Goal: Task Accomplishment & Management: Manage account settings

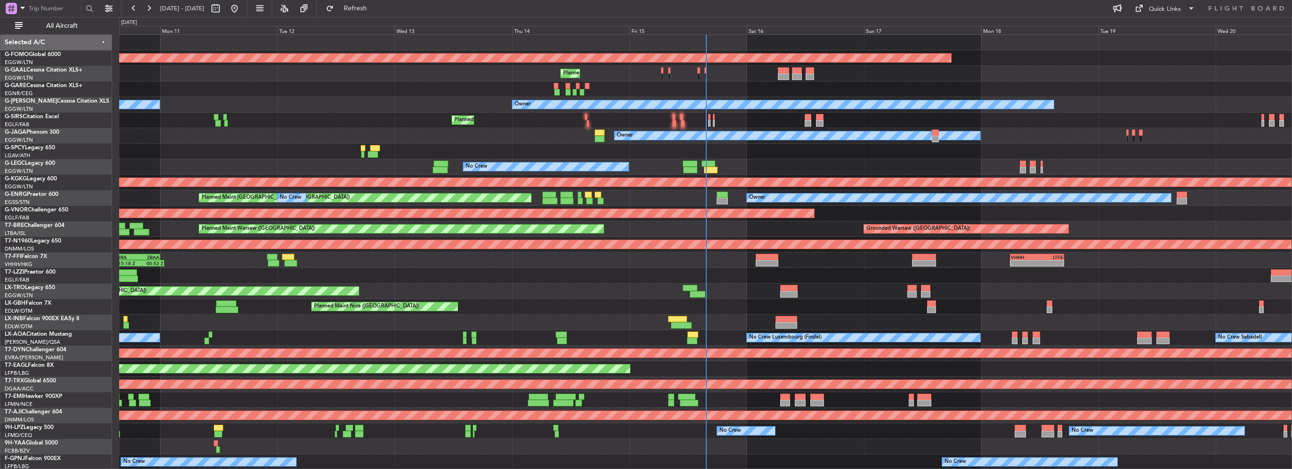
click at [627, 132] on div "Owner" at bounding box center [705, 136] width 1173 height 16
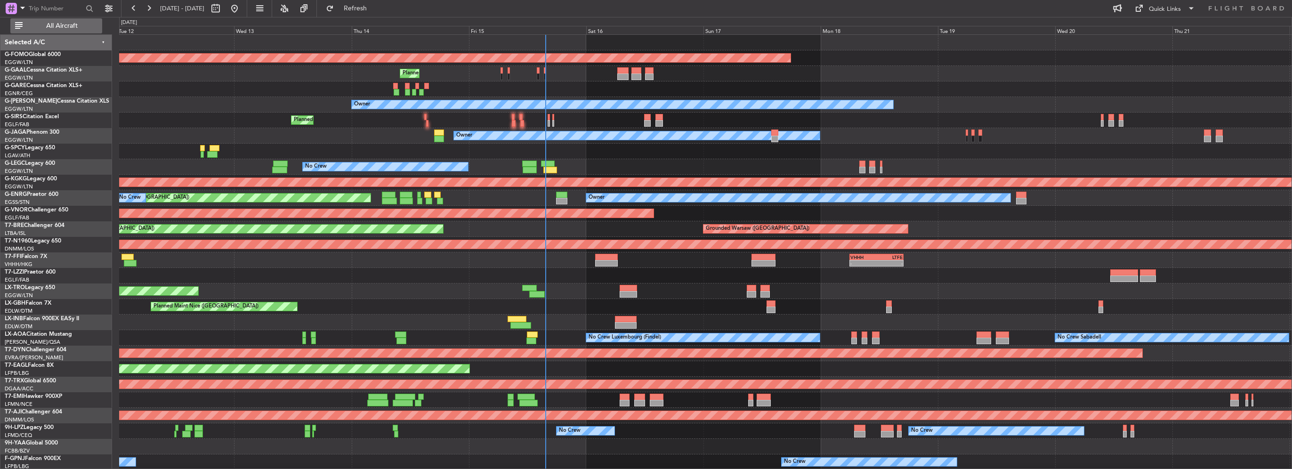
click at [93, 32] on button "All Aircraft" at bounding box center [56, 25] width 92 height 15
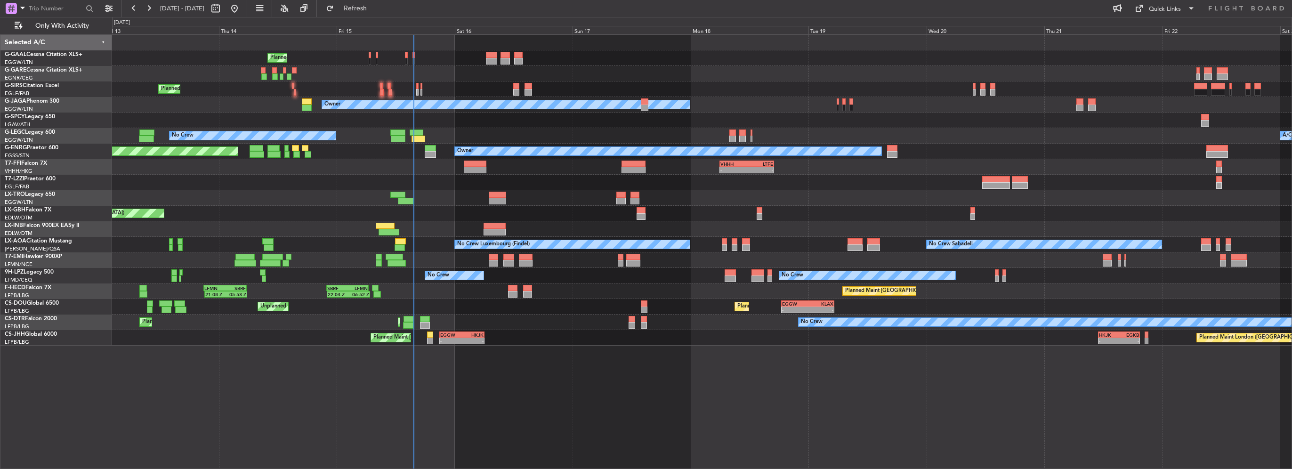
click at [468, 112] on div "Owner" at bounding box center [702, 105] width 1180 height 16
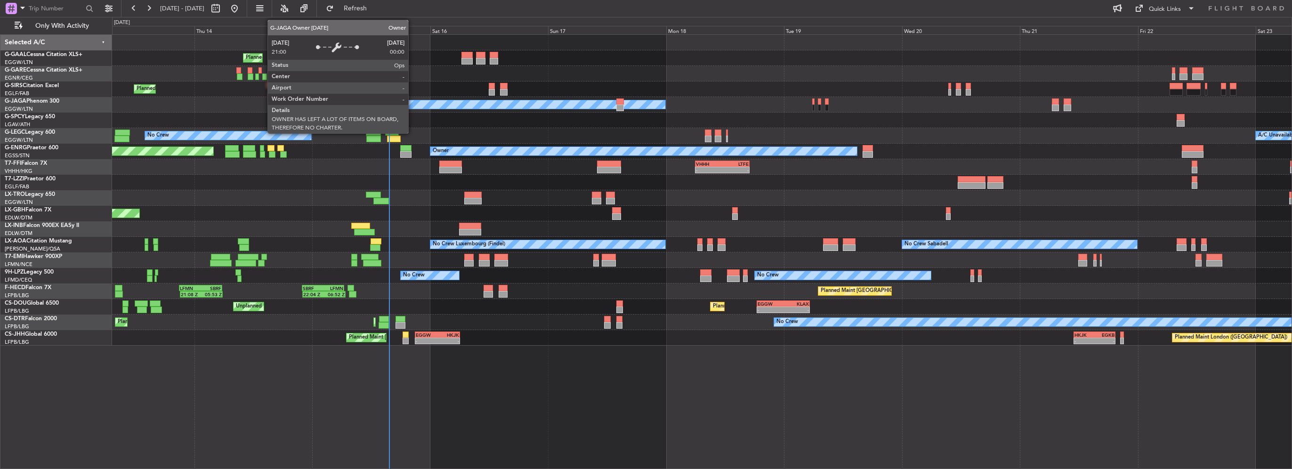
click at [417, 107] on div "Owner" at bounding box center [482, 104] width 368 height 8
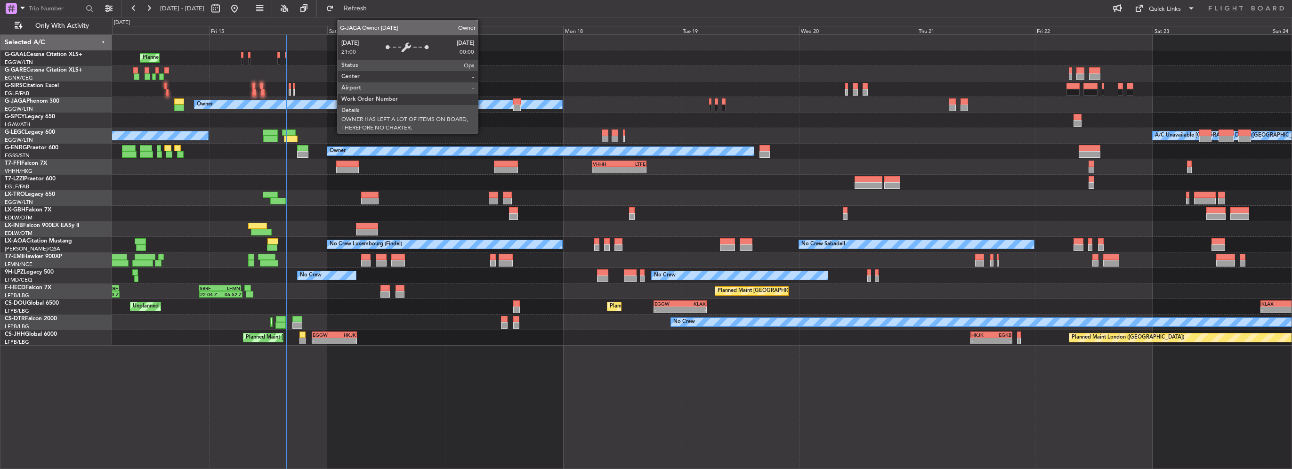
click at [356, 102] on div "Owner" at bounding box center [379, 104] width 368 height 8
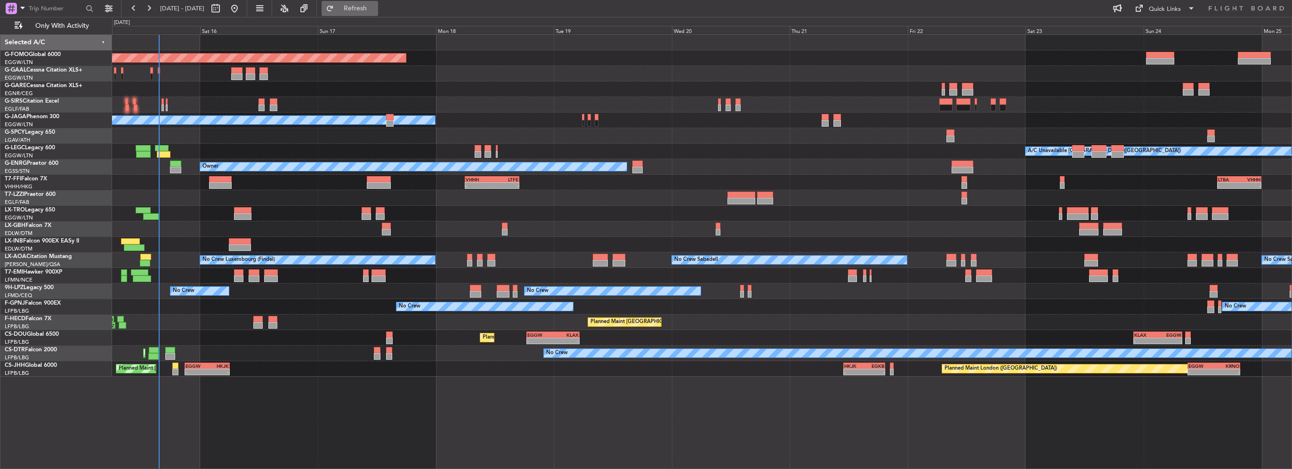
click at [365, 9] on button "Refresh" at bounding box center [350, 8] width 57 height 15
click at [369, 6] on span "Refresh" at bounding box center [356, 8] width 40 height 7
click at [462, 199] on div at bounding box center [702, 198] width 1180 height 16
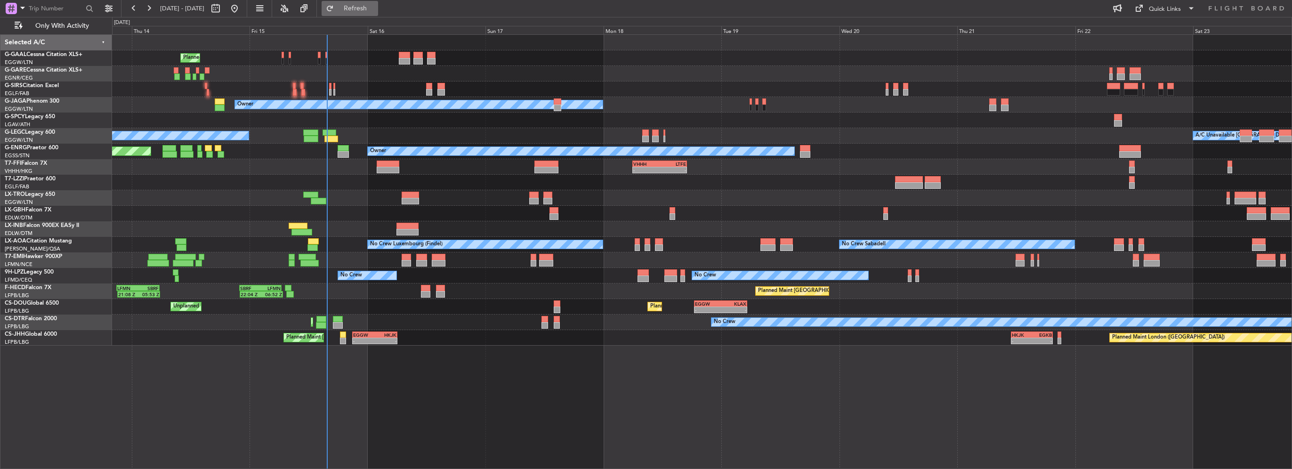
click at [378, 15] on button "Refresh" at bounding box center [350, 8] width 57 height 15
drag, startPoint x: 392, startPoint y: 2, endPoint x: 390, endPoint y: 15, distance: 12.5
click at [378, 3] on button "Refresh" at bounding box center [350, 8] width 57 height 15
drag, startPoint x: 374, startPoint y: 12, endPoint x: 373, endPoint y: 30, distance: 17.5
click at [373, 12] on button "Refresh" at bounding box center [350, 8] width 57 height 15
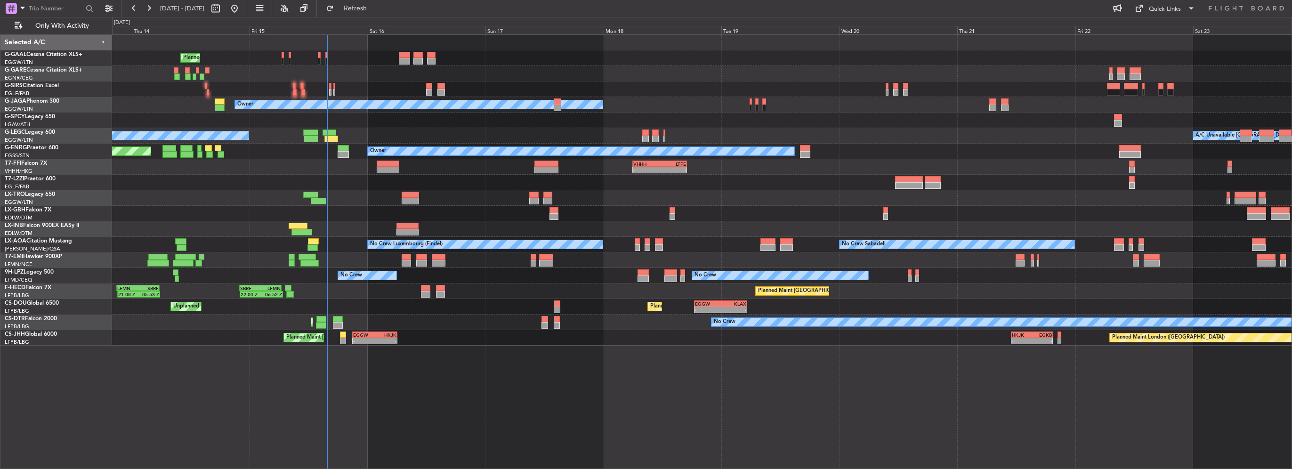
click at [294, 271] on div "Planned Maint Planned [GEOGRAPHIC_DATA] Planned Maint [GEOGRAPHIC_DATA] ([GEOGR…" at bounding box center [702, 190] width 1180 height 311
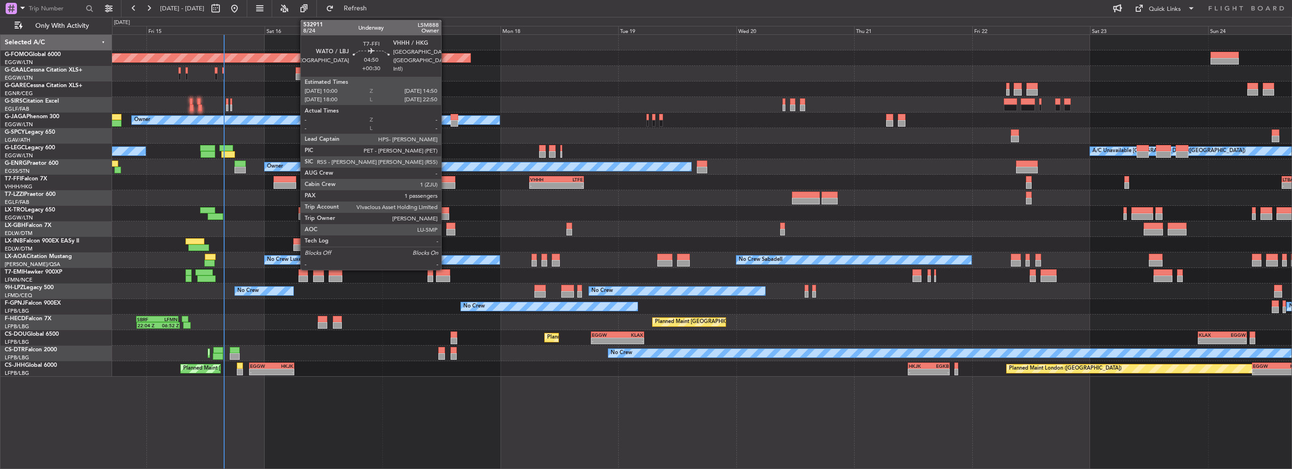
click at [446, 183] on div at bounding box center [443, 185] width 24 height 7
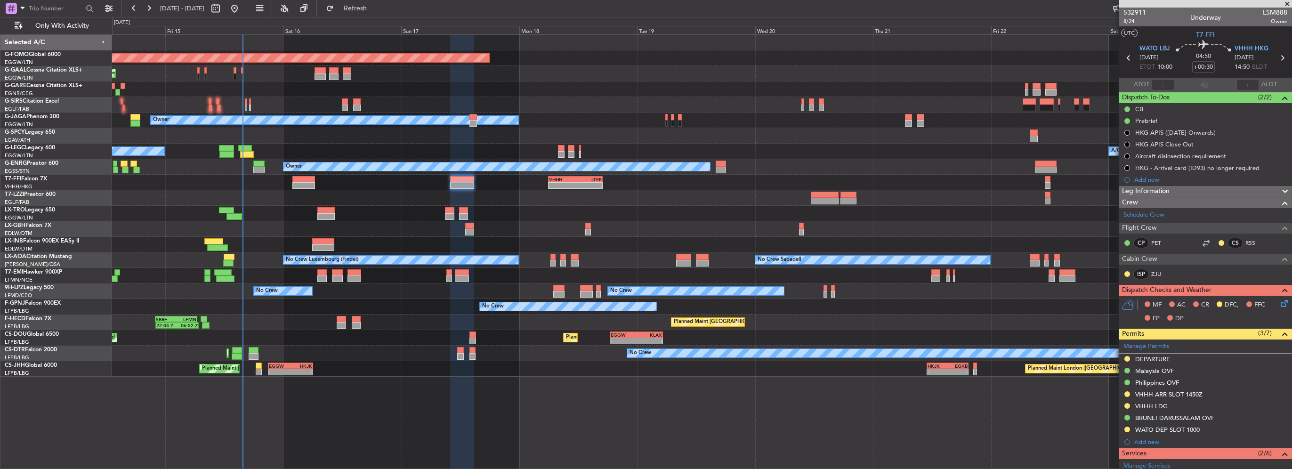
click at [416, 143] on div "Planned Maint Windsor Locks ([PERSON_NAME] Intl) Planned Maint Planned [GEOGRAP…" at bounding box center [702, 206] width 1180 height 342
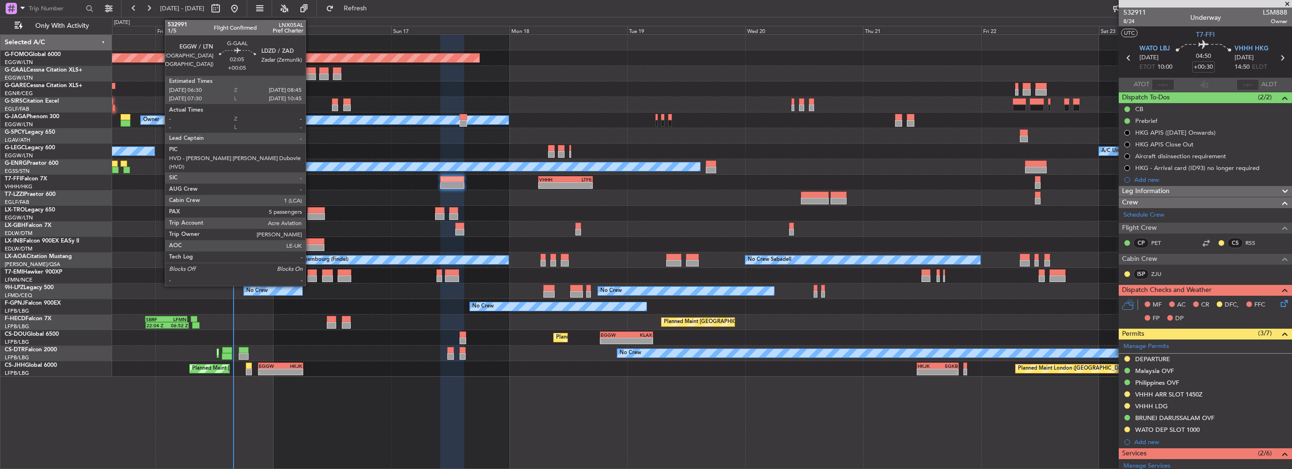
click at [310, 75] on div at bounding box center [310, 76] width 11 height 7
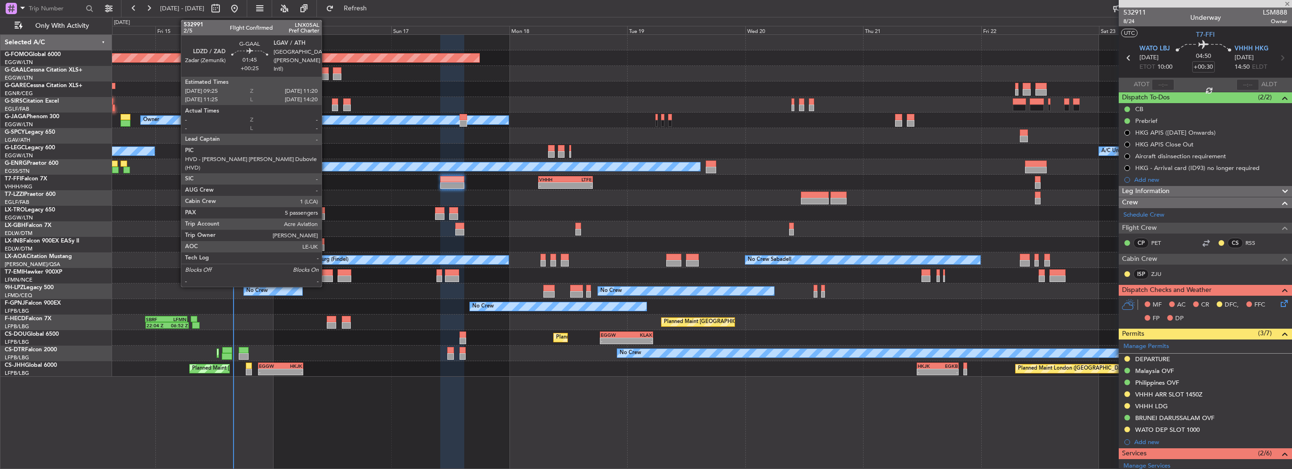
type input "+00:05"
type input "5"
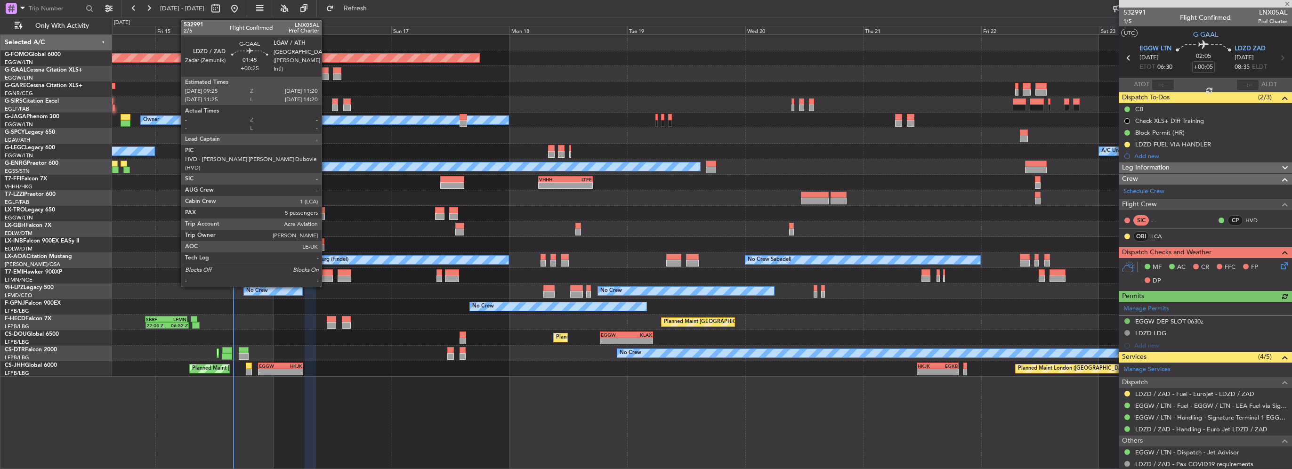
click at [325, 77] on div at bounding box center [324, 76] width 10 height 7
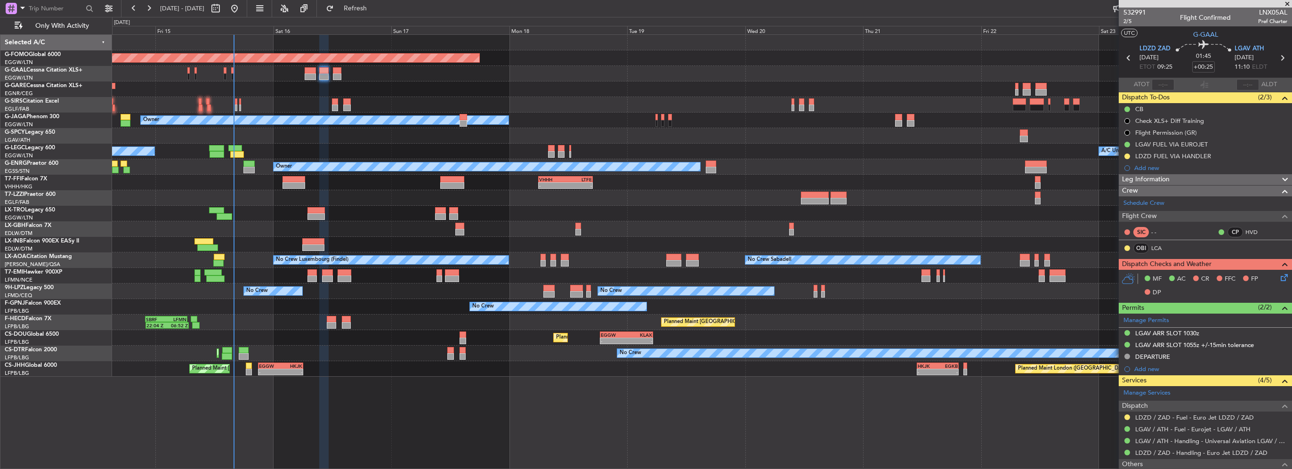
click at [1167, 357] on div "DEPARTURE" at bounding box center [1152, 357] width 35 height 8
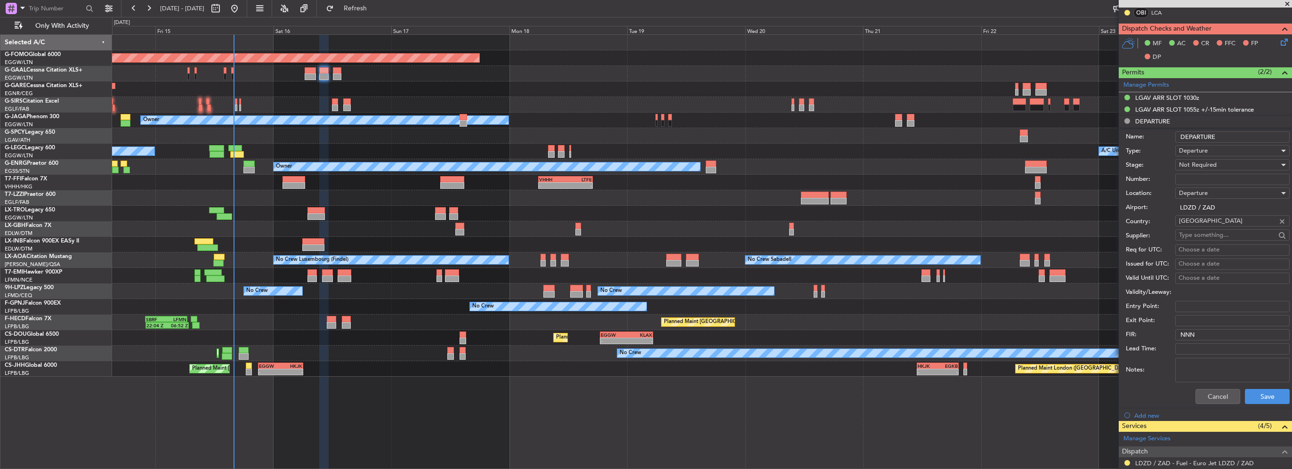
click at [1205, 411] on li "Add new" at bounding box center [1205, 415] width 173 height 12
click at [1216, 389] on button "Cancel" at bounding box center [1218, 396] width 45 height 15
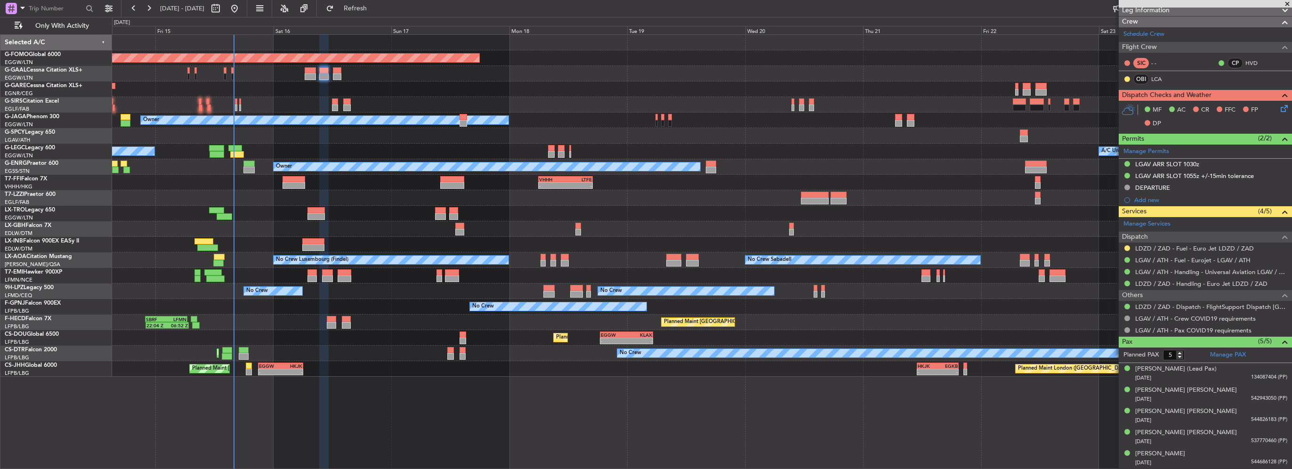
scroll to position [167, 0]
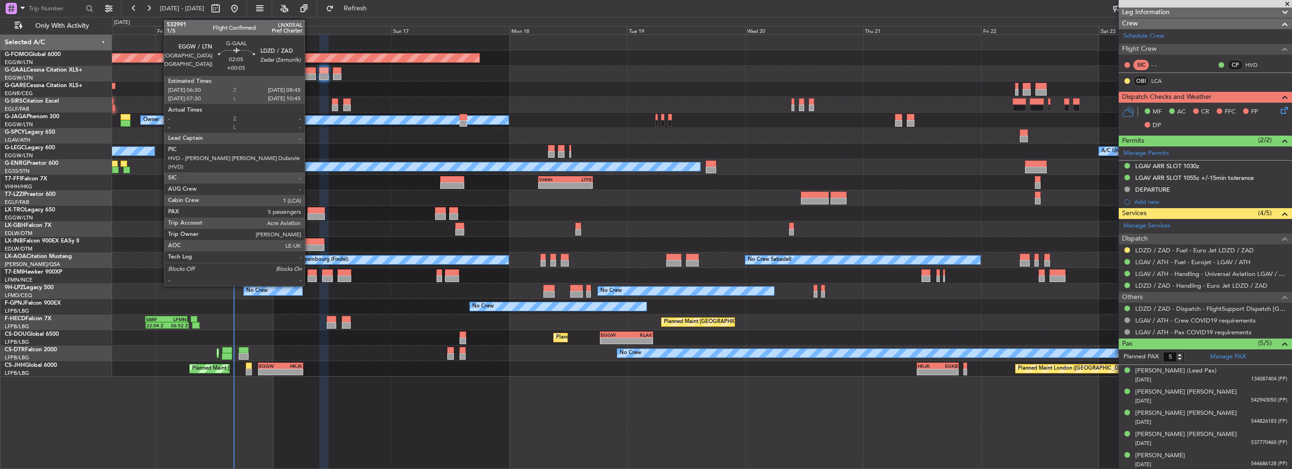
click at [311, 72] on div at bounding box center [310, 70] width 11 height 7
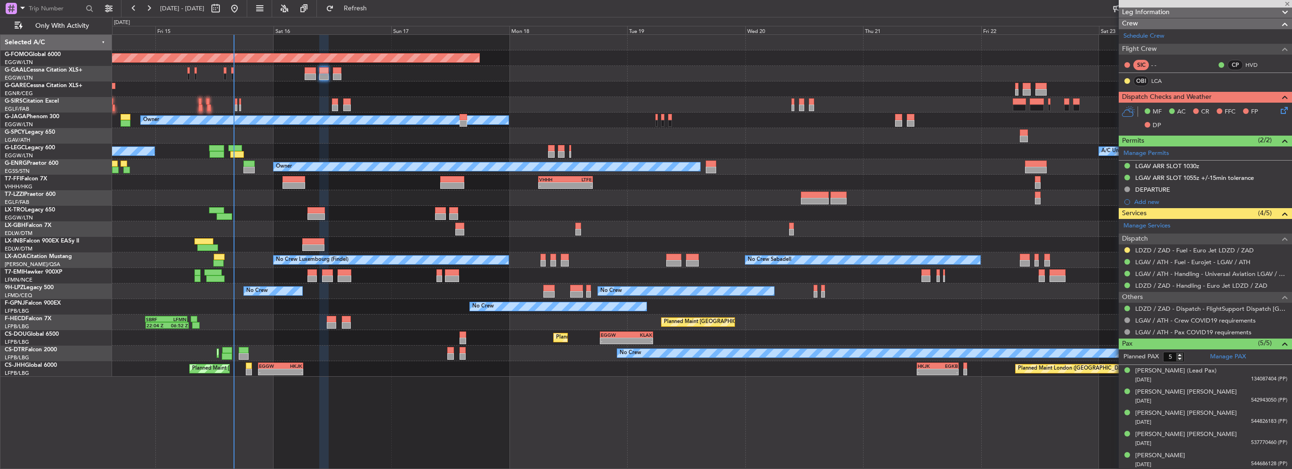
scroll to position [0, 0]
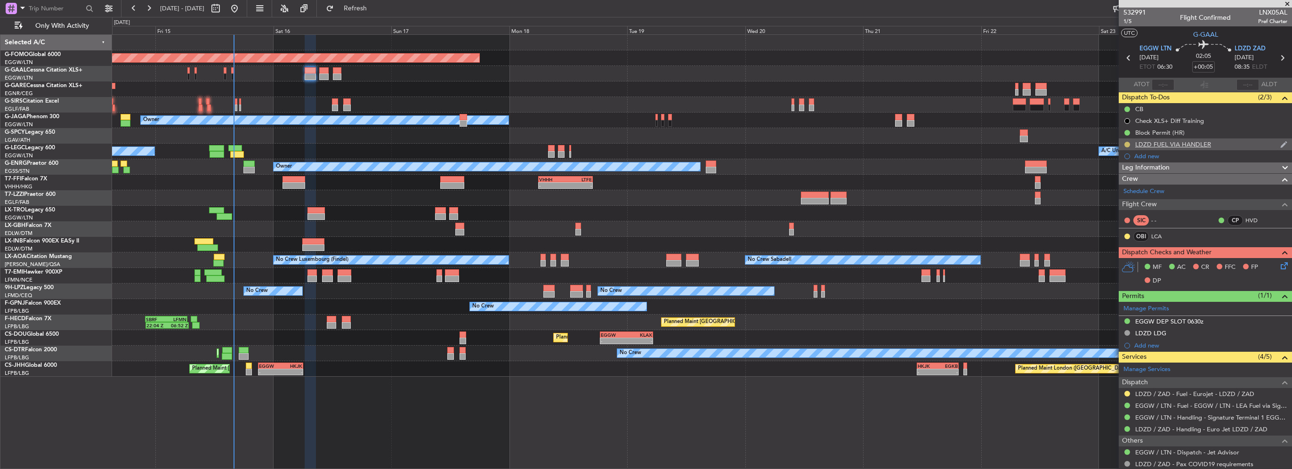
click at [1127, 146] on button at bounding box center [1128, 145] width 6 height 6
click at [1123, 185] on span "Completed" at bounding box center [1131, 185] width 31 height 9
click at [1125, 397] on mat-tooltip-component "Requested" at bounding box center [1127, 407] width 42 height 25
click at [1125, 395] on mat-tooltip-component "Requested" at bounding box center [1127, 407] width 42 height 25
click at [1126, 394] on button at bounding box center [1128, 394] width 6 height 6
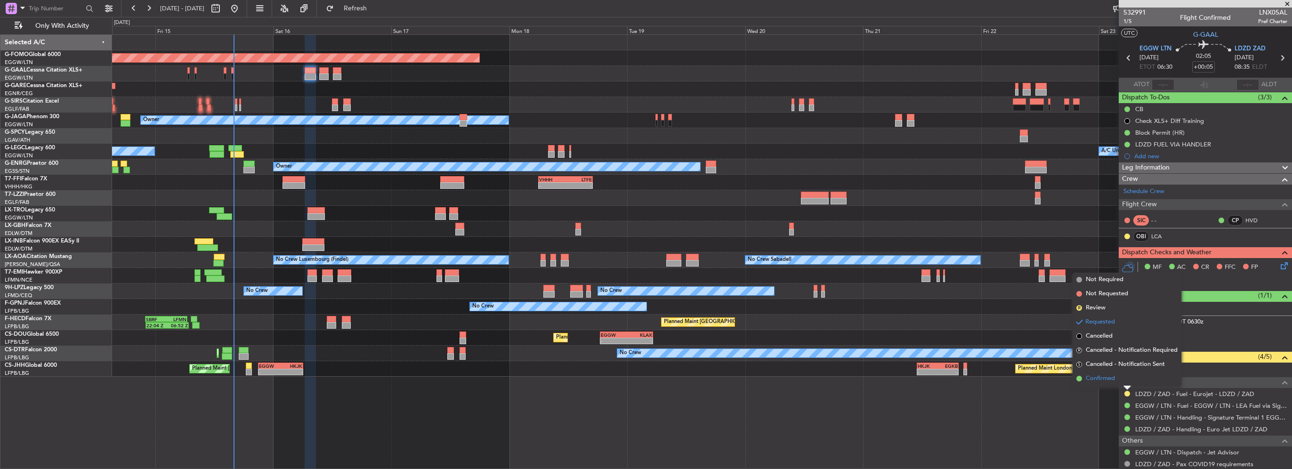
click at [1113, 377] on span "Confirmed" at bounding box center [1100, 378] width 29 height 9
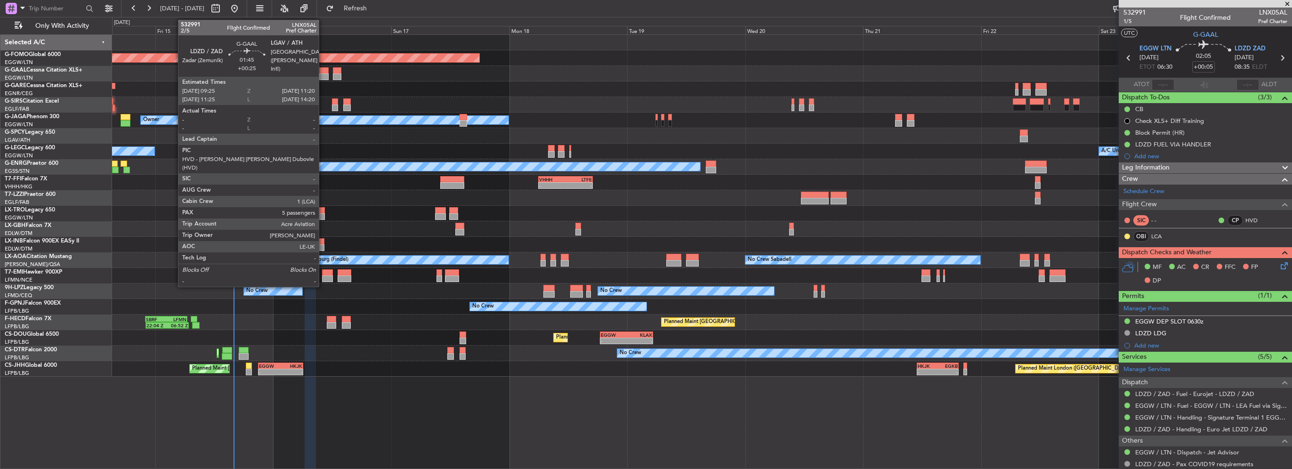
click at [323, 70] on div at bounding box center [324, 70] width 10 height 7
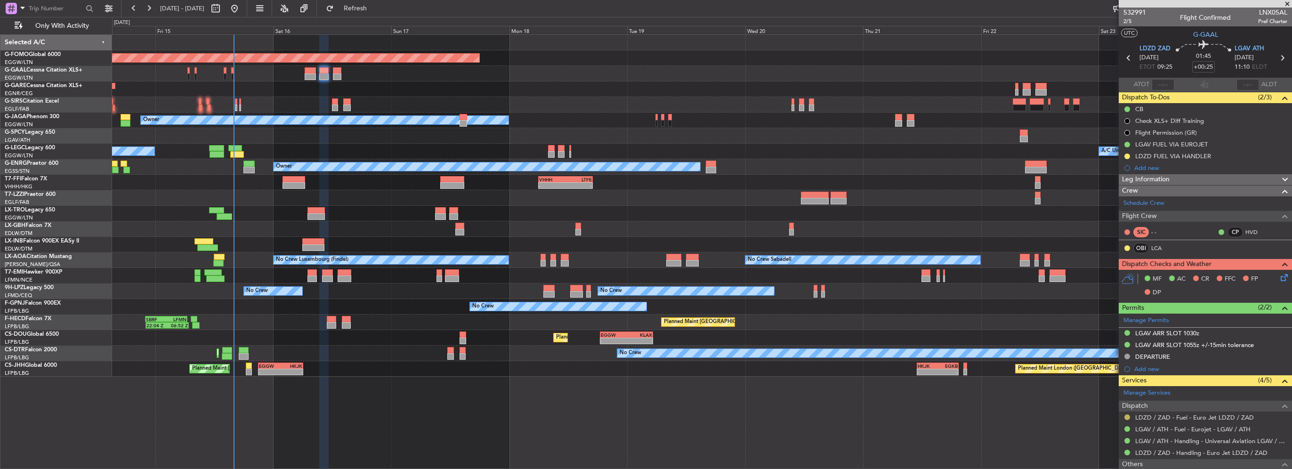
click at [1127, 416] on button at bounding box center [1128, 417] width 6 height 6
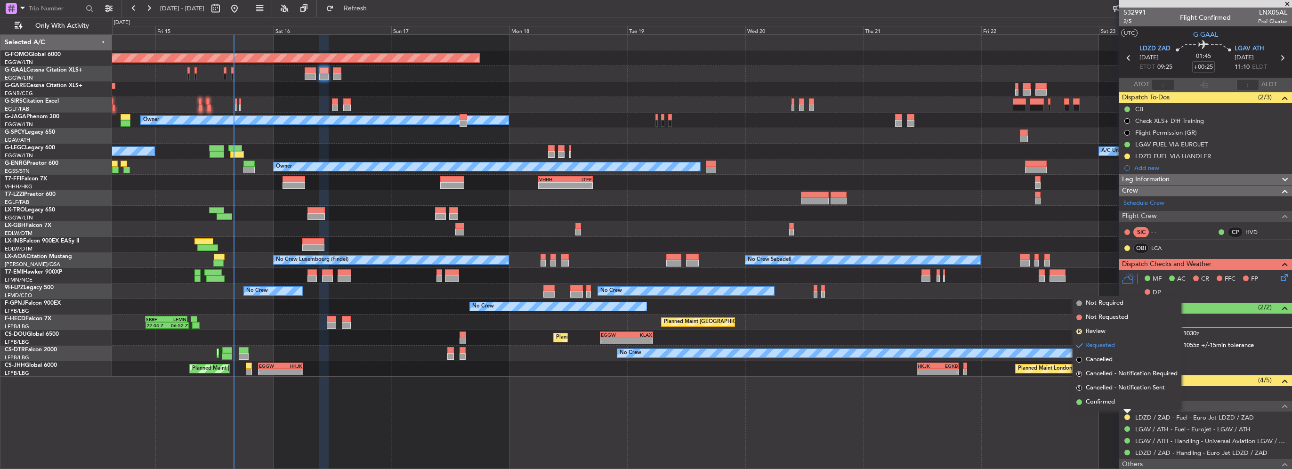
click at [1111, 400] on span "Confirmed" at bounding box center [1100, 401] width 29 height 9
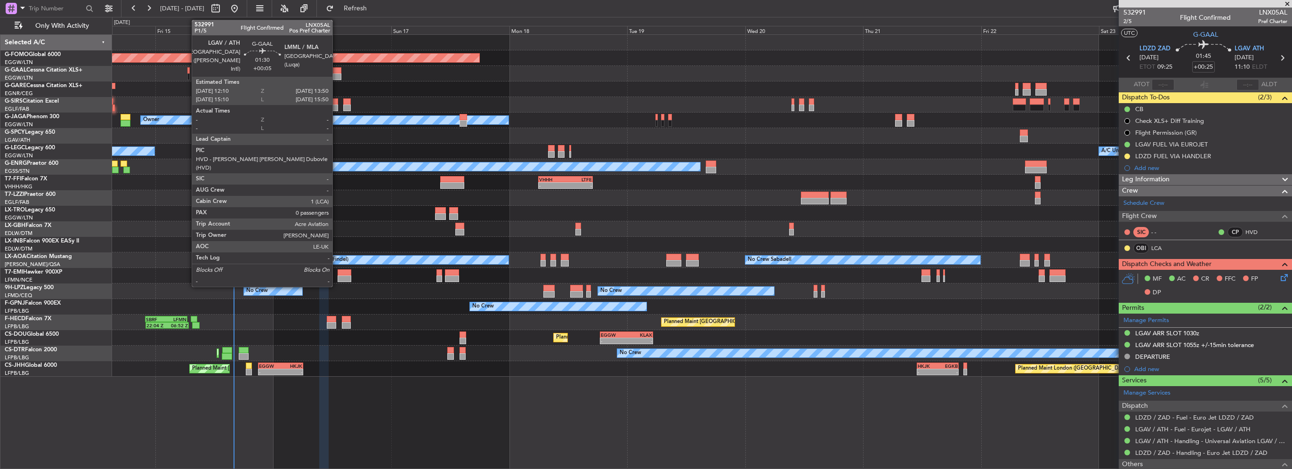
click at [337, 75] on div at bounding box center [337, 76] width 8 height 7
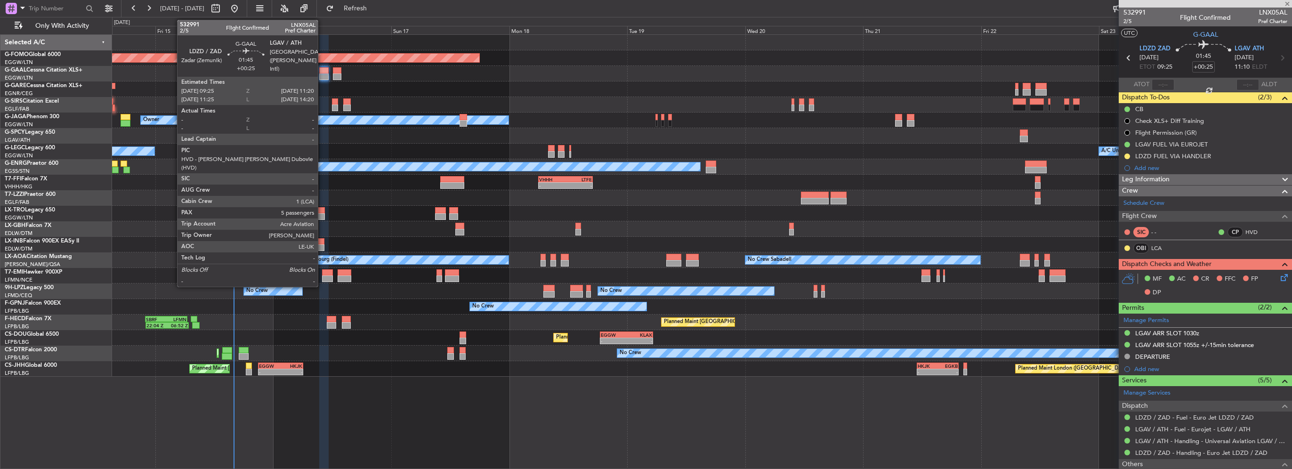
type input "+00:05"
type input "0"
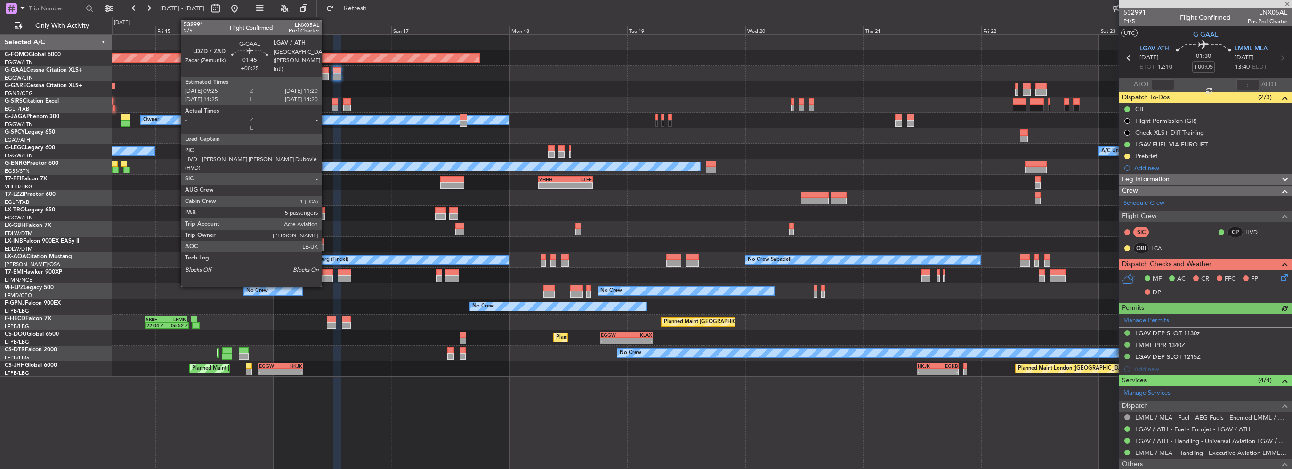
click at [326, 73] on div at bounding box center [324, 76] width 10 height 7
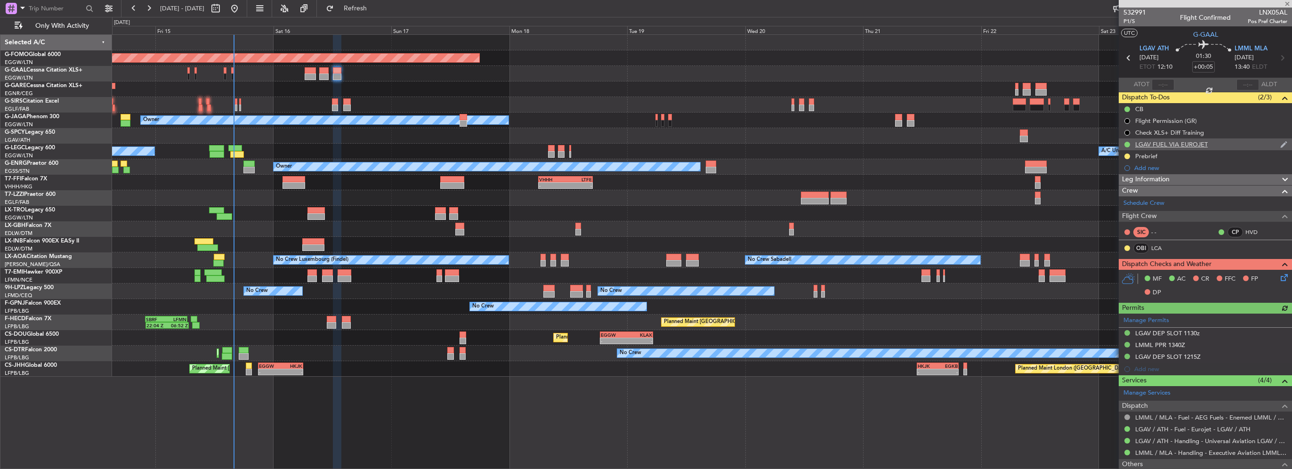
type input "+00:25"
type input "5"
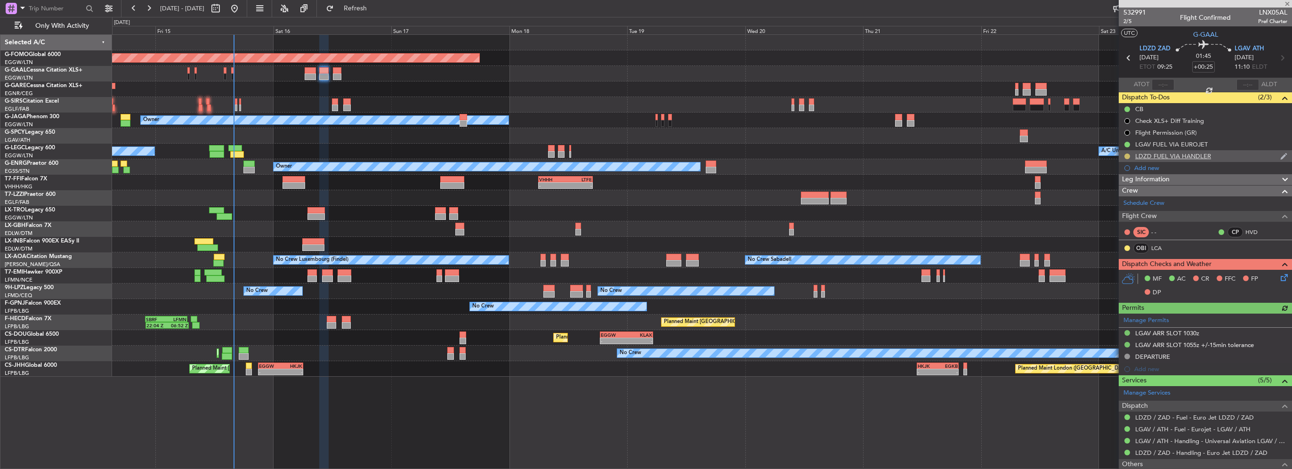
click at [1127, 154] on button at bounding box center [1128, 157] width 6 height 6
click at [1120, 201] on span "Completed" at bounding box center [1131, 197] width 31 height 9
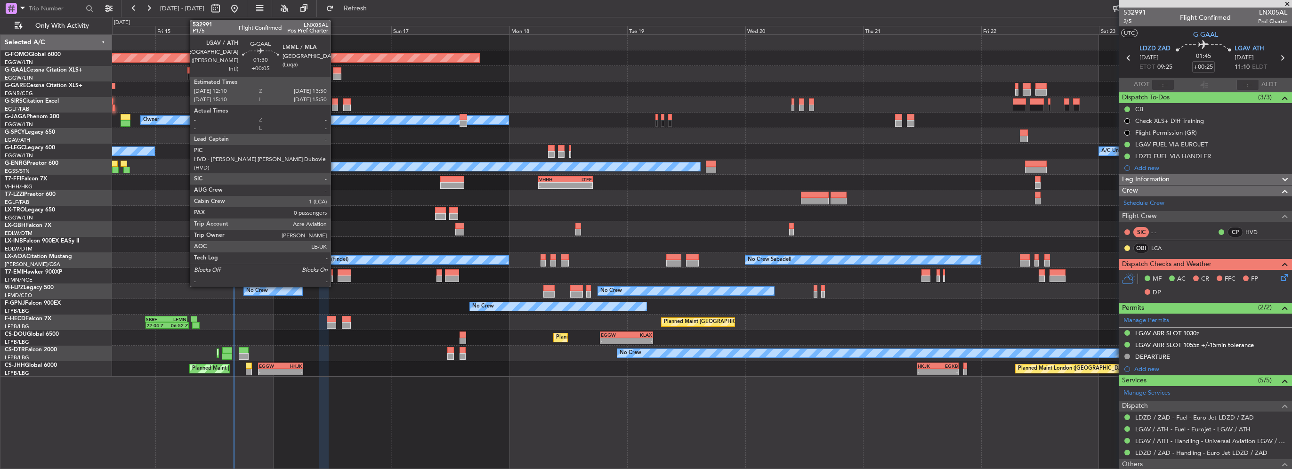
click at [335, 75] on div at bounding box center [337, 76] width 8 height 7
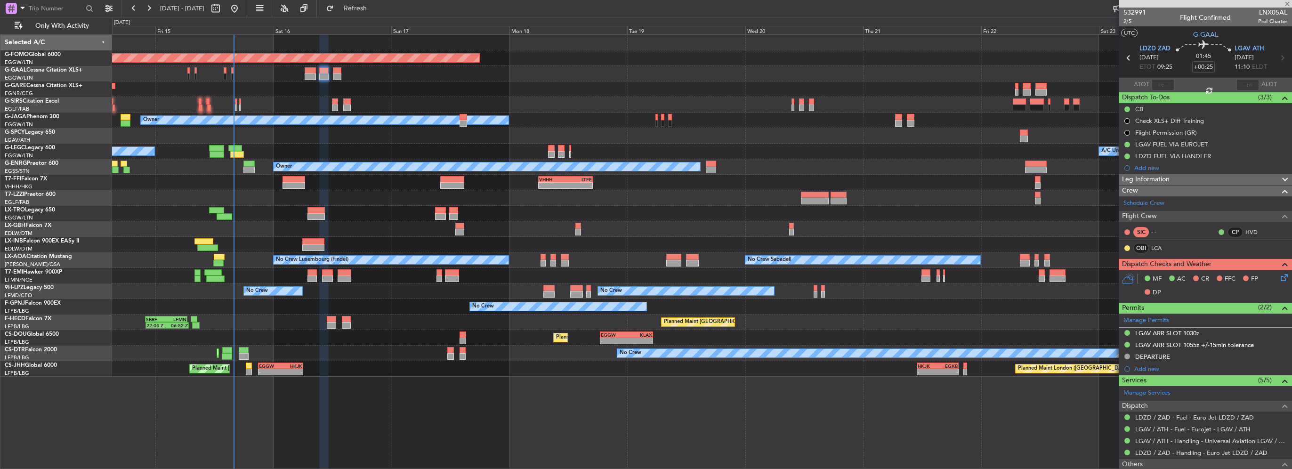
type input "+00:05"
type input "0"
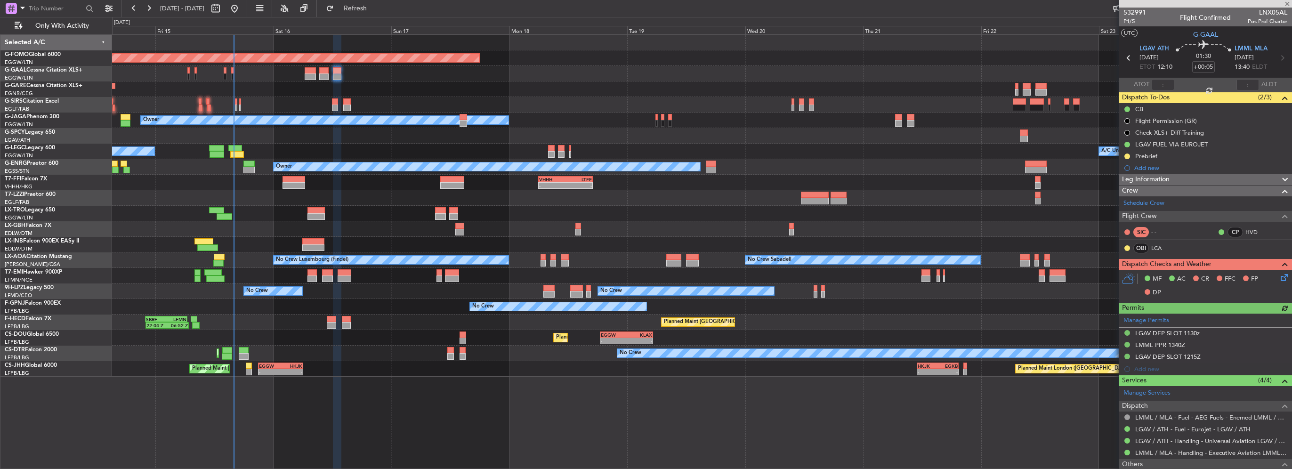
click at [1144, 157] on div "Prebrief" at bounding box center [1146, 156] width 22 height 8
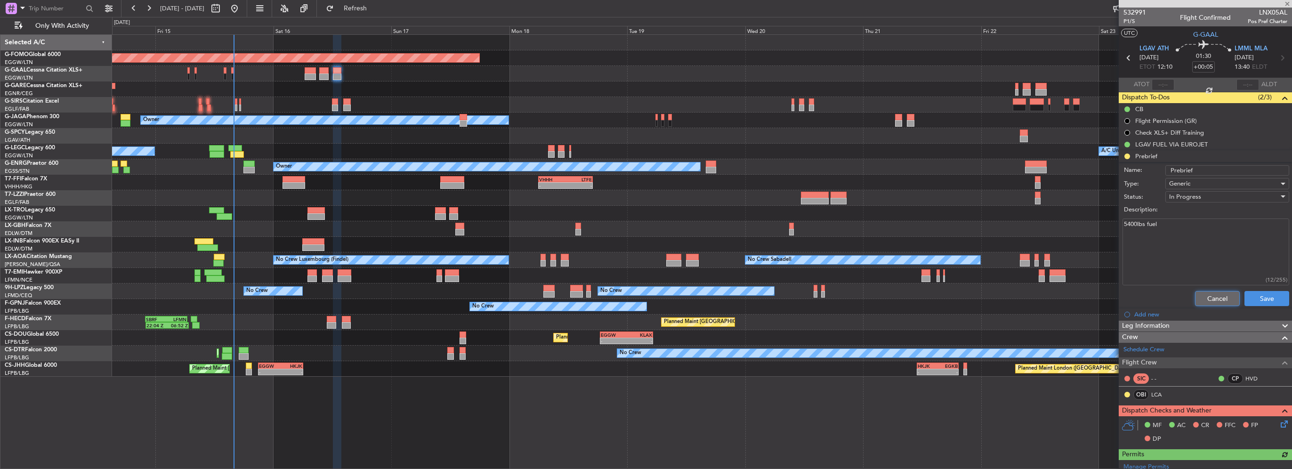
click at [1202, 298] on button "Cancel" at bounding box center [1217, 298] width 45 height 15
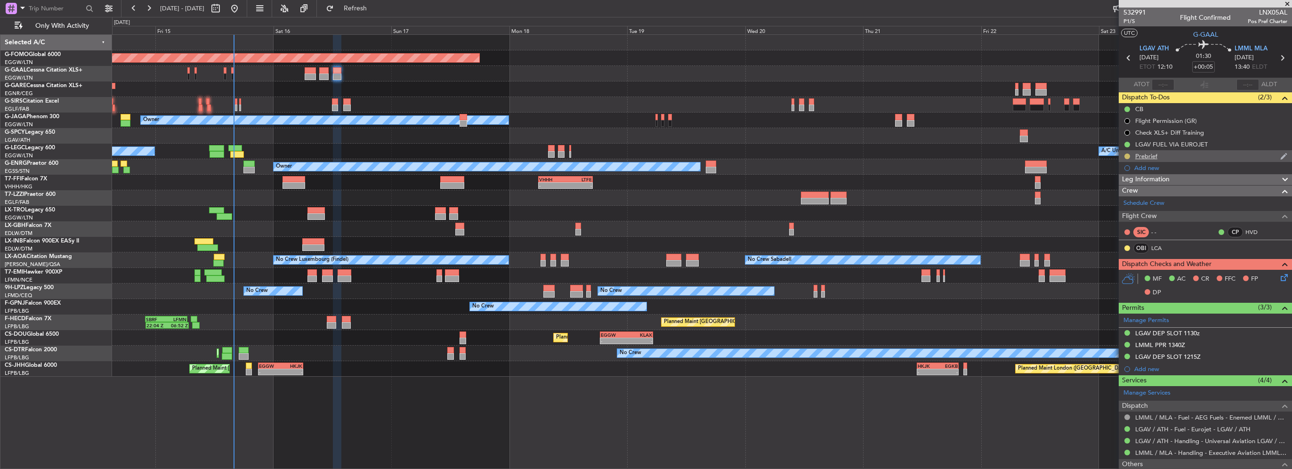
click at [1126, 155] on button at bounding box center [1128, 157] width 6 height 6
click at [1136, 198] on span "Completed" at bounding box center [1131, 197] width 31 height 9
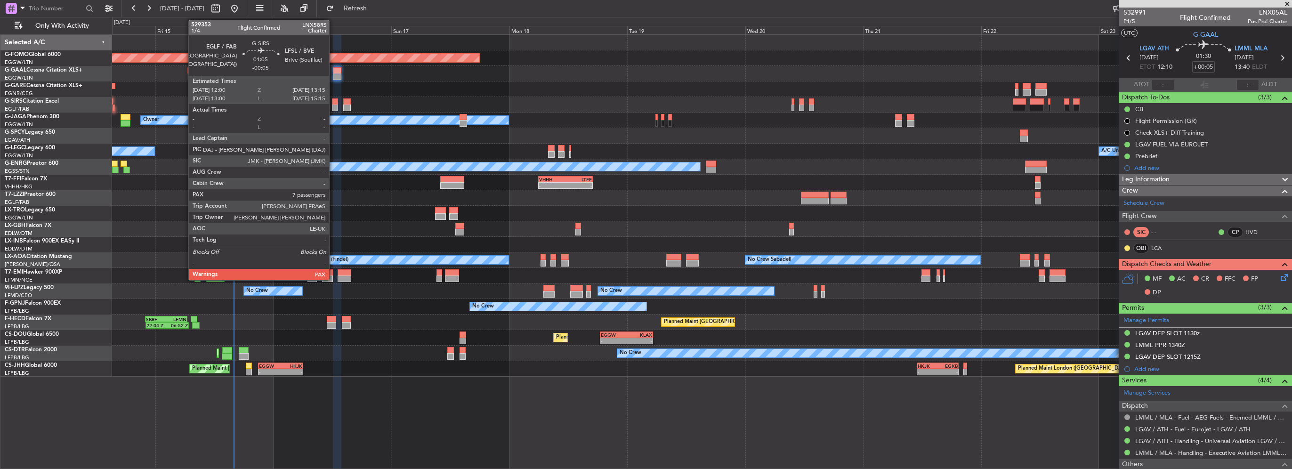
click at [333, 108] on div at bounding box center [335, 108] width 7 height 7
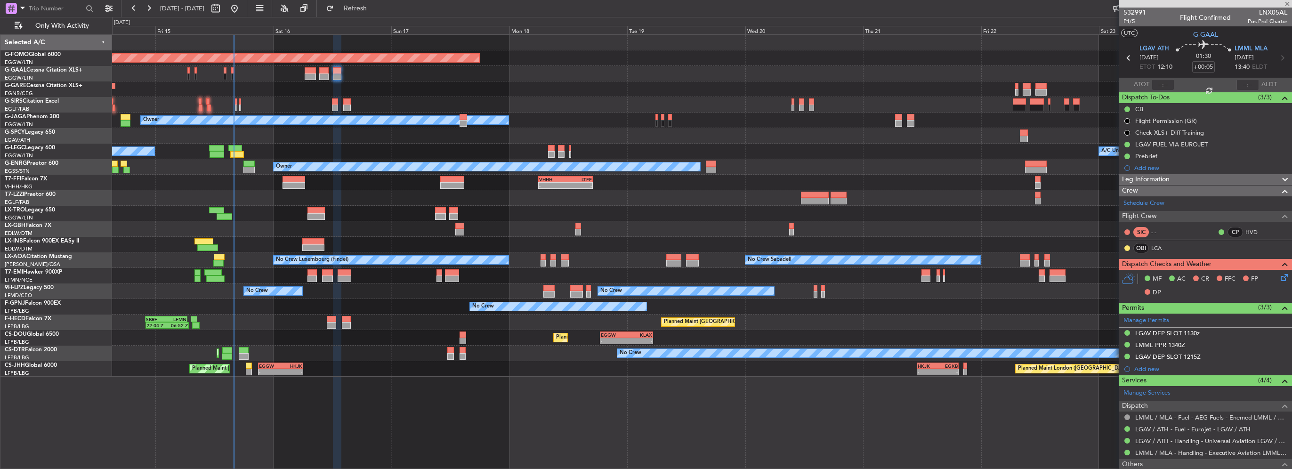
type input "-00:05"
type input "7"
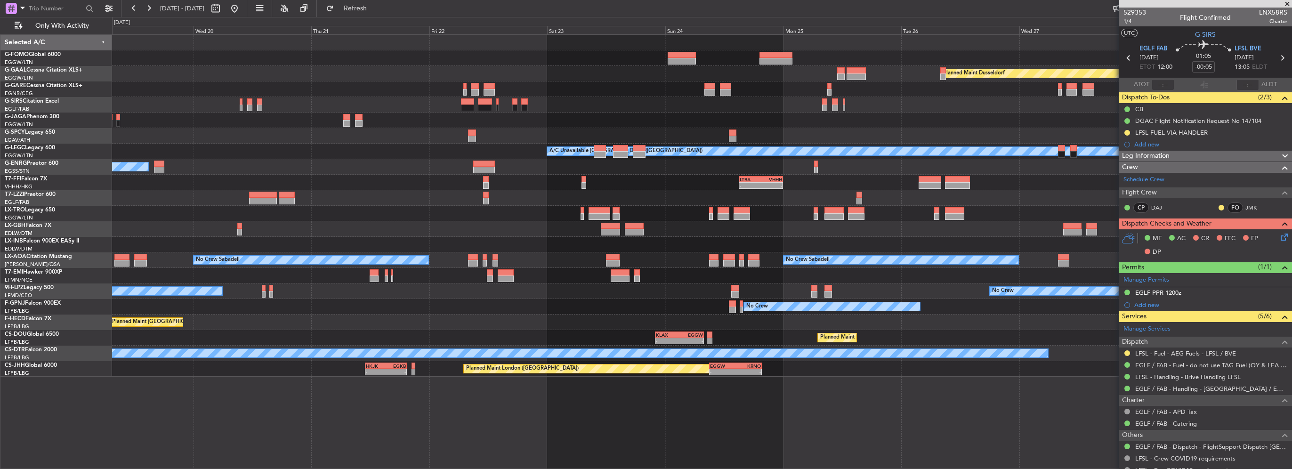
click at [124, 242] on div at bounding box center [702, 245] width 1180 height 16
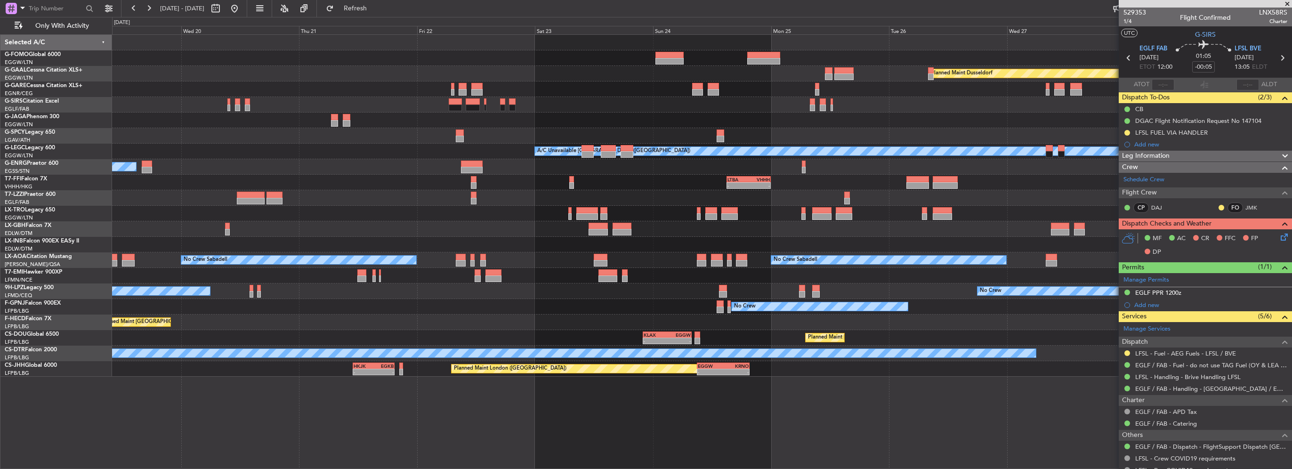
click at [0, 222] on div "Planned Maint Windsor Locks ([PERSON_NAME] Intl) Planned [GEOGRAPHIC_DATA] Owne…" at bounding box center [646, 243] width 1292 height 452
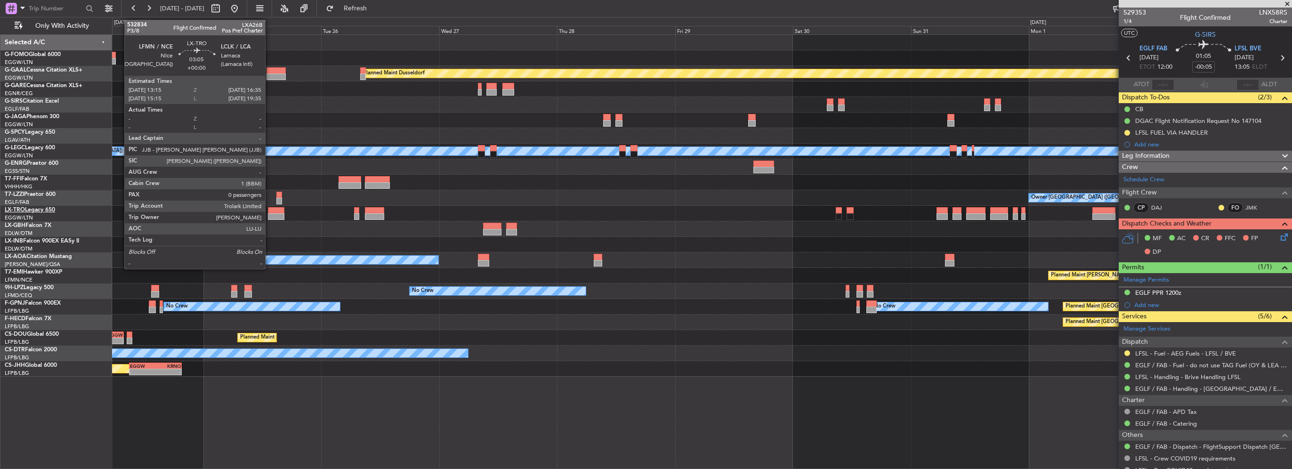
click at [41, 213] on div "Planned Maint Dusseldorf A/C Unavailable [GEOGRAPHIC_DATA] ([GEOGRAPHIC_DATA]) …" at bounding box center [646, 243] width 1292 height 452
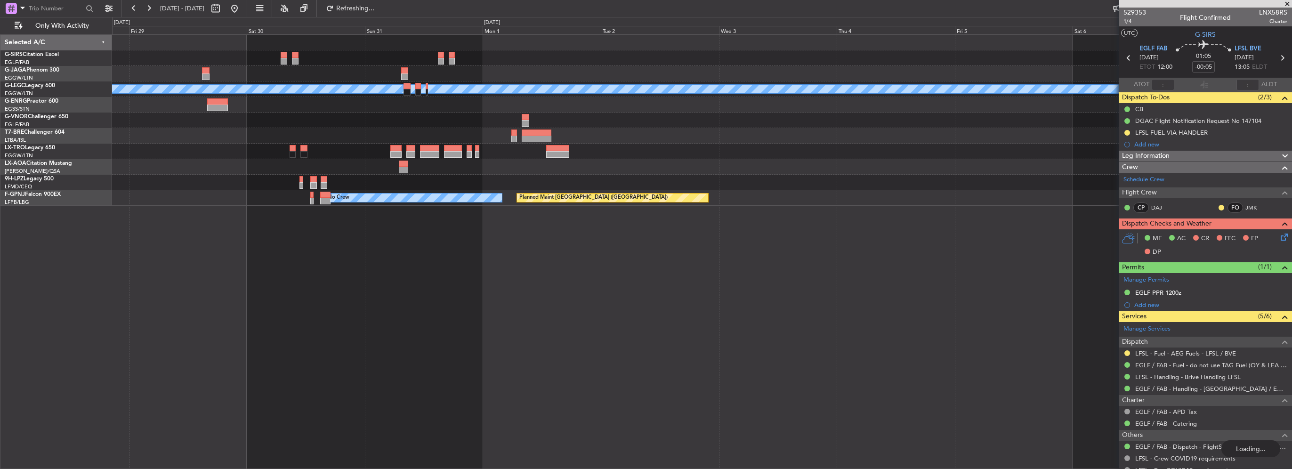
click at [227, 206] on div "A/C Unavailable [GEOGRAPHIC_DATA] ([GEOGRAPHIC_DATA]) No Crew Sabadell No Crew …" at bounding box center [702, 251] width 1180 height 435
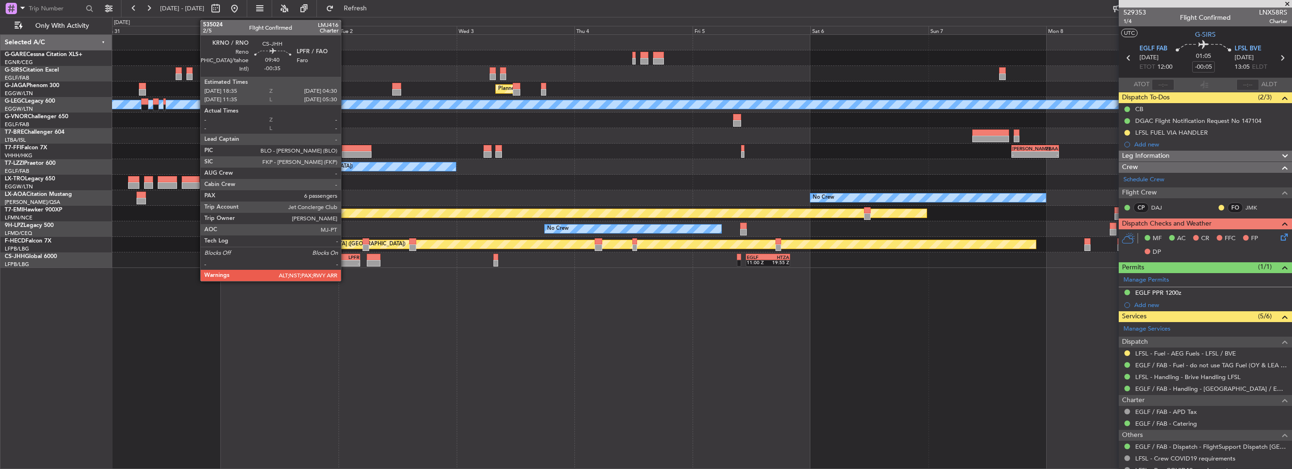
click at [345, 260] on div "- -" at bounding box center [335, 263] width 49 height 7
type input "-00:35"
type input "6"
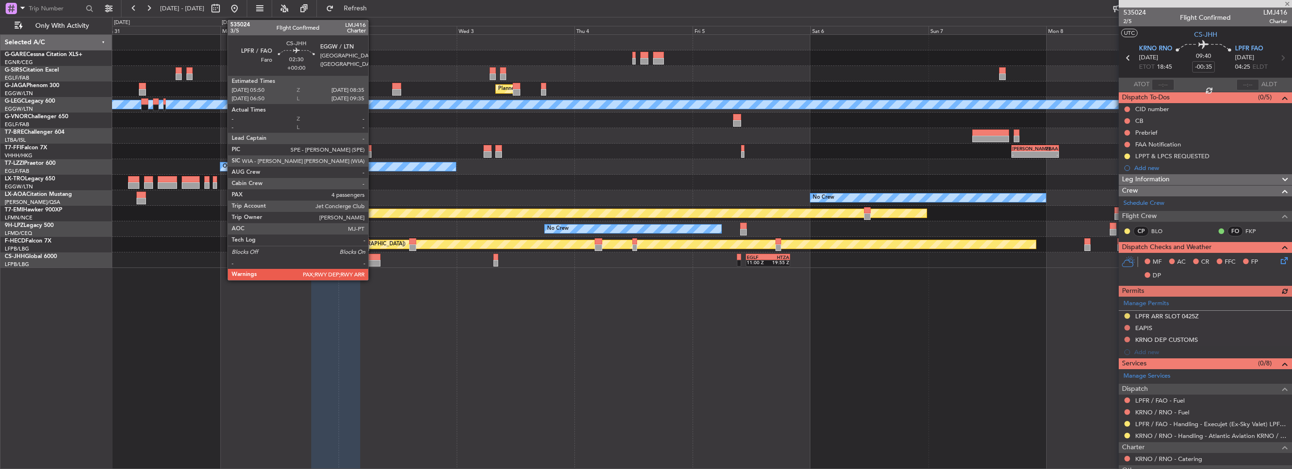
click at [373, 263] on div at bounding box center [374, 263] width 14 height 7
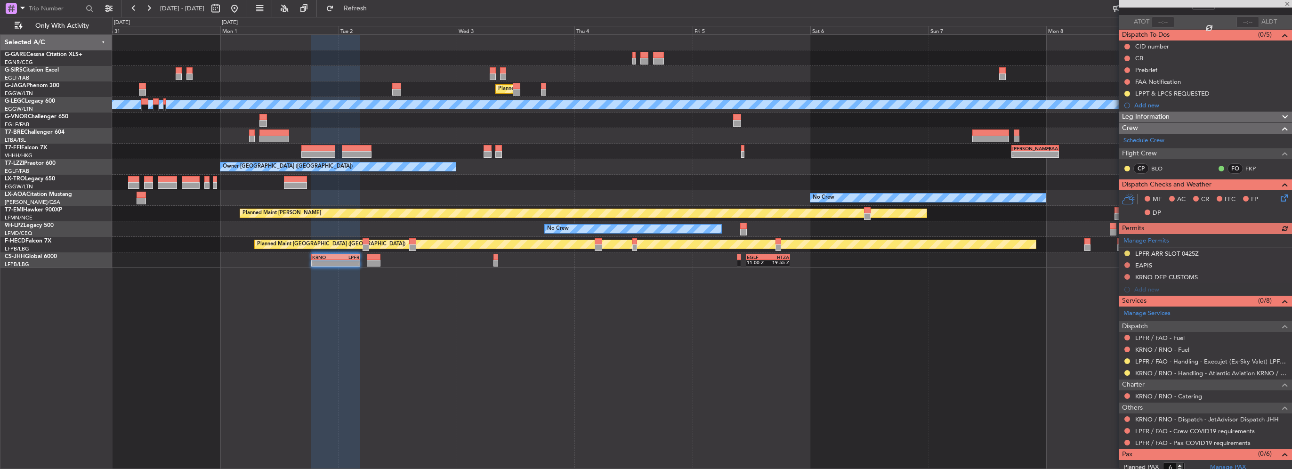
scroll to position [79, 0]
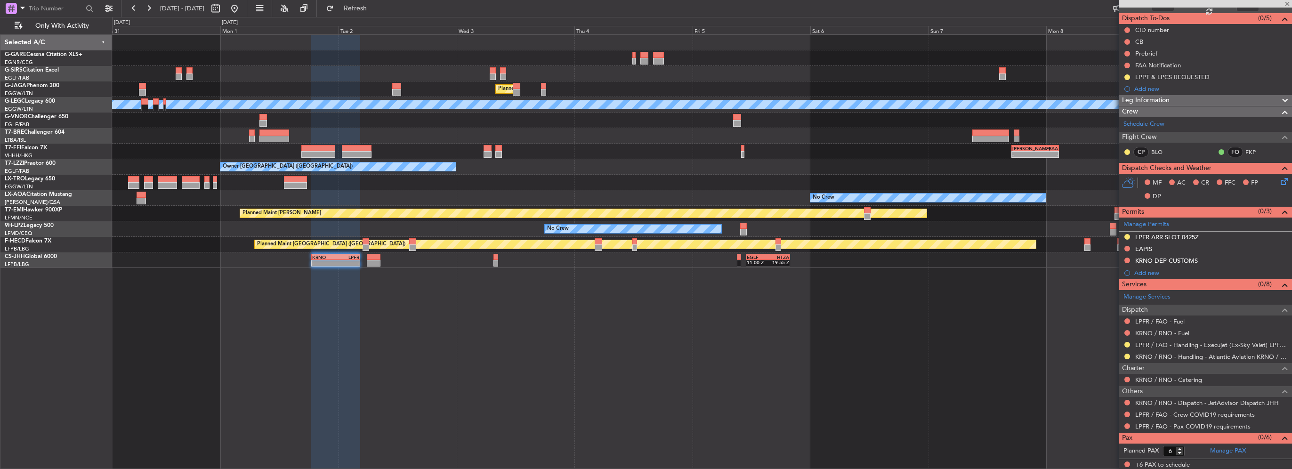
type input "4"
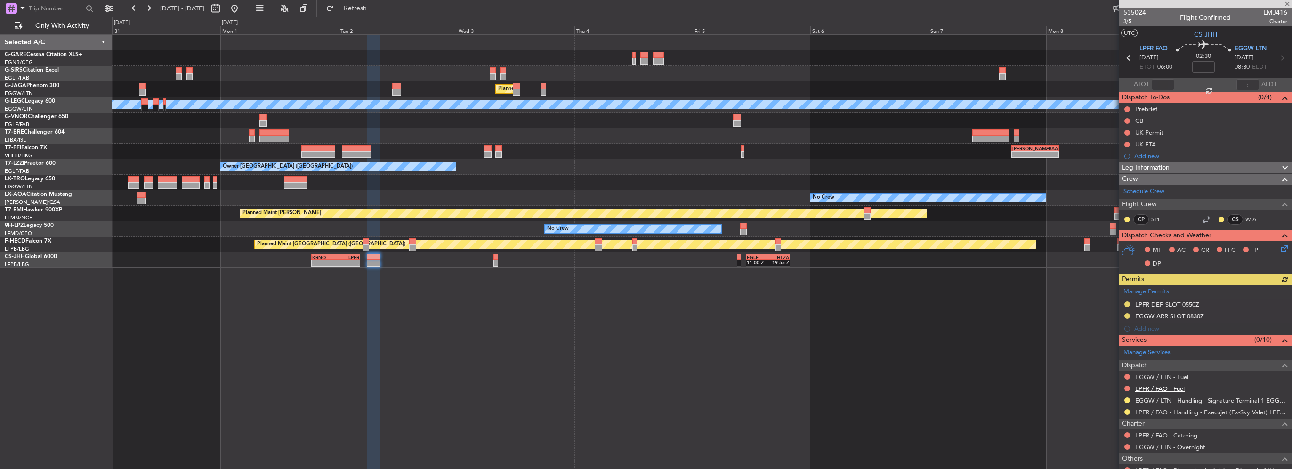
scroll to position [91, 0]
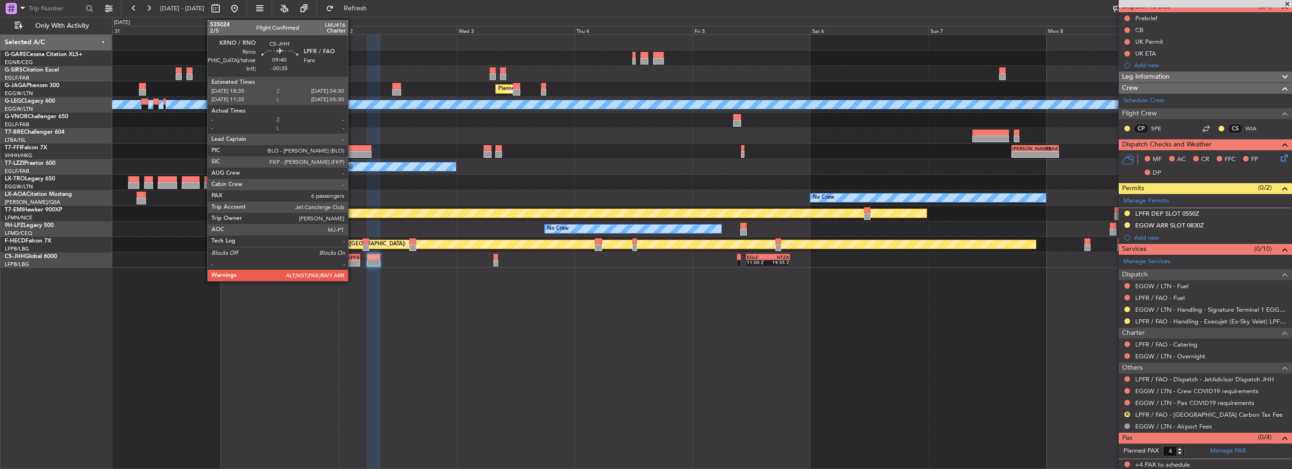
click at [352, 260] on div "-" at bounding box center [348, 263] width 24 height 6
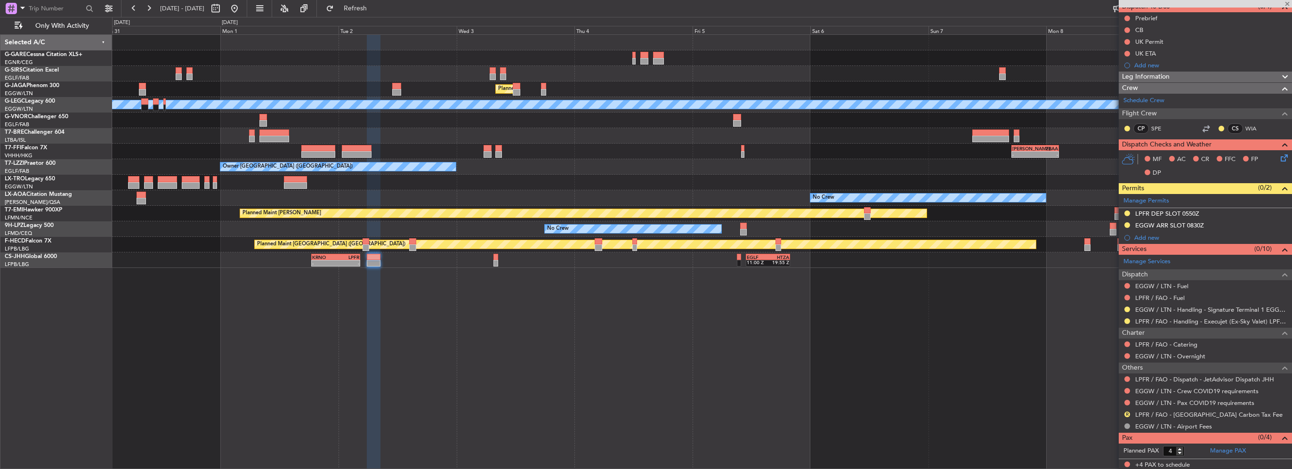
type input "-00:35"
type input "6"
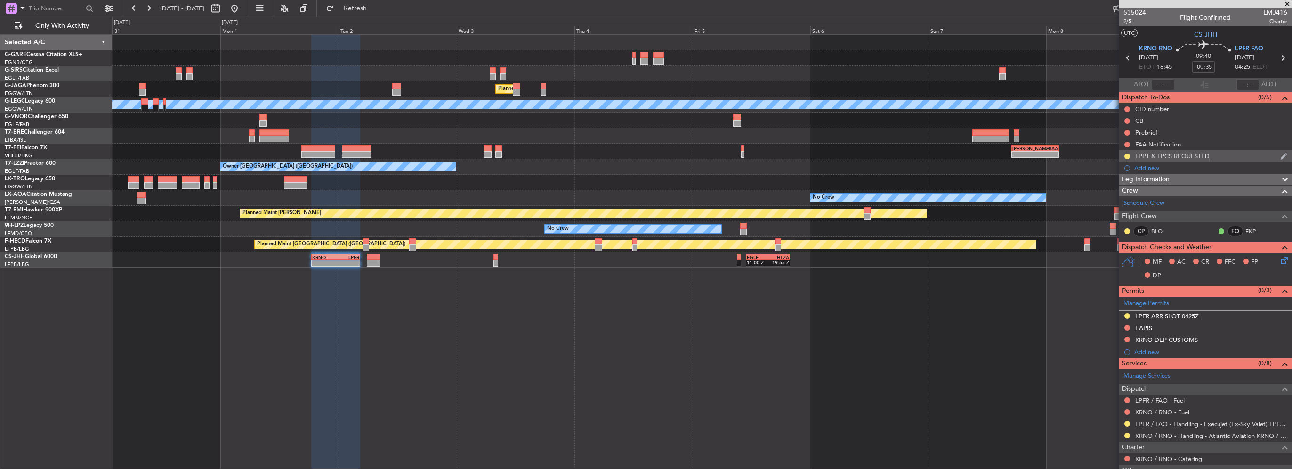
click at [1205, 154] on div "LPPT & LPCS REQUESTED" at bounding box center [1172, 156] width 74 height 8
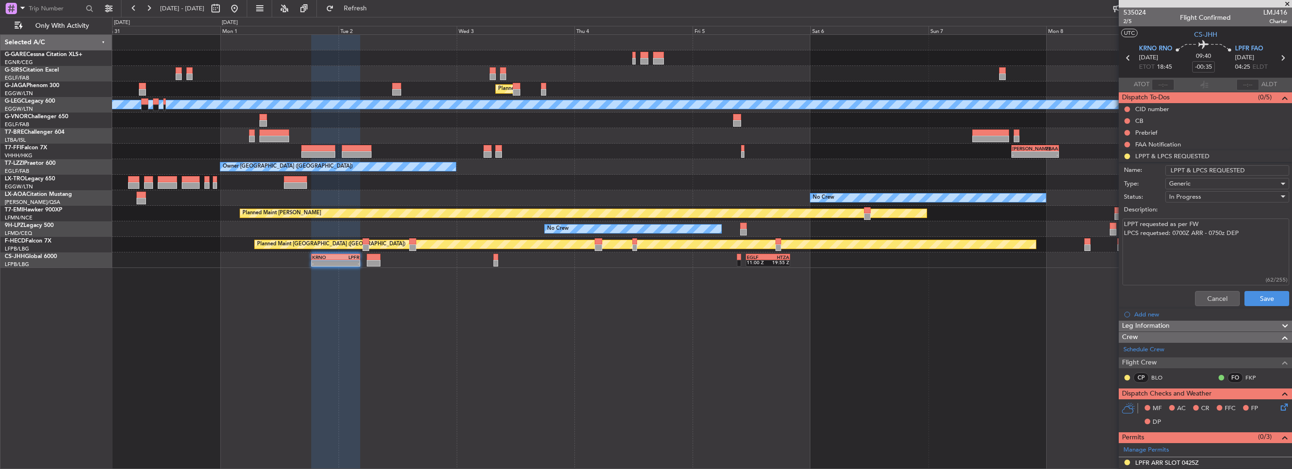
click at [1208, 224] on textarea "LPPT requested as per FW LPCS requetsed: 0700Z ARR - 0750z DEP" at bounding box center [1206, 252] width 167 height 67
paste textarea "ETA LPPT 1555 UTC ETD LPPT 1700 UTC"
type textarea "LPPT requested as per FW Slot offer: ETA LPPT 1555 UTC ETD LPPT 1700 UTC LPCS r…"
click at [1265, 300] on button "Save" at bounding box center [1267, 298] width 45 height 15
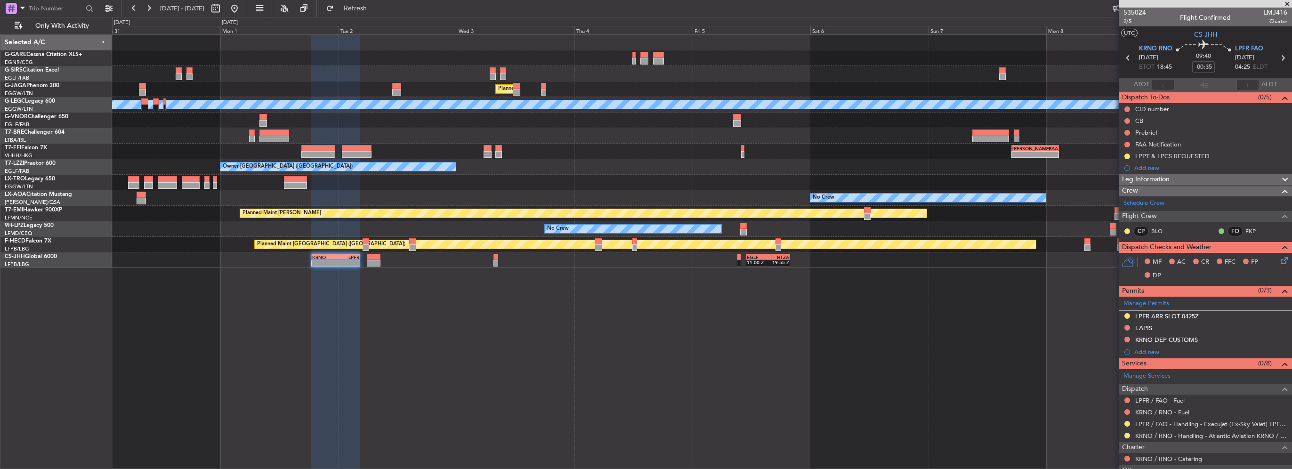
click at [914, 300] on div "Planned Maint [GEOGRAPHIC_DATA] ([GEOGRAPHIC_DATA]) A/C Unavailable [GEOGRAPHIC…" at bounding box center [702, 251] width 1180 height 435
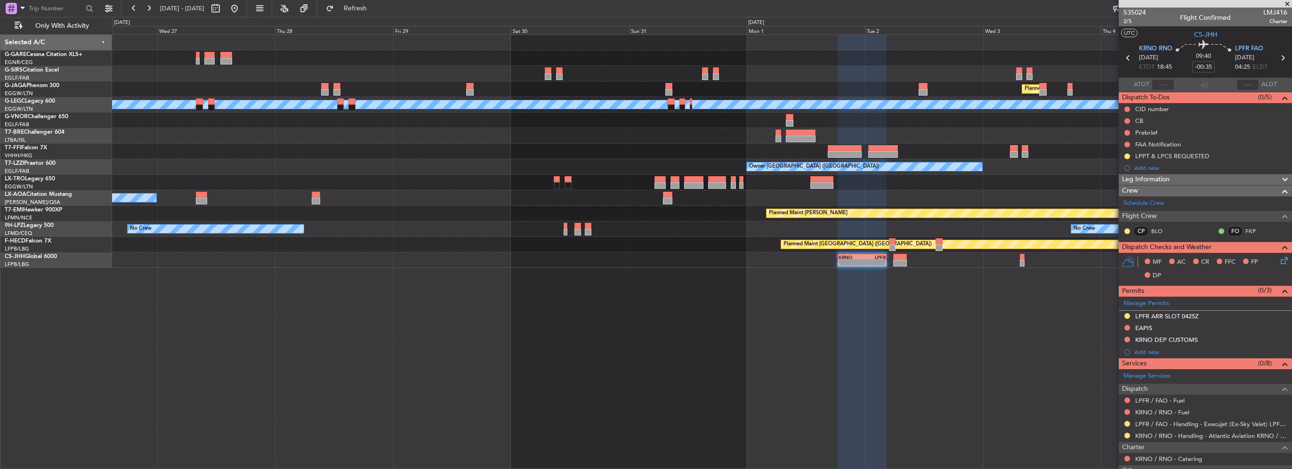
click at [980, 315] on div "Planned Maint [GEOGRAPHIC_DATA] ([GEOGRAPHIC_DATA]) A/C Unavailable [GEOGRAPHIC…" at bounding box center [702, 251] width 1180 height 435
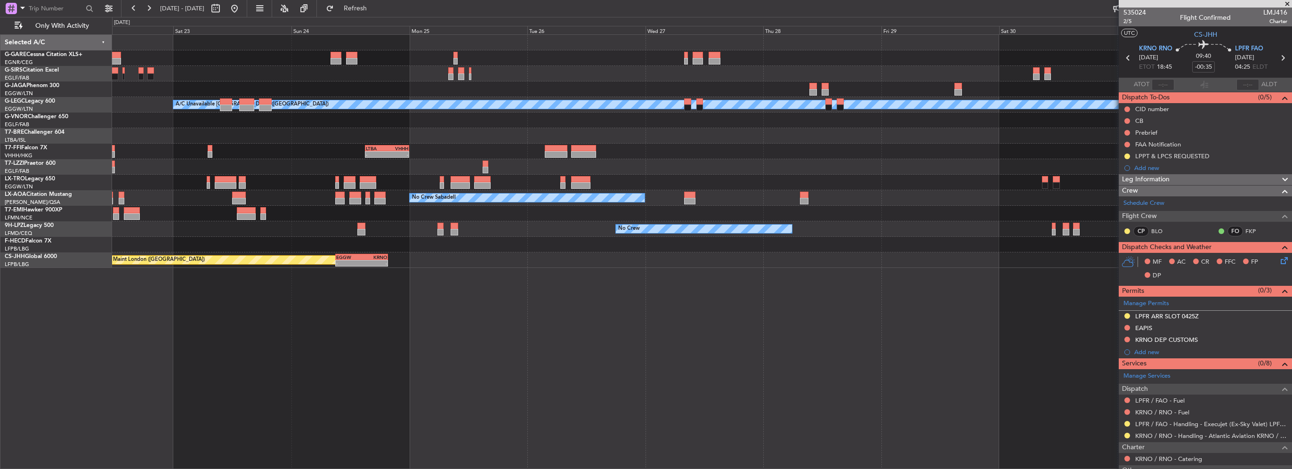
click at [1044, 319] on div "Planned Maint [GEOGRAPHIC_DATA] ([GEOGRAPHIC_DATA]) A/C Unavailable [GEOGRAPHIC…" at bounding box center [702, 251] width 1180 height 435
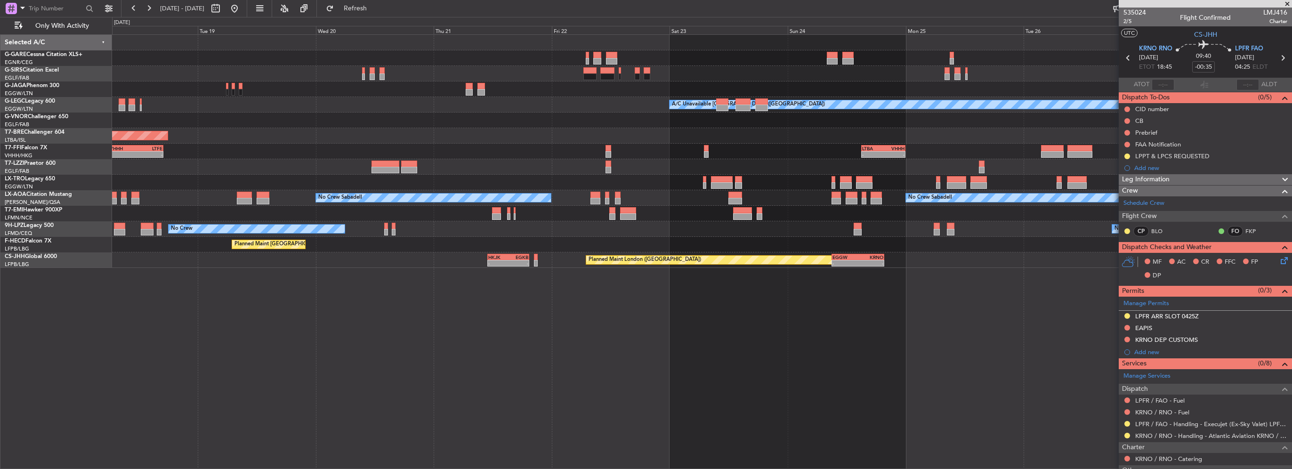
click at [427, 273] on div "Owner A/C Unavailable [GEOGRAPHIC_DATA] ([GEOGRAPHIC_DATA]) Planned Maint [GEOG…" at bounding box center [702, 251] width 1180 height 435
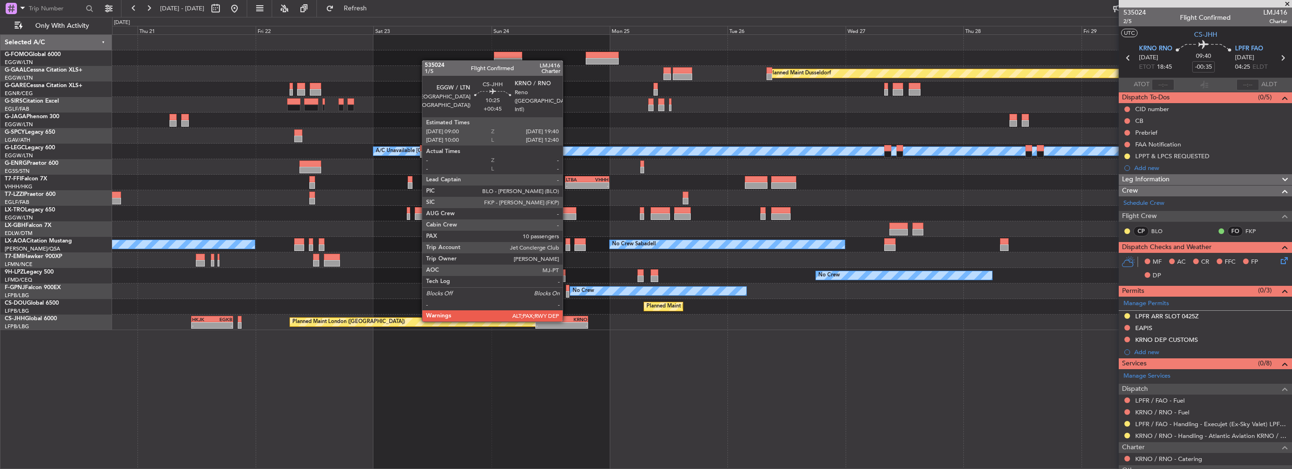
click at [567, 321] on div "KRNO" at bounding box center [574, 319] width 25 height 6
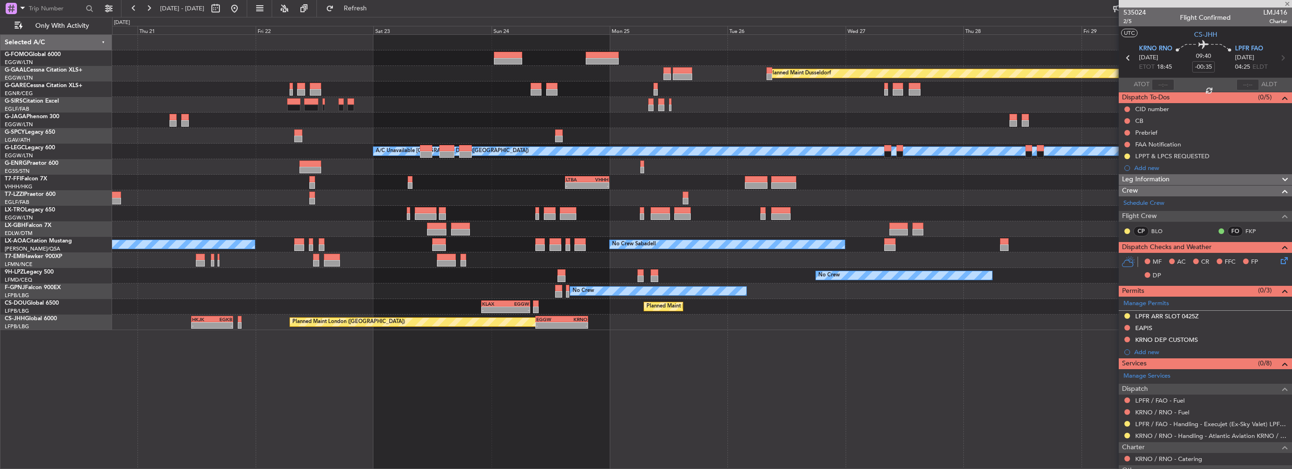
type input "+00:45"
type input "10"
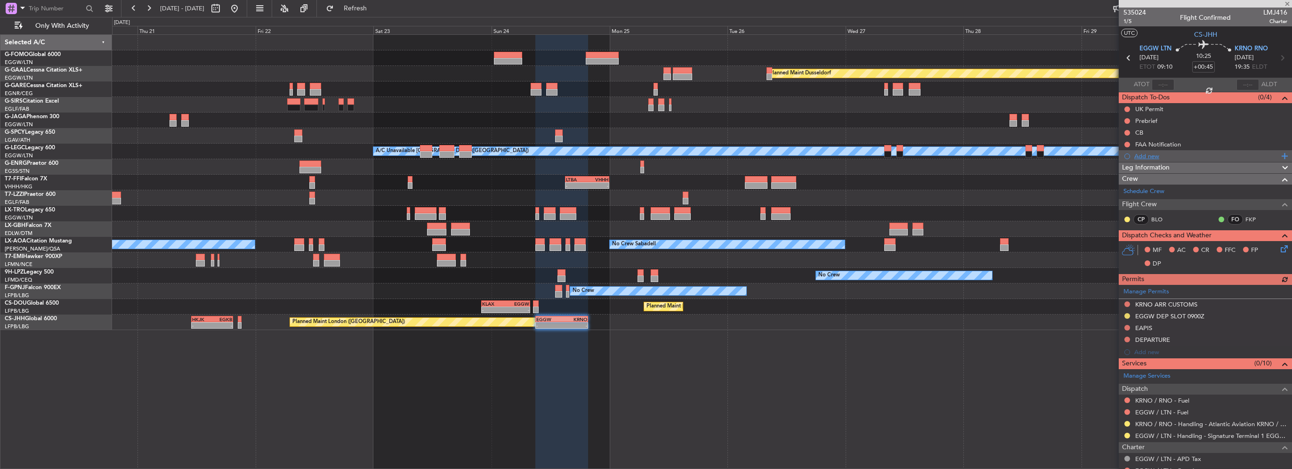
click at [1154, 155] on div "Add new" at bounding box center [1207, 156] width 145 height 8
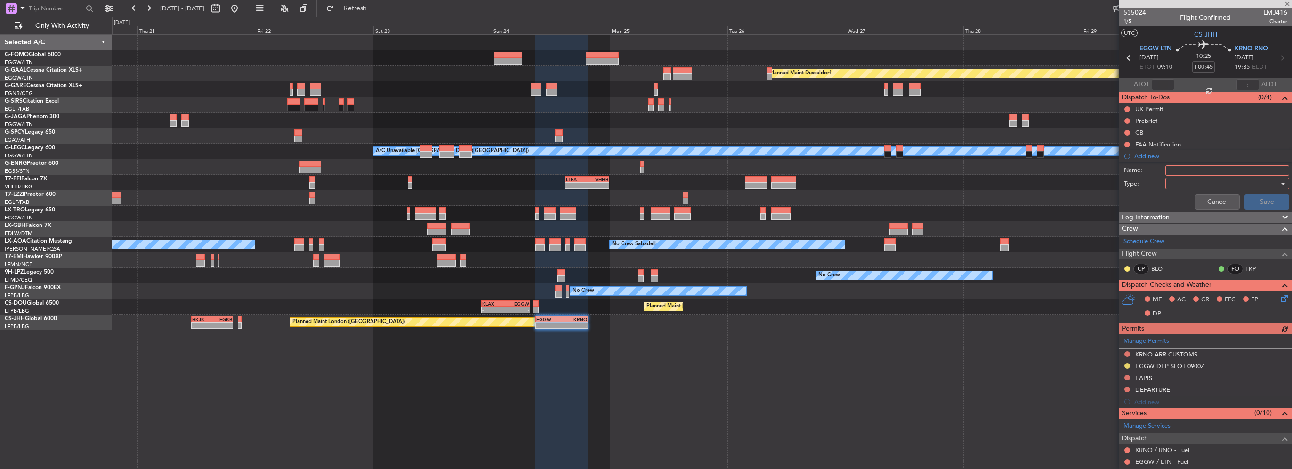
click at [1189, 170] on input "Name:" at bounding box center [1228, 170] width 124 height 10
type input "KRNO RSP EXTENSION"
click at [1172, 186] on div at bounding box center [1224, 184] width 110 height 14
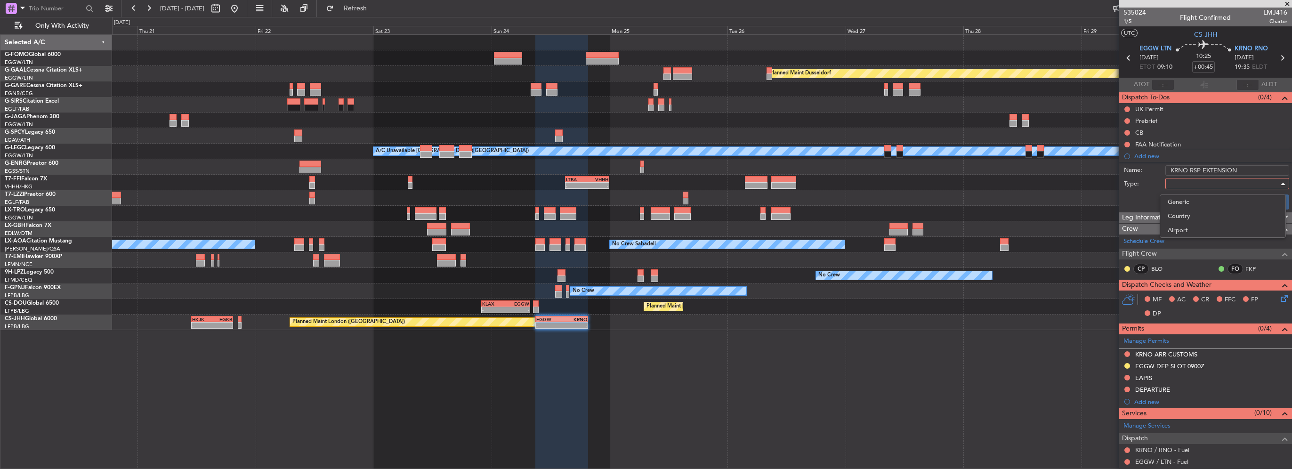
click at [1181, 202] on span "Generic" at bounding box center [1223, 202] width 110 height 14
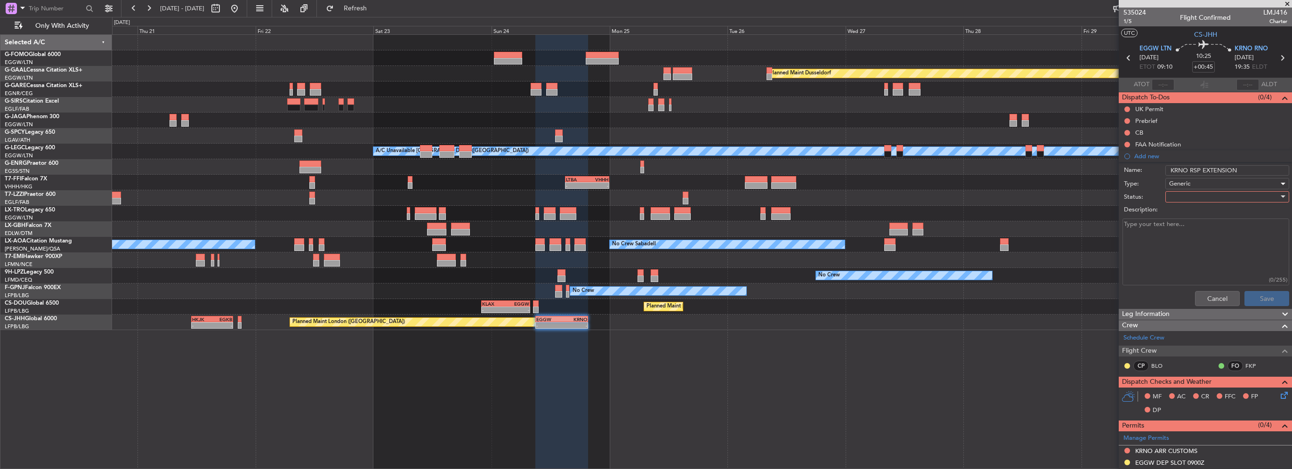
click at [1185, 200] on div at bounding box center [1224, 197] width 110 height 14
click at [1194, 226] on span "In Progress" at bounding box center [1223, 229] width 110 height 14
click at [1252, 294] on button "Save" at bounding box center [1267, 298] width 45 height 15
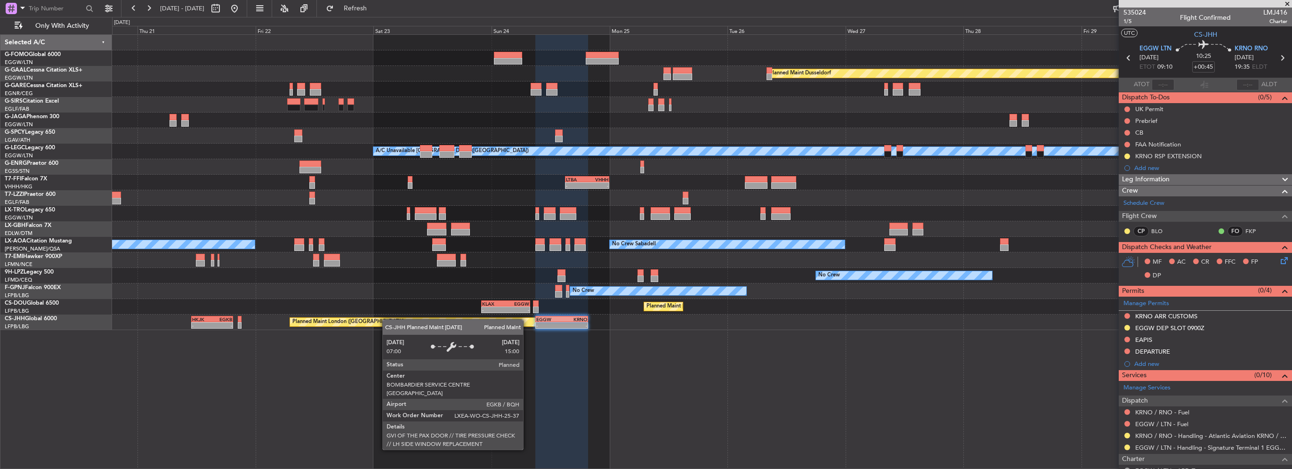
click at [904, 327] on div "Planned Maint London ([GEOGRAPHIC_DATA]) - - HKJK 11:00 Z EGKB 19:30 Z - - EGGW…" at bounding box center [702, 323] width 1180 height 16
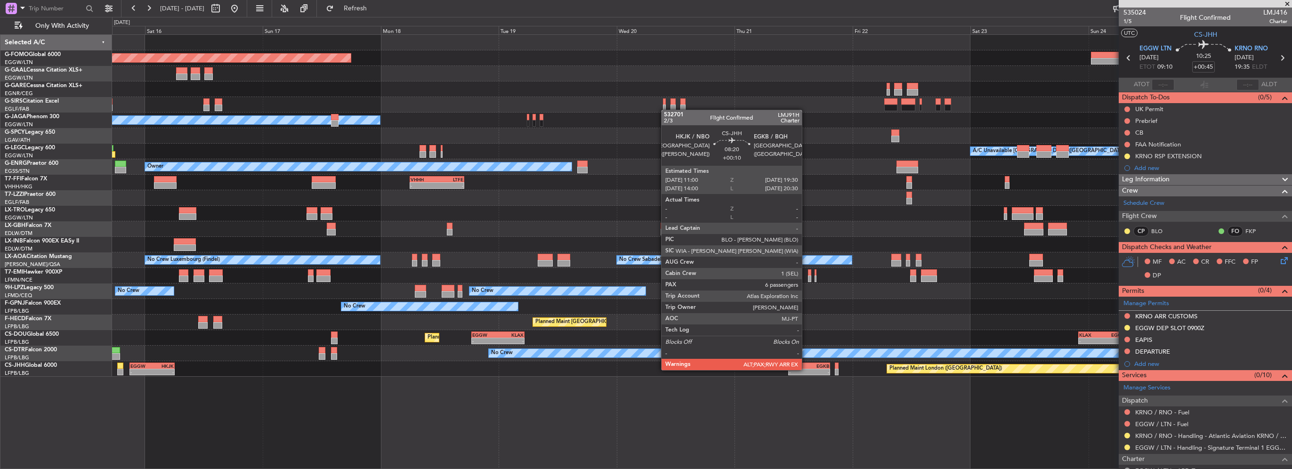
click at [806, 369] on div "-" at bounding box center [799, 372] width 20 height 6
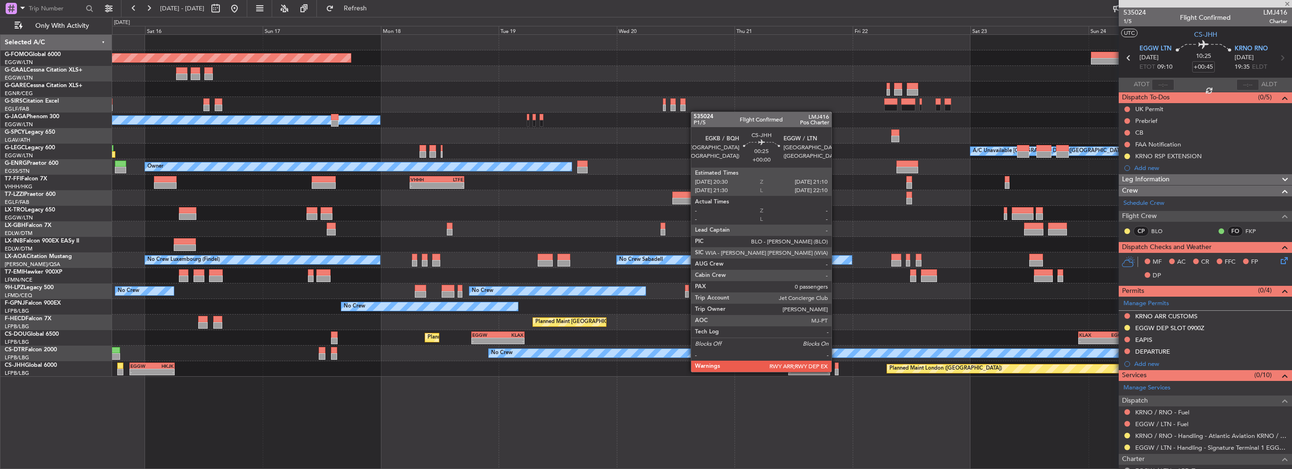
type input "+00:10"
type input "6"
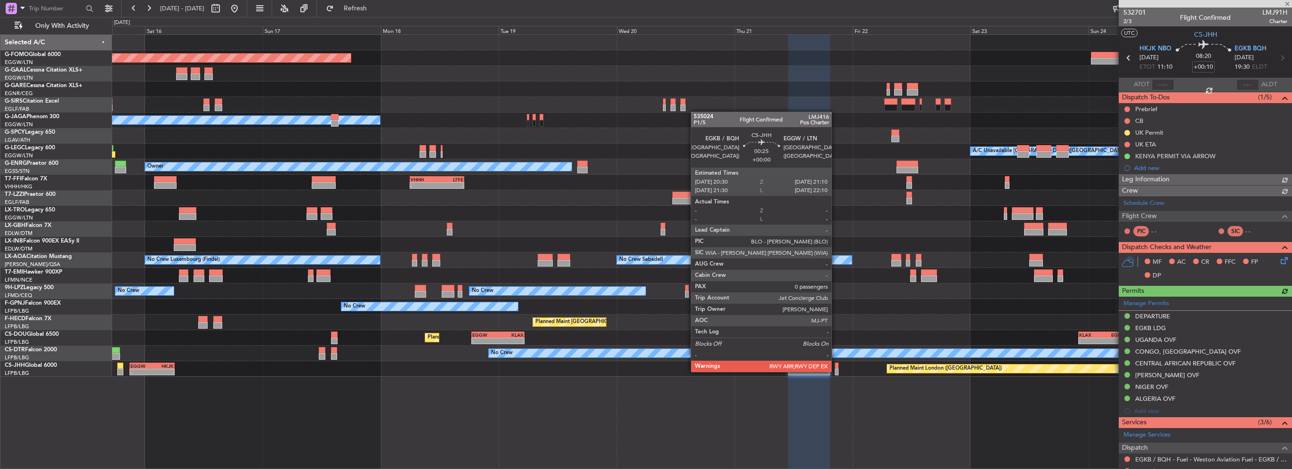
click at [836, 371] on div at bounding box center [836, 372] width 3 height 7
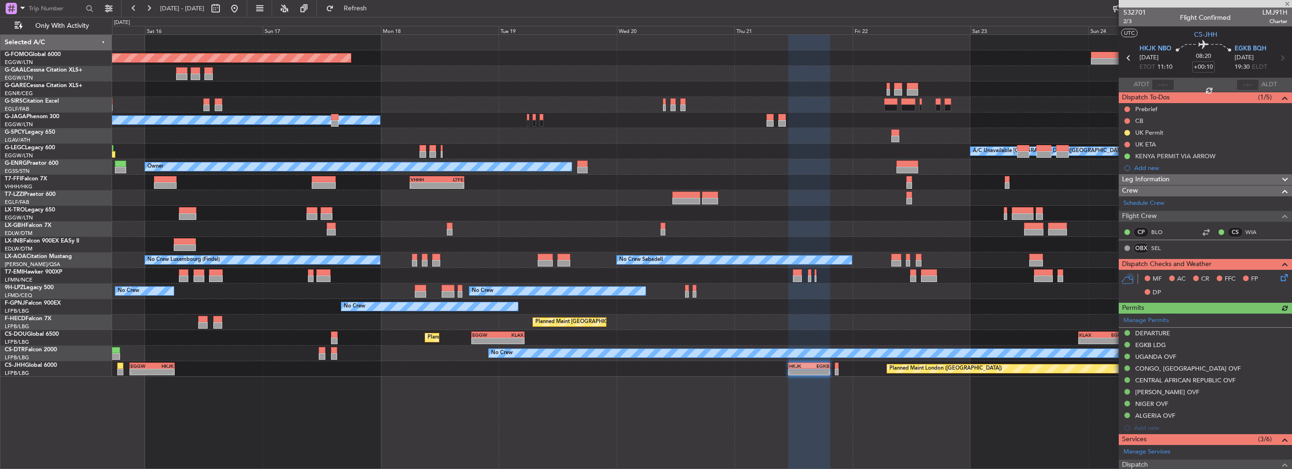
click at [770, 380] on div "Planned Maint Windsor Locks ([PERSON_NAME] Intl) Planned Maint Planned [GEOGRAP…" at bounding box center [702, 251] width 1180 height 435
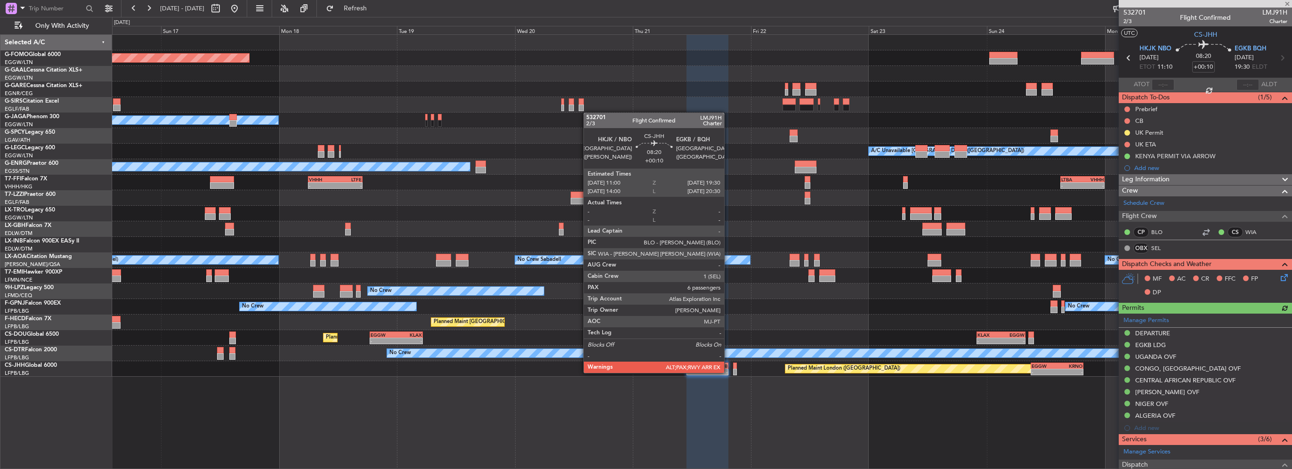
type input "0"
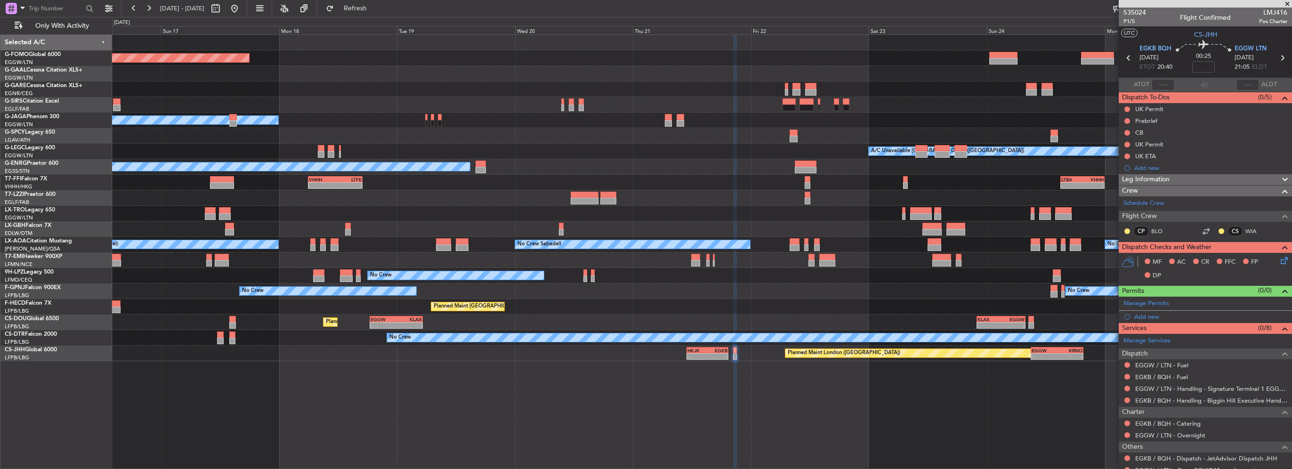
scroll to position [56, 0]
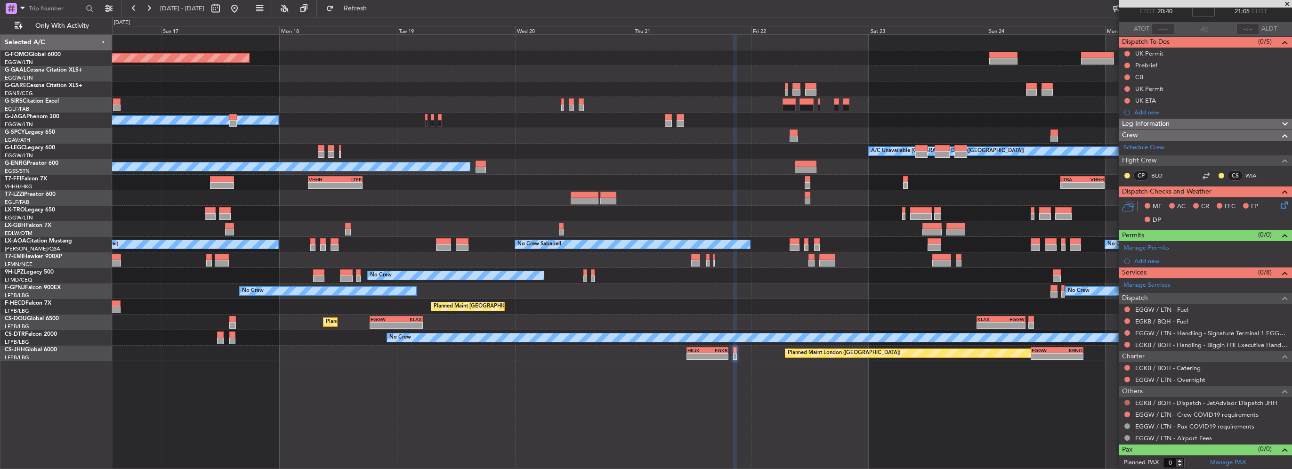
click at [1127, 401] on button at bounding box center [1128, 403] width 6 height 6
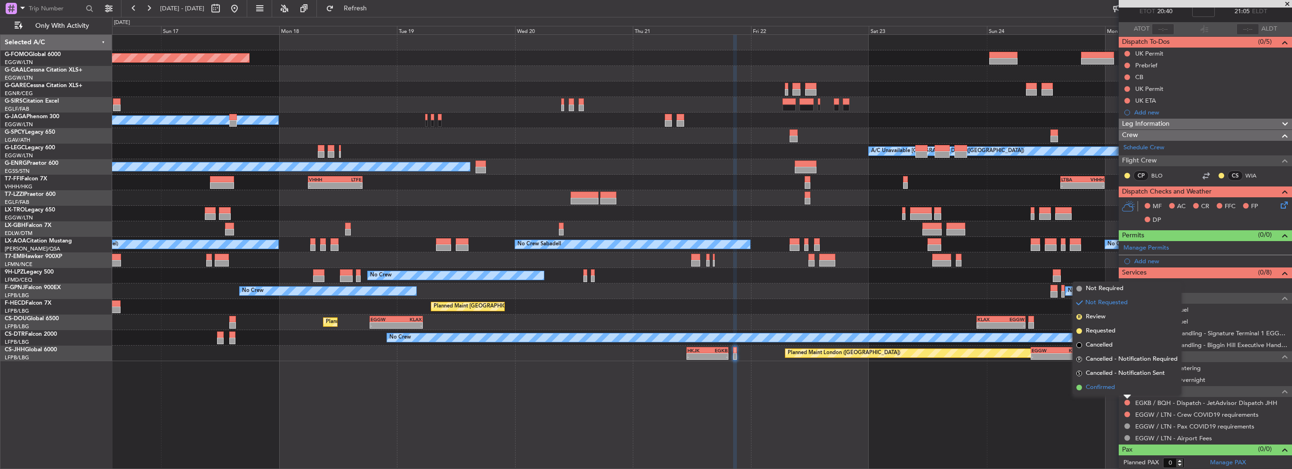
click at [1102, 387] on span "Confirmed" at bounding box center [1100, 387] width 29 height 9
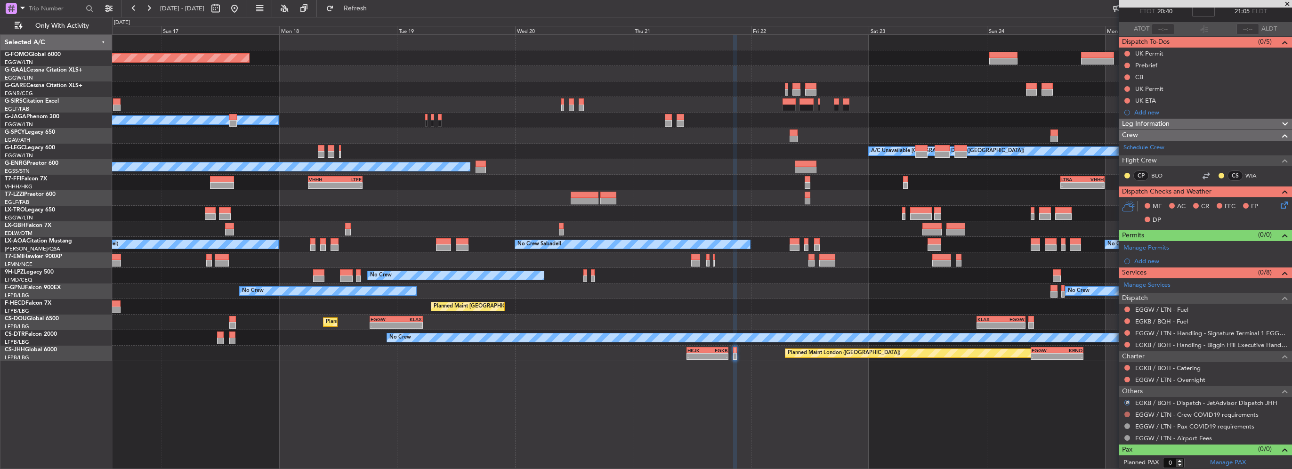
click at [1128, 414] on button at bounding box center [1128, 415] width 6 height 6
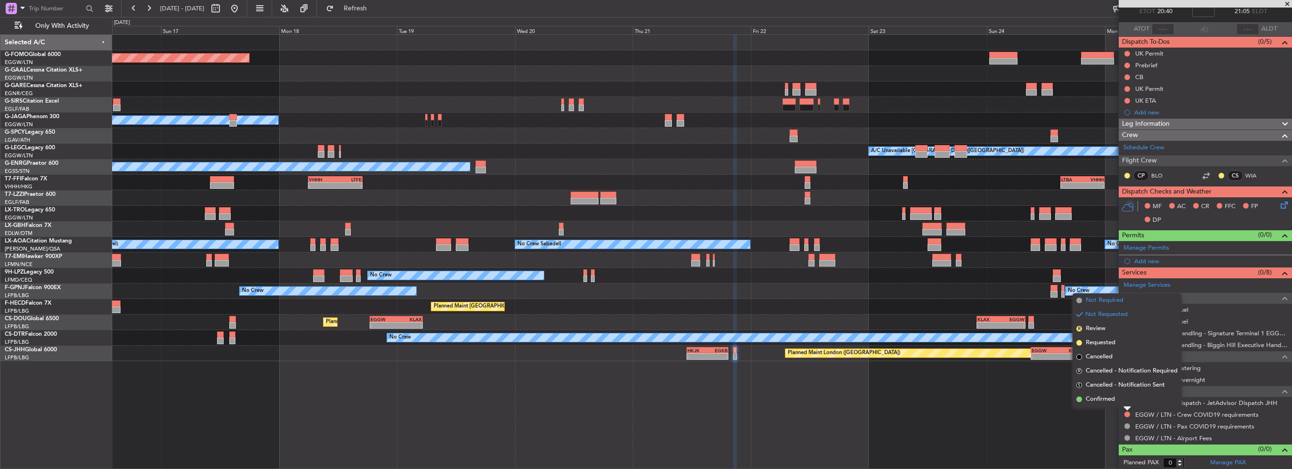
click at [1103, 300] on span "Not Required" at bounding box center [1105, 300] width 38 height 9
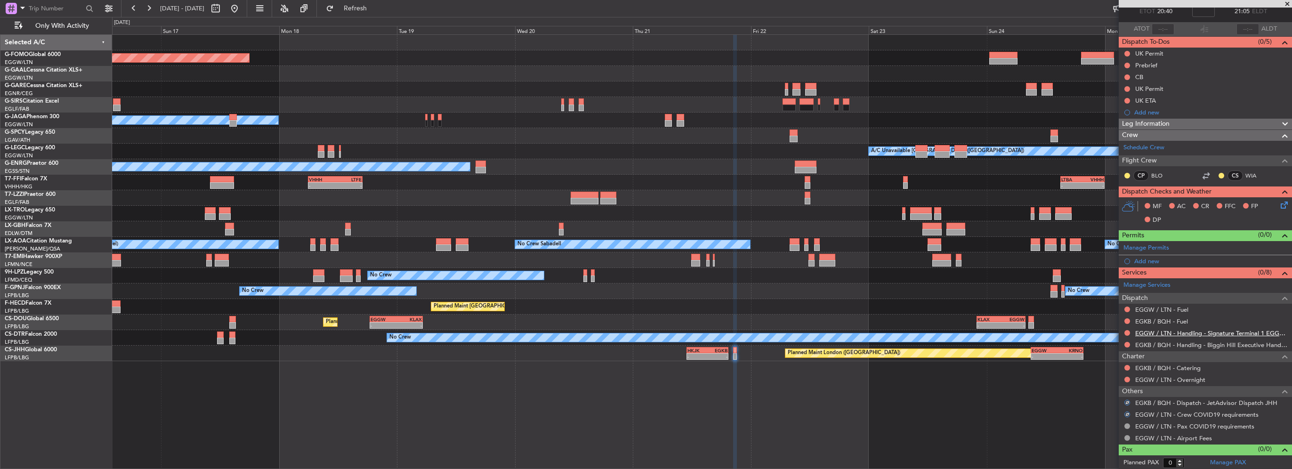
click at [1204, 332] on link "EGGW / LTN - Handling - Signature Terminal 1 EGGW / LTN" at bounding box center [1211, 333] width 152 height 8
click at [1127, 332] on button at bounding box center [1128, 333] width 6 height 6
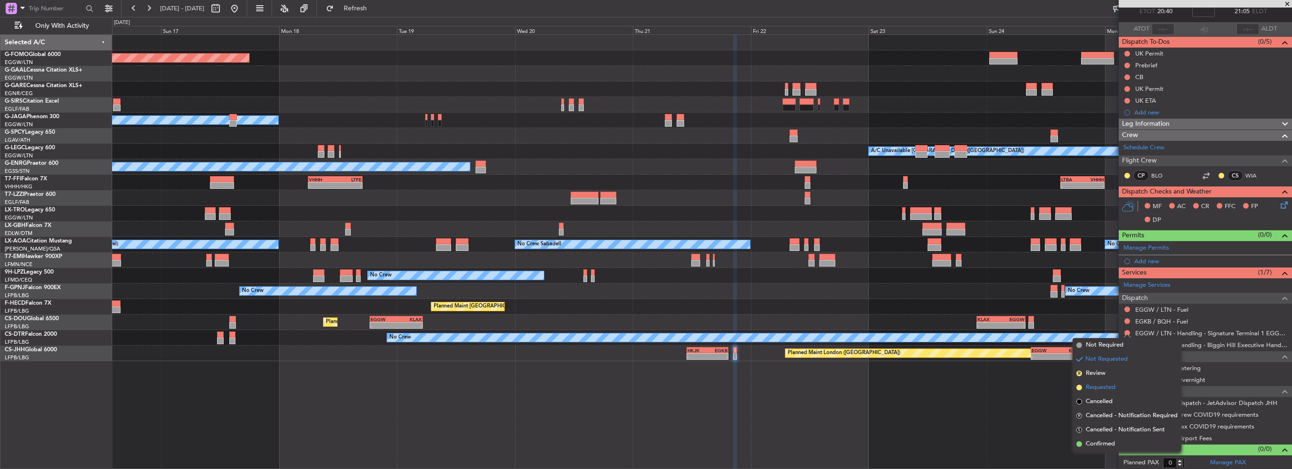
click at [1102, 390] on span "Requested" at bounding box center [1101, 387] width 30 height 9
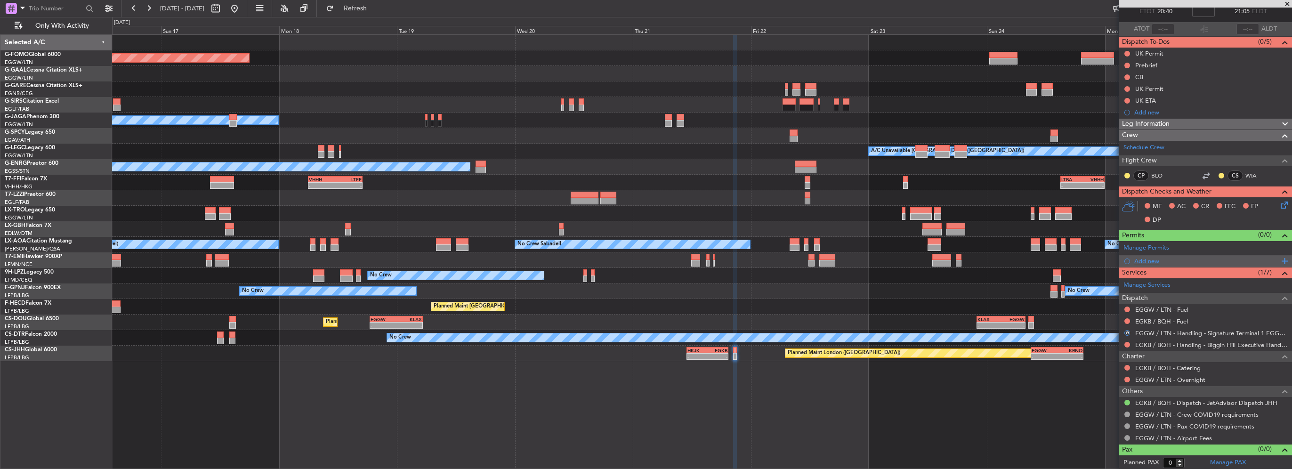
click at [1148, 258] on div "Add new" at bounding box center [1207, 261] width 145 height 8
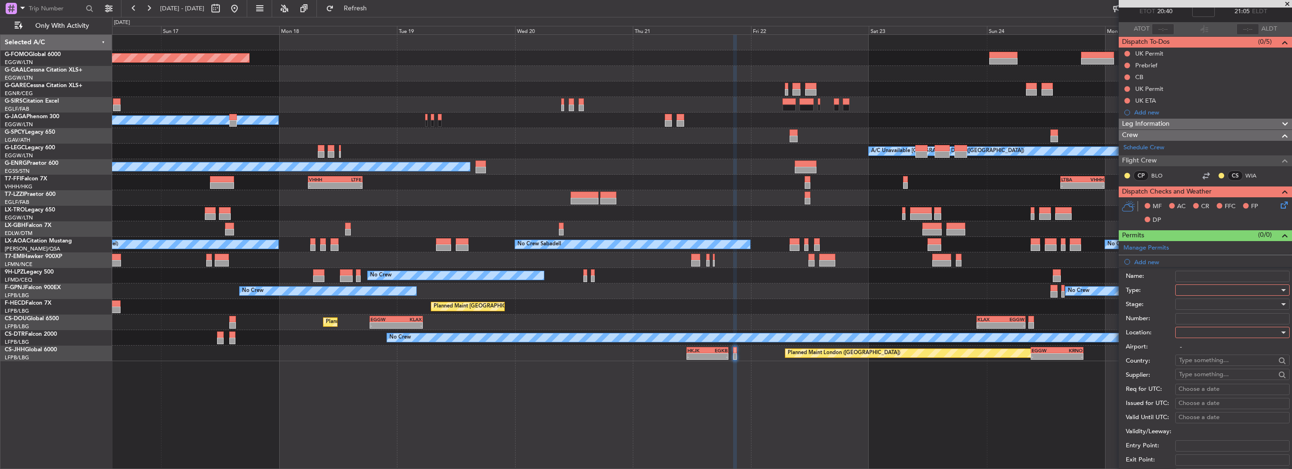
click at [1188, 284] on div at bounding box center [1229, 290] width 100 height 14
click at [1197, 376] on span "Slot" at bounding box center [1229, 379] width 99 height 14
click at [1201, 341] on input "-" at bounding box center [1232, 346] width 114 height 11
click at [1208, 332] on div at bounding box center [1229, 332] width 100 height 14
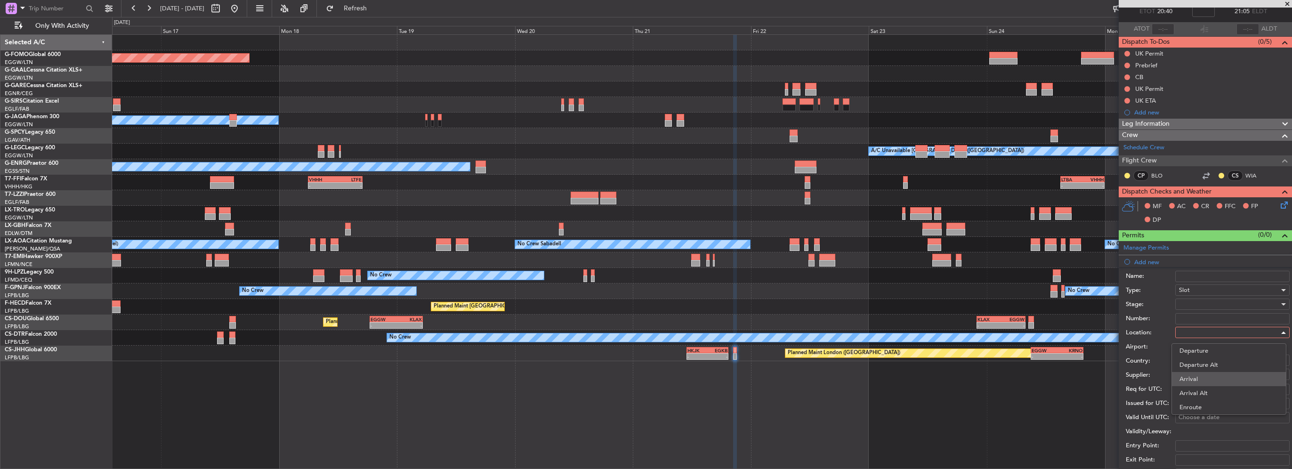
click at [1202, 377] on span "Arrival" at bounding box center [1229, 379] width 99 height 14
type input "EGGW / LTN"
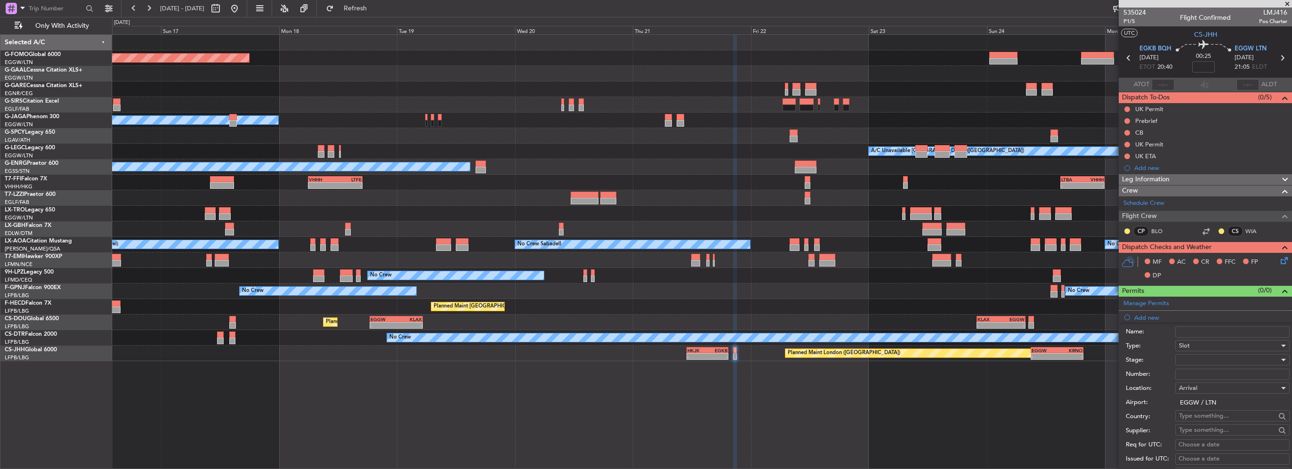
click at [1198, 367] on div "Number:" at bounding box center [1208, 374] width 164 height 14
click at [1203, 356] on div at bounding box center [1229, 360] width 100 height 14
click at [1204, 416] on span "Requested" at bounding box center [1229, 420] width 99 height 14
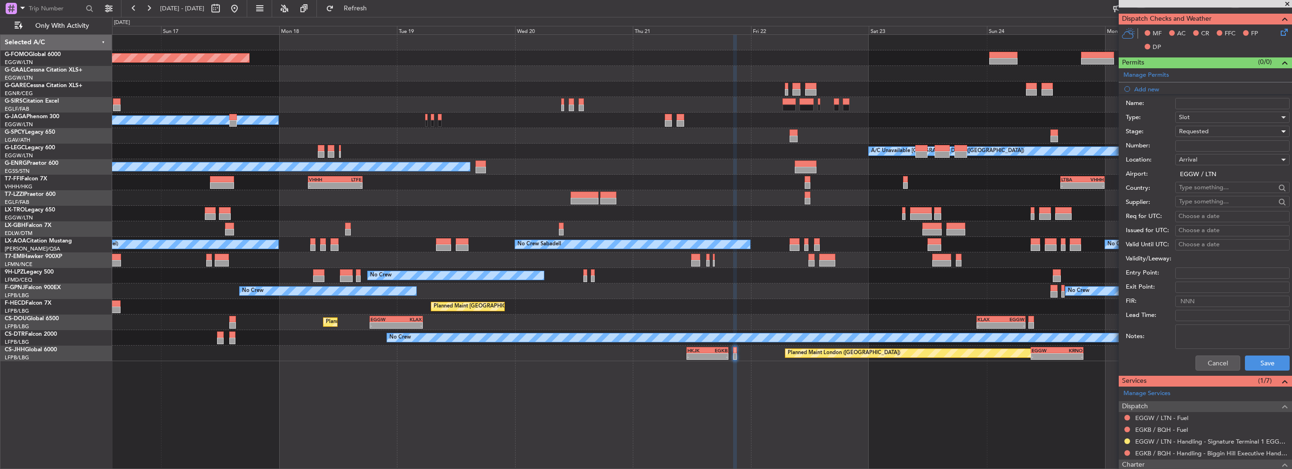
scroll to position [235, 0]
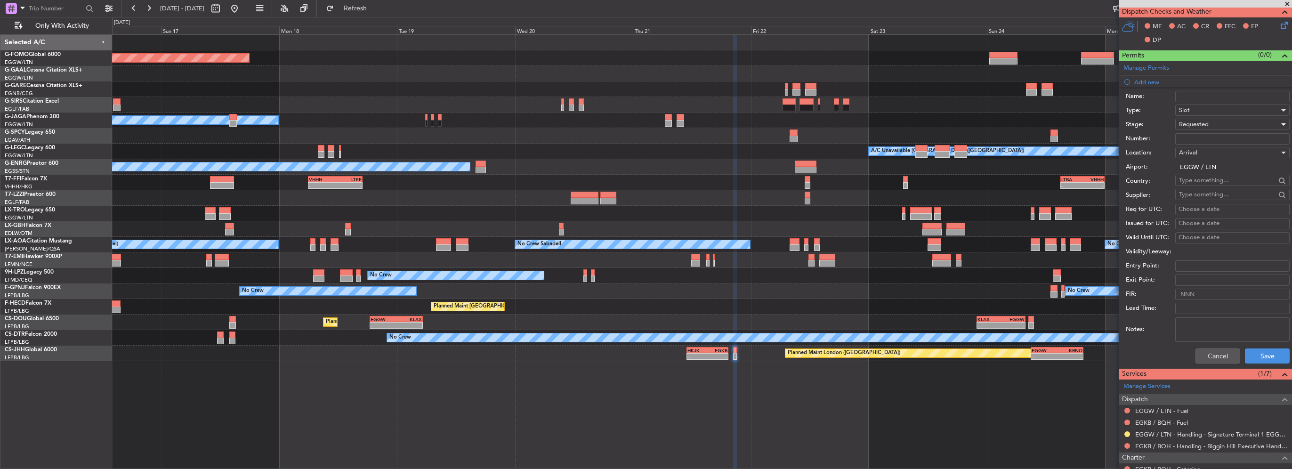
click at [1258, 364] on div "Cancel Save" at bounding box center [1208, 356] width 164 height 24
click at [1261, 359] on button "Save" at bounding box center [1267, 356] width 45 height 15
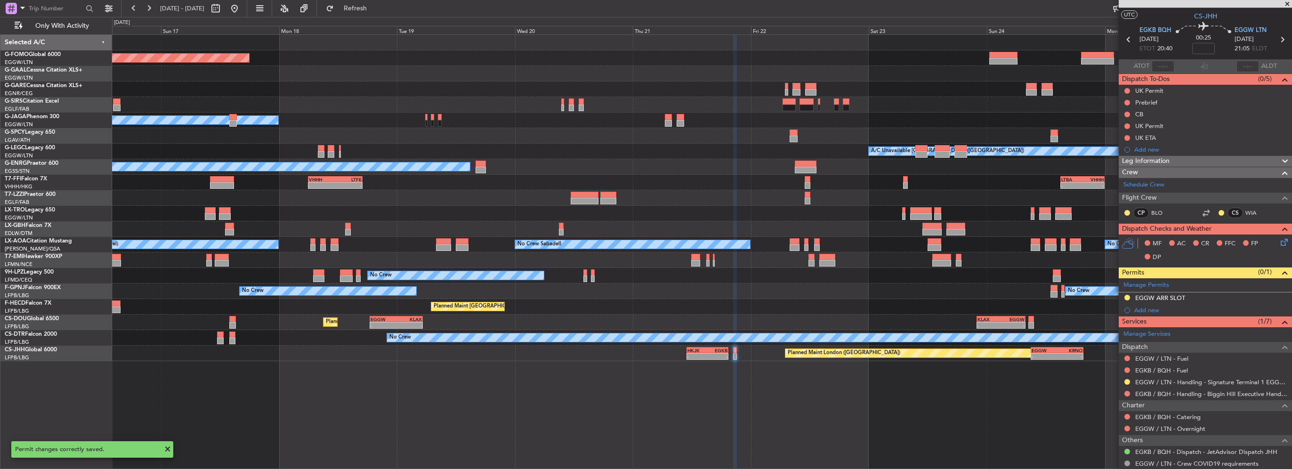
scroll to position [0, 0]
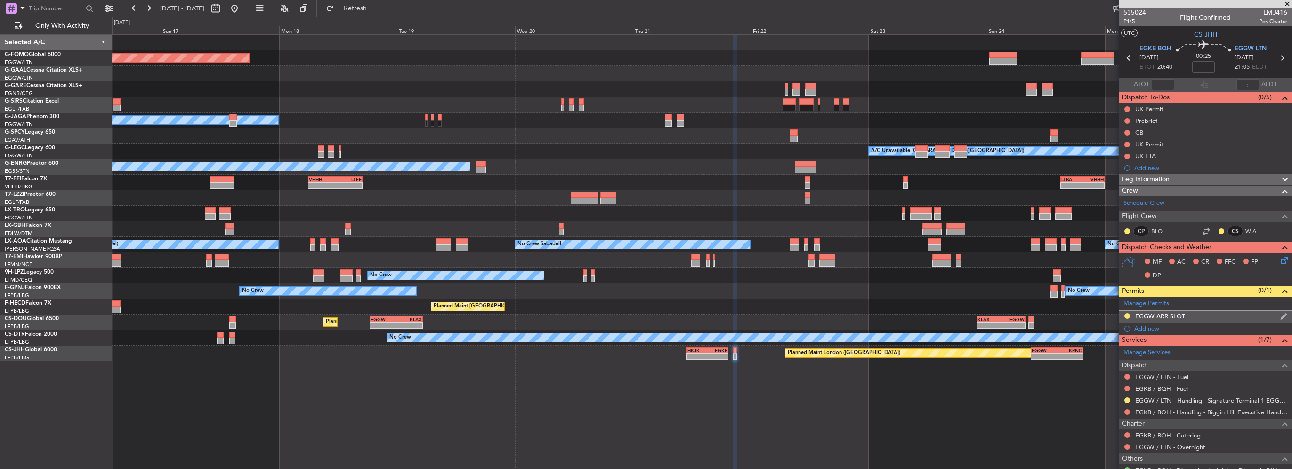
click at [1219, 317] on div "EGGW ARR SLOT" at bounding box center [1205, 317] width 173 height 12
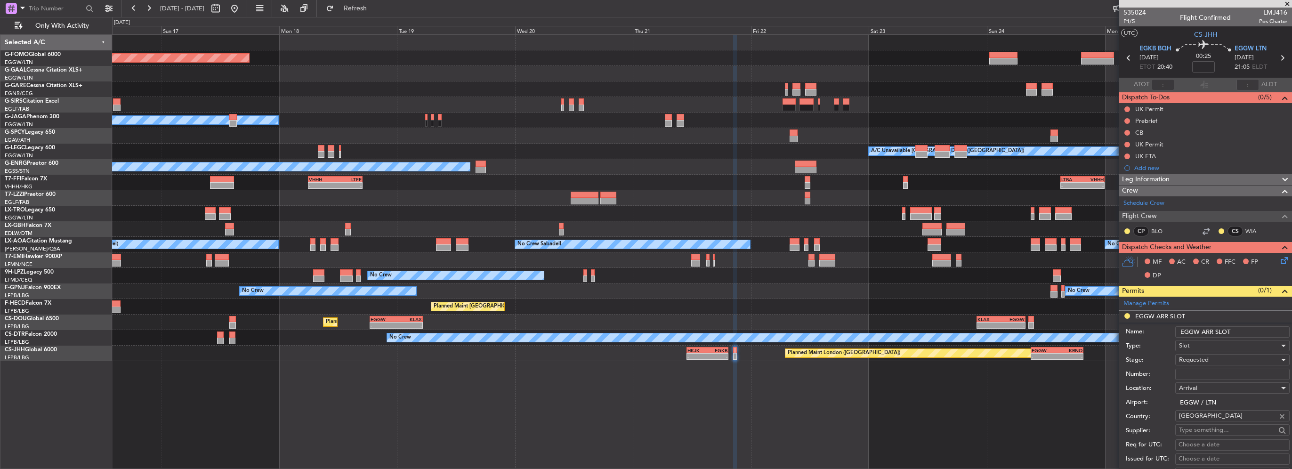
click at [1241, 332] on input "EGGW ARR SLOT" at bounding box center [1232, 331] width 114 height 11
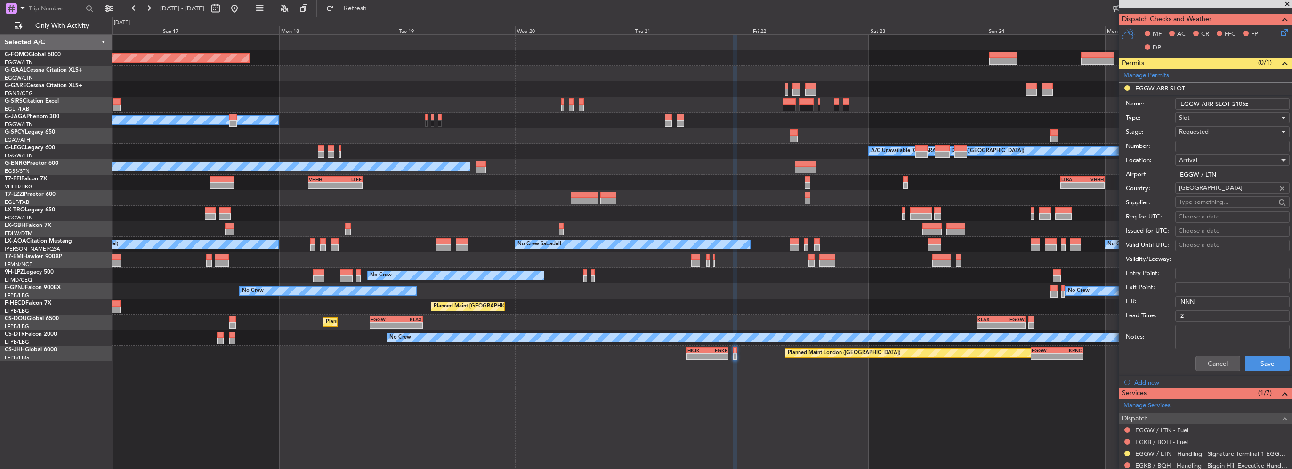
scroll to position [235, 0]
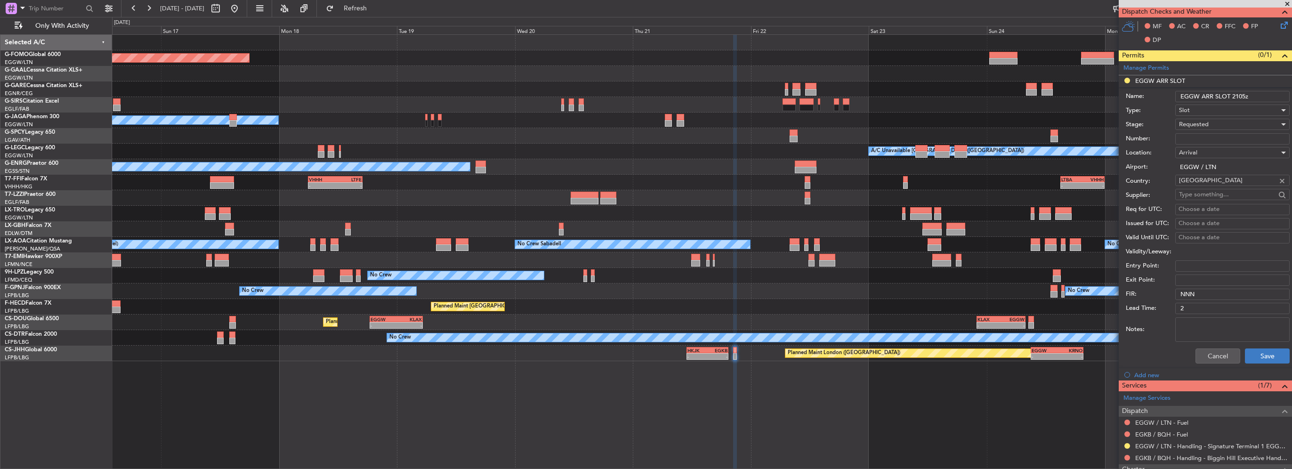
type input "EGGW ARR SLOT 2105z"
click at [1260, 357] on button "Save" at bounding box center [1267, 356] width 45 height 15
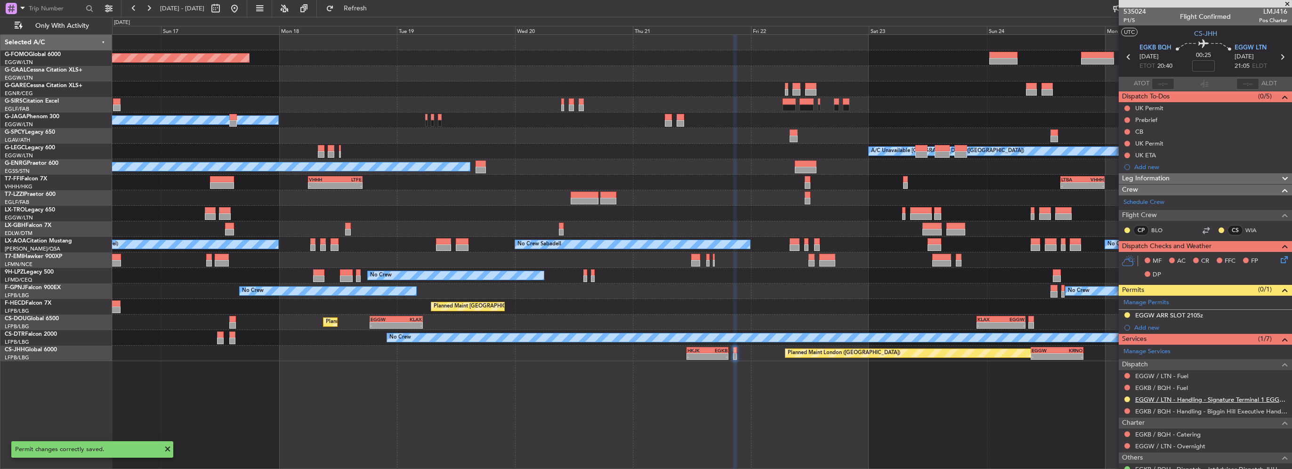
scroll to position [0, 0]
click at [1151, 411] on link "EGKB / BQH - Handling - Biggin Hill Executive Handling EGKB / BQH" at bounding box center [1211, 412] width 152 height 8
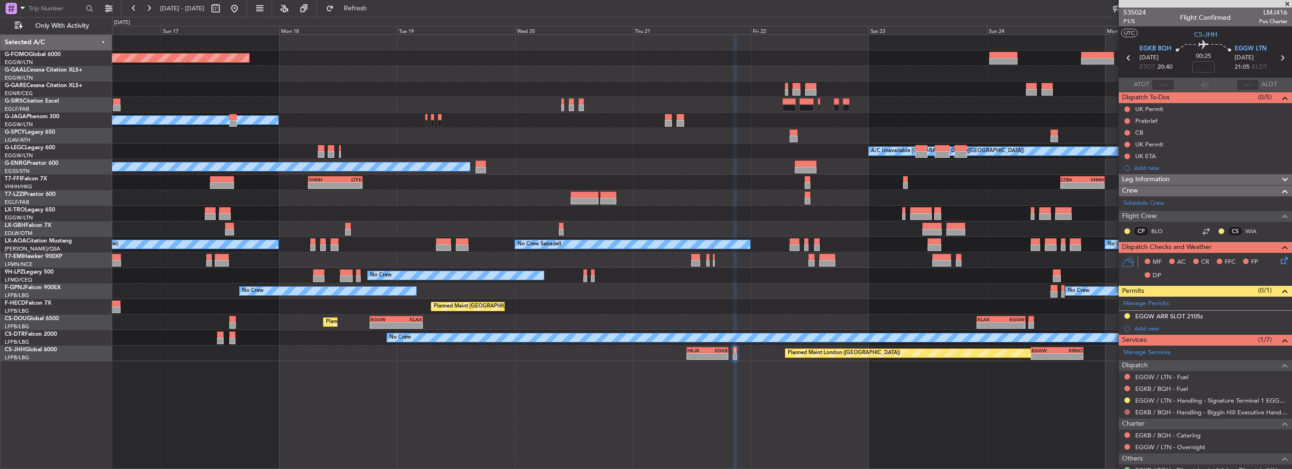
click at [1127, 412] on button at bounding box center [1128, 412] width 6 height 6
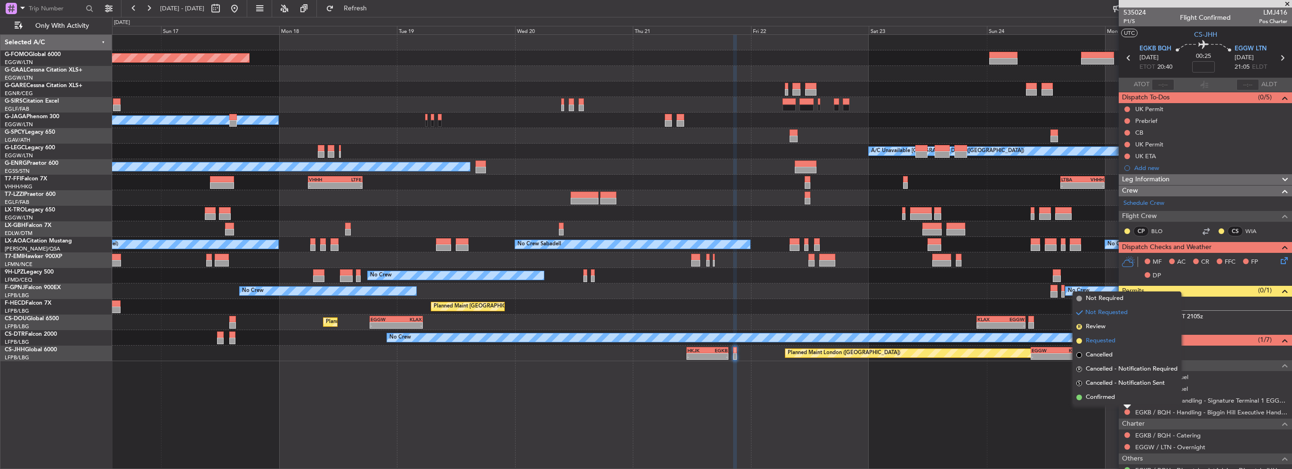
click at [1097, 345] on span "Requested" at bounding box center [1101, 340] width 30 height 9
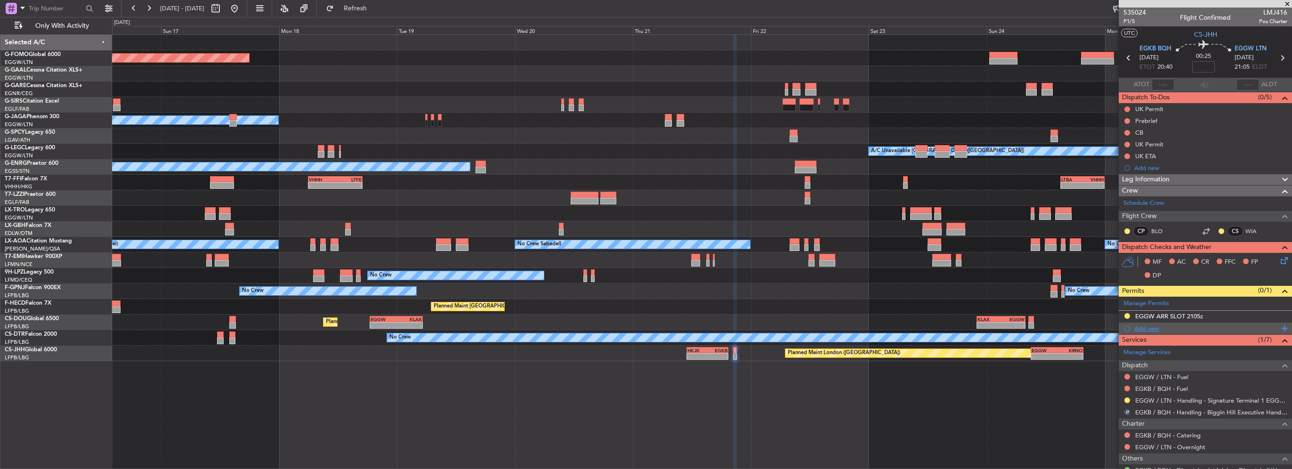
click at [1155, 326] on div "Add new" at bounding box center [1207, 328] width 145 height 8
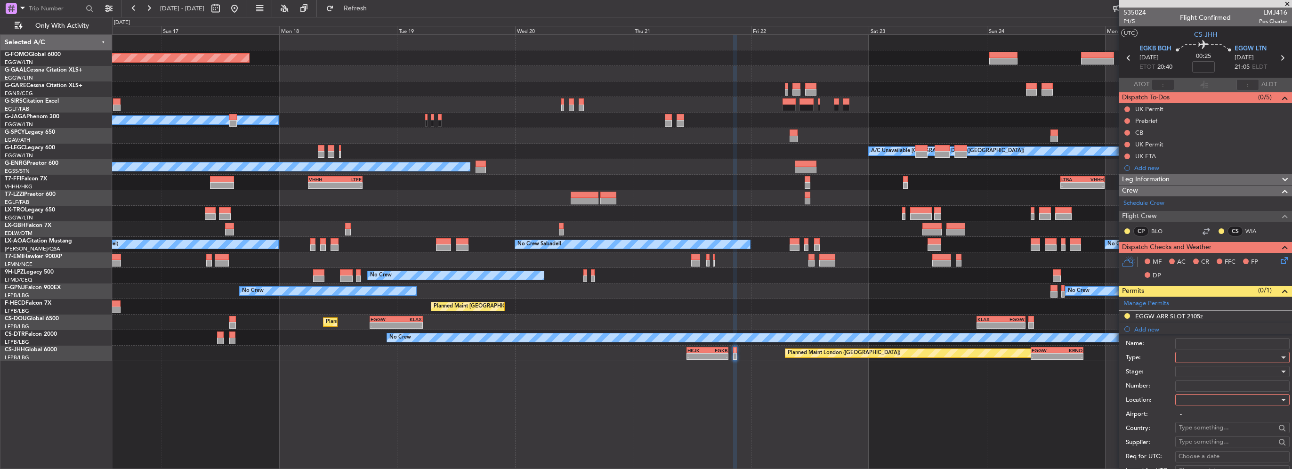
click at [1196, 354] on div at bounding box center [1229, 357] width 100 height 14
click at [1220, 400] on span "PPR" at bounding box center [1229, 404] width 99 height 14
click at [1210, 396] on div at bounding box center [1229, 400] width 100 height 14
click at [1210, 414] on span "Departure" at bounding box center [1229, 418] width 99 height 14
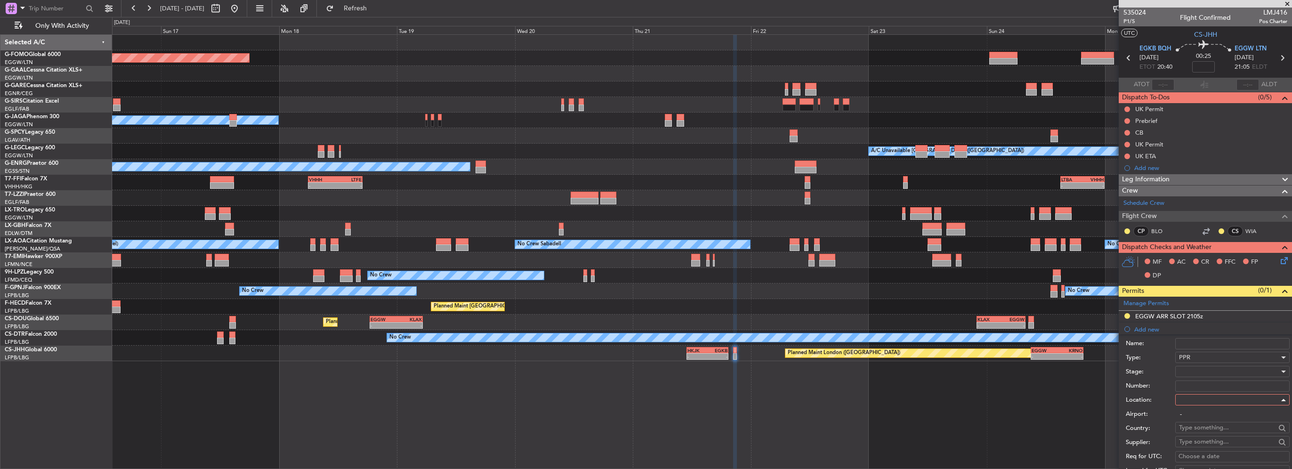
type input "EGKB / BQH"
click at [1200, 371] on div at bounding box center [1229, 372] width 100 height 14
click at [1204, 434] on span "Requested" at bounding box center [1229, 432] width 99 height 14
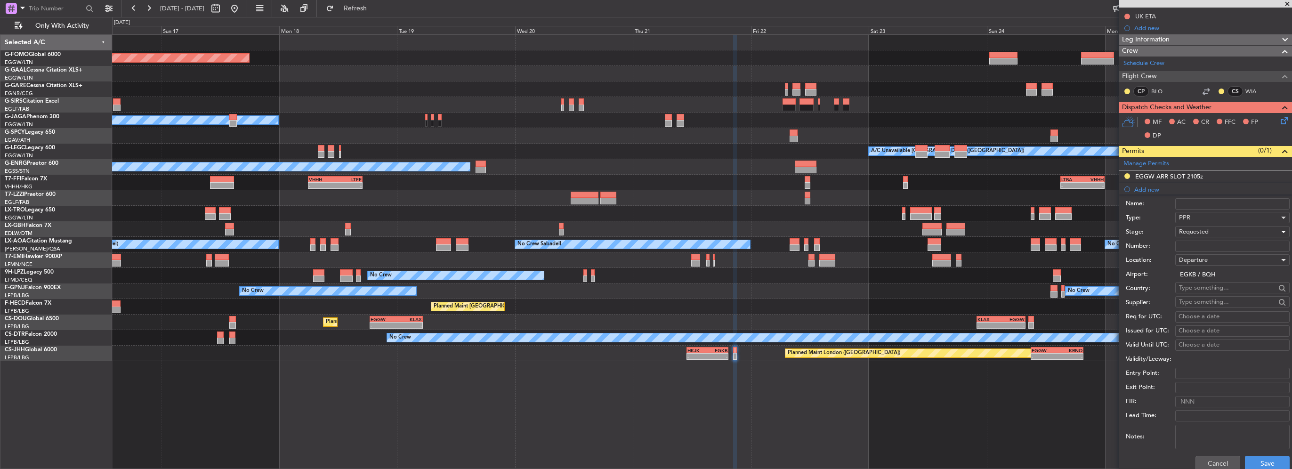
scroll to position [141, 0]
drag, startPoint x: 1260, startPoint y: 460, endPoint x: 414, endPoint y: 397, distance: 848.1
click at [1259, 460] on button "Save" at bounding box center [1267, 461] width 45 height 15
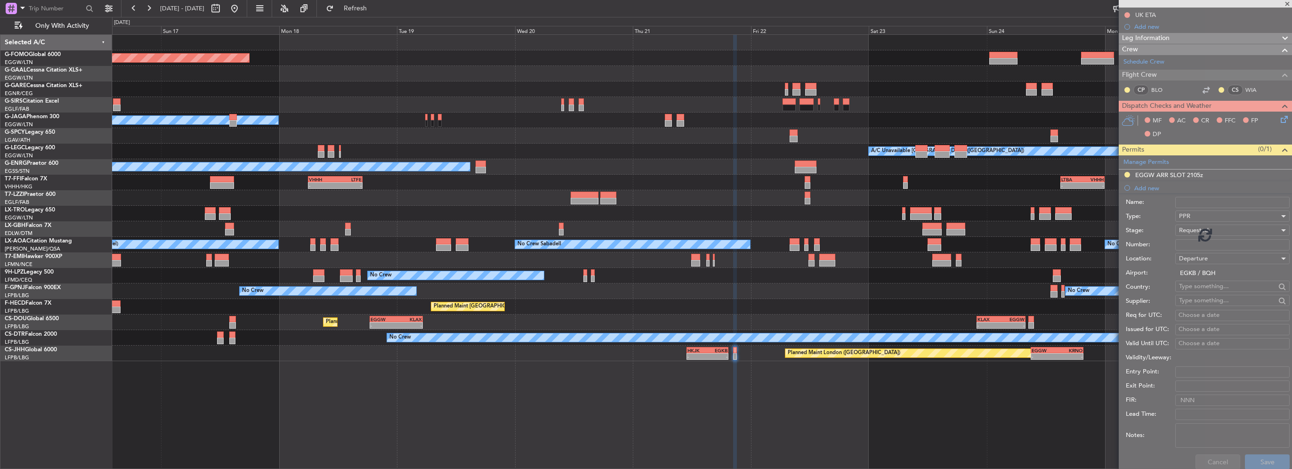
scroll to position [79, 0]
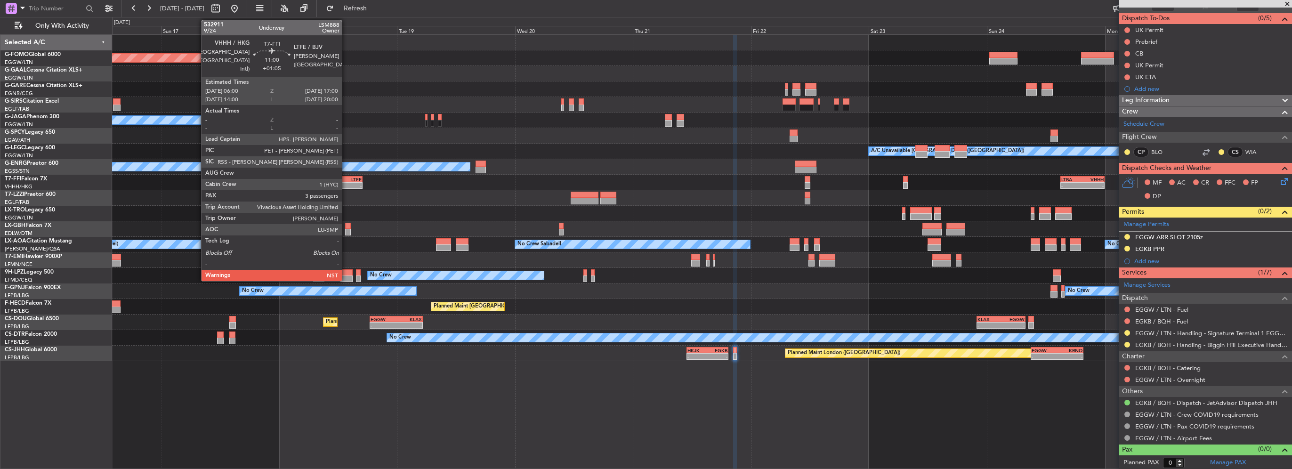
click at [876, 199] on div "Planned Maint Windsor Locks ([PERSON_NAME] Intl) Planned [GEOGRAPHIC_DATA] Plan…" at bounding box center [702, 198] width 1180 height 326
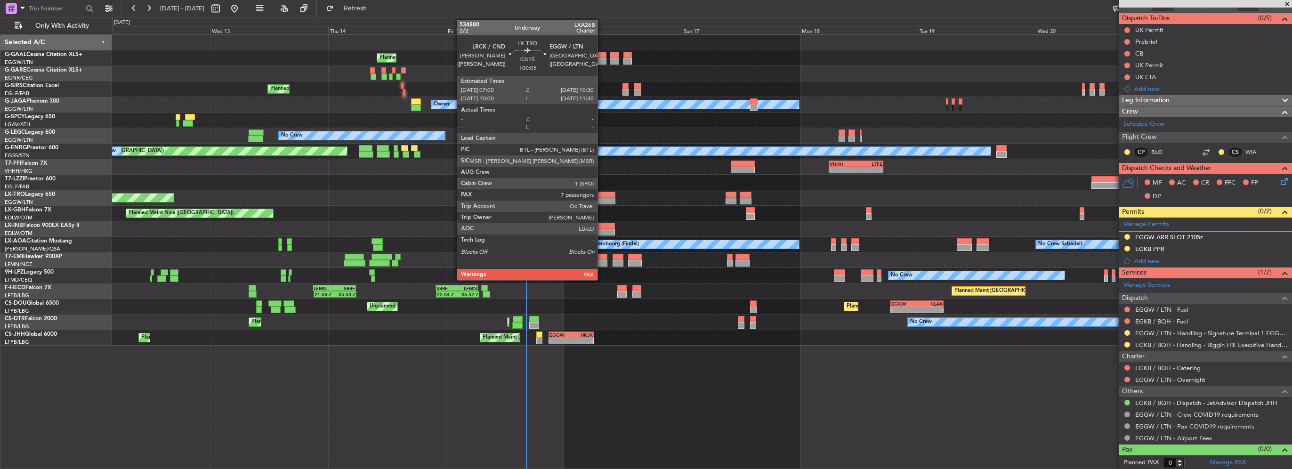
click at [602, 195] on div at bounding box center [606, 195] width 17 height 7
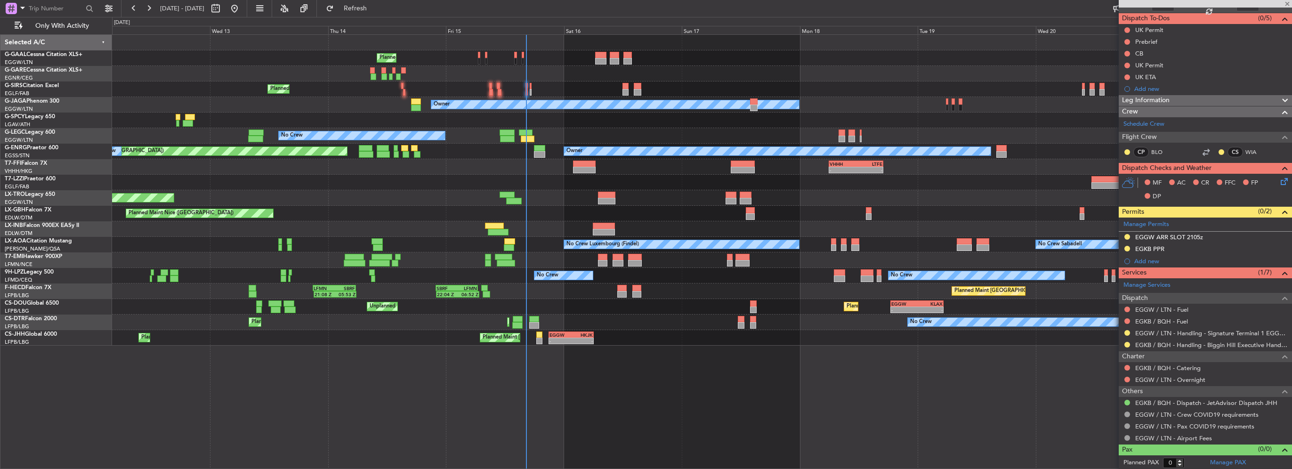
type input "+00:05"
type input "7"
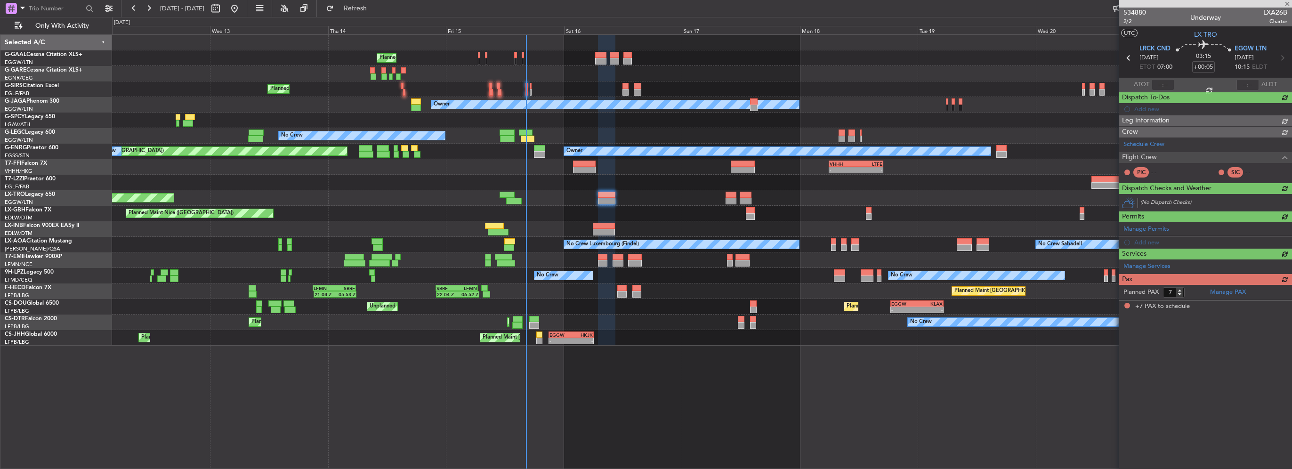
scroll to position [0, 0]
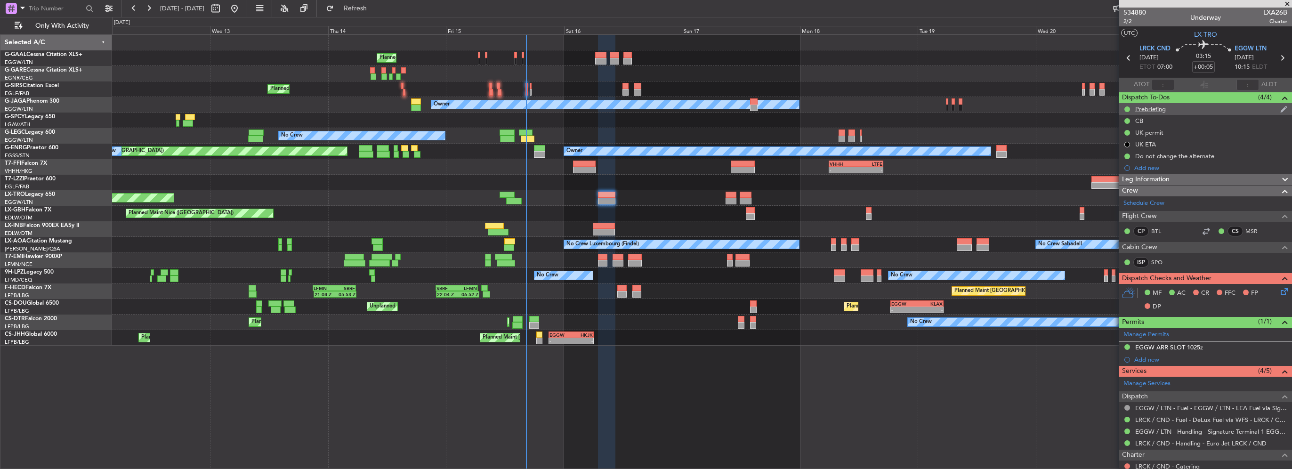
click at [1169, 107] on div "Prebriefing" at bounding box center [1205, 109] width 173 height 12
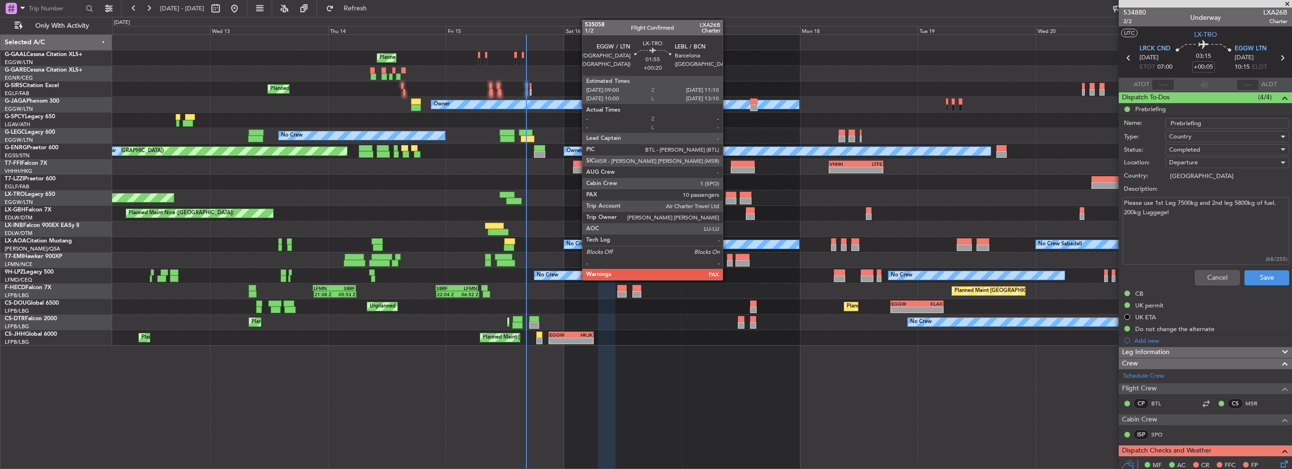
click at [727, 196] on div at bounding box center [731, 195] width 11 height 7
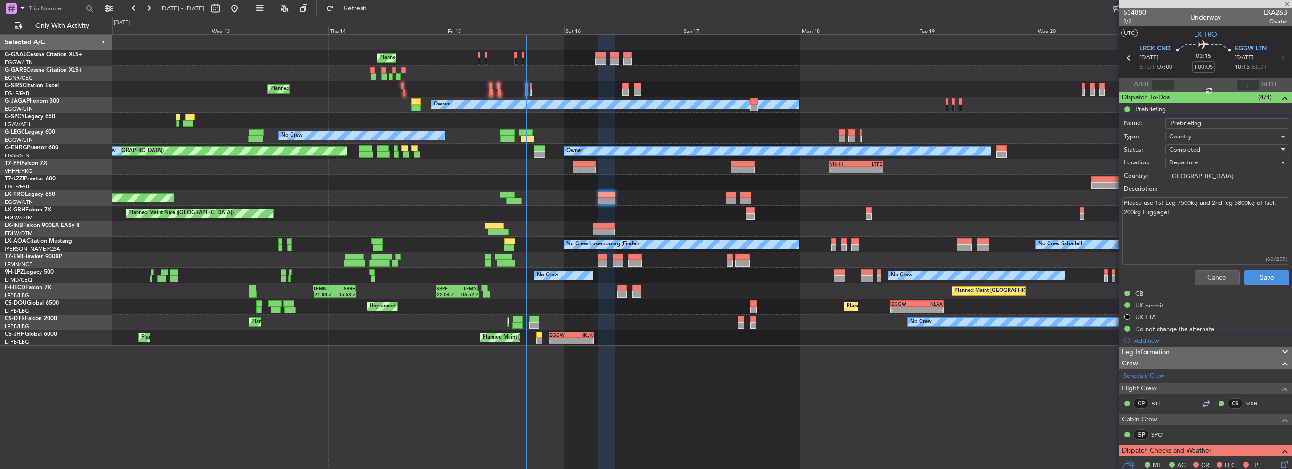
type input "+00:20"
type input "10"
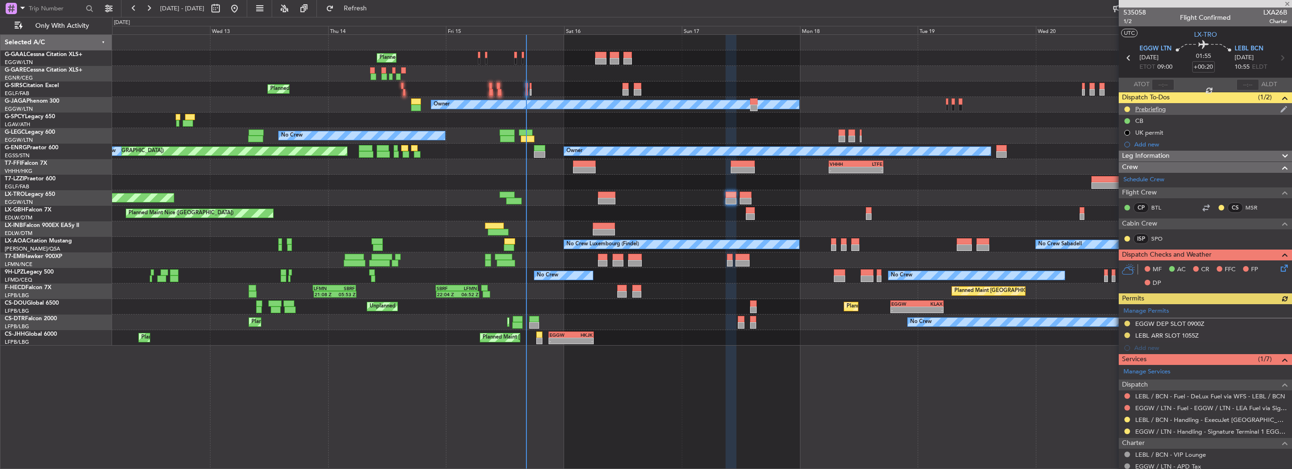
click at [1161, 106] on div "Prebriefing" at bounding box center [1150, 109] width 31 height 8
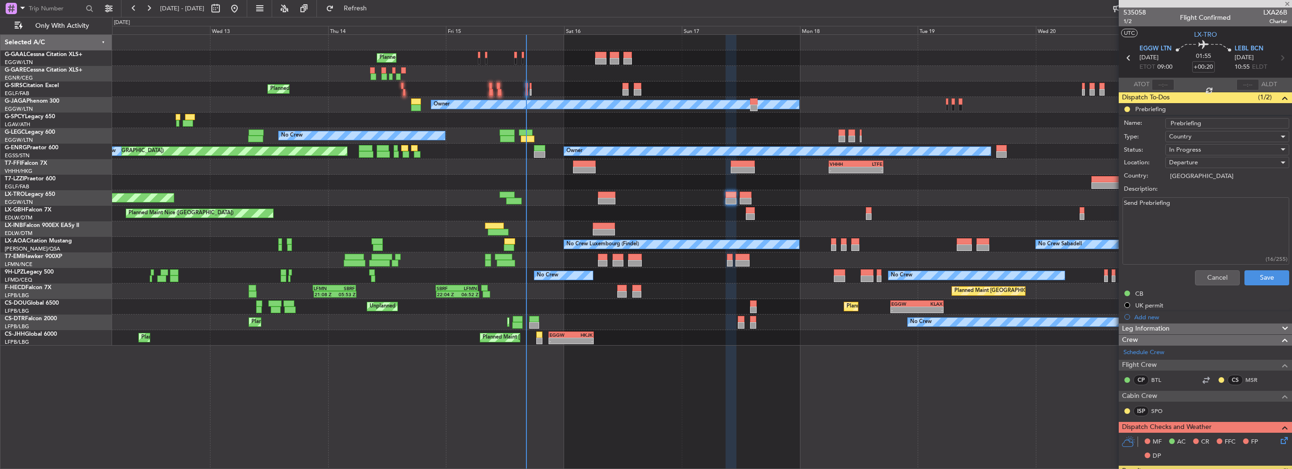
drag, startPoint x: 1217, startPoint y: 203, endPoint x: 932, endPoint y: 215, distance: 284.7
click at [1012, 213] on fb-app "[DATE] - [DATE] Refresh Quick Links Only With Activity Planned Maint Planned Ma…" at bounding box center [646, 238] width 1292 height 462
paste textarea "EGGW LEBL FUEL min + 500kgs Cargo 200"
type textarea "EGGW LEBL FUEL min + 500kgs Cargo 200"
click at [1206, 149] on div "In Progress" at bounding box center [1224, 150] width 110 height 14
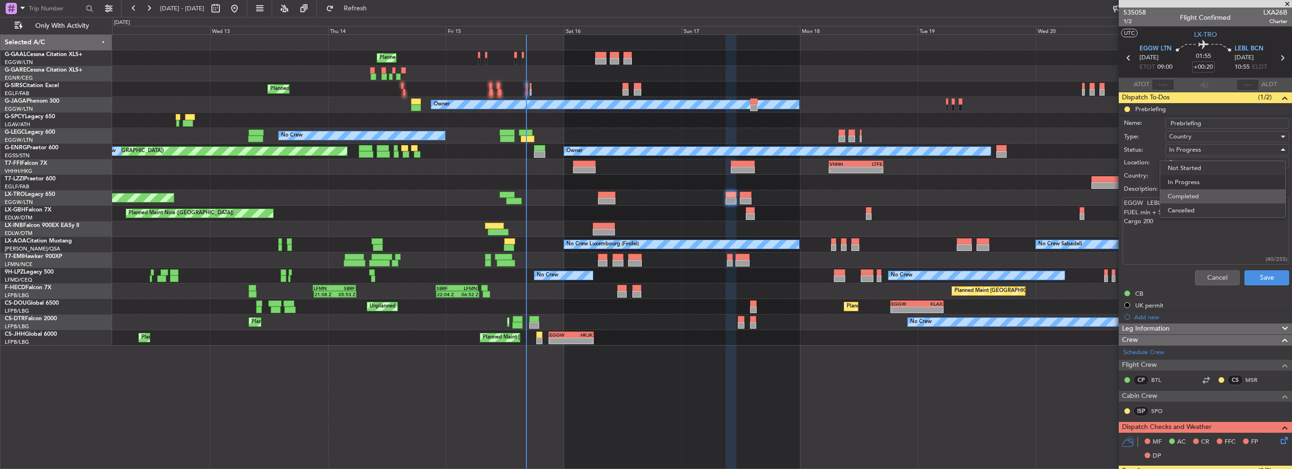
click at [1199, 192] on span "Completed" at bounding box center [1223, 196] width 110 height 14
click at [1266, 276] on button "Save" at bounding box center [1267, 277] width 45 height 15
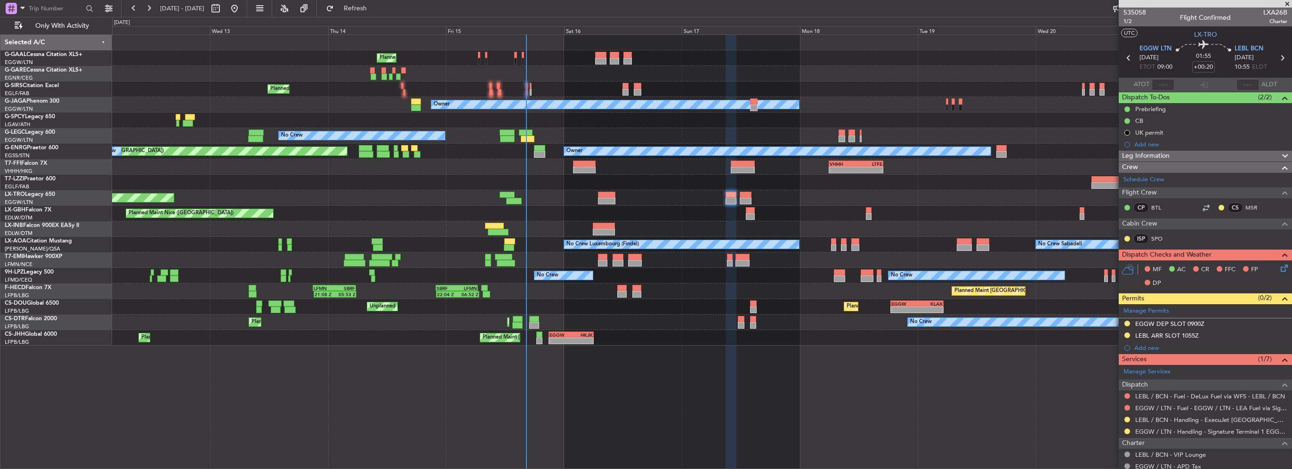
click at [492, 160] on div "Planned Maint Planned Maint [GEOGRAPHIC_DATA] ([GEOGRAPHIC_DATA]) Owner No Crew…" at bounding box center [702, 190] width 1180 height 311
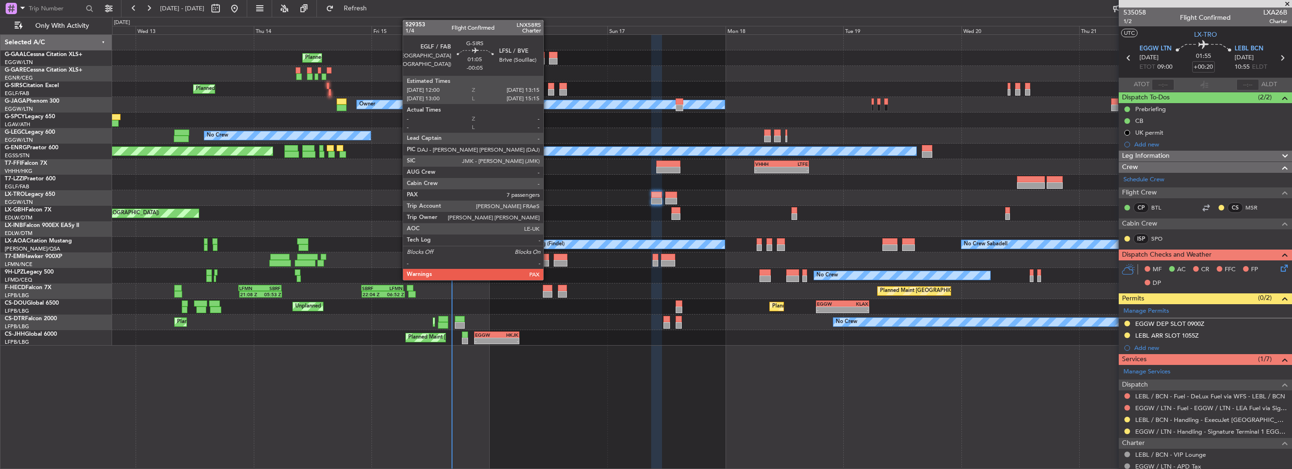
click at [548, 87] on div at bounding box center [551, 86] width 7 height 7
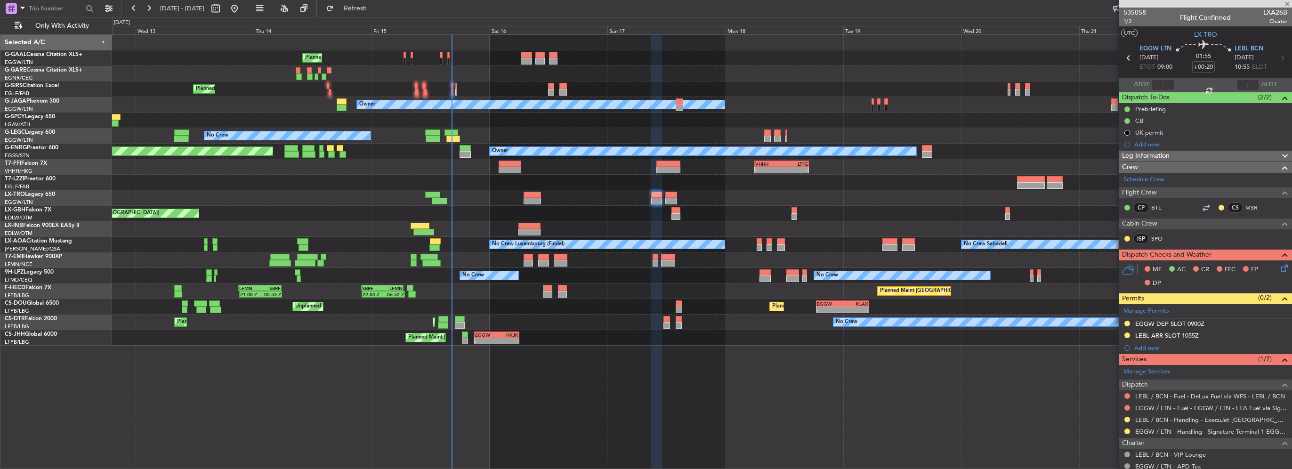
type input "-00:05"
type input "7"
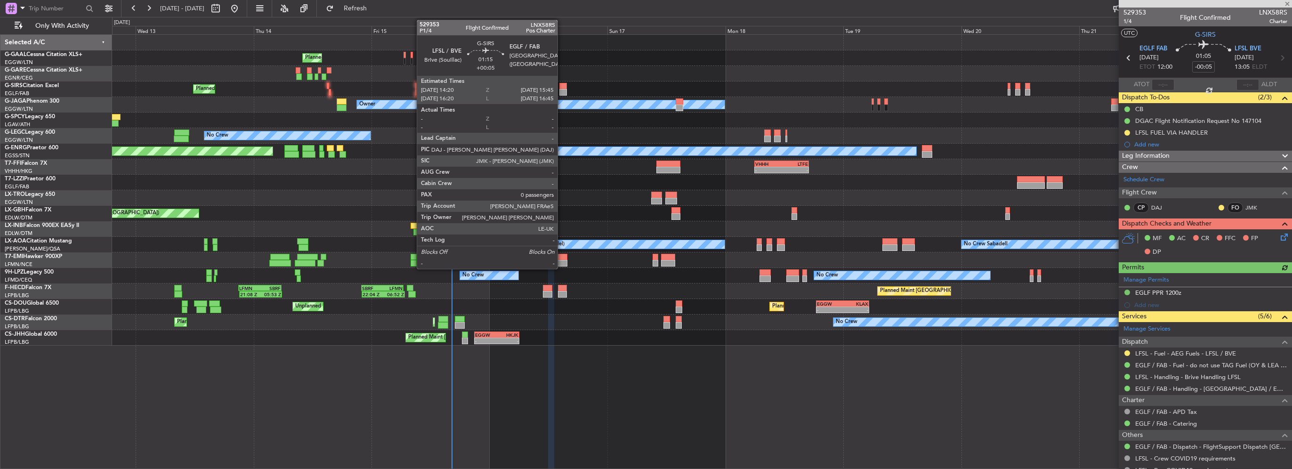
click at [562, 91] on div at bounding box center [562, 92] width 7 height 7
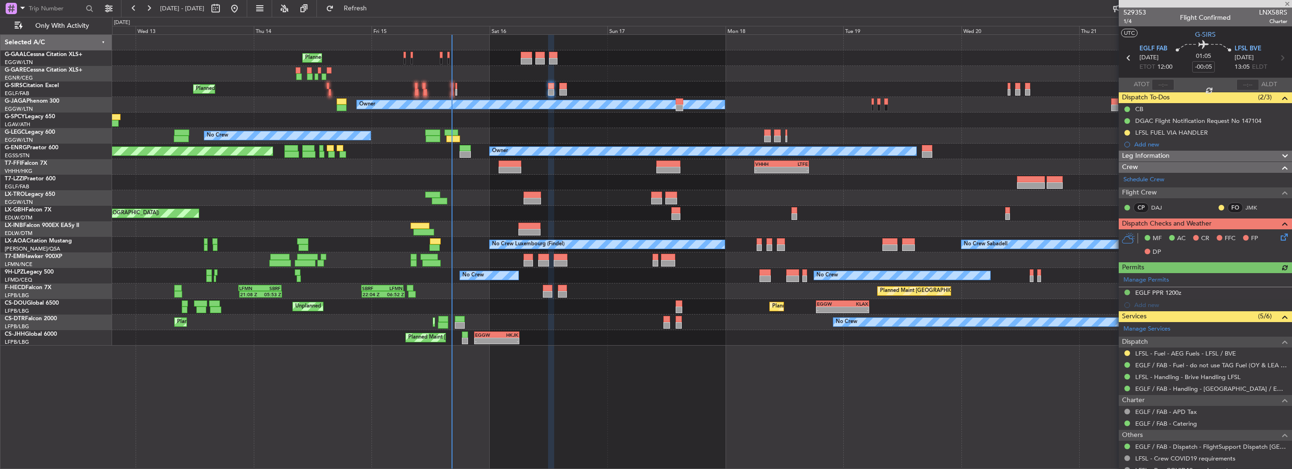
type input "+00:05"
type input "0"
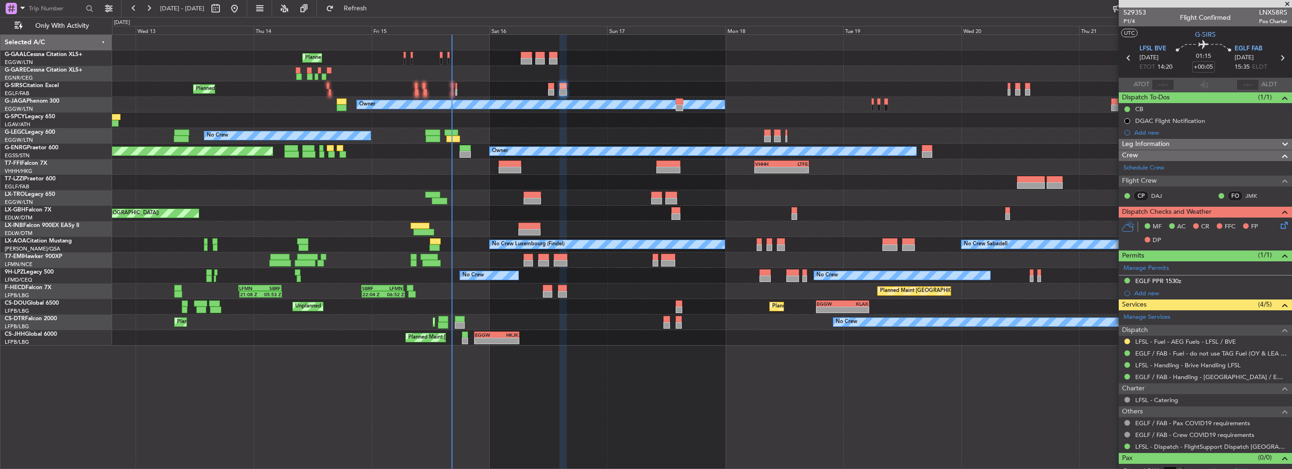
click at [555, 89] on div "Planned Maint [GEOGRAPHIC_DATA] ([GEOGRAPHIC_DATA])" at bounding box center [702, 89] width 1180 height 16
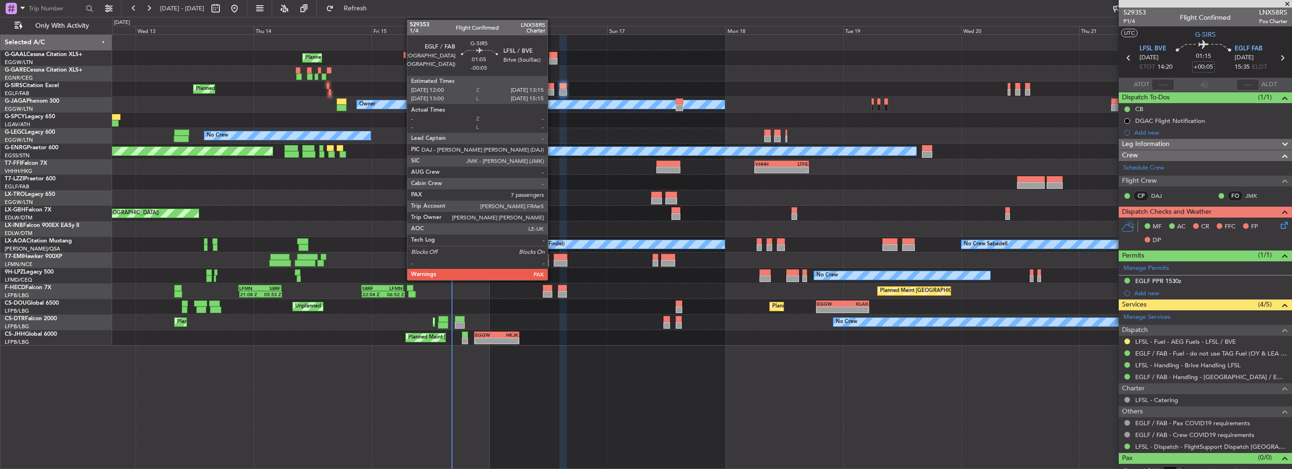
click at [552, 89] on div at bounding box center [551, 92] width 7 height 7
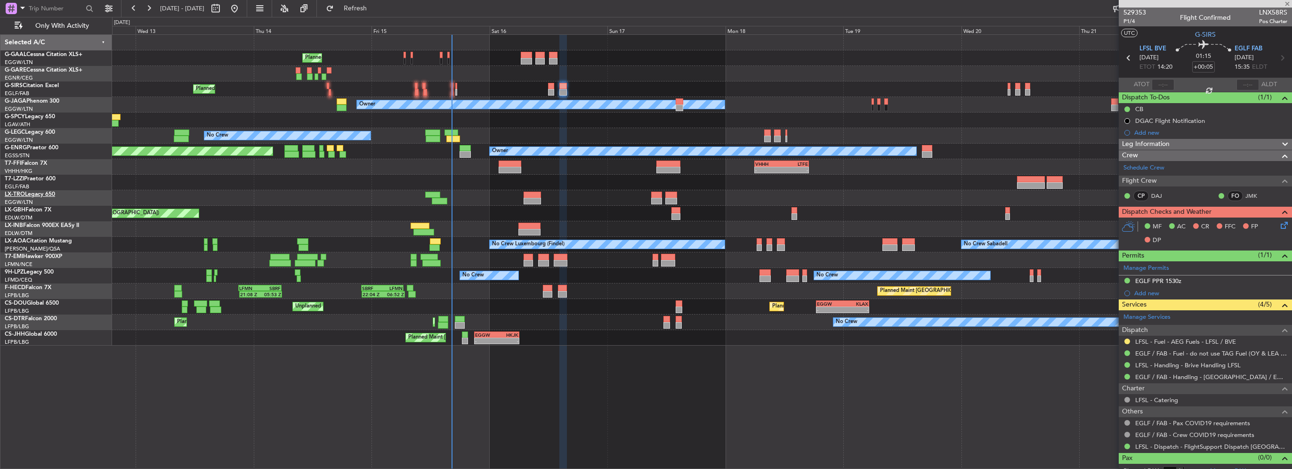
type input "-00:05"
type input "7"
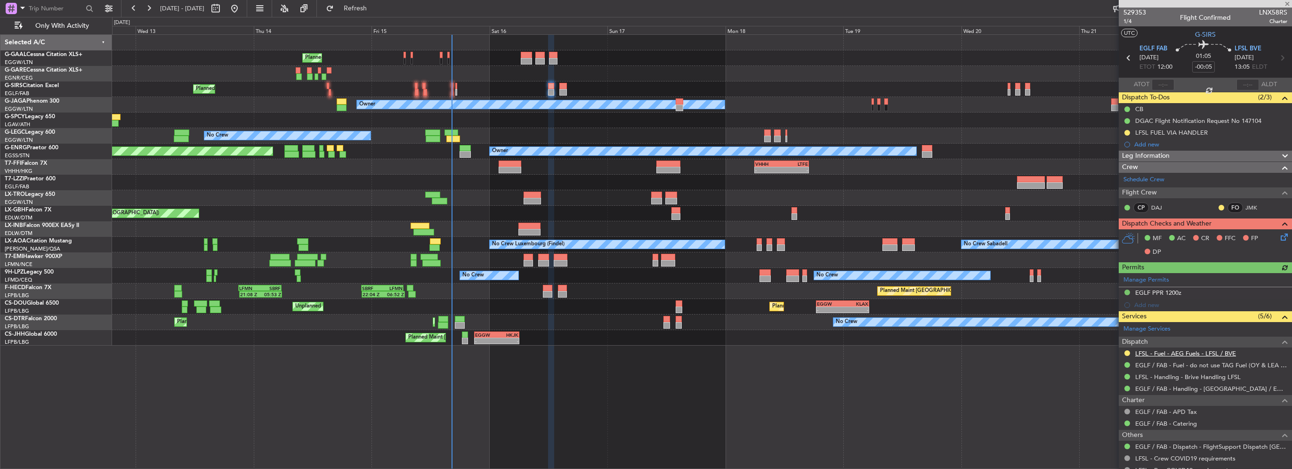
click at [1225, 353] on link "LFSL - Fuel - AEG Fuels - LFSL / BVE" at bounding box center [1185, 353] width 101 height 8
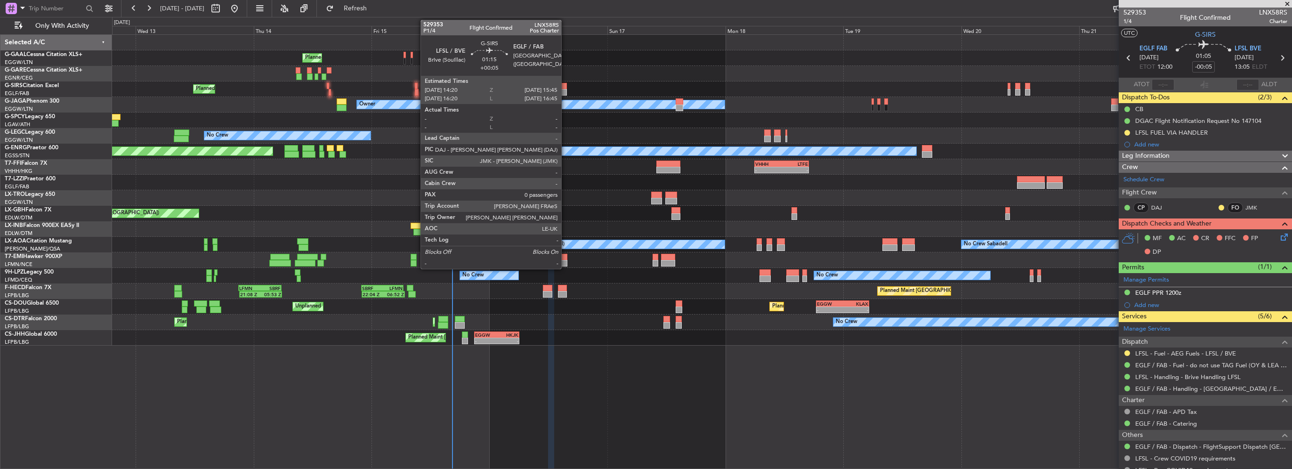
click at [567, 85] on div "Planned Maint [GEOGRAPHIC_DATA] ([GEOGRAPHIC_DATA])" at bounding box center [702, 89] width 1180 height 16
click at [565, 90] on div at bounding box center [562, 92] width 7 height 7
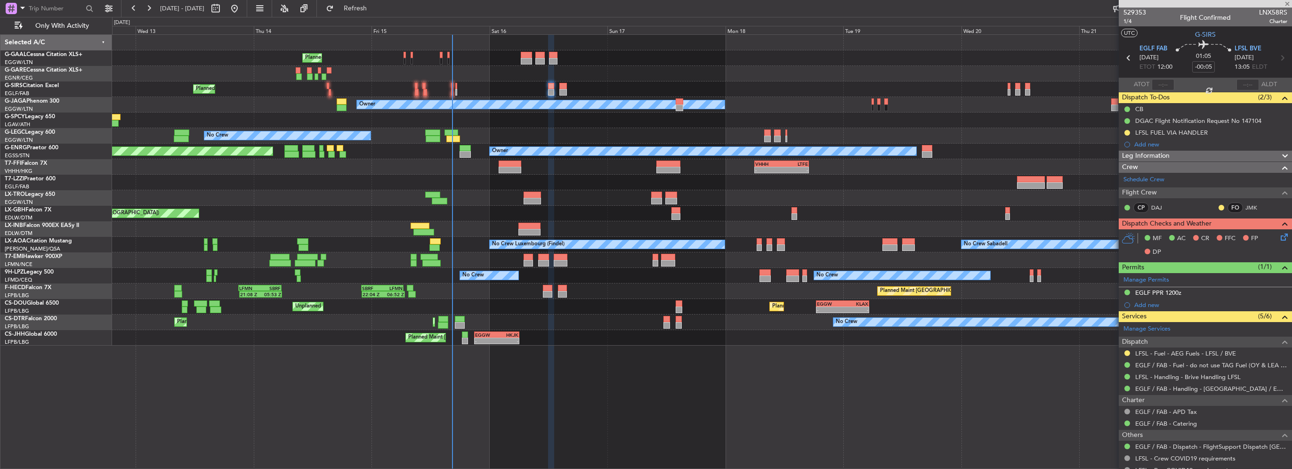
type input "+00:05"
type input "0"
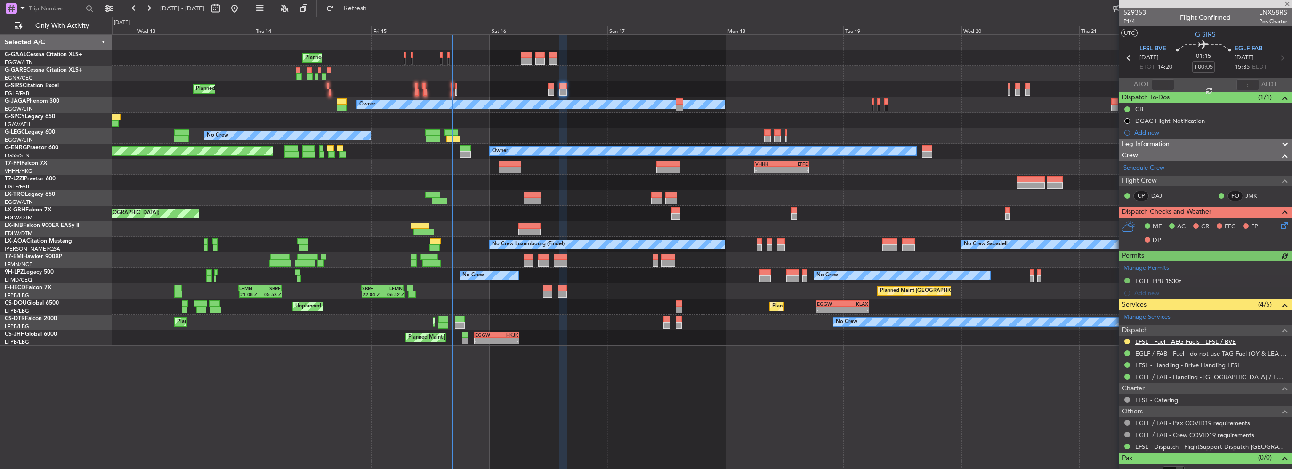
click at [1179, 340] on link "LFSL - Fuel - AEG Fuels - LFSL / BVE" at bounding box center [1185, 342] width 101 height 8
click at [373, 14] on button "Refresh" at bounding box center [350, 8] width 57 height 15
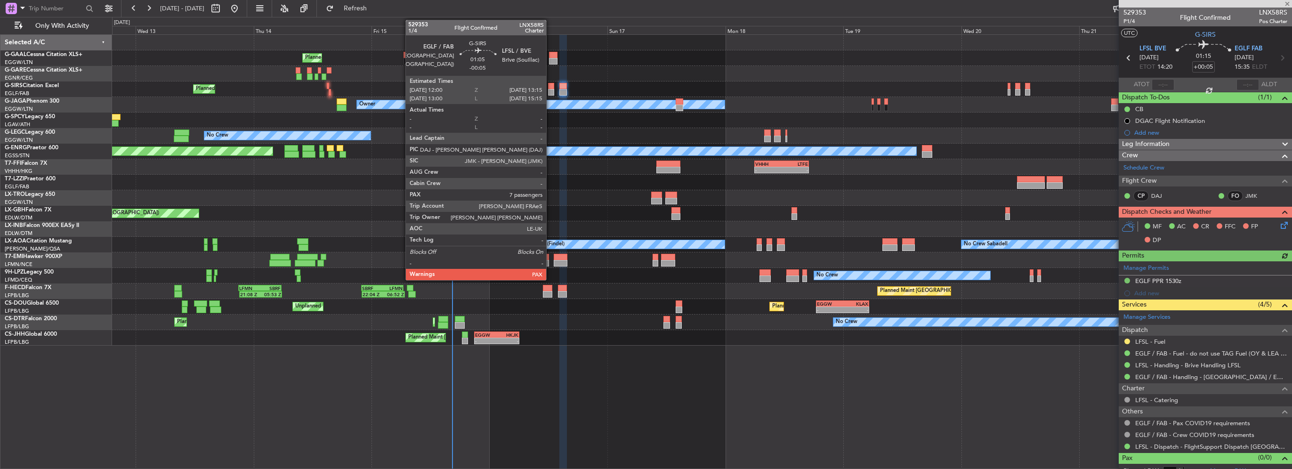
click at [551, 89] on div at bounding box center [551, 92] width 7 height 7
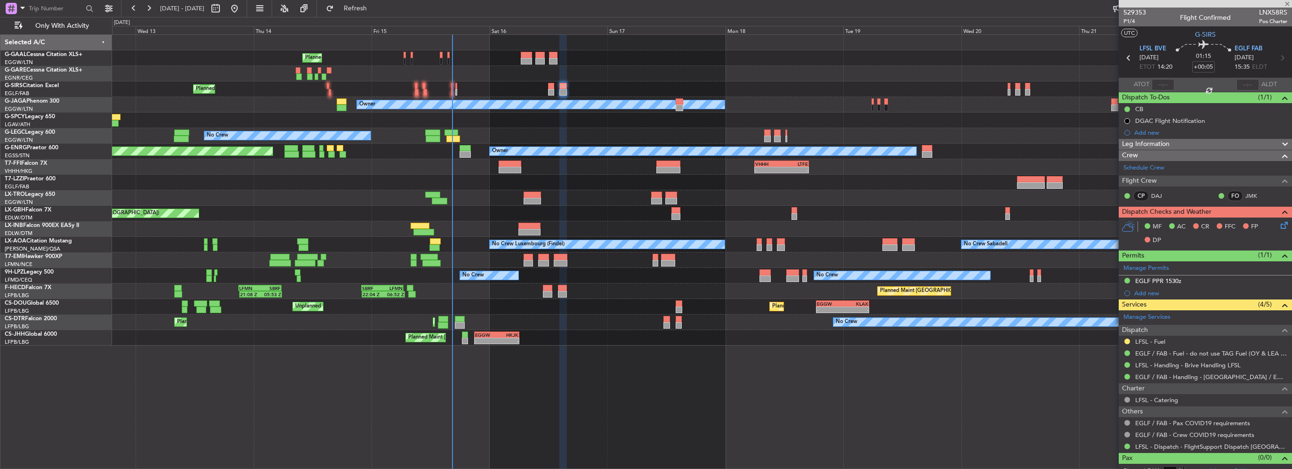
type input "-00:05"
type input "7"
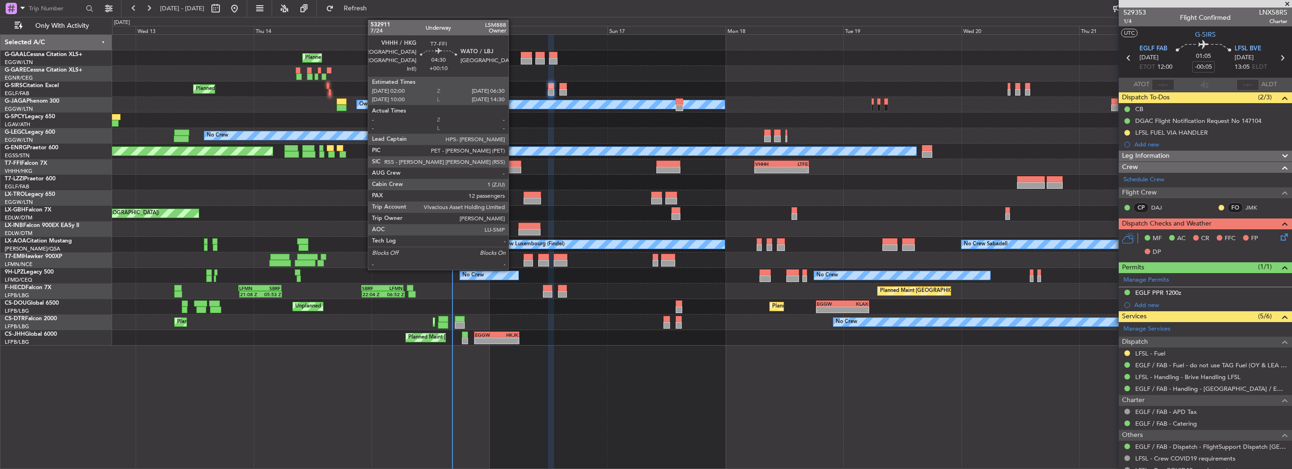
click at [513, 169] on div at bounding box center [510, 170] width 22 height 7
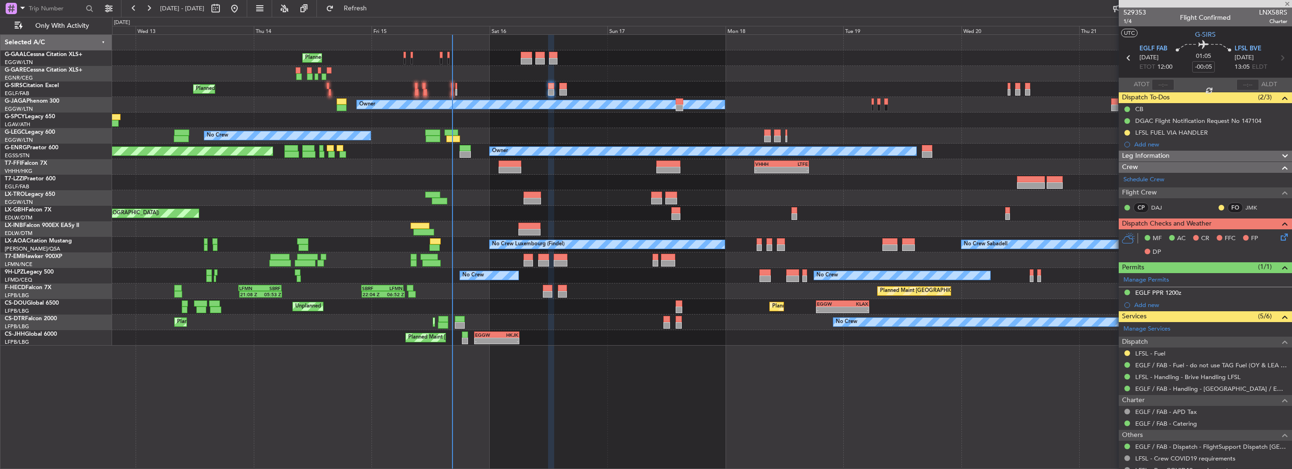
type input "+00:10"
type input "12"
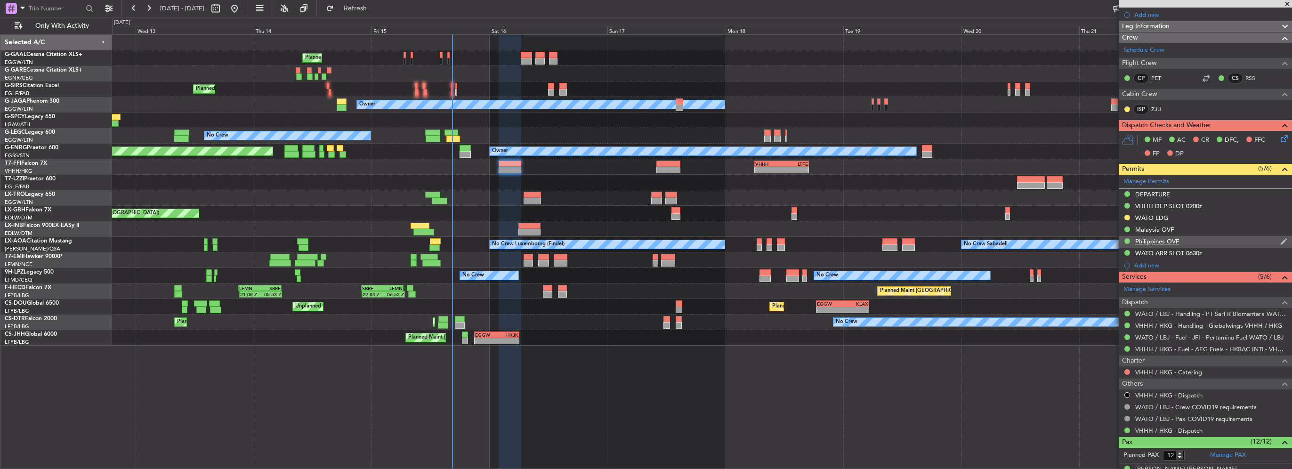
scroll to position [47, 0]
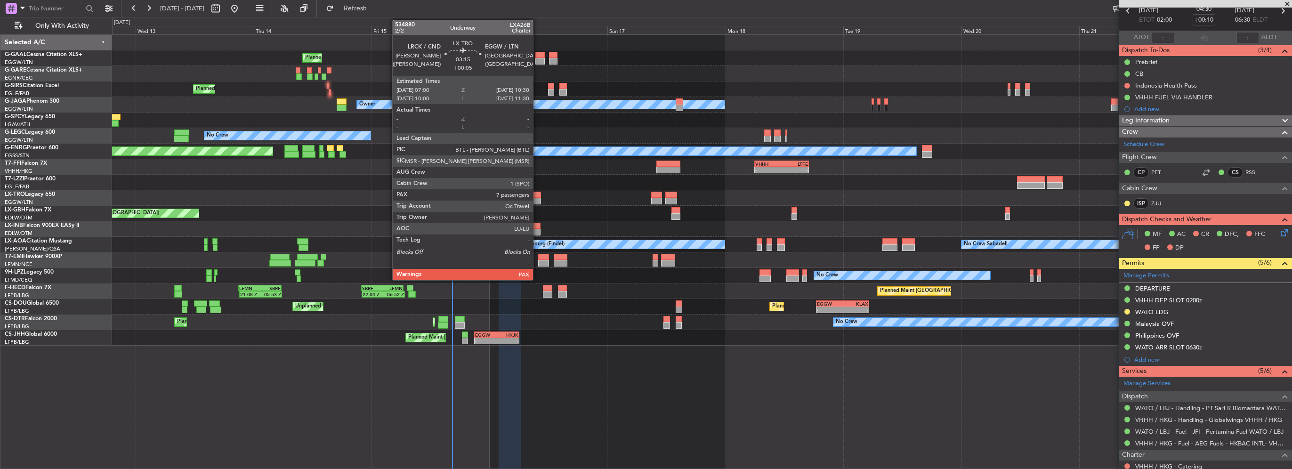
click at [537, 199] on div at bounding box center [532, 201] width 17 height 7
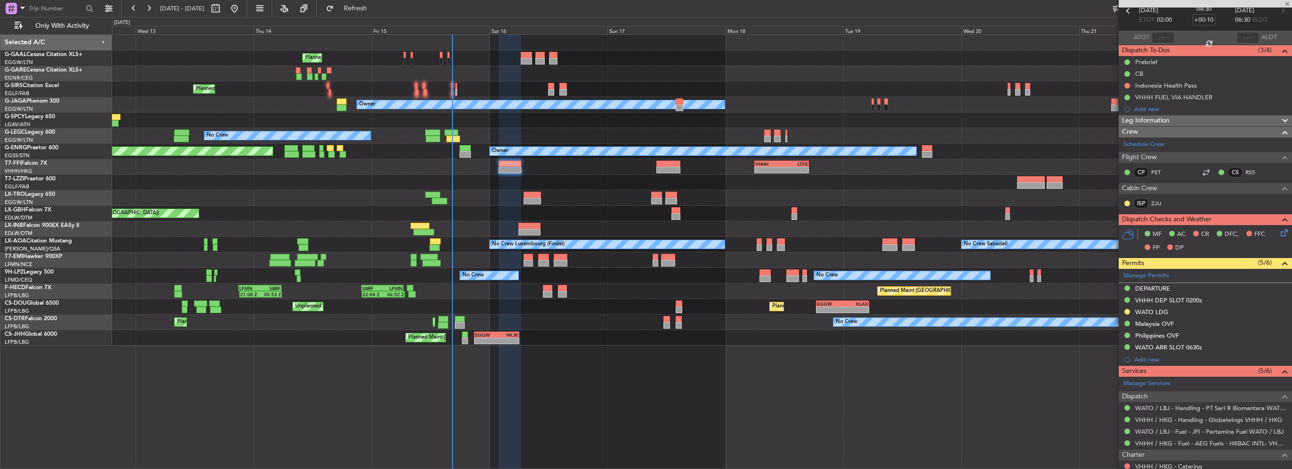
type input "+00:05"
type input "7"
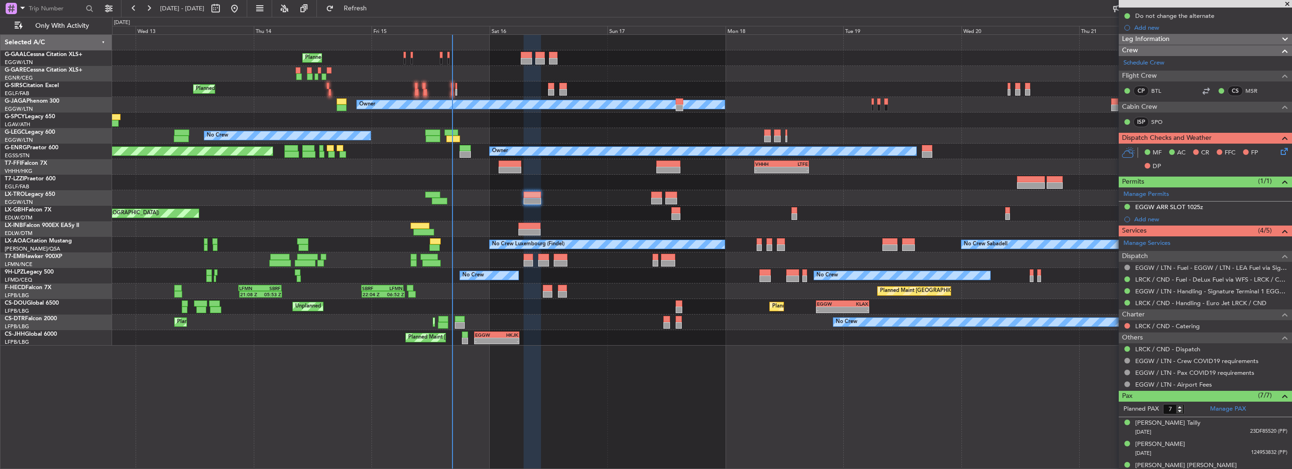
scroll to position [141, 0]
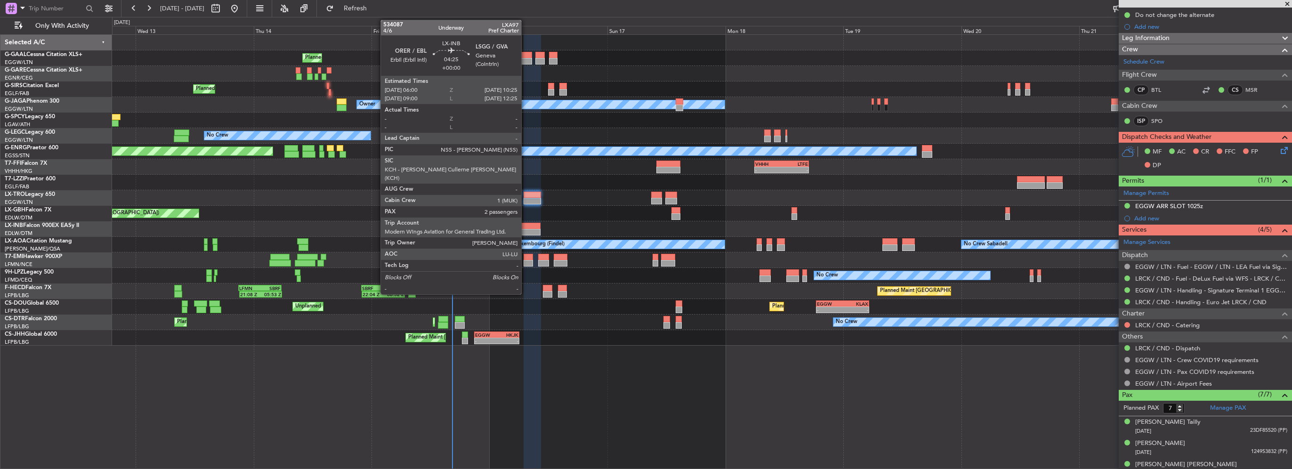
click at [526, 226] on div at bounding box center [530, 226] width 22 height 7
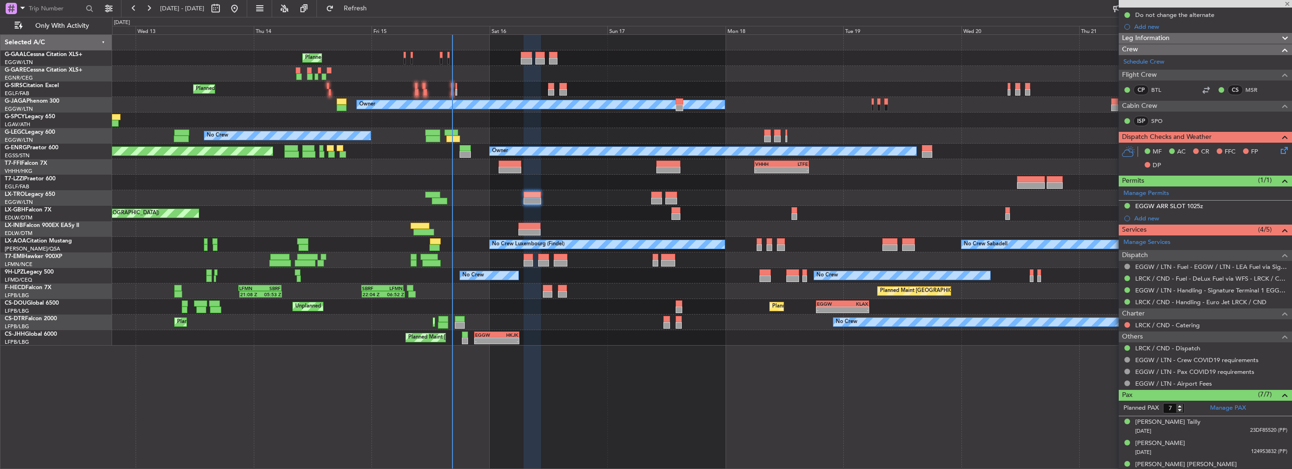
scroll to position [235, 0]
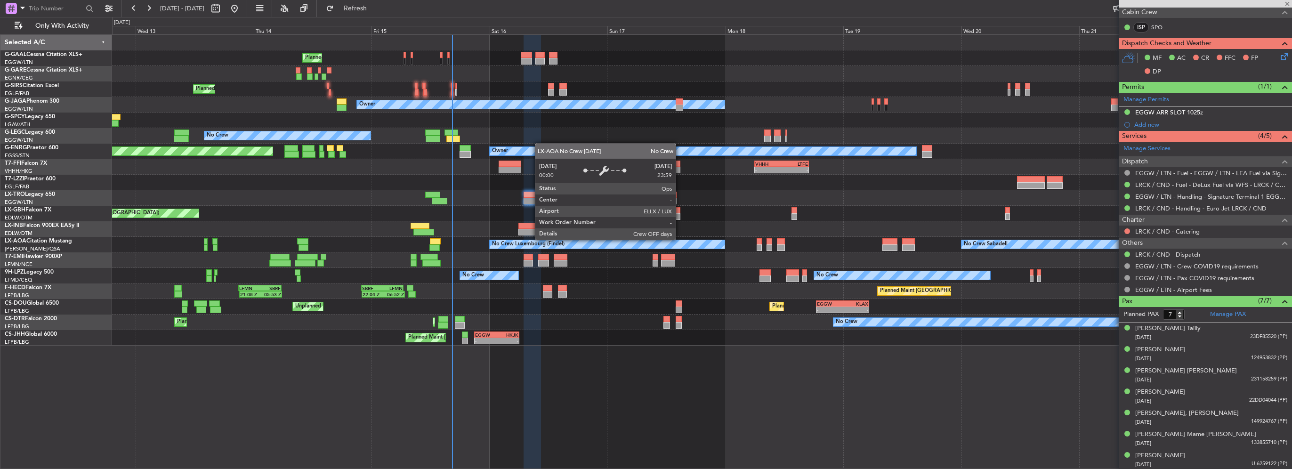
type input "2"
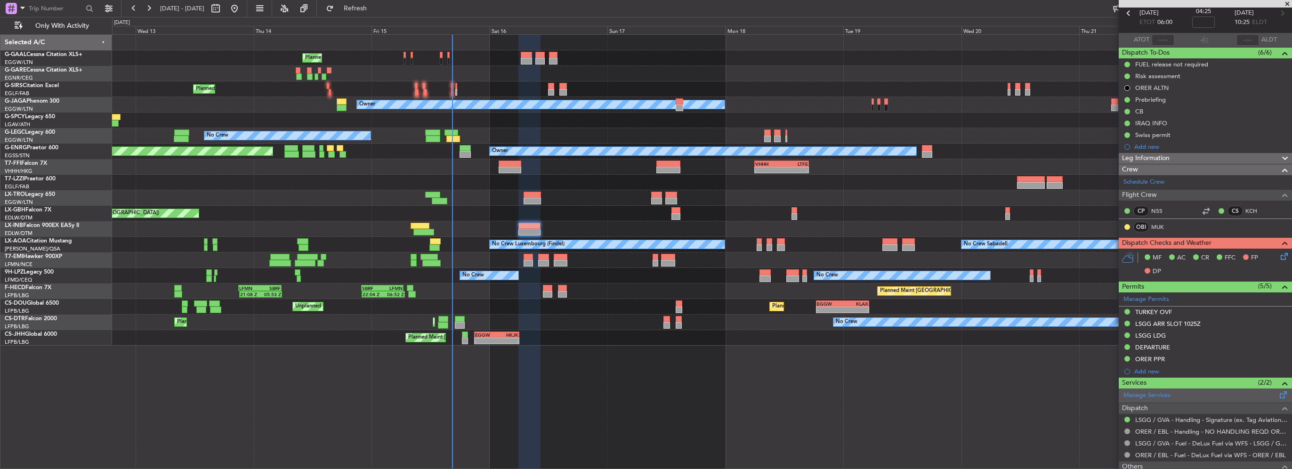
scroll to position [151, 0]
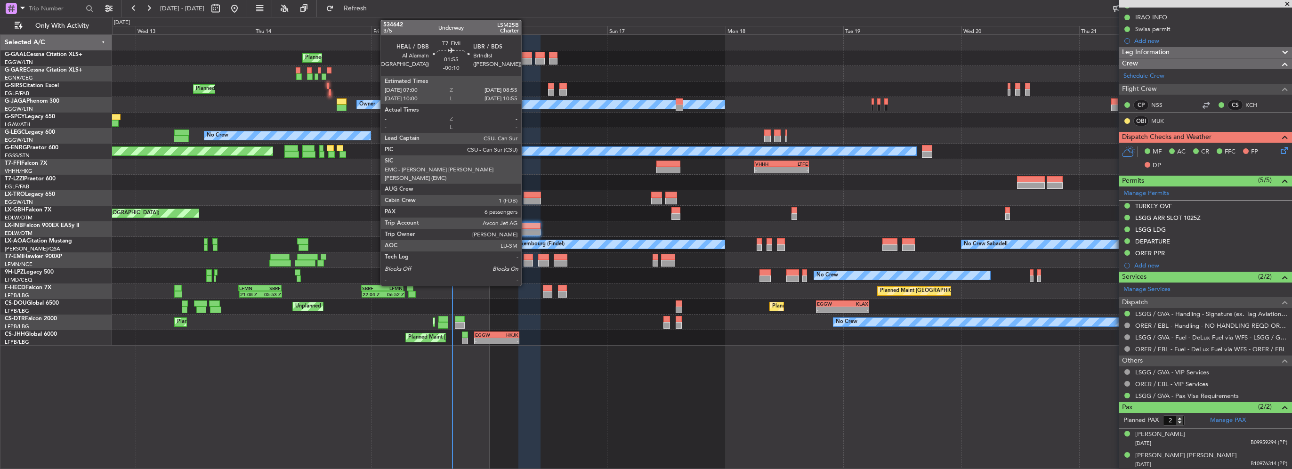
click at [527, 260] on div at bounding box center [529, 263] width 10 height 7
type input "-00:10"
type input "6"
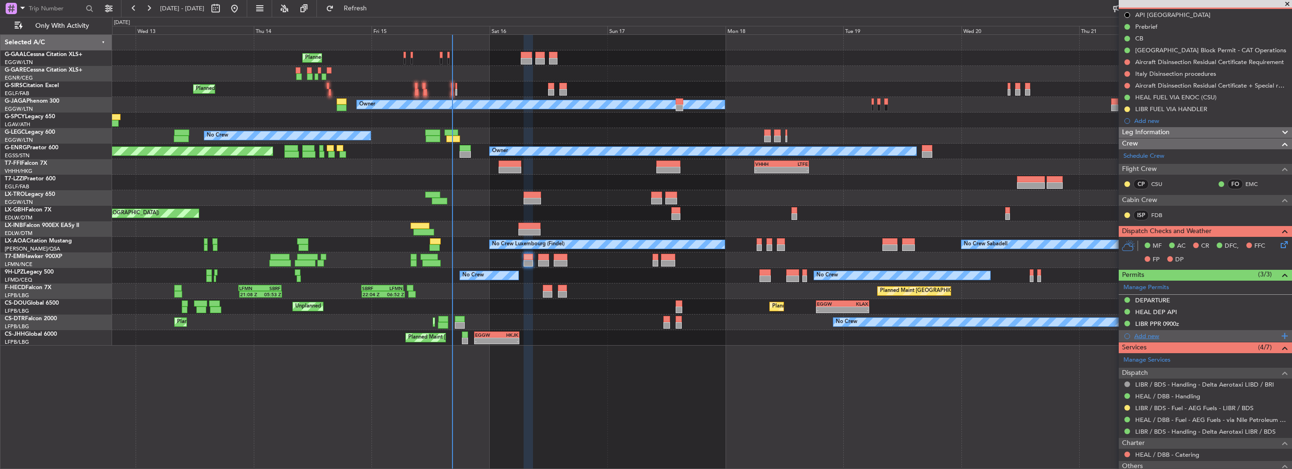
scroll to position [0, 0]
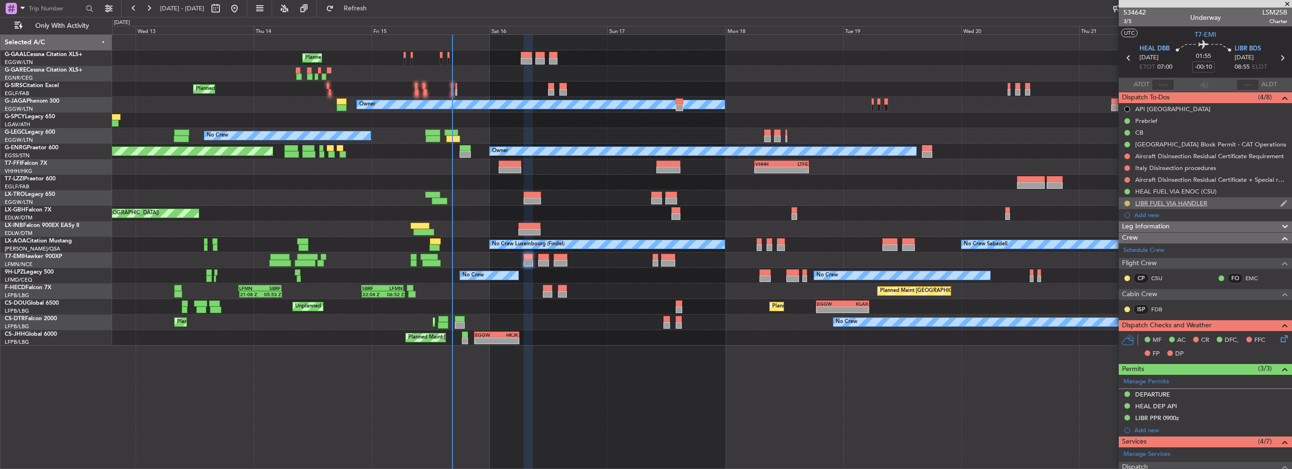
click at [1127, 202] on button at bounding box center [1128, 204] width 6 height 6
click at [1126, 256] on span "Cancelled" at bounding box center [1129, 258] width 27 height 9
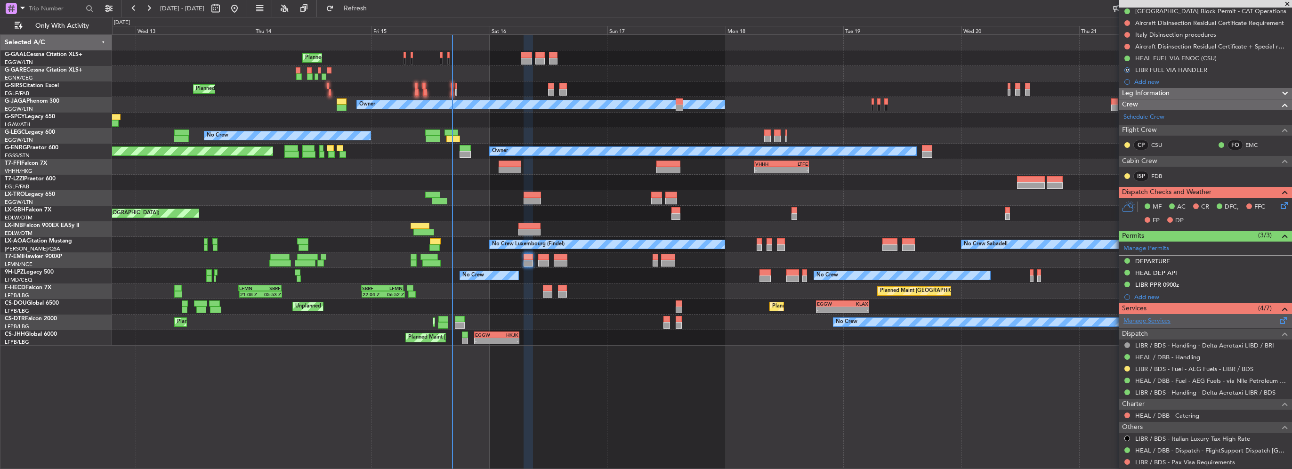
scroll to position [141, 0]
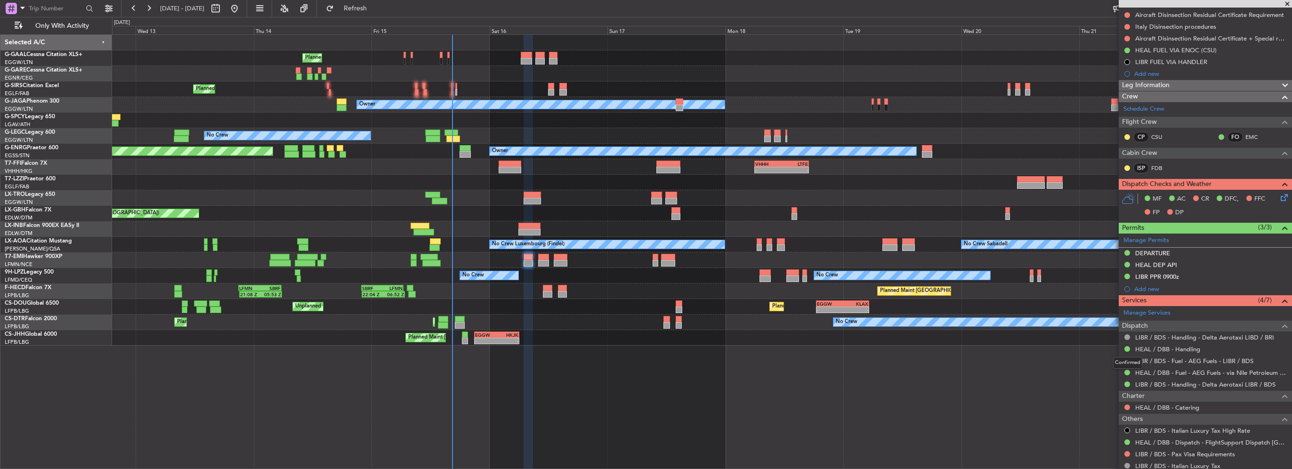
click at [1128, 361] on div "Confirmed" at bounding box center [1127, 363] width 29 height 12
click at [1127, 358] on button at bounding box center [1128, 361] width 6 height 6
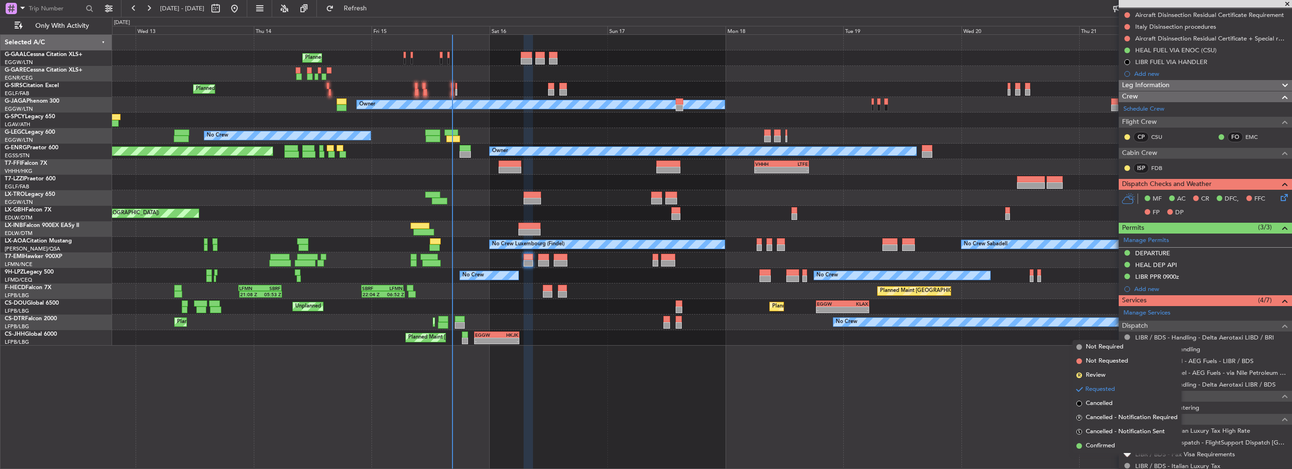
scroll to position [0, 0]
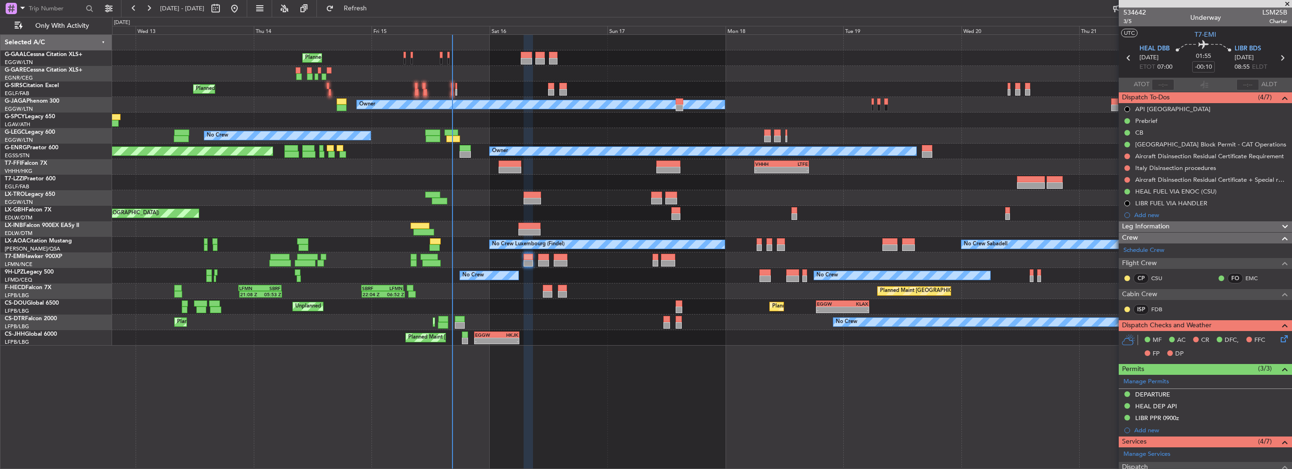
drag, startPoint x: 1150, startPoint y: 119, endPoint x: 1159, endPoint y: 129, distance: 13.3
click at [1150, 119] on div "Prebrief" at bounding box center [1146, 121] width 22 height 8
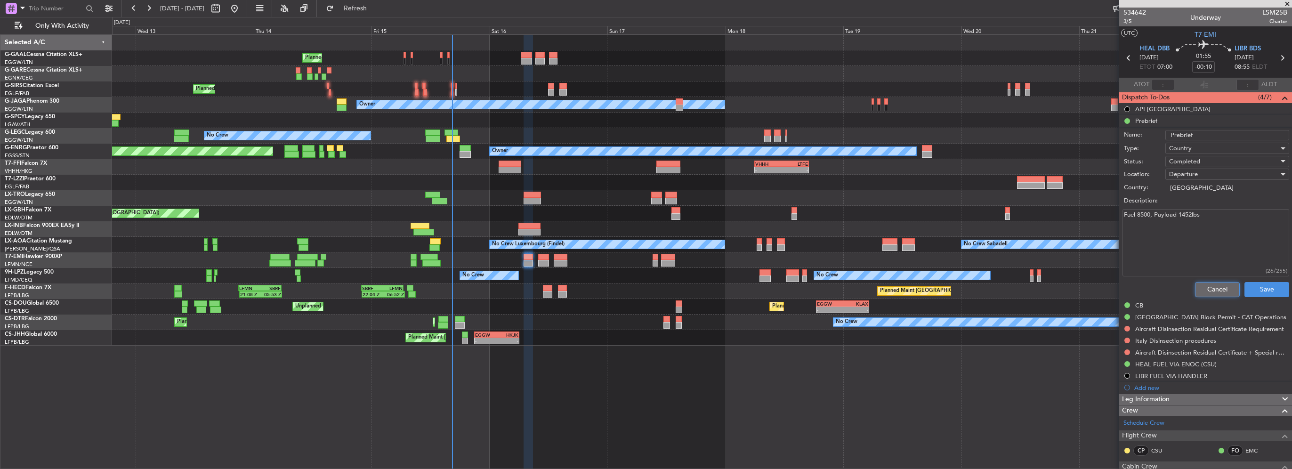
click at [1209, 288] on button "Cancel" at bounding box center [1217, 289] width 45 height 15
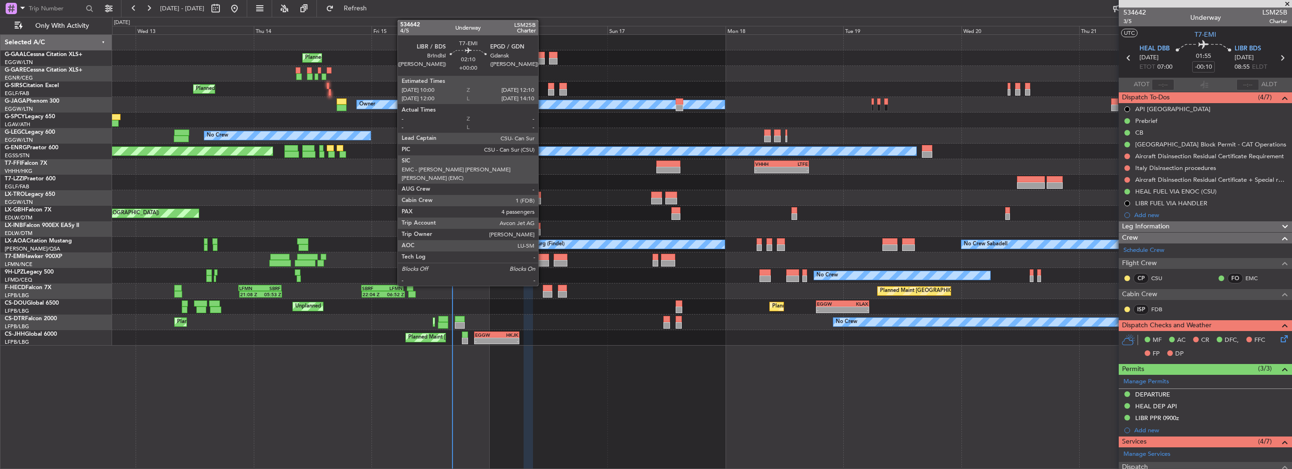
click at [543, 260] on div at bounding box center [543, 263] width 11 height 7
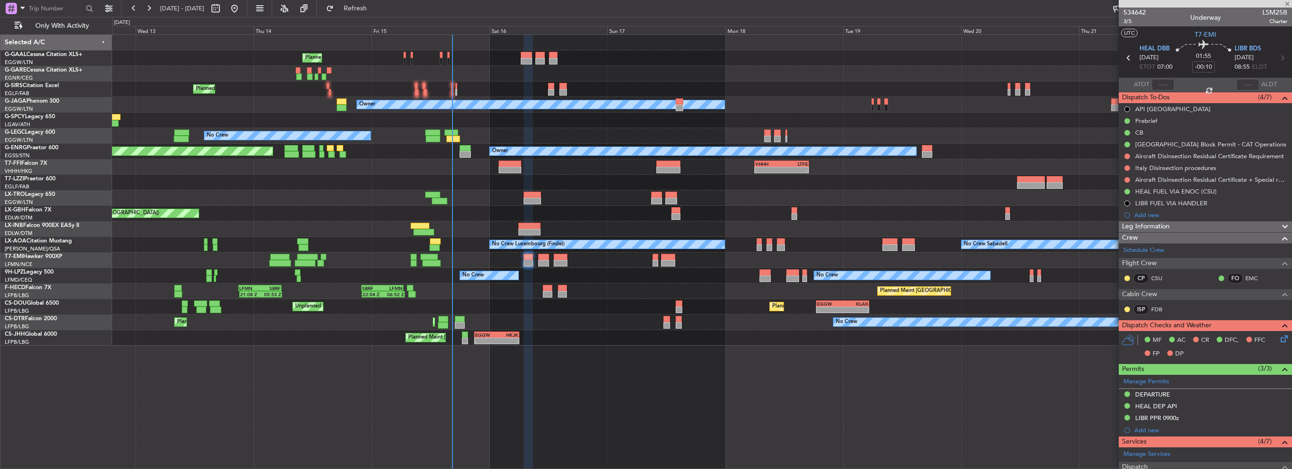
type input "4"
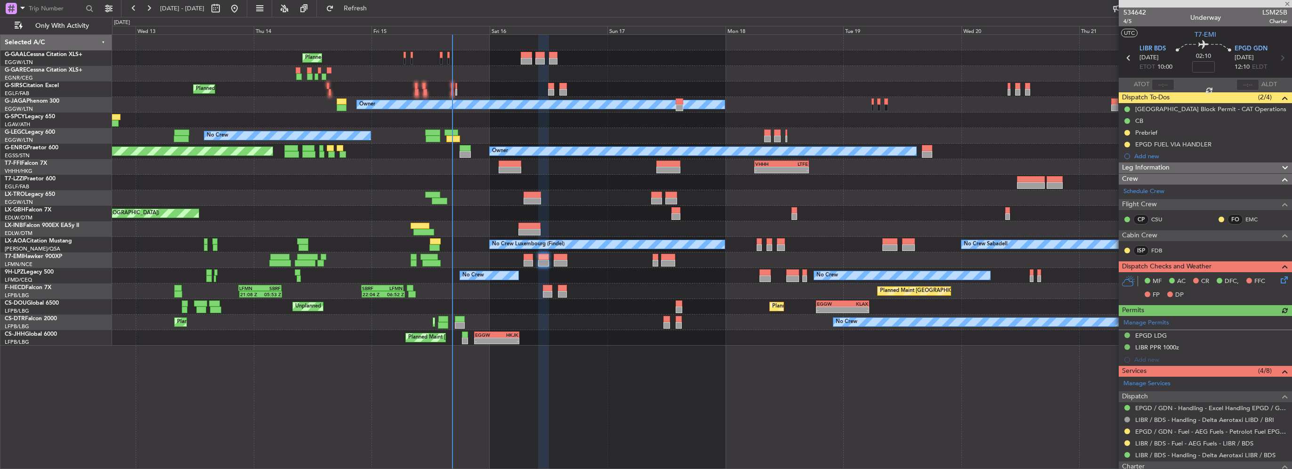
click at [1152, 131] on div "Prebrief" at bounding box center [1146, 133] width 22 height 8
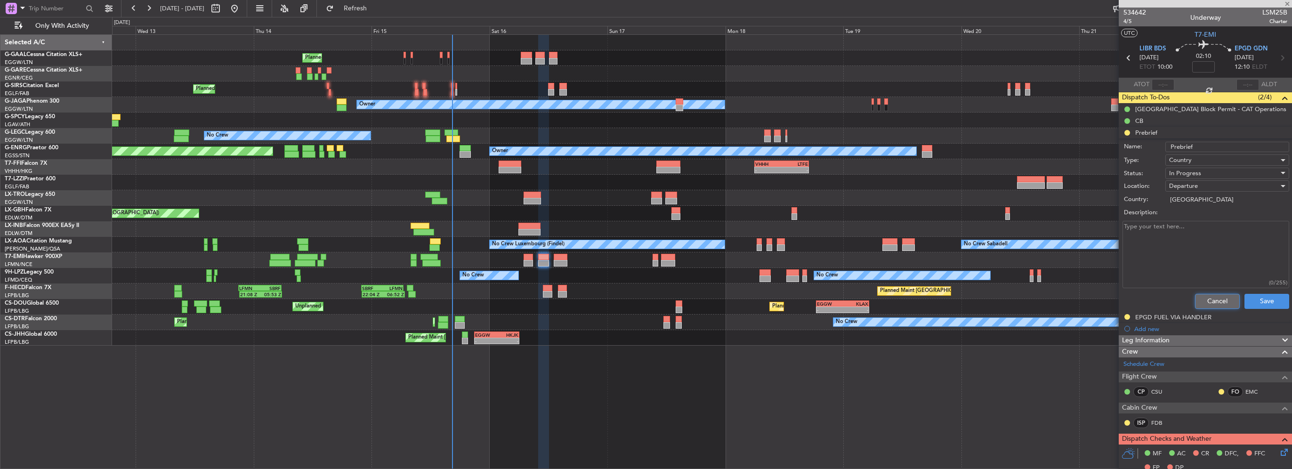
click at [1209, 307] on button "Cancel" at bounding box center [1217, 301] width 45 height 15
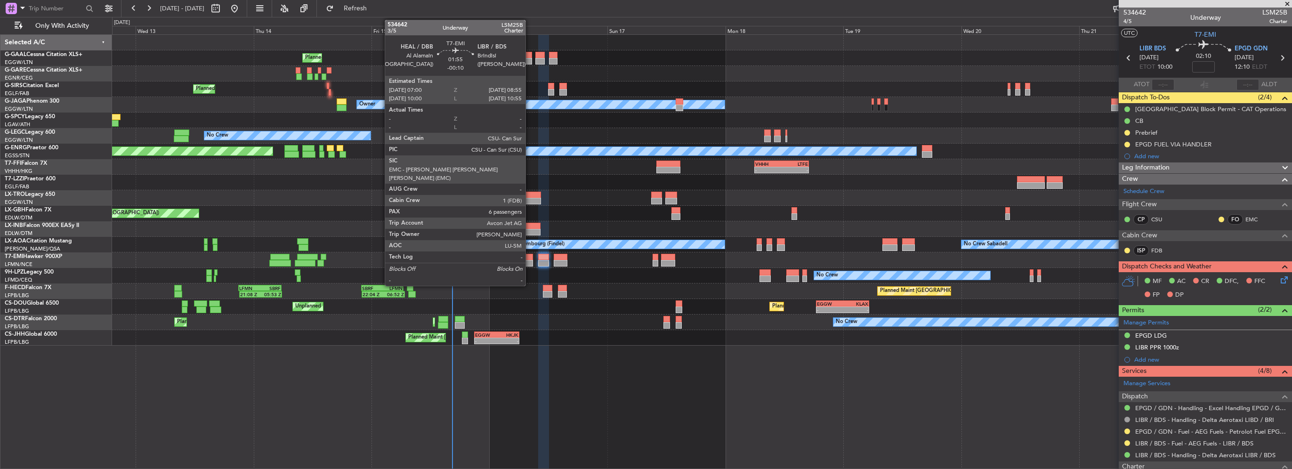
click at [530, 262] on div at bounding box center [529, 263] width 10 height 7
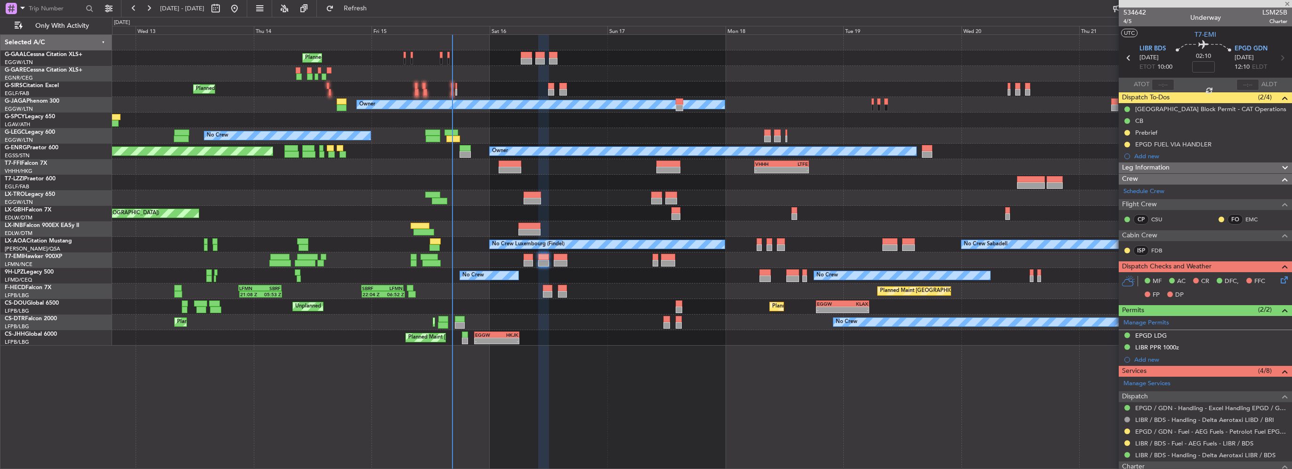
type input "-00:10"
type input "6"
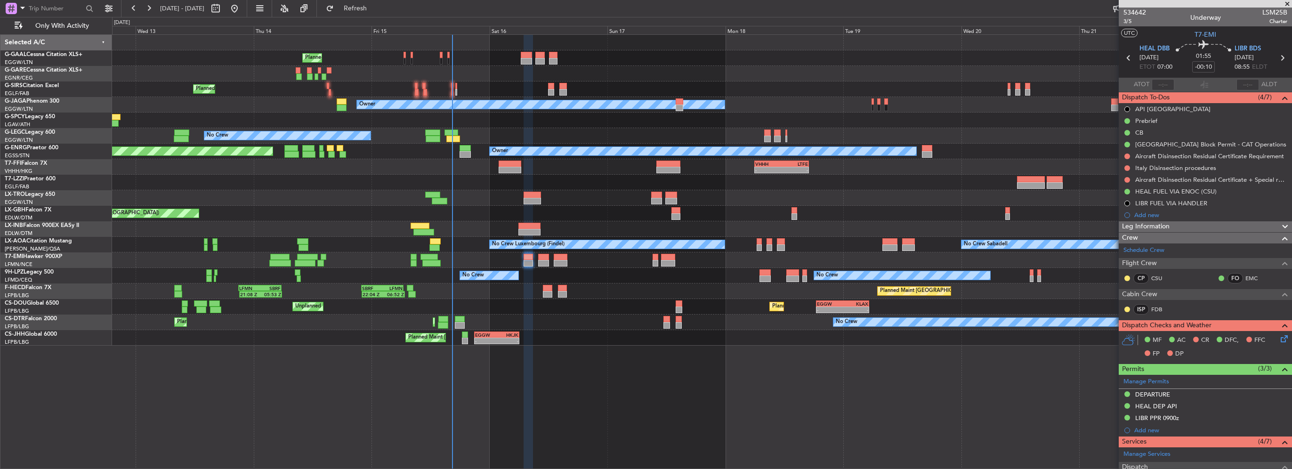
scroll to position [235, 0]
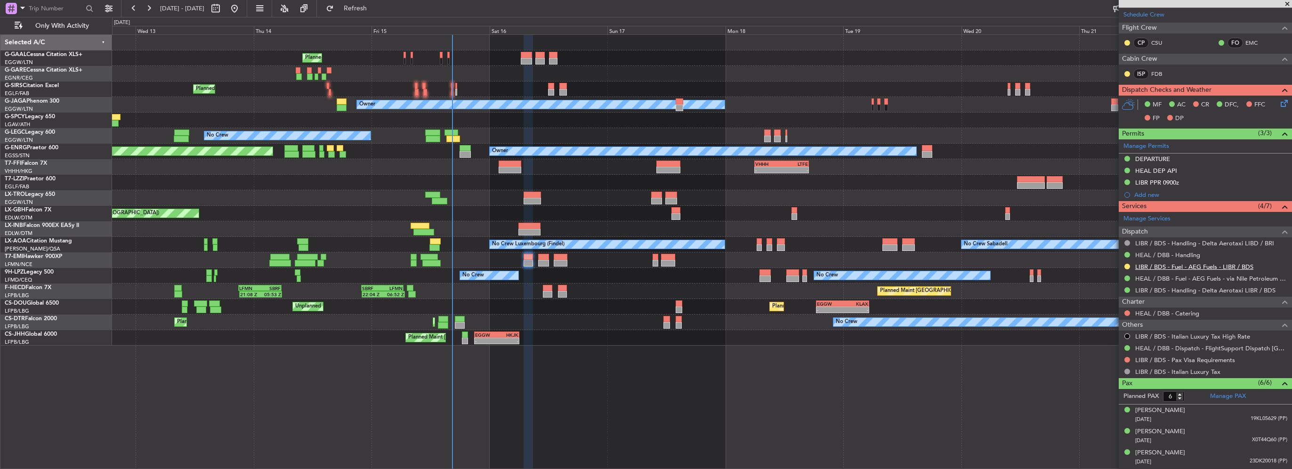
click at [1240, 267] on link "LIBR / BDS - Fuel - AEG Fuels - LIBR / BDS" at bounding box center [1194, 267] width 118 height 8
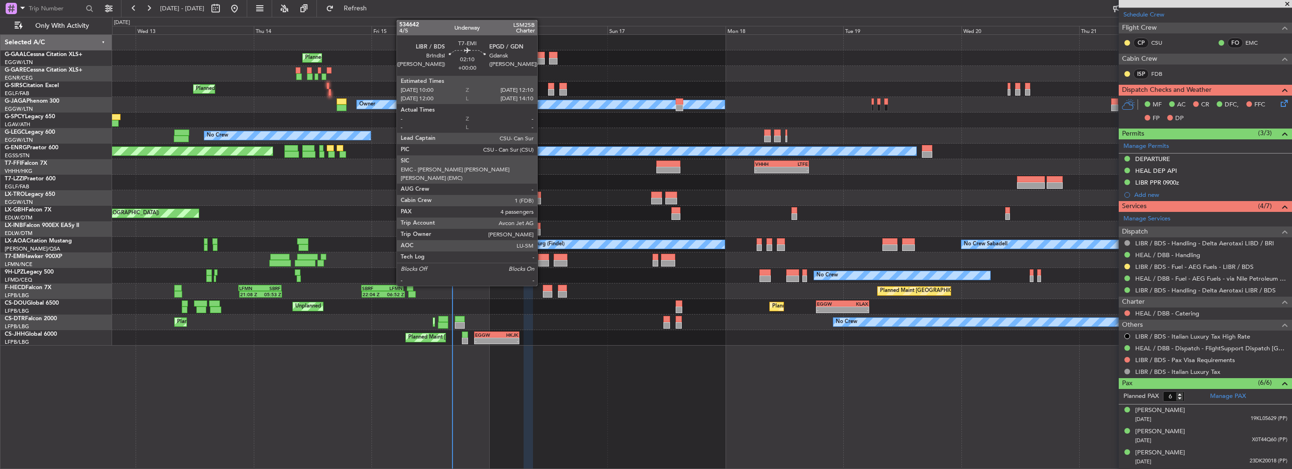
click at [543, 263] on div at bounding box center [543, 263] width 11 height 7
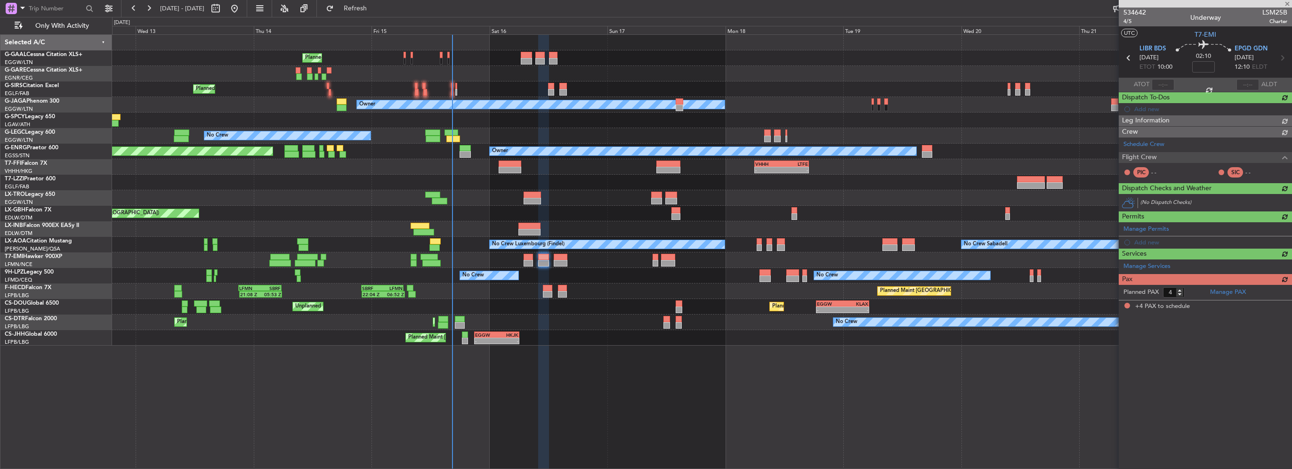
scroll to position [0, 0]
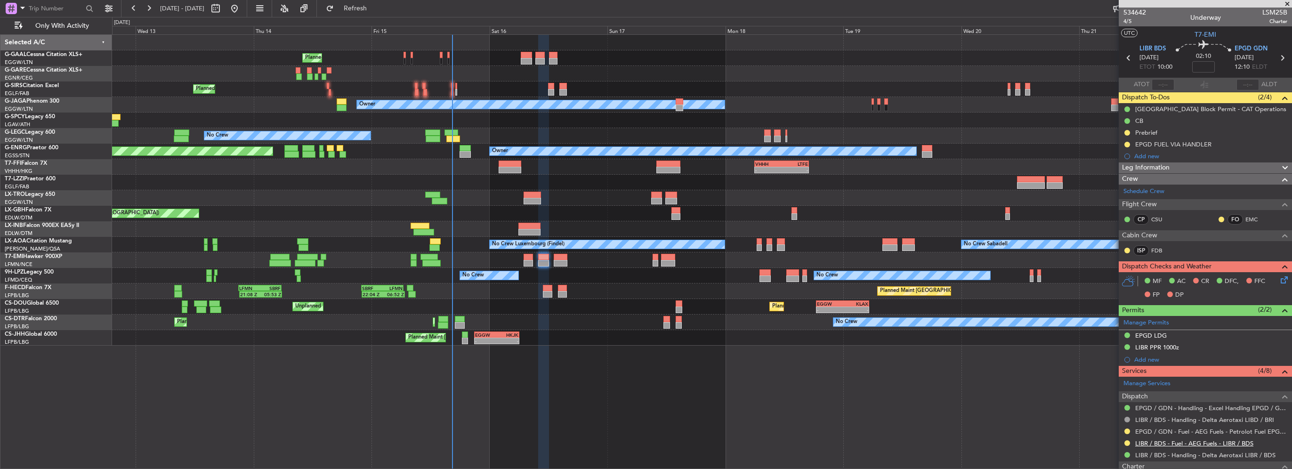
click at [1153, 441] on link "LIBR / BDS - Fuel - AEG Fuels - LIBR / BDS" at bounding box center [1194, 443] width 118 height 8
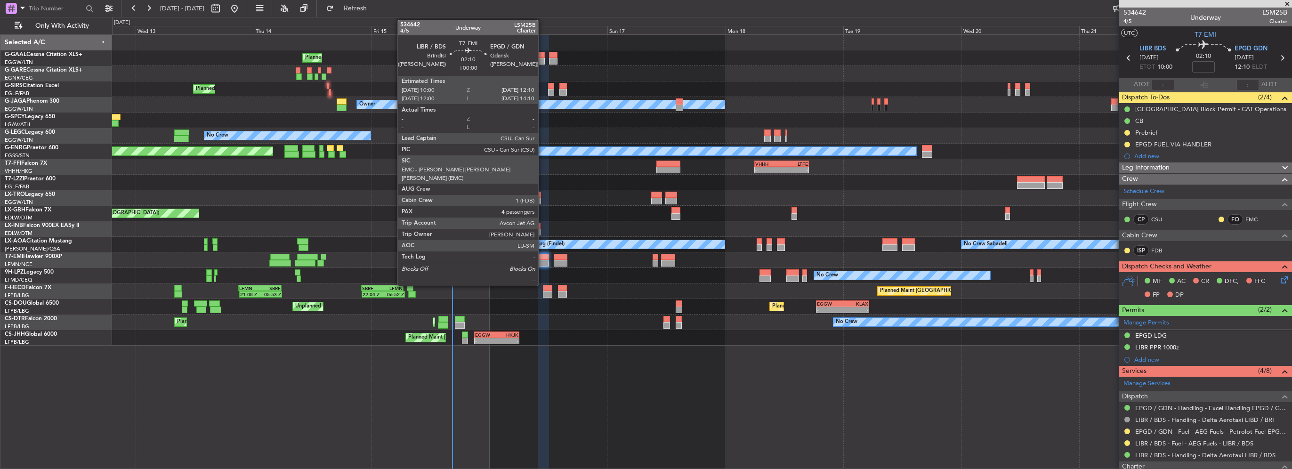
click at [543, 259] on div at bounding box center [543, 257] width 11 height 7
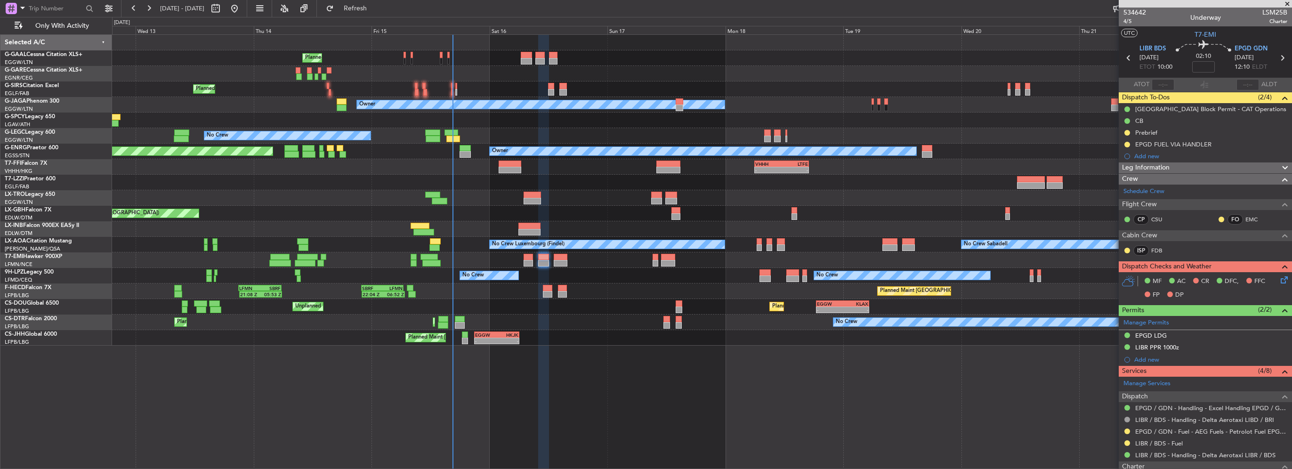
click at [478, 351] on div "Planned Maint Planned Maint London (Farnborough) Owner No Crew A/C Unavailable …" at bounding box center [702, 251] width 1180 height 435
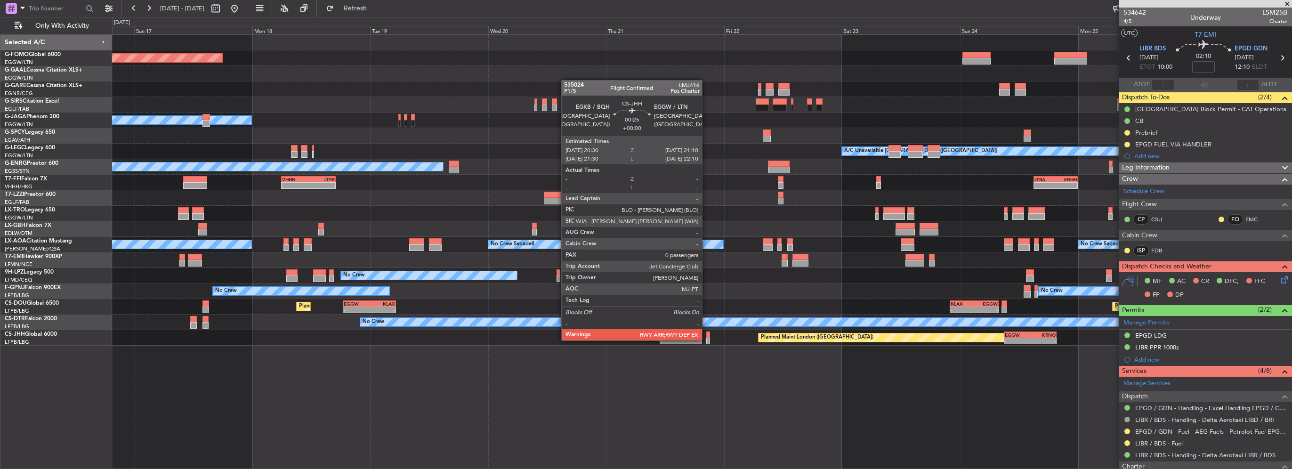
click at [706, 340] on div at bounding box center [707, 341] width 3 height 7
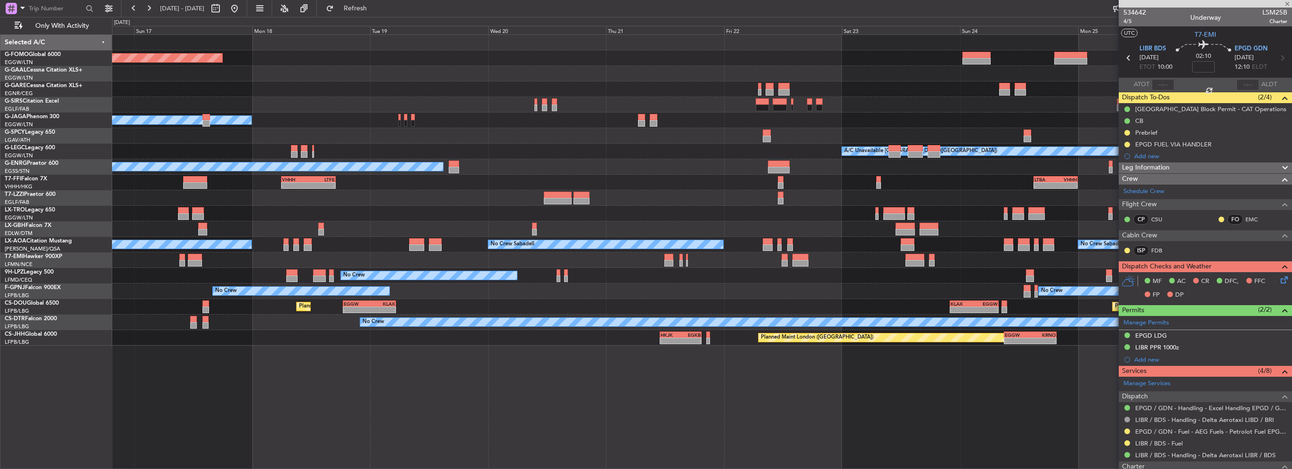
type input "0"
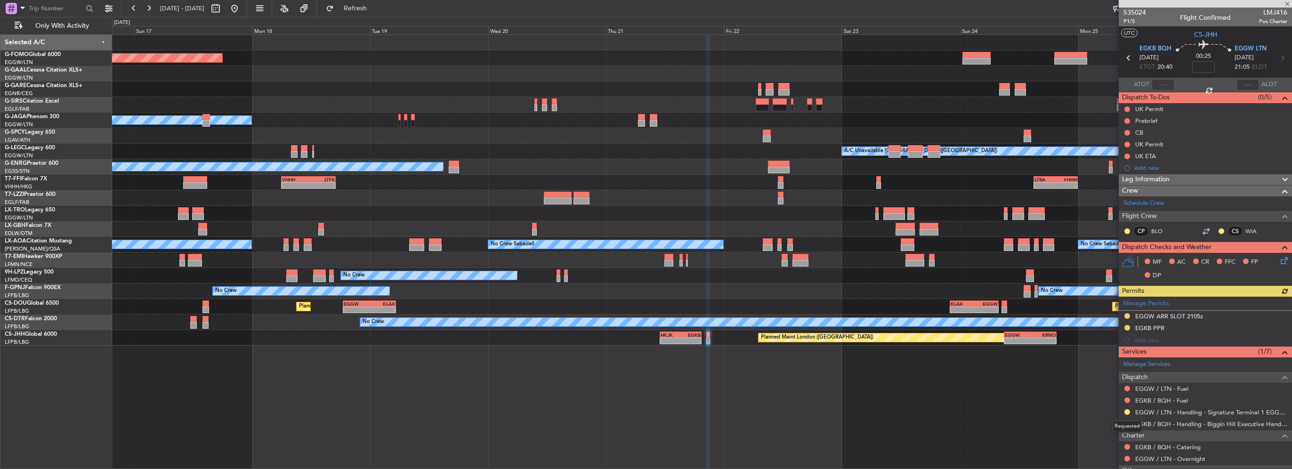
click at [1128, 423] on div "Requested" at bounding box center [1127, 427] width 29 height 12
click at [1127, 422] on button at bounding box center [1128, 424] width 6 height 6
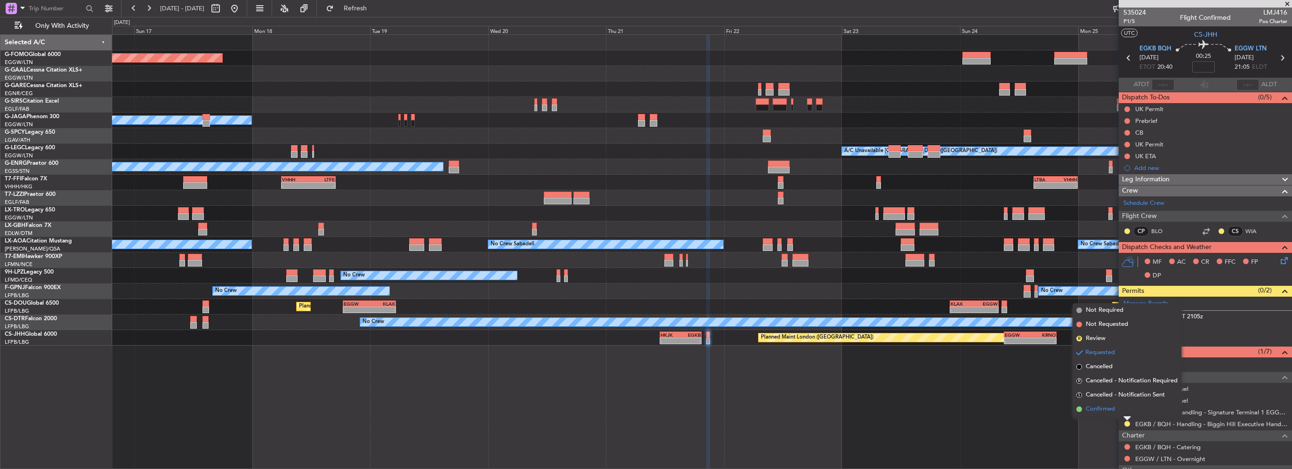
click at [1113, 408] on span "Confirmed" at bounding box center [1100, 409] width 29 height 9
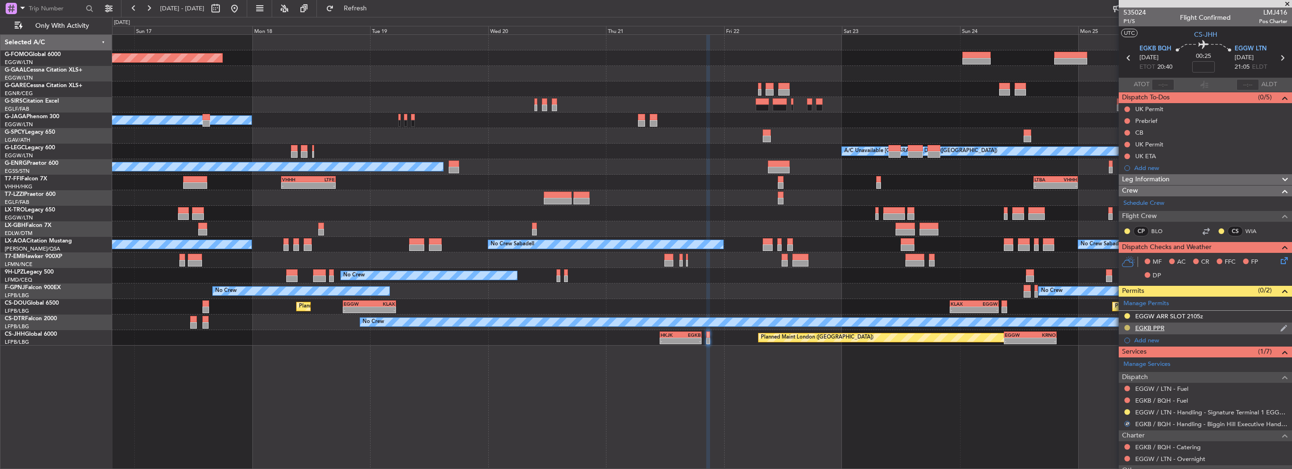
click at [1127, 326] on button at bounding box center [1128, 328] width 6 height 6
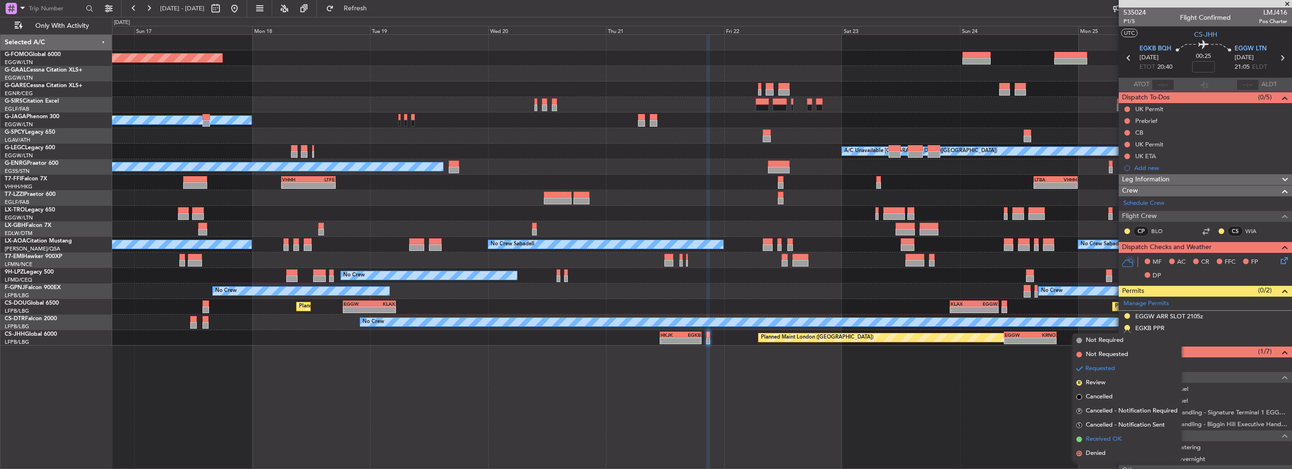
click at [1110, 439] on span "Received OK" at bounding box center [1104, 439] width 36 height 9
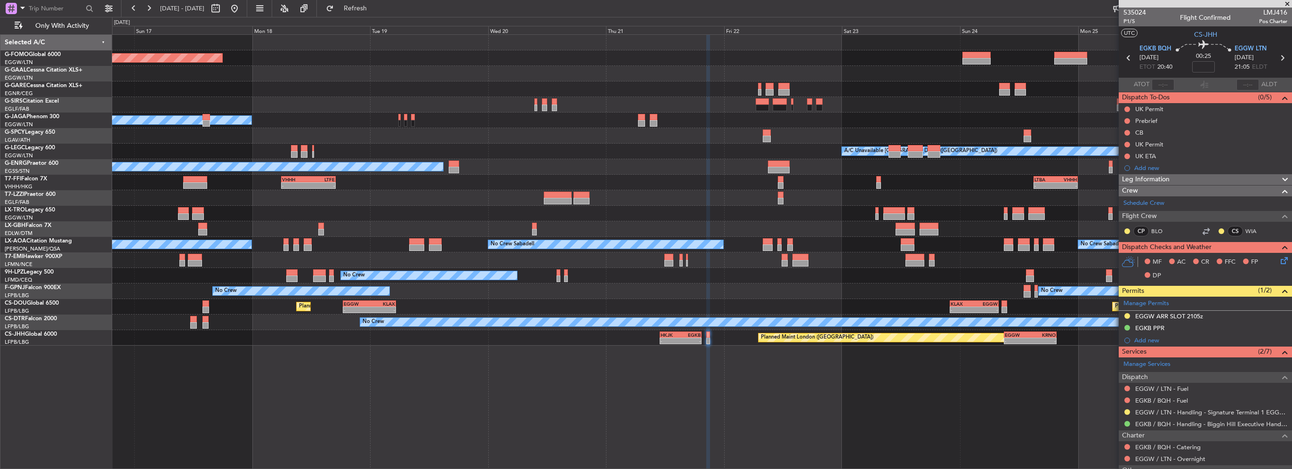
click at [973, 256] on div "Planned Maint Windsor Locks (Bradley Intl) Planned Maint Dusseldorf Planned Mai…" at bounding box center [702, 190] width 1180 height 311
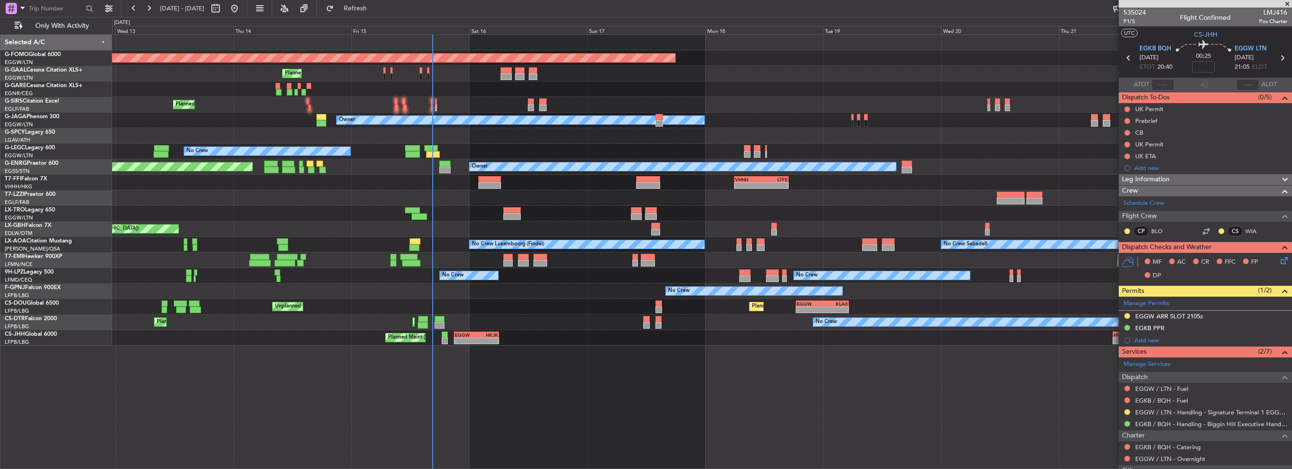
click at [469, 226] on div "Planned Maint Nice ([GEOGRAPHIC_DATA])" at bounding box center [702, 229] width 1180 height 16
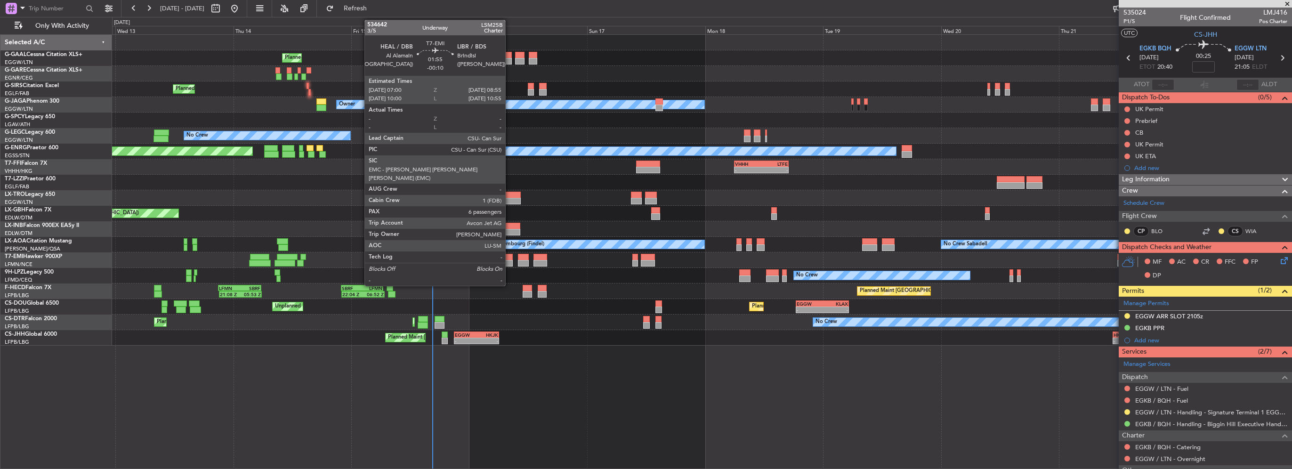
click at [510, 258] on div at bounding box center [508, 257] width 10 height 7
type input "-00:10"
type input "6"
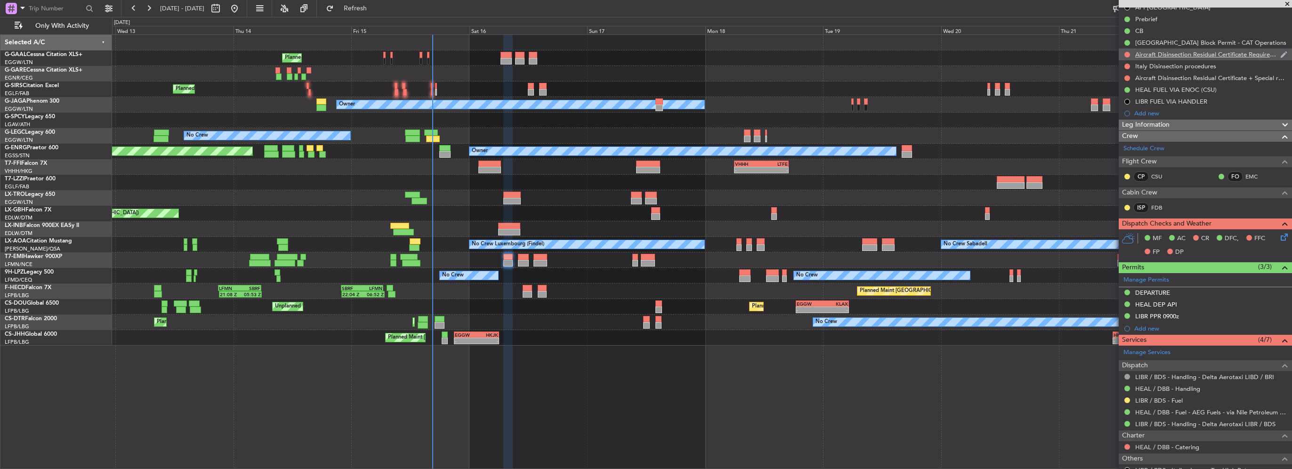
scroll to position [94, 0]
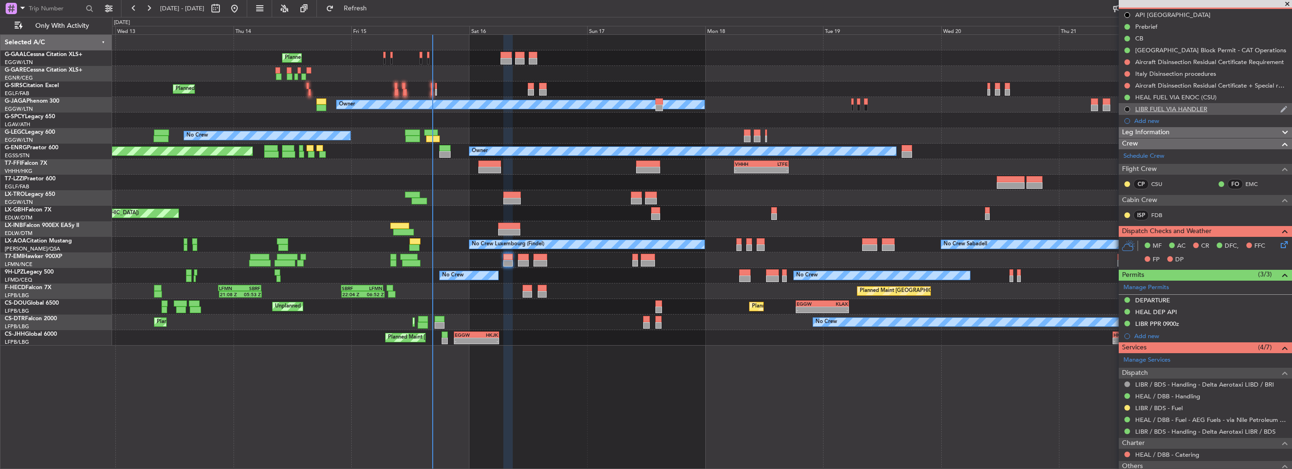
click at [1126, 108] on button at bounding box center [1128, 109] width 6 height 6
click at [1128, 145] on li "Completed" at bounding box center [1127, 151] width 50 height 14
click at [1127, 109] on button at bounding box center [1128, 109] width 6 height 6
click at [1119, 138] on span "In Progress" at bounding box center [1132, 136] width 32 height 9
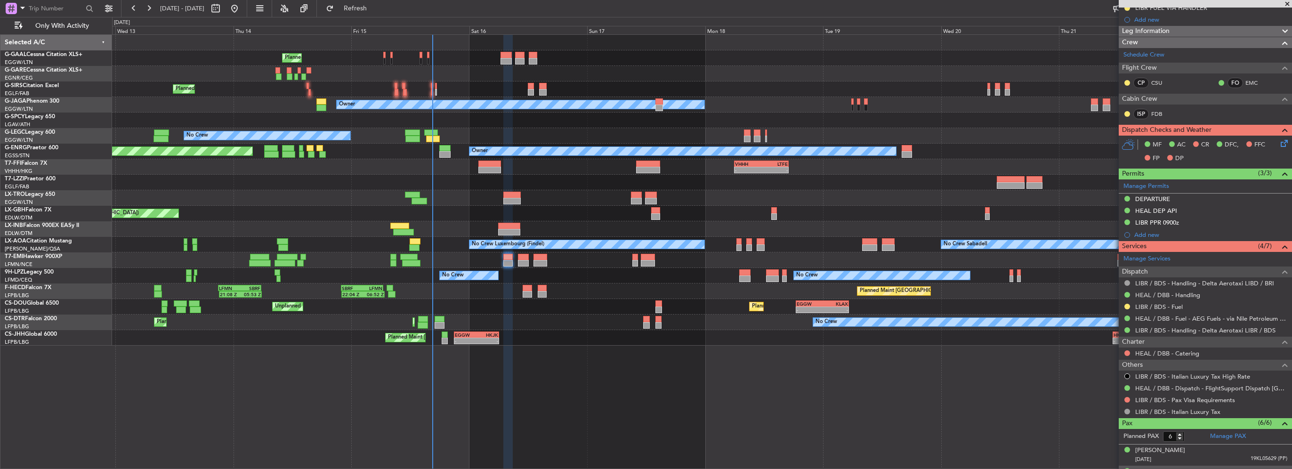
scroll to position [141, 0]
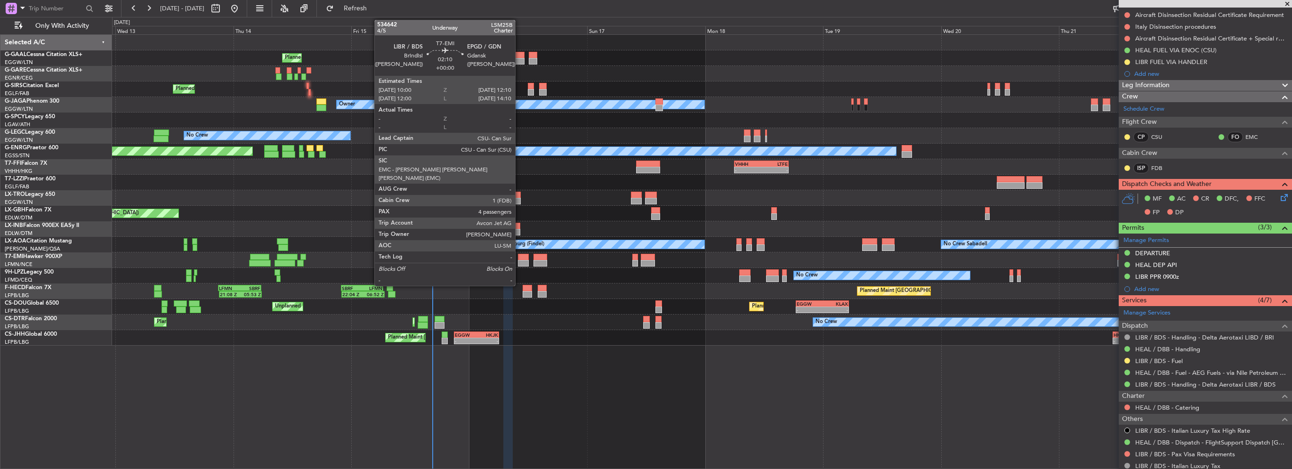
click at [519, 256] on div at bounding box center [523, 257] width 11 height 7
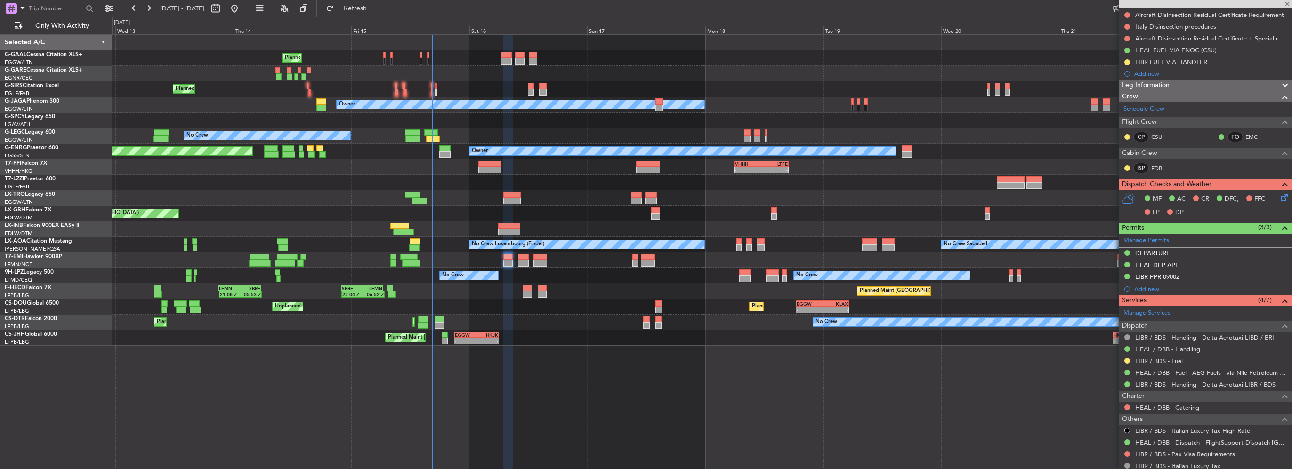
type input "4"
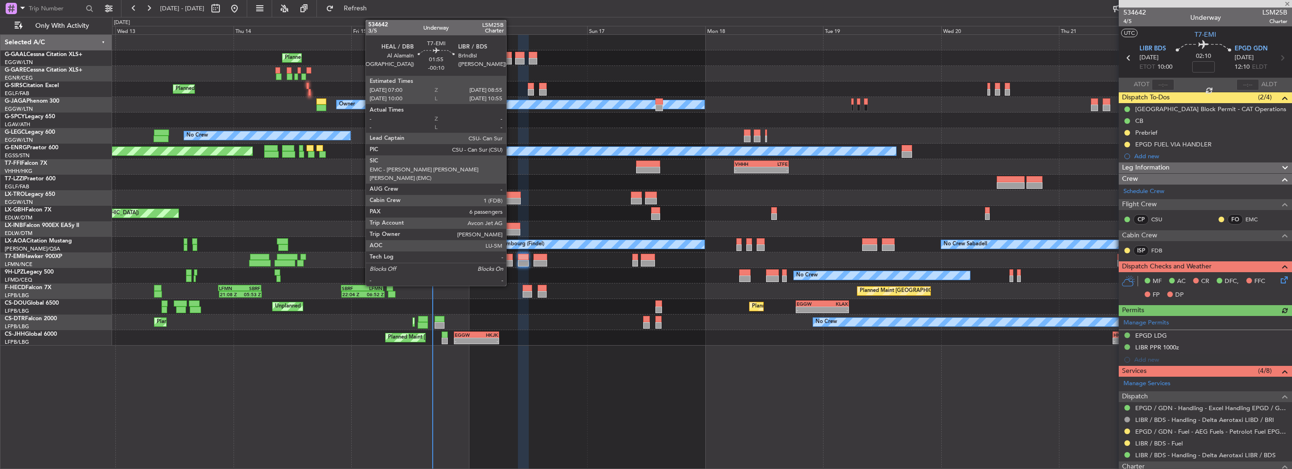
click at [511, 261] on div at bounding box center [508, 263] width 10 height 7
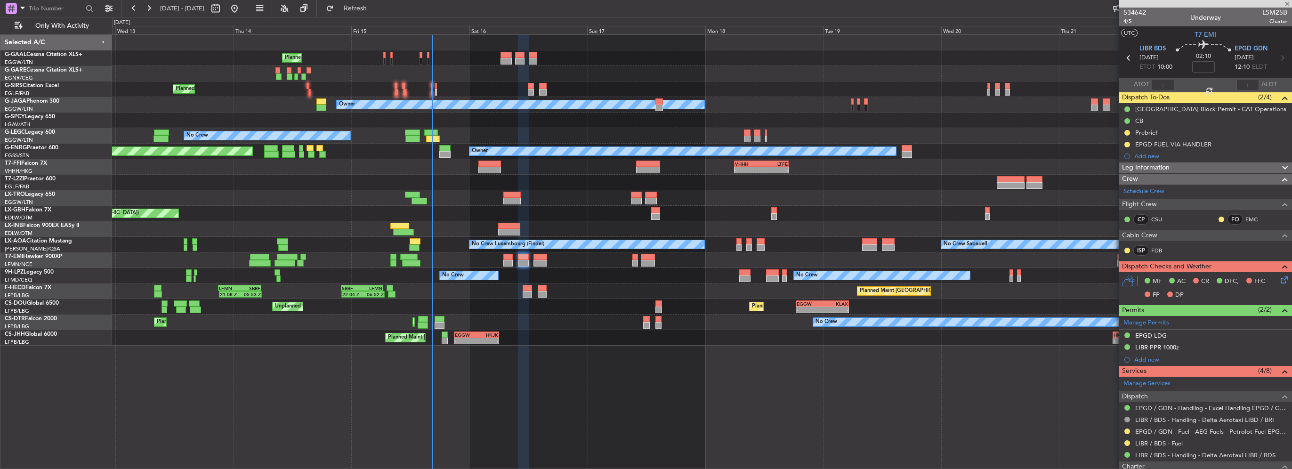
type input "-00:10"
type input "6"
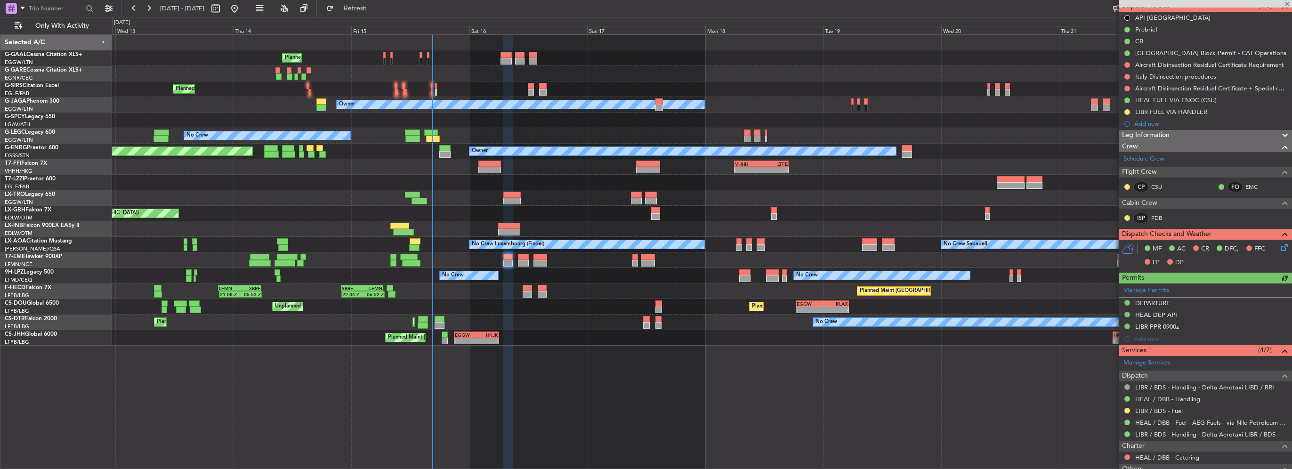
scroll to position [141, 0]
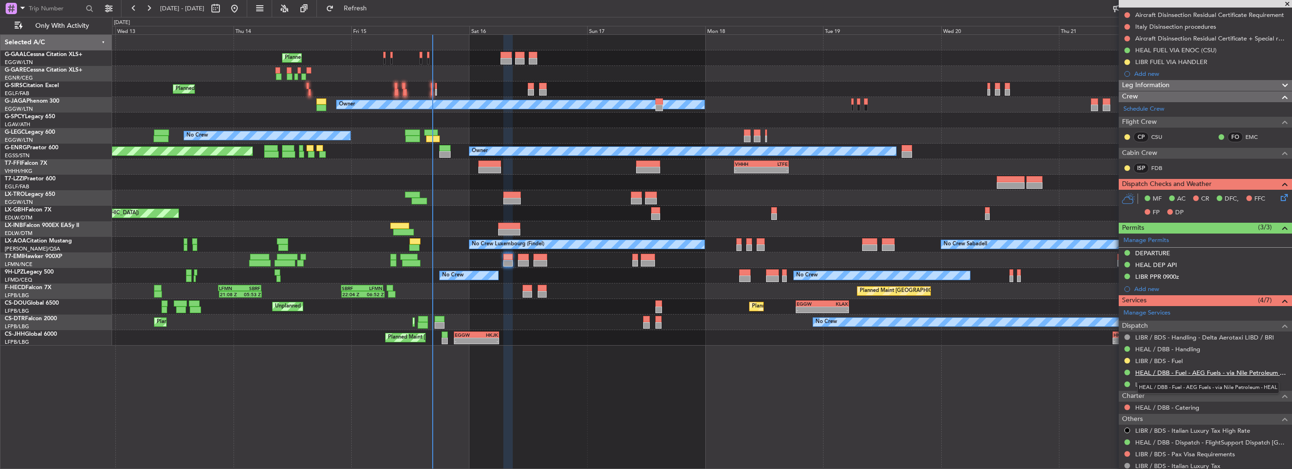
click at [1206, 371] on link "HEAL / DBB - Fuel - AEG Fuels - via Nile Petroleum - HEAL" at bounding box center [1211, 373] width 152 height 8
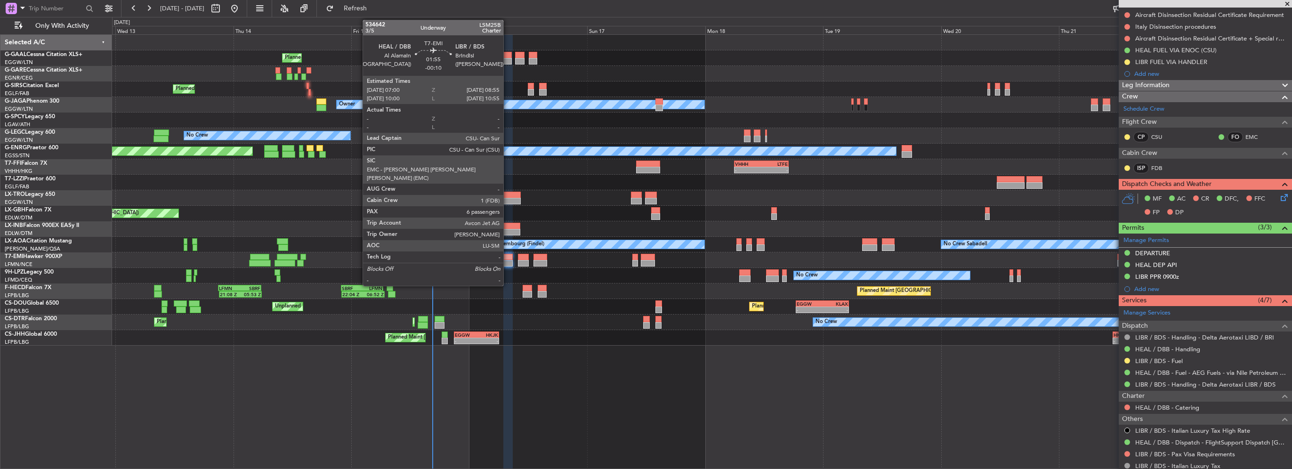
click at [507, 263] on div at bounding box center [508, 263] width 10 height 7
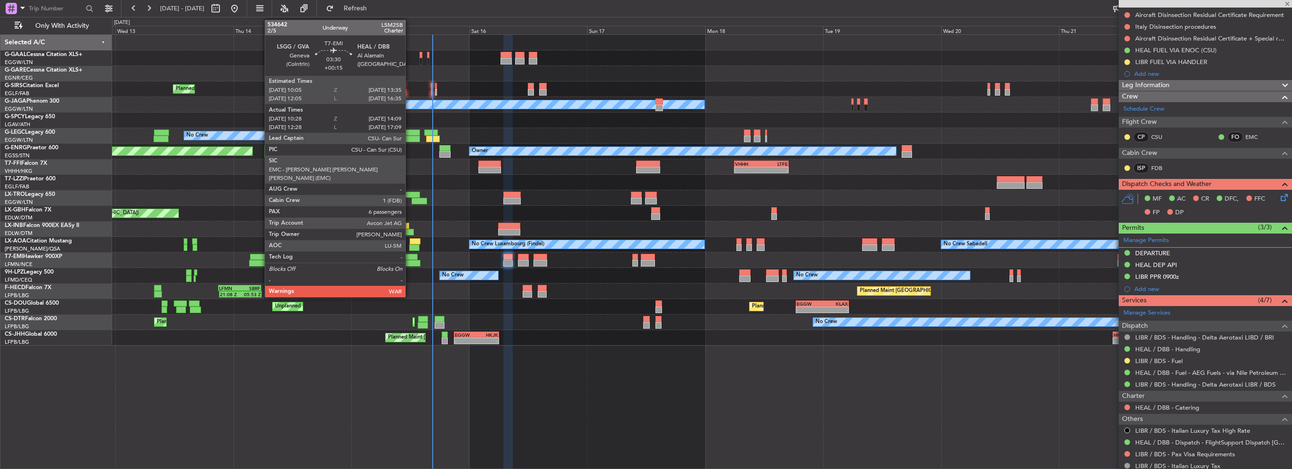
scroll to position [0, 0]
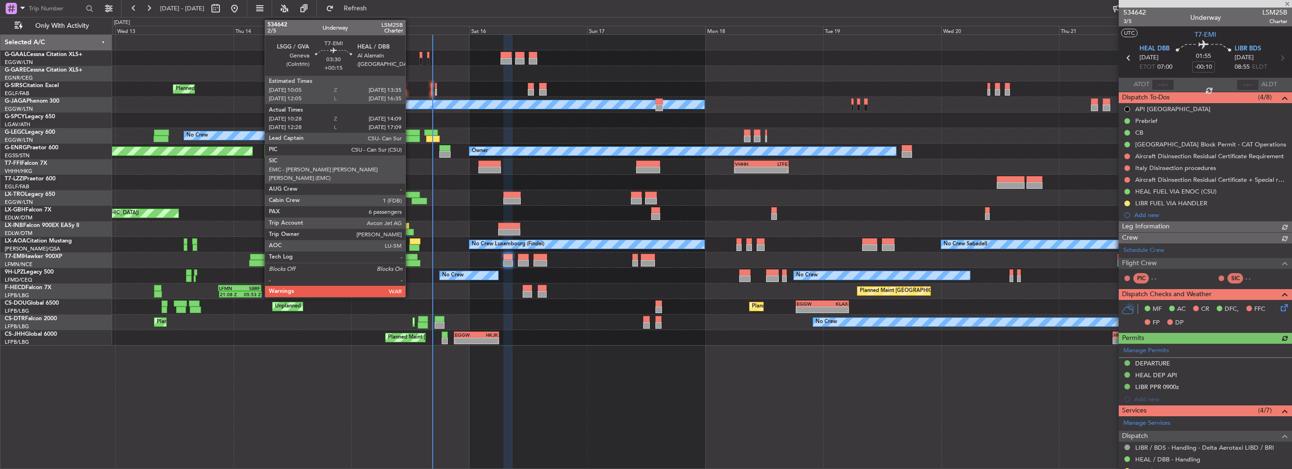
click at [410, 262] on div at bounding box center [411, 263] width 18 height 7
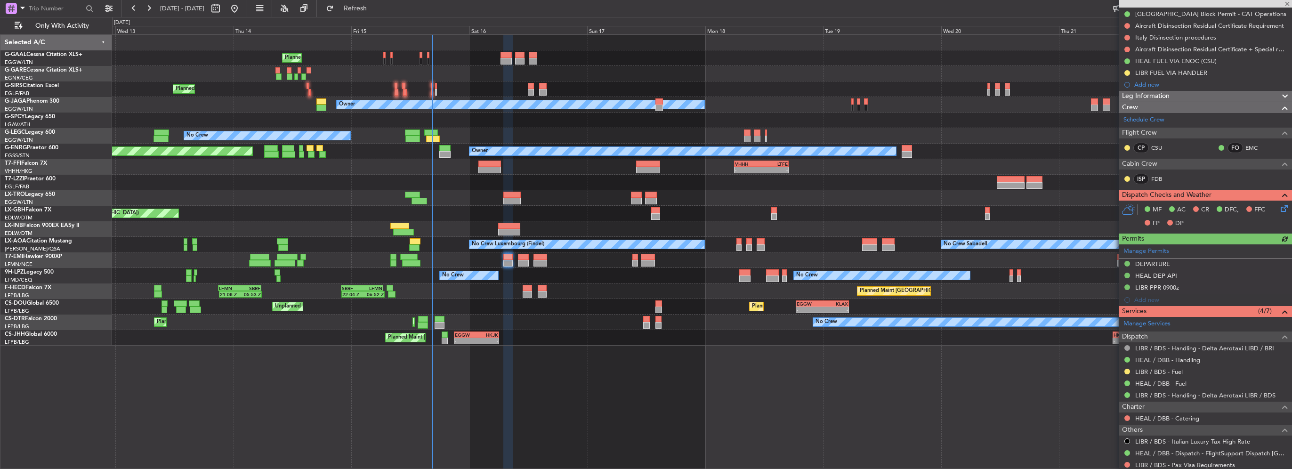
scroll to position [141, 0]
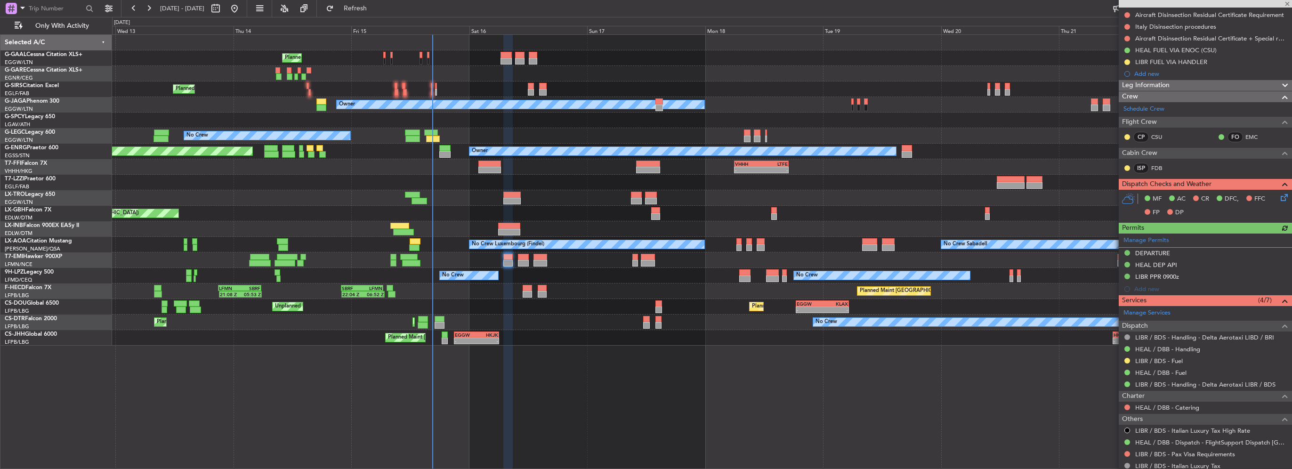
type input "+00:15"
type input "10:28"
type input "14:09"
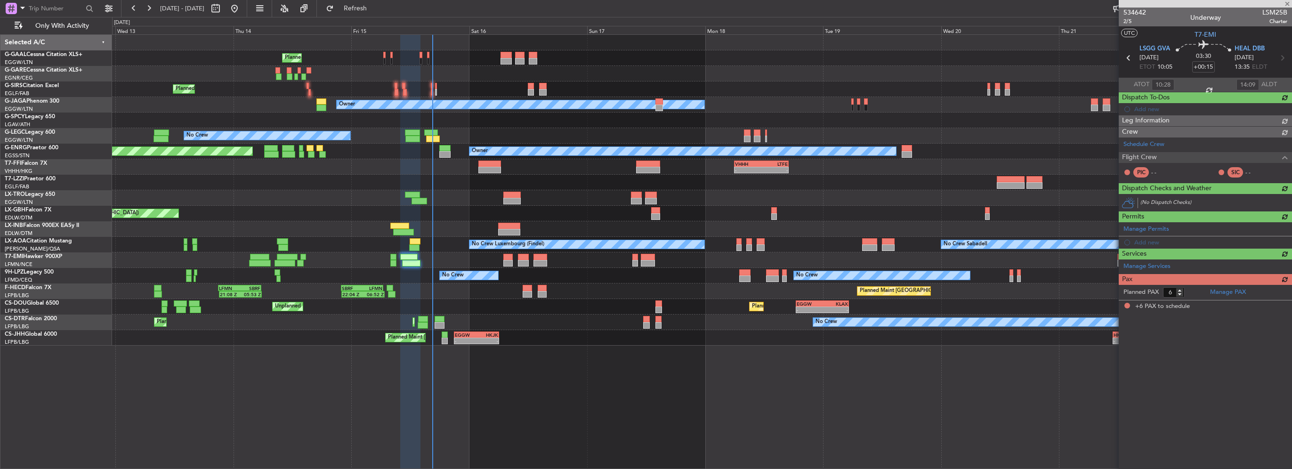
scroll to position [0, 0]
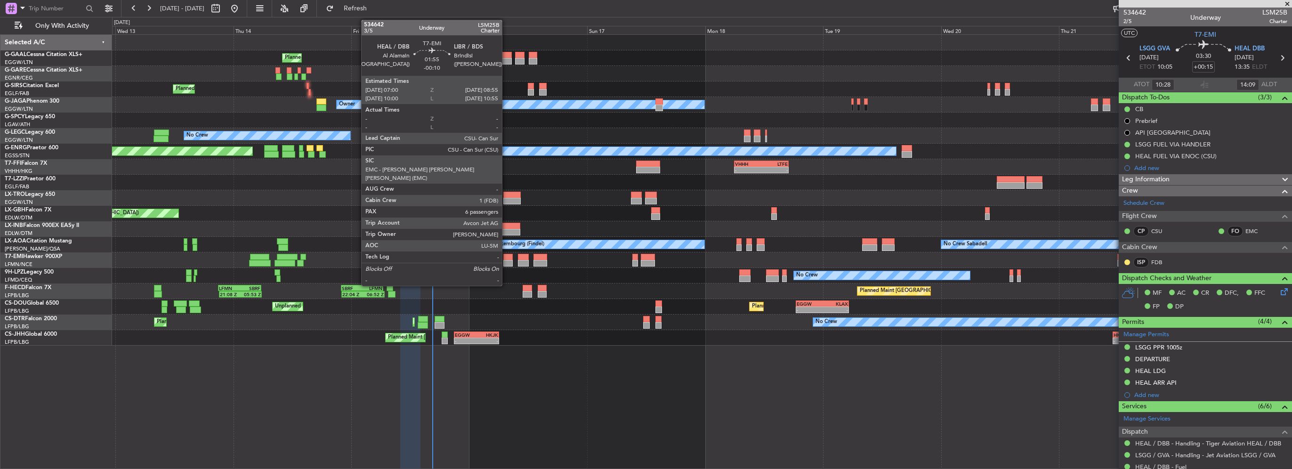
click at [506, 260] on div at bounding box center [508, 263] width 10 height 7
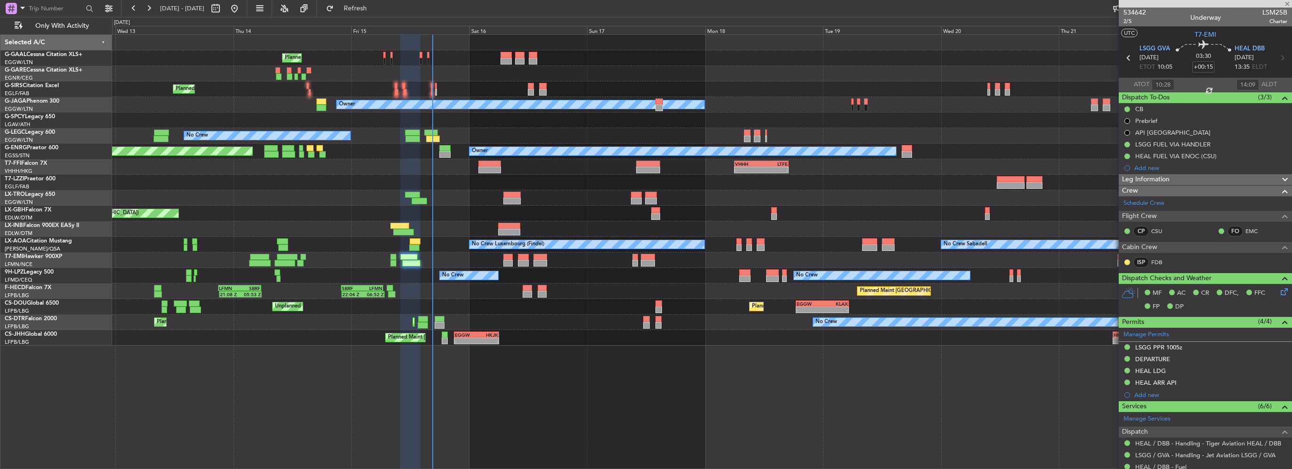
type input "-00:10"
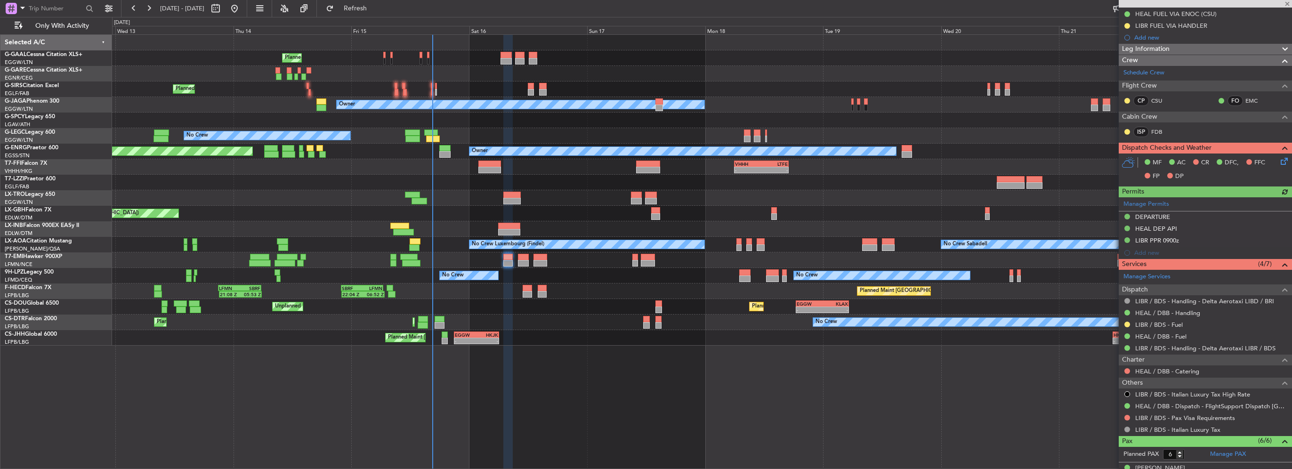
scroll to position [188, 0]
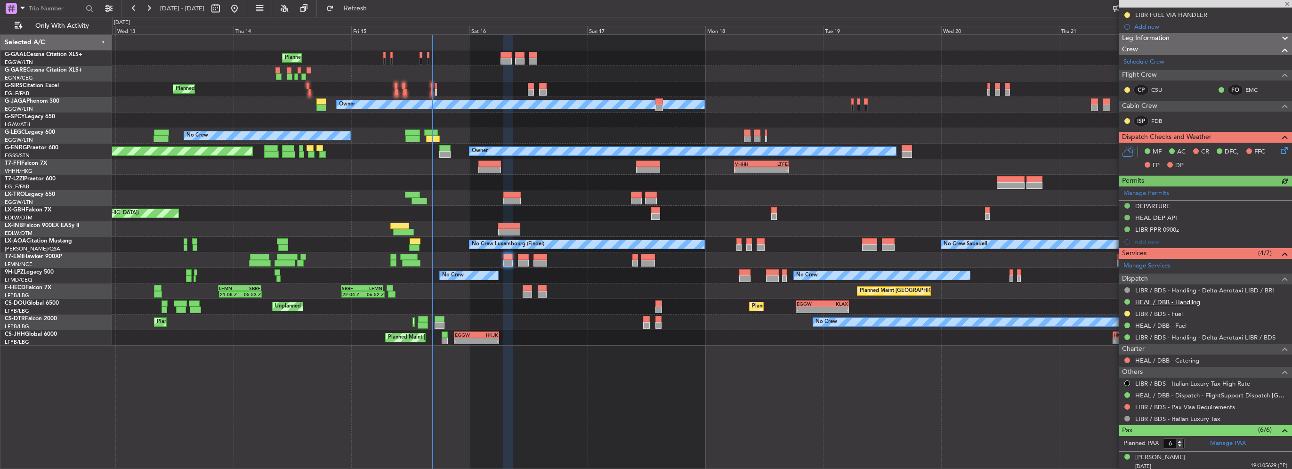
click at [1175, 300] on link "HEAL / DBB - Handling" at bounding box center [1167, 302] width 65 height 8
click at [375, 7] on span "Refresh" at bounding box center [356, 8] width 40 height 7
click at [1127, 301] on button at bounding box center [1128, 302] width 6 height 6
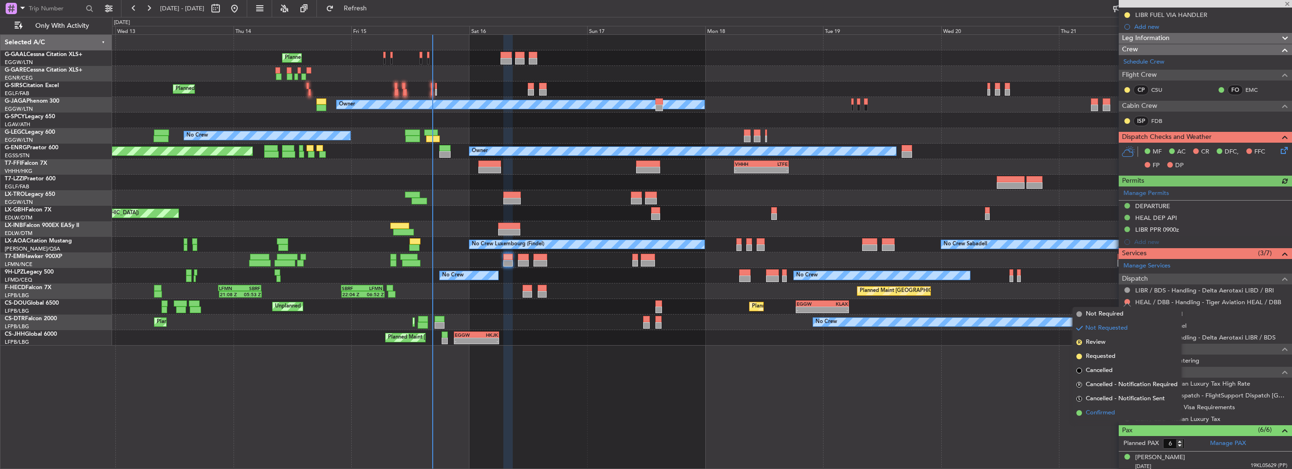
click at [1109, 413] on span "Confirmed" at bounding box center [1100, 412] width 29 height 9
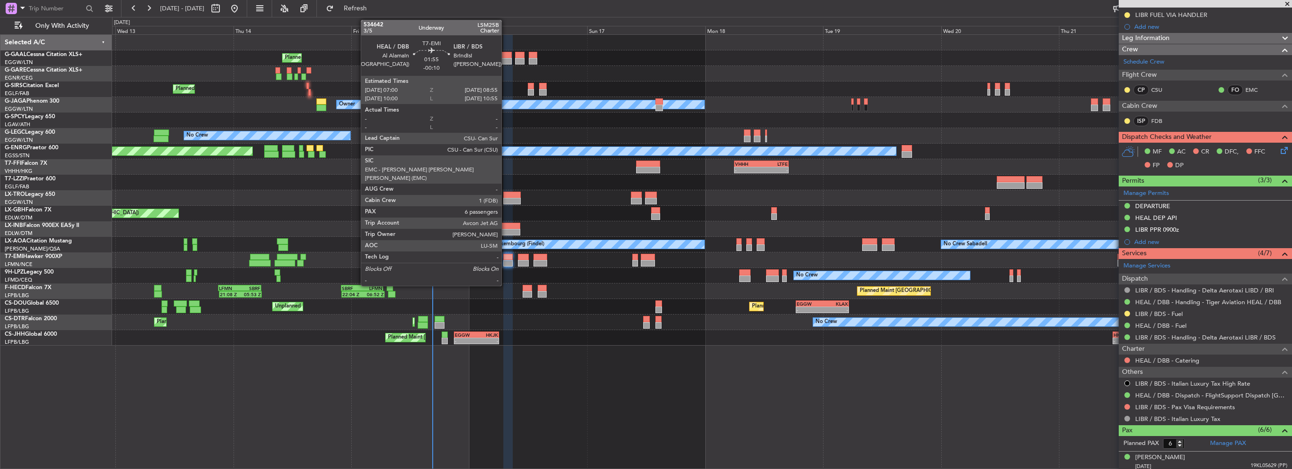
click at [506, 259] on div at bounding box center [508, 257] width 10 height 7
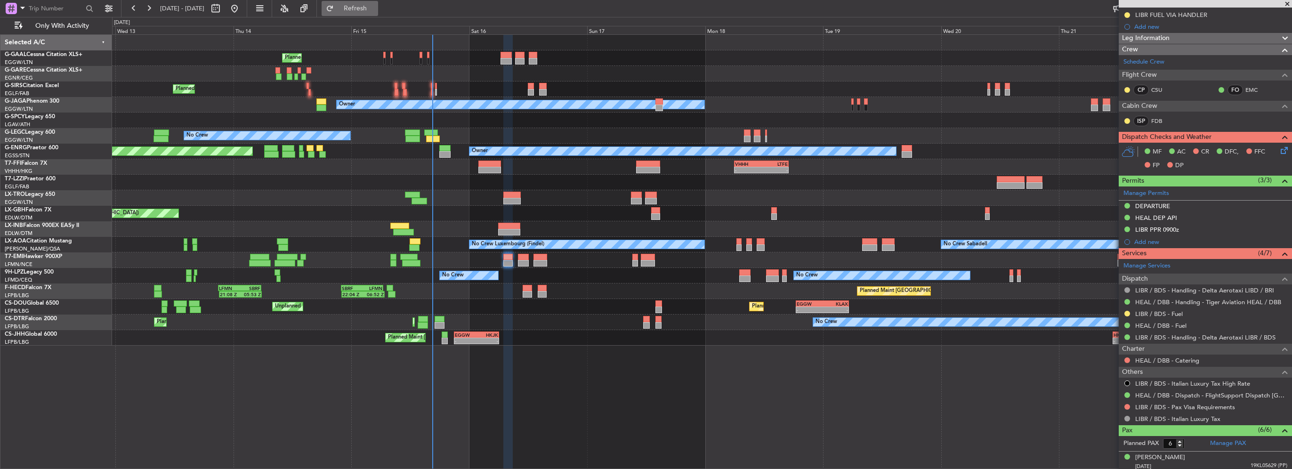
click at [375, 9] on span "Refresh" at bounding box center [356, 8] width 40 height 7
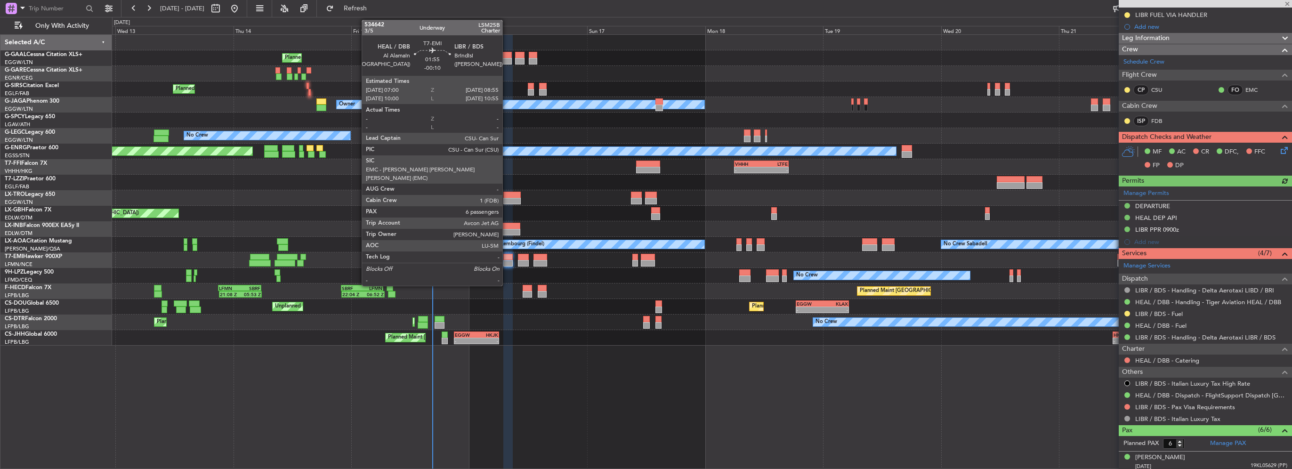
click at [507, 261] on div at bounding box center [508, 263] width 10 height 7
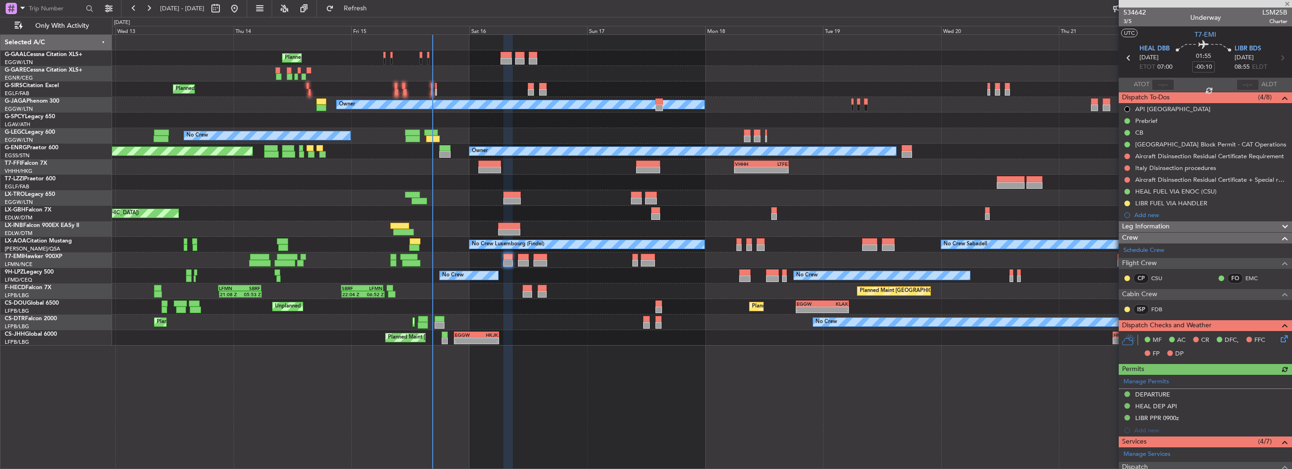
scroll to position [141, 0]
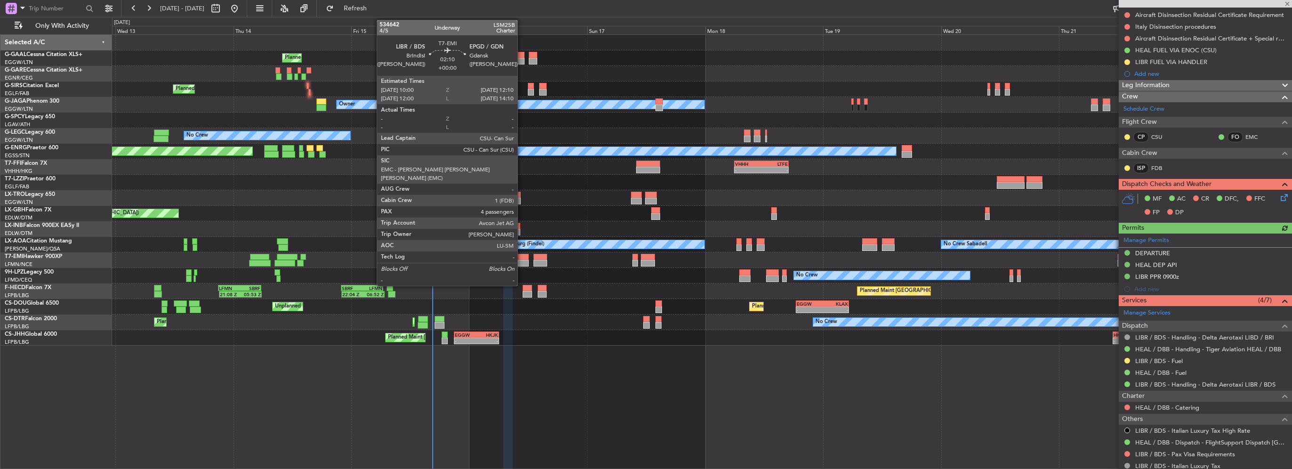
click at [522, 258] on div at bounding box center [523, 257] width 11 height 7
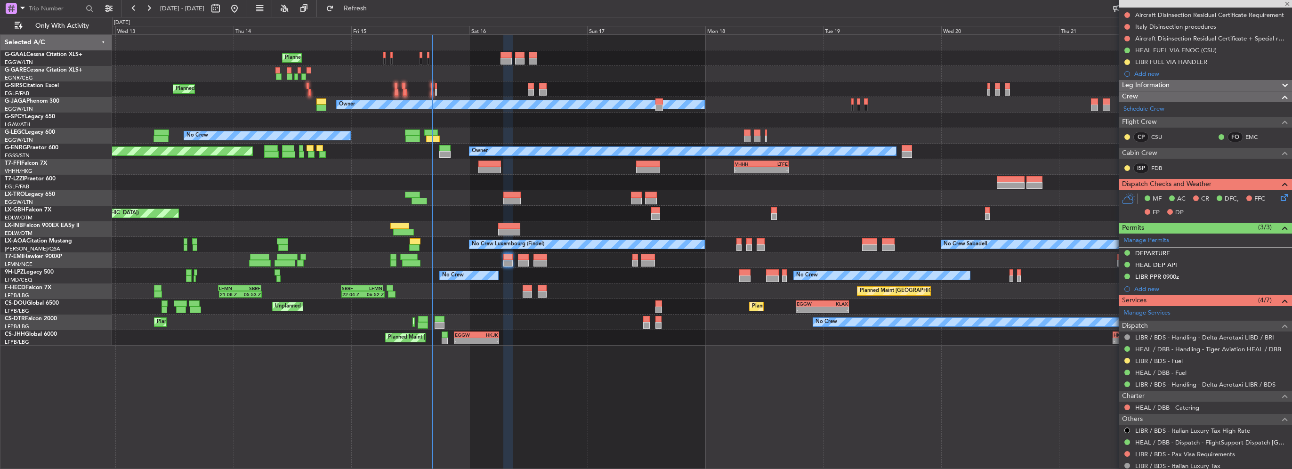
type input "4"
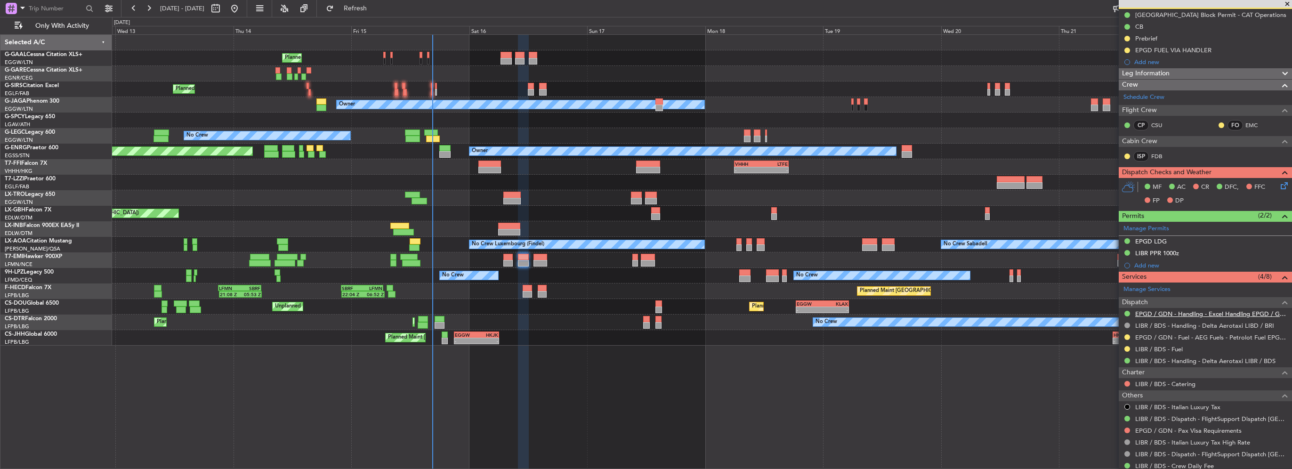
scroll to position [47, 0]
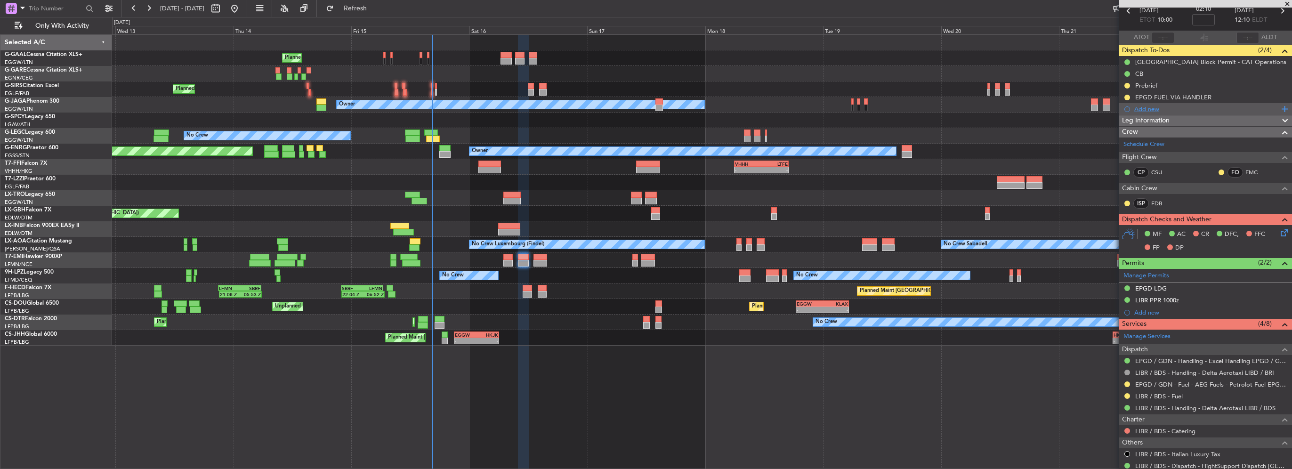
click at [1152, 109] on div "Add new" at bounding box center [1207, 109] width 145 height 8
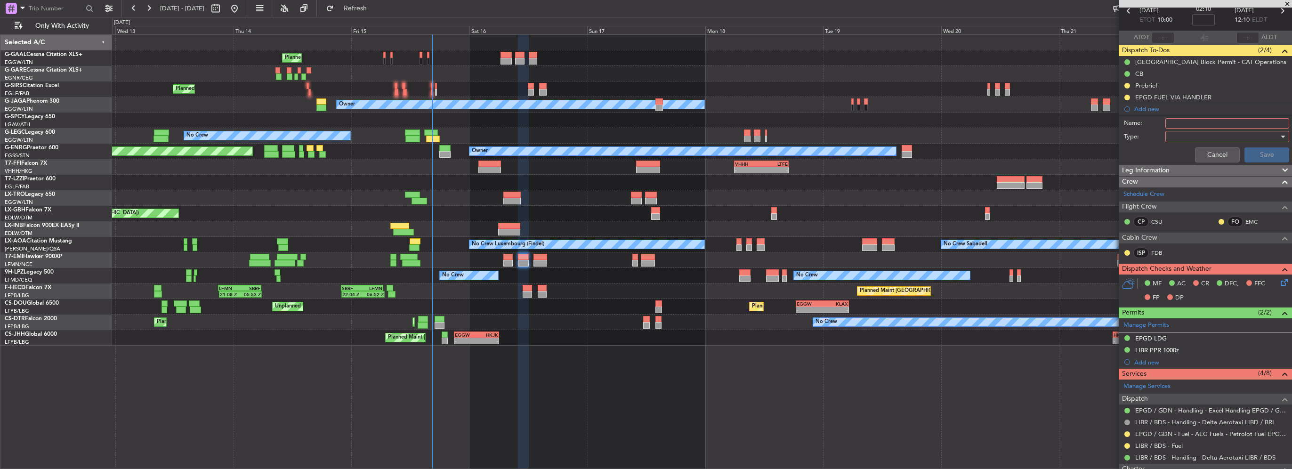
click at [1179, 121] on input "Name:" at bounding box center [1228, 123] width 124 height 10
type input "LIBR FUEL VIA HANDLER"
click at [1178, 135] on div at bounding box center [1224, 137] width 110 height 14
click at [1181, 156] on span "Generic" at bounding box center [1223, 155] width 110 height 14
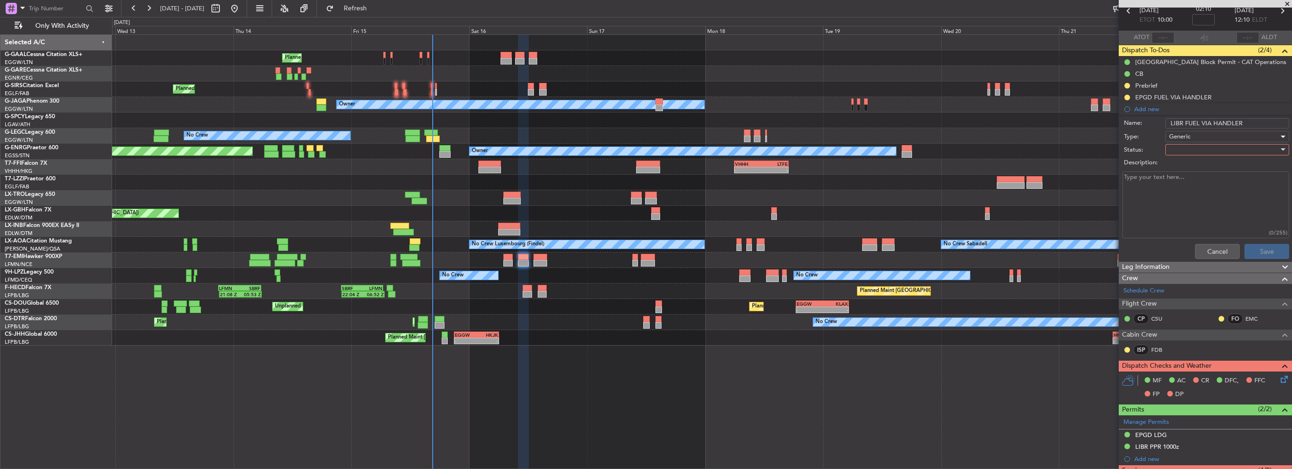
click at [1179, 153] on div at bounding box center [1224, 150] width 110 height 14
click at [1187, 181] on span "In Progress" at bounding box center [1223, 182] width 110 height 14
click at [1257, 247] on button "Save" at bounding box center [1267, 251] width 45 height 15
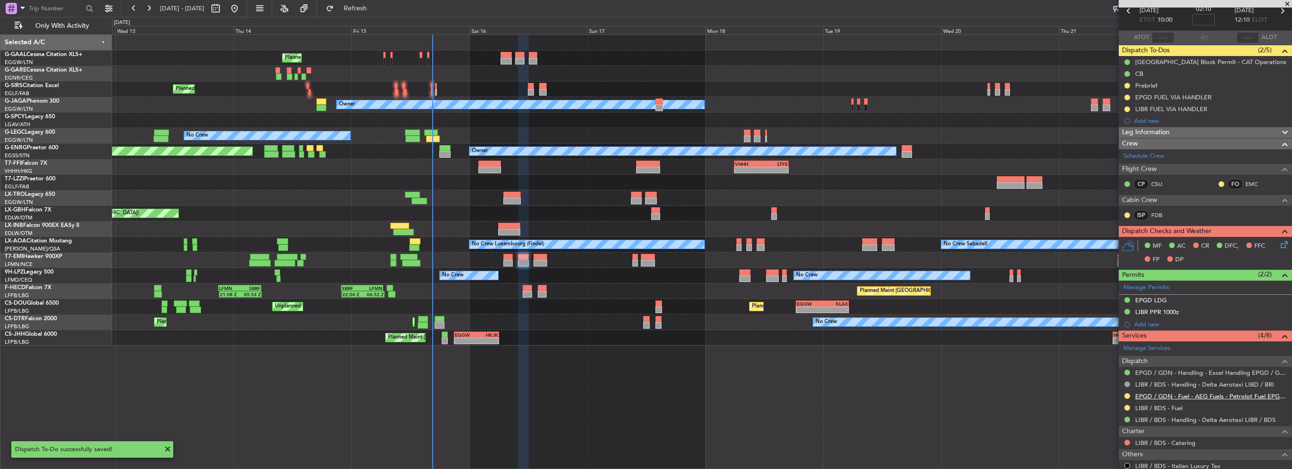
click at [1233, 394] on link "EPGD / GDN - Fuel - AEG Fuels - Petrolot Fuel EPGD / GDN" at bounding box center [1211, 396] width 152 height 8
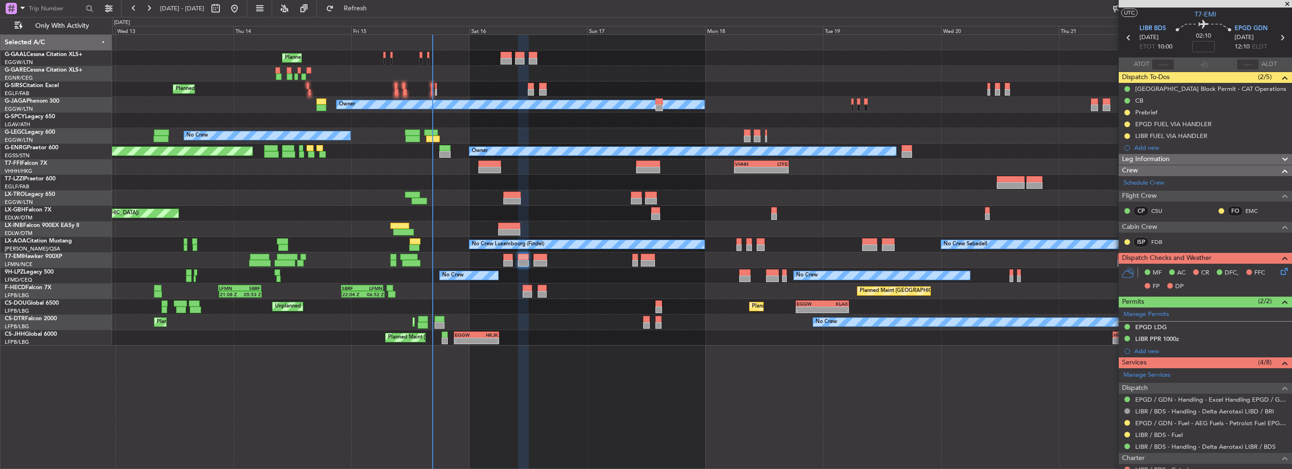
scroll to position [0, 0]
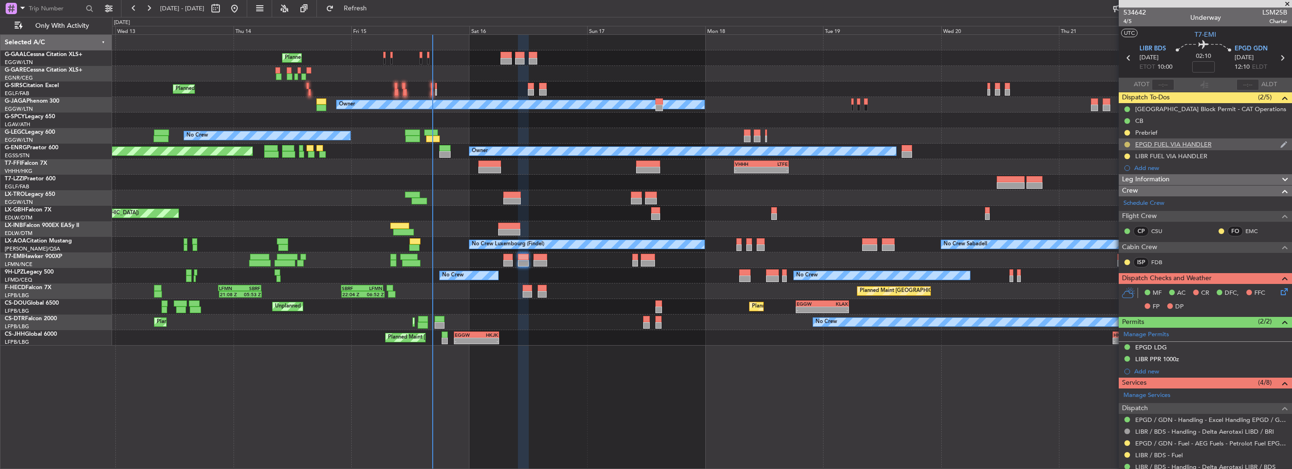
click at [1127, 146] on button at bounding box center [1128, 145] width 6 height 6
click at [1123, 187] on span "Completed" at bounding box center [1131, 185] width 31 height 9
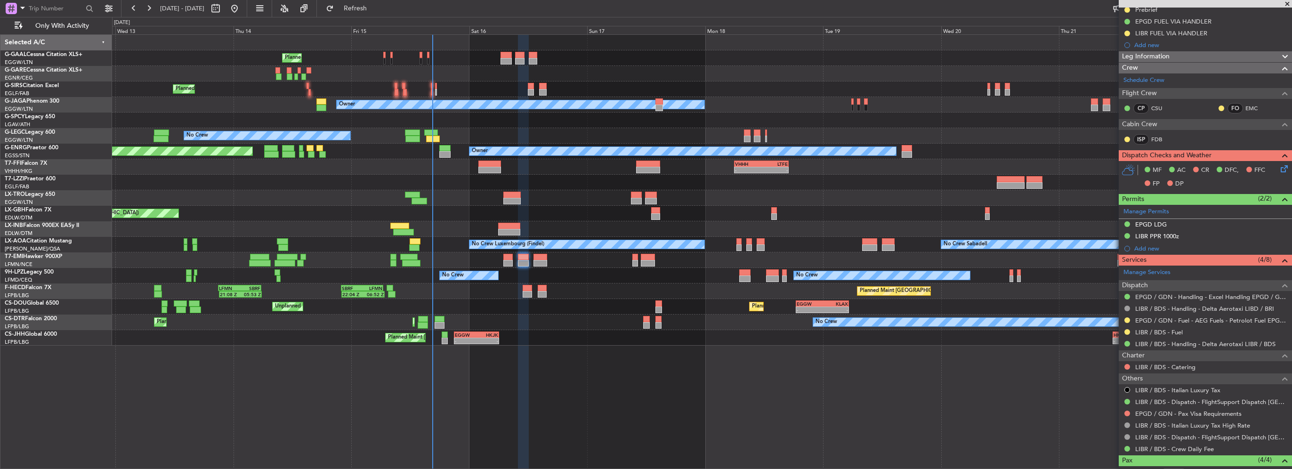
scroll to position [141, 0]
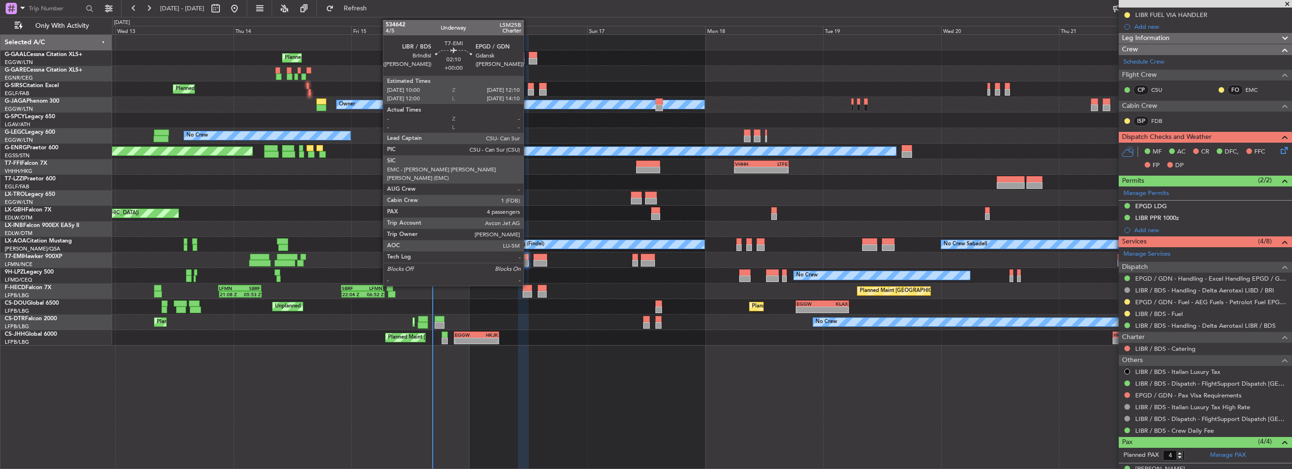
click at [526, 260] on div at bounding box center [523, 263] width 11 height 7
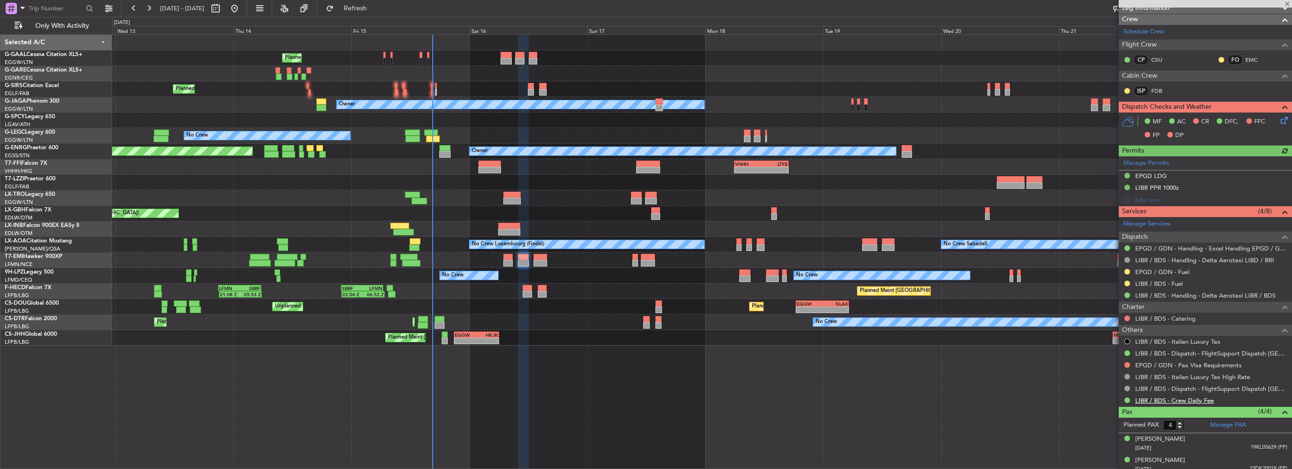
scroll to position [188, 0]
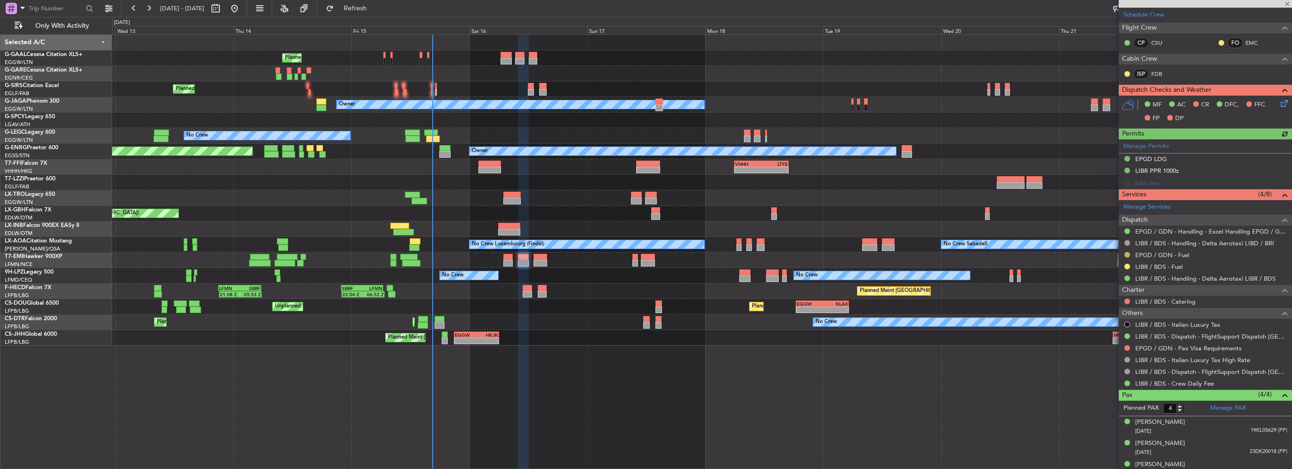
click at [1126, 253] on button at bounding box center [1128, 255] width 6 height 6
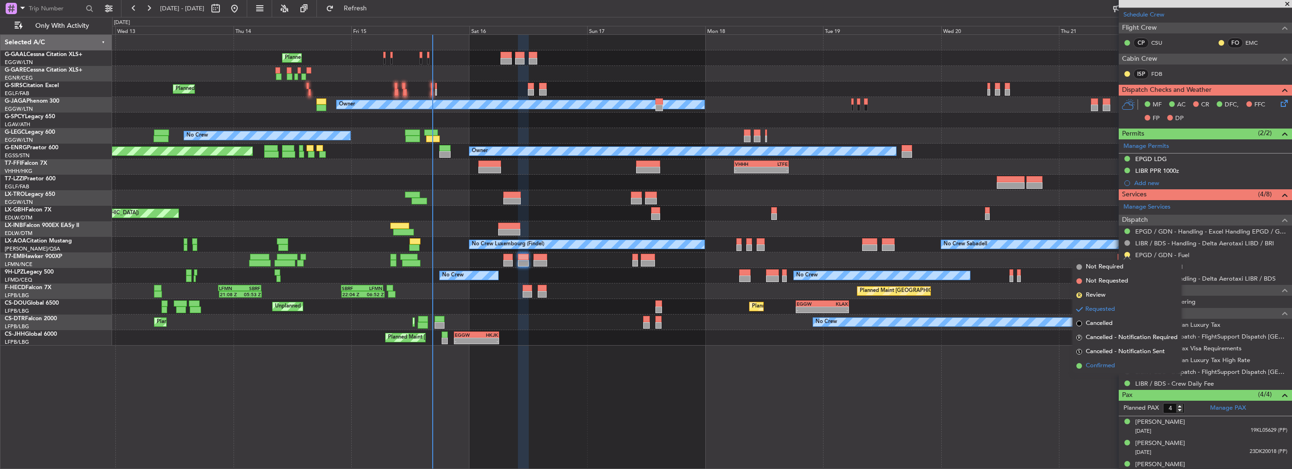
click at [1109, 366] on span "Confirmed" at bounding box center [1100, 365] width 29 height 9
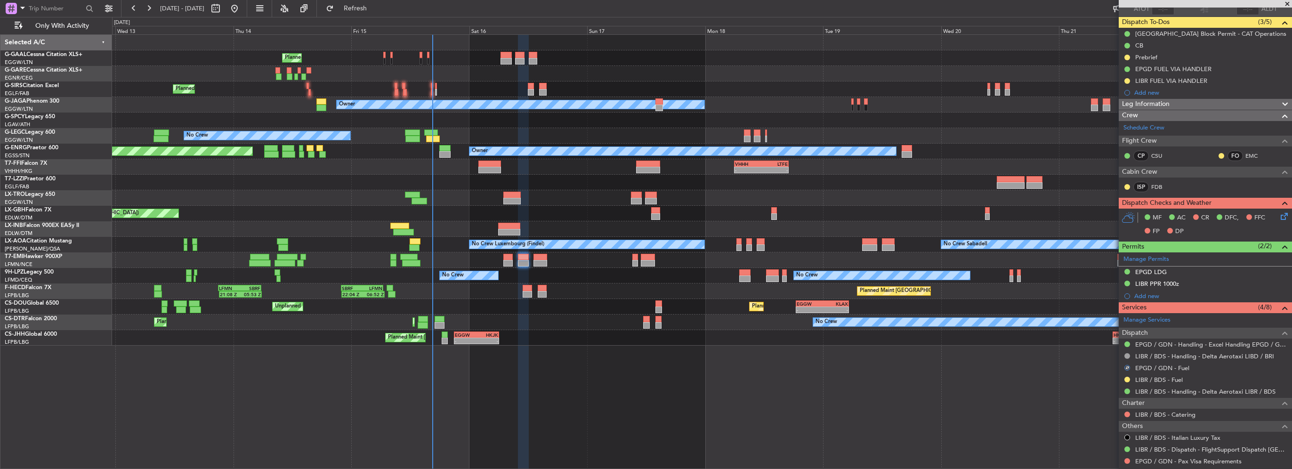
scroll to position [0, 0]
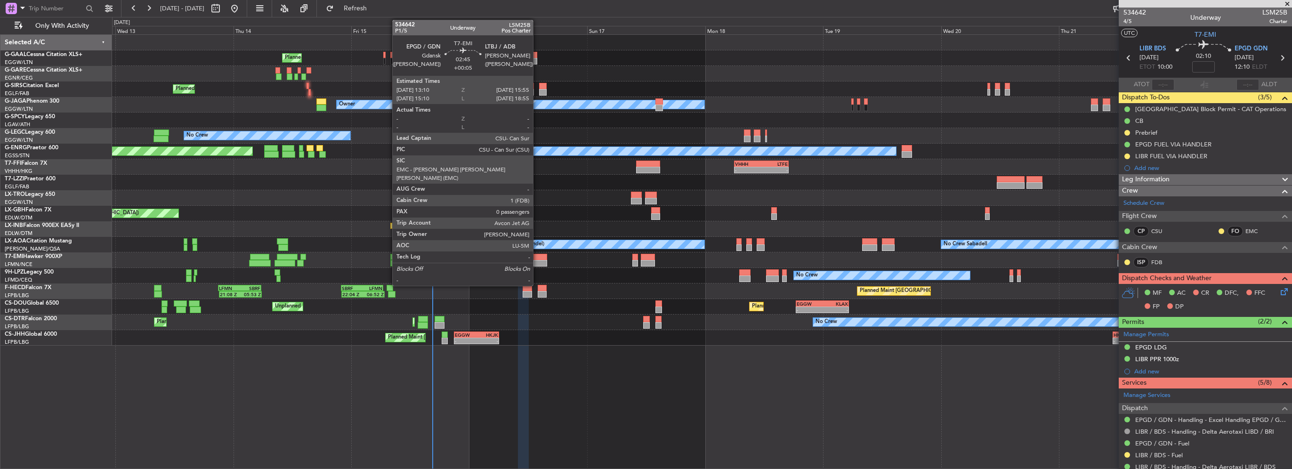
click at [537, 260] on div at bounding box center [541, 263] width 14 height 7
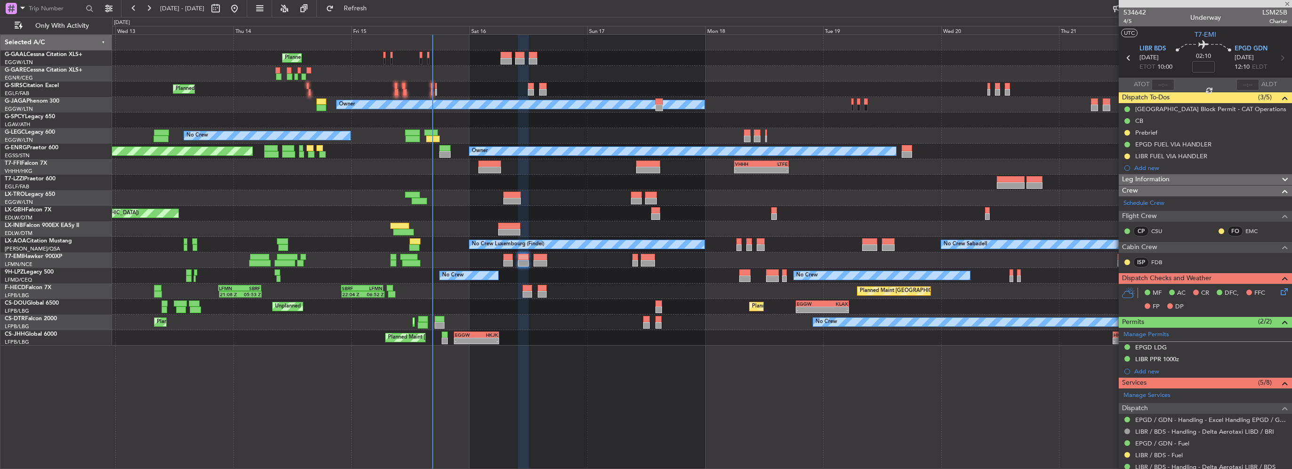
type input "+00:05"
type input "0"
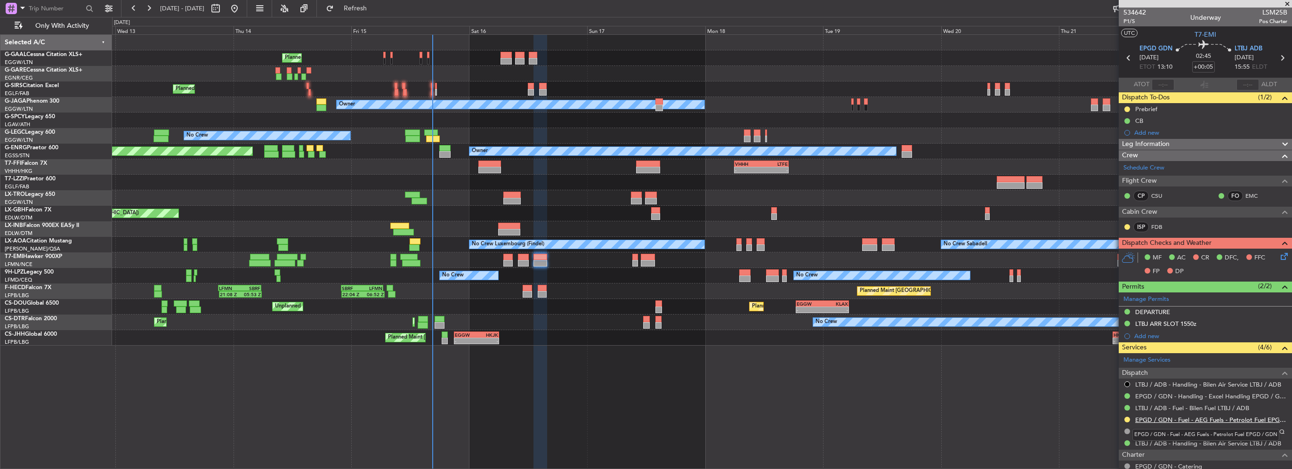
click at [1171, 420] on link "EPGD / GDN - Fuel - AEG Fuels - Petrolot Fuel EPGD / GDN" at bounding box center [1211, 420] width 152 height 8
click at [1224, 420] on link "EPGD / GDN - Fuel - AEG Fuels - Petrolot Fuel EPGD / GDN" at bounding box center [1211, 420] width 152 height 8
click at [1151, 131] on div "Add new" at bounding box center [1207, 133] width 145 height 8
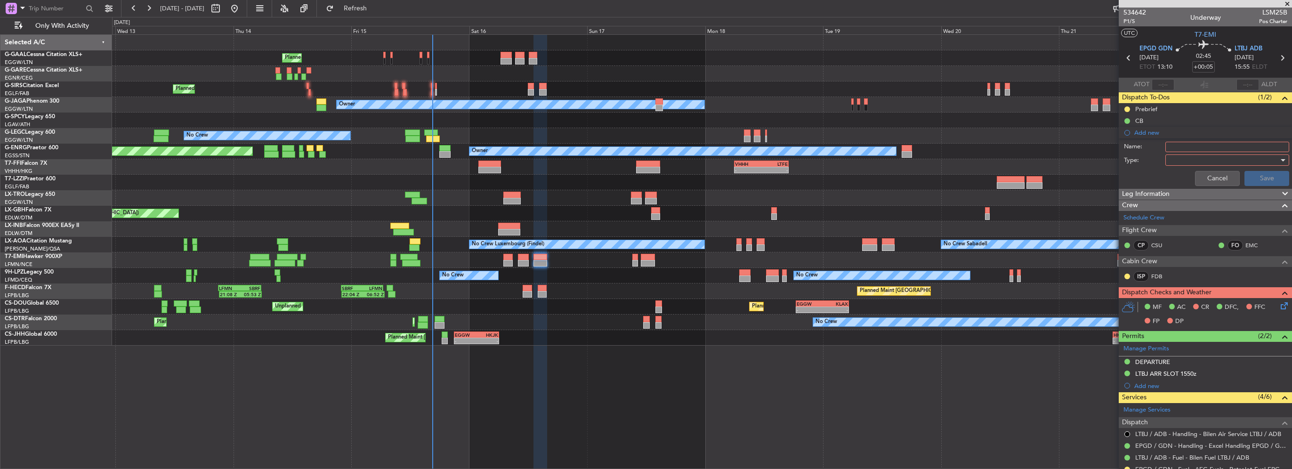
click at [1175, 149] on input "Name:" at bounding box center [1228, 147] width 124 height 10
type input "EPGD FUEL VIA HANDLER"
click at [1177, 166] on div at bounding box center [1224, 160] width 110 height 14
click at [1185, 177] on span "Generic" at bounding box center [1223, 178] width 110 height 14
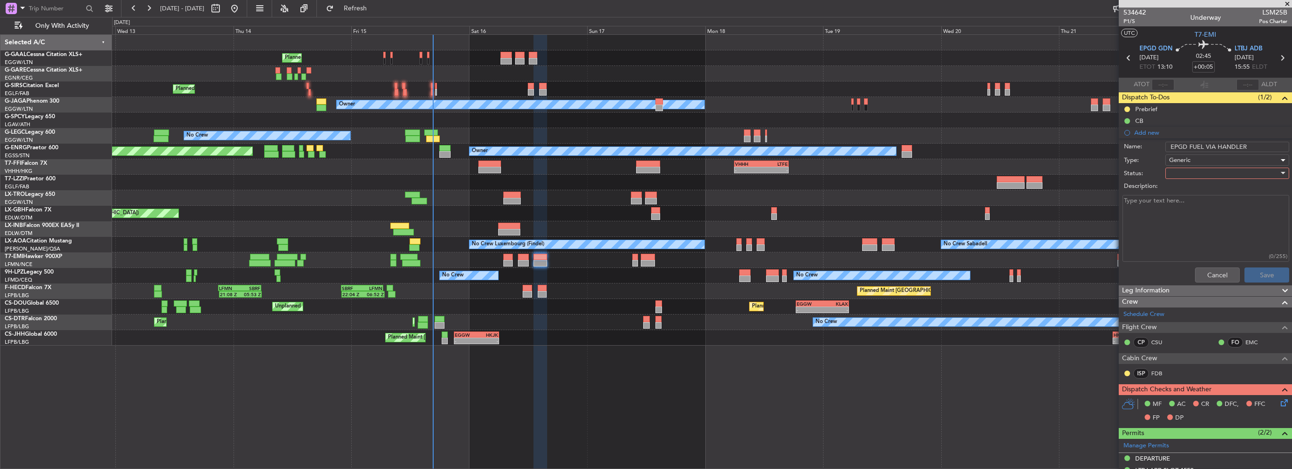
click at [1185, 177] on div at bounding box center [1224, 173] width 110 height 14
click at [1192, 218] on span "Completed" at bounding box center [1223, 220] width 110 height 14
click at [1256, 277] on button "Save" at bounding box center [1267, 274] width 45 height 15
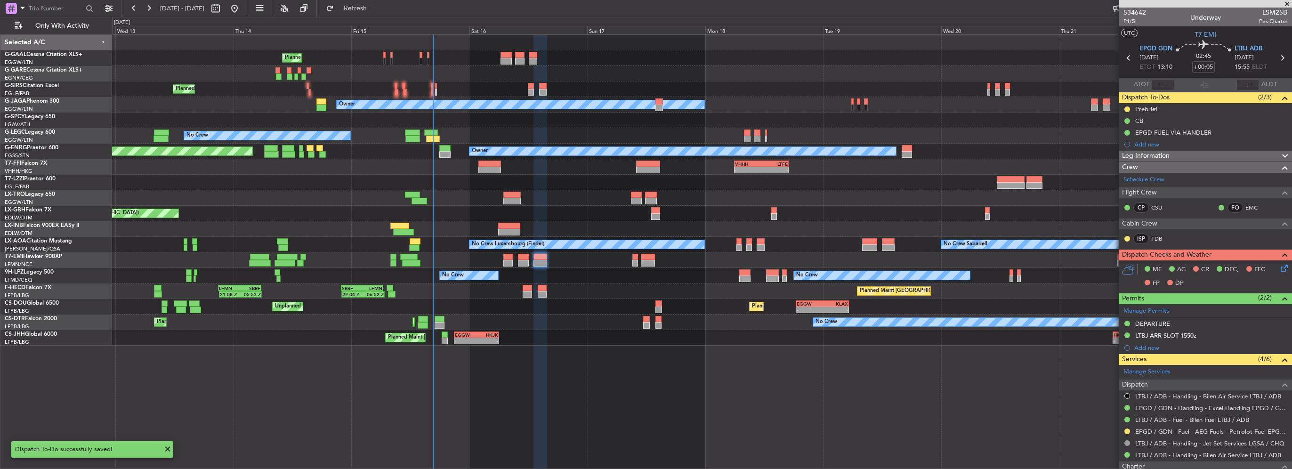
click at [544, 259] on div at bounding box center [541, 257] width 14 height 7
click at [1128, 430] on button at bounding box center [1128, 432] width 6 height 6
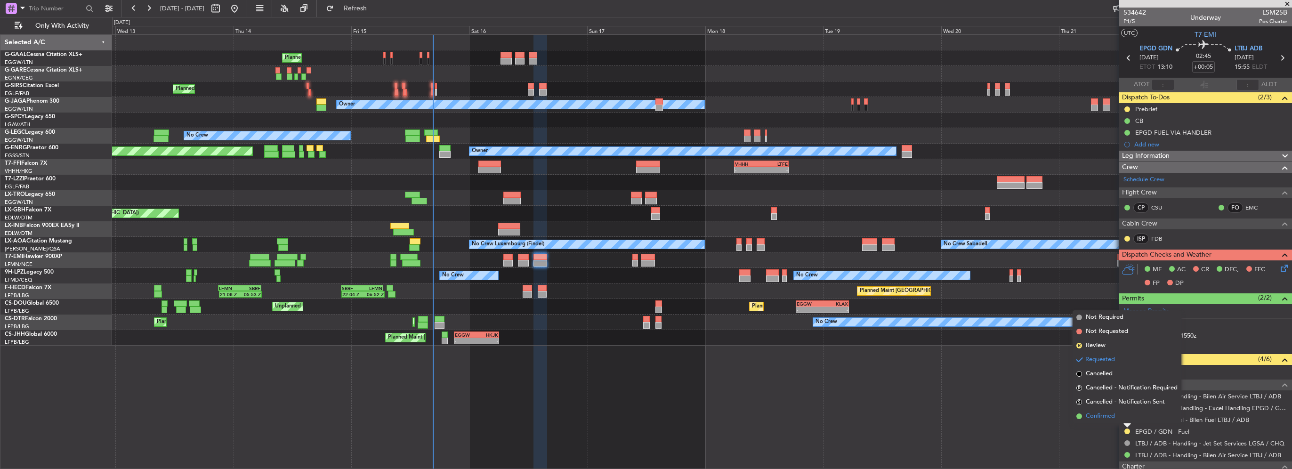
click at [1108, 413] on span "Confirmed" at bounding box center [1100, 416] width 29 height 9
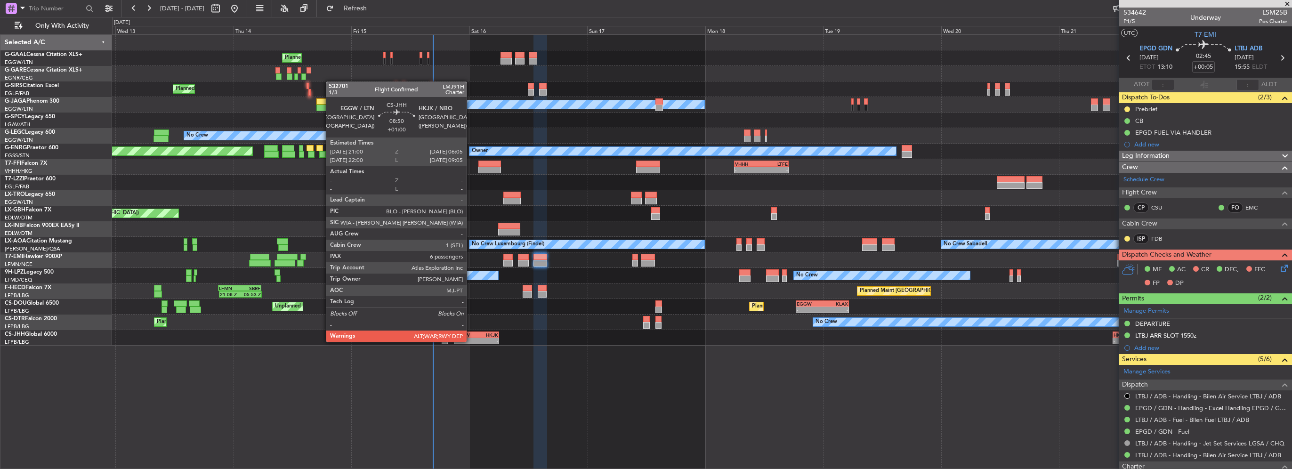
click at [471, 341] on div "-" at bounding box center [466, 341] width 22 height 6
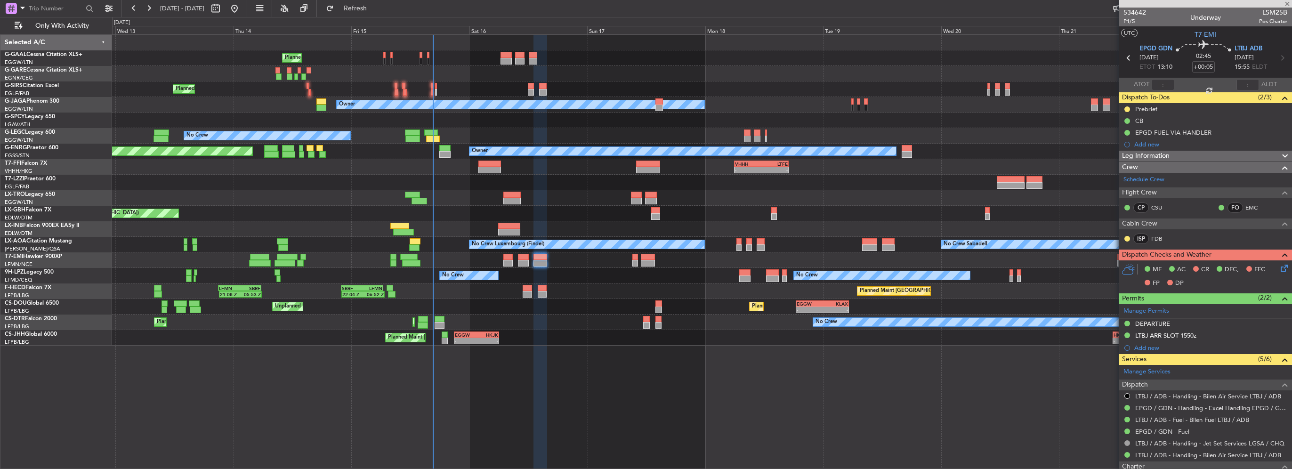
type input "+01:00"
type input "6"
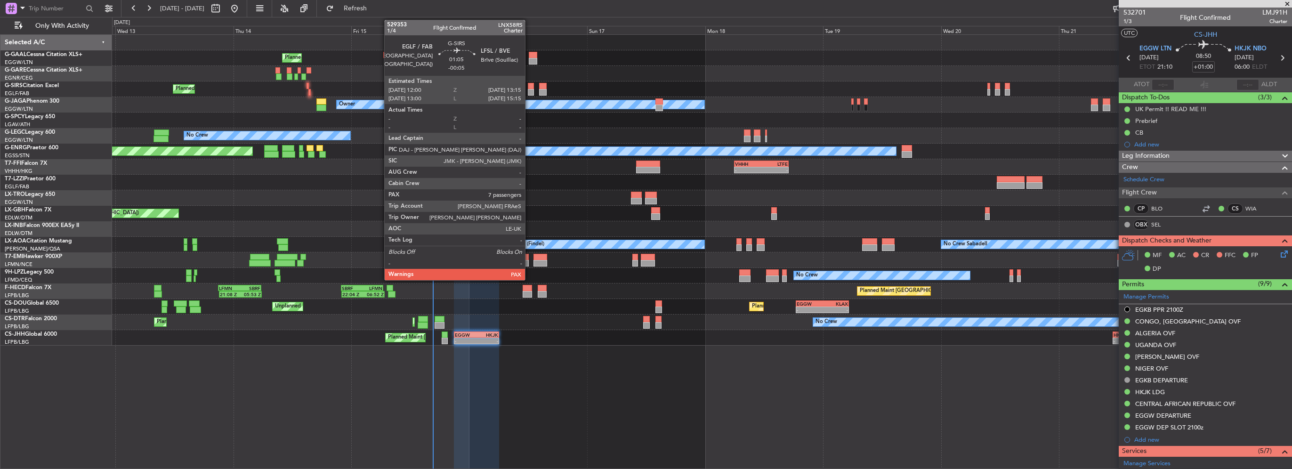
click at [529, 88] on div at bounding box center [531, 86] width 7 height 7
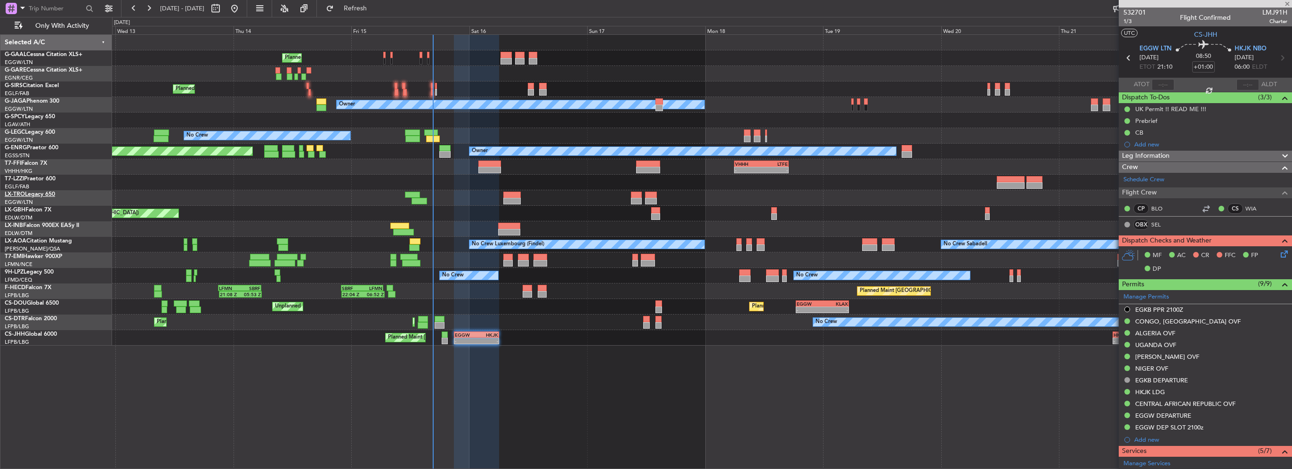
type input "-00:05"
type input "7"
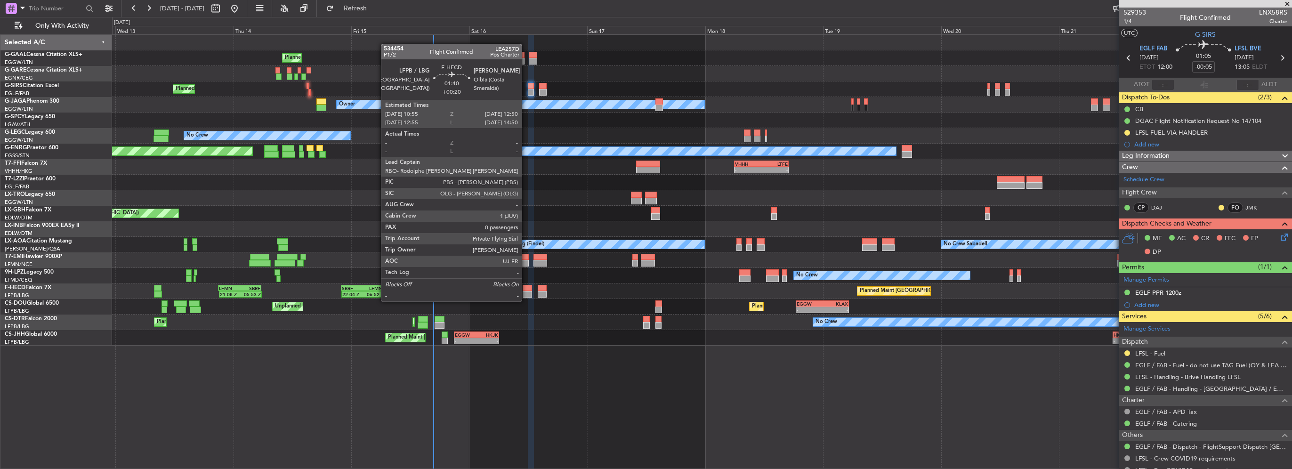
click at [526, 292] on div at bounding box center [528, 294] width 10 height 7
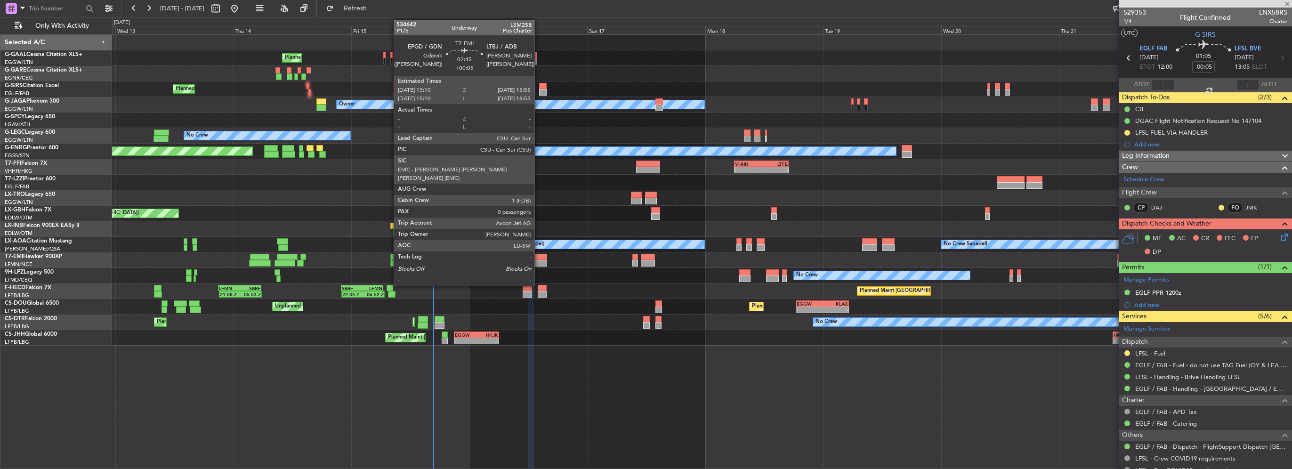
type input "+00:20"
type input "0"
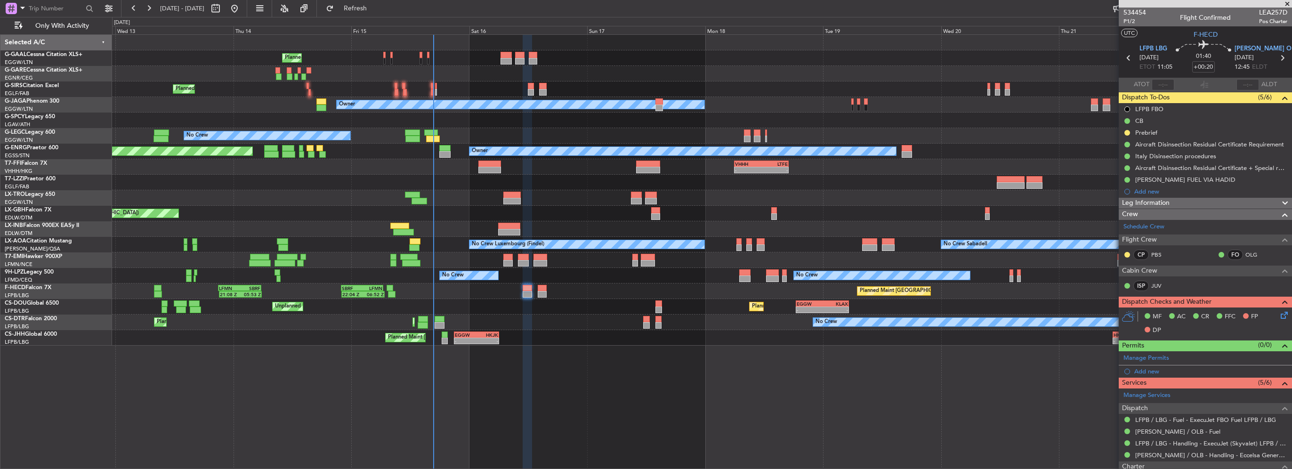
click at [545, 291] on div at bounding box center [542, 294] width 9 height 7
type input "+00:10"
type input "8"
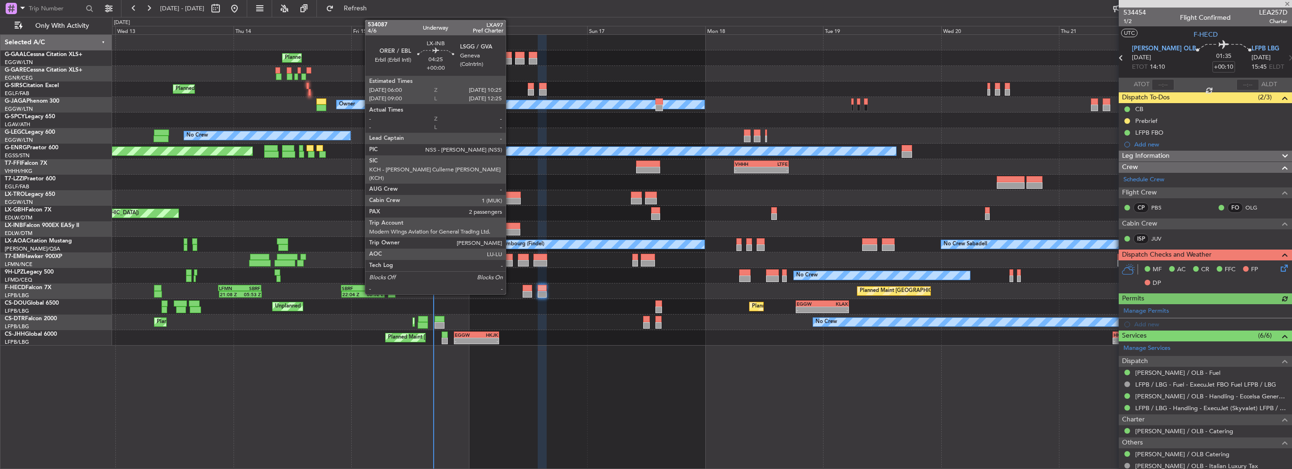
click at [510, 226] on div at bounding box center [509, 226] width 22 height 7
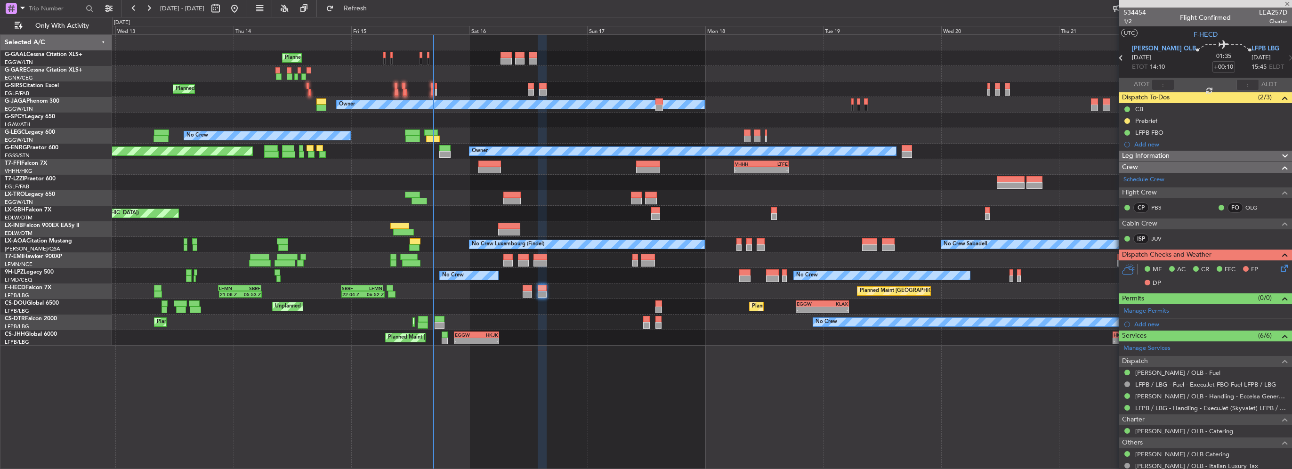
type input "2"
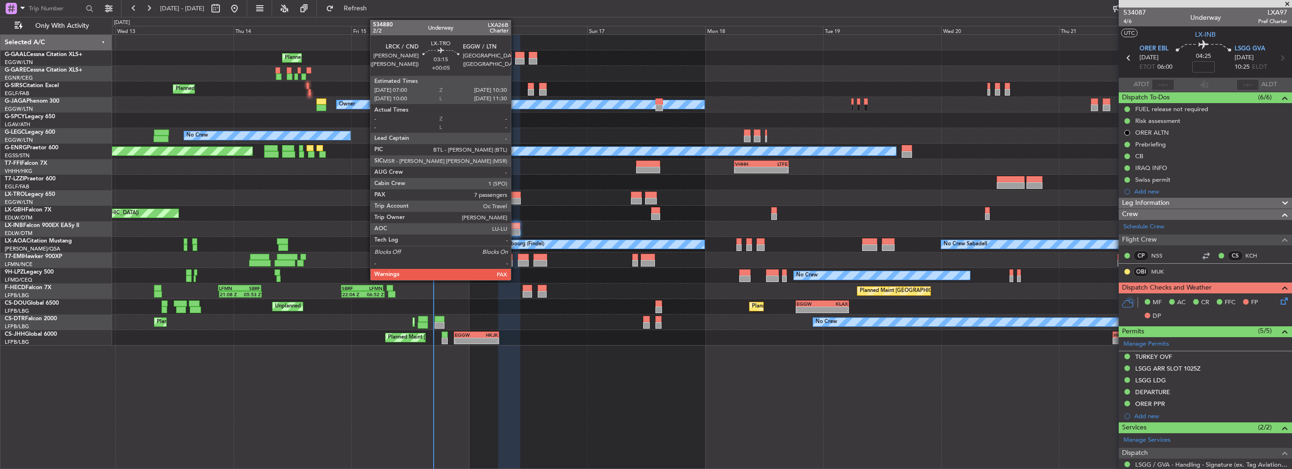
click at [515, 195] on div at bounding box center [511, 195] width 17 height 7
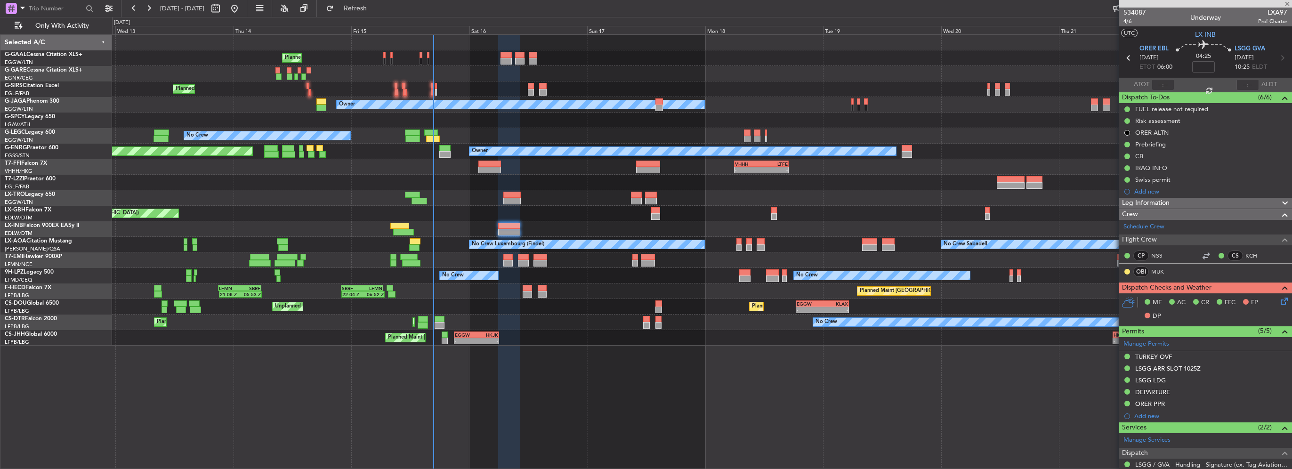
type input "+00:05"
type input "7"
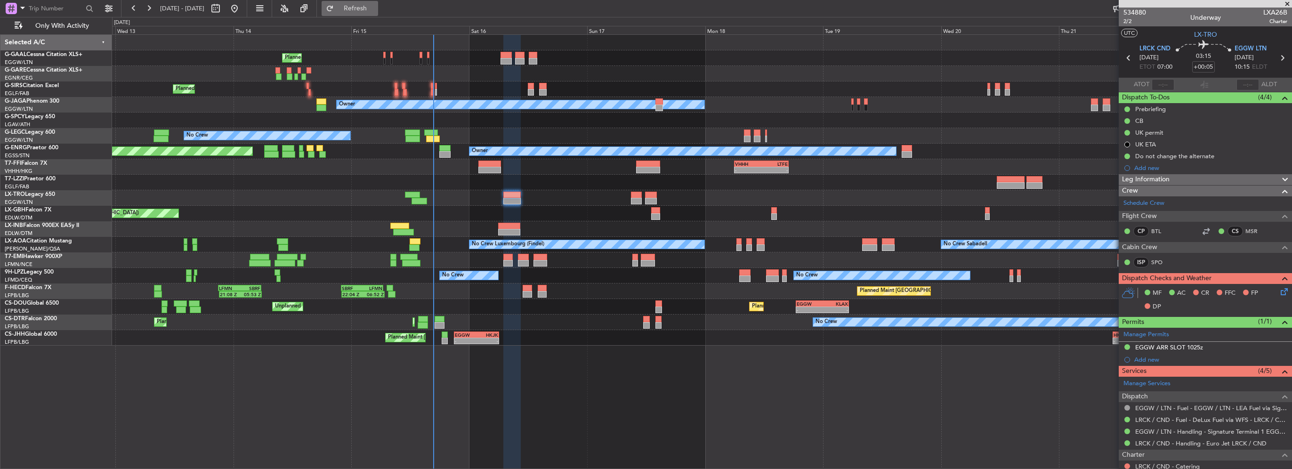
click at [375, 10] on span "Refresh" at bounding box center [356, 8] width 40 height 7
click at [494, 186] on div at bounding box center [702, 183] width 1180 height 16
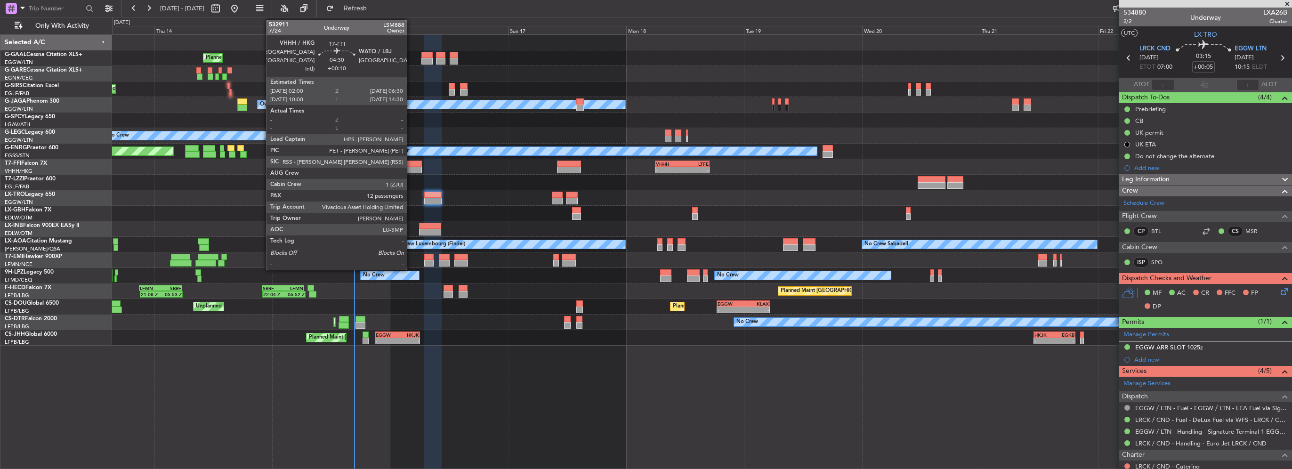
click at [411, 166] on div at bounding box center [410, 164] width 22 height 7
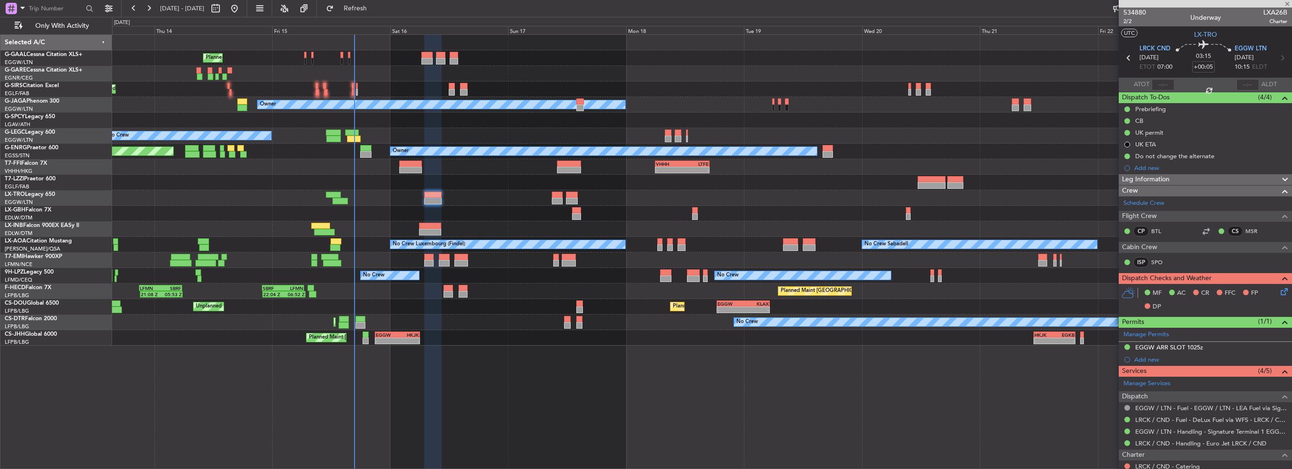
type input "+00:10"
type input "12"
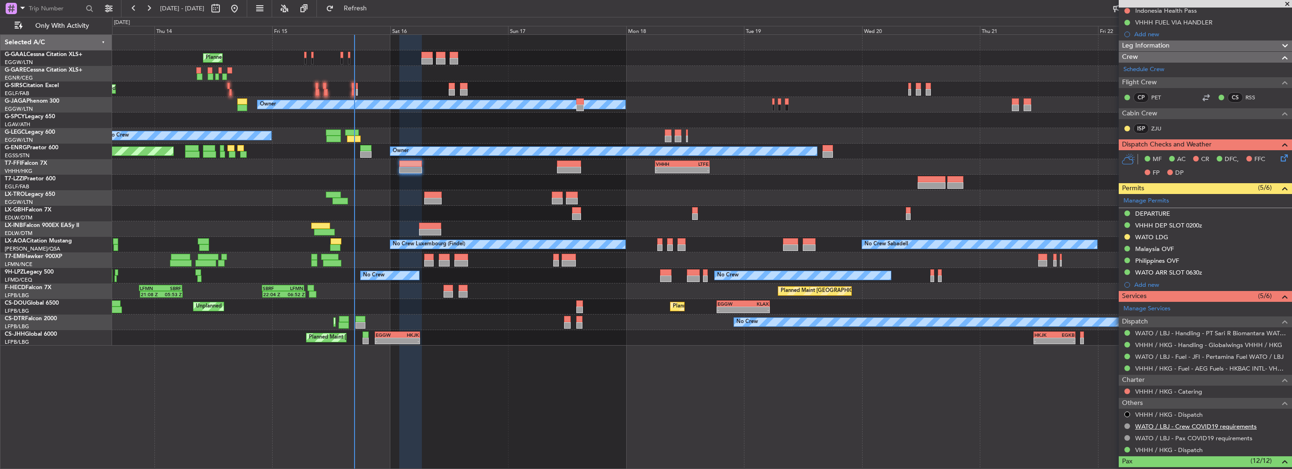
scroll to position [141, 0]
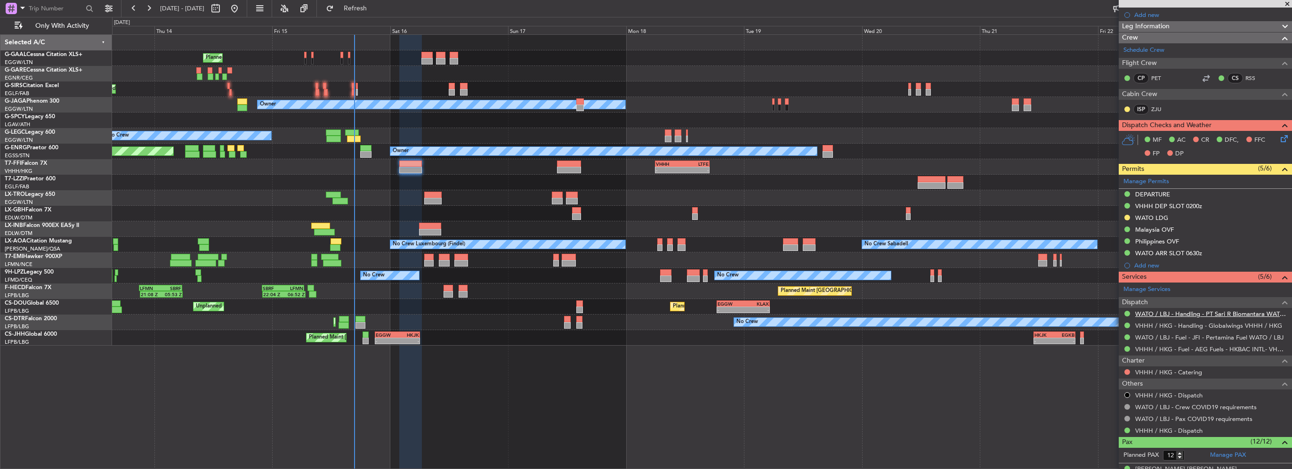
click at [1175, 316] on link "WATO / LBJ - Handling - PT Sari R Biomantara WATO / LBJ" at bounding box center [1211, 314] width 152 height 8
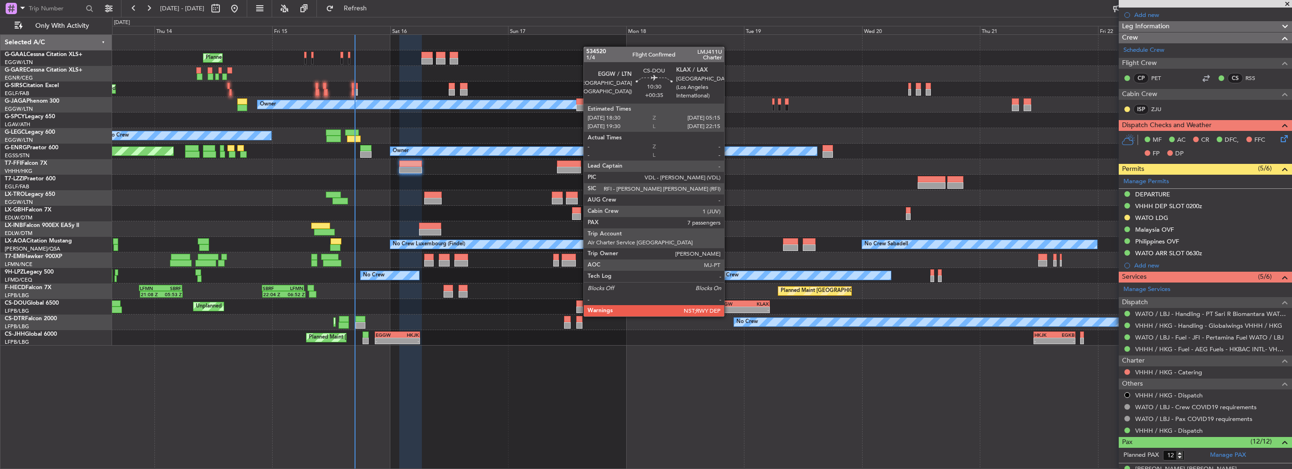
click at [731, 307] on div "-" at bounding box center [730, 310] width 25 height 6
click at [398, 321] on div "No Crew Planned Maint Paris (Le Bourget) Planned Maint Sofia" at bounding box center [702, 323] width 1180 height 16
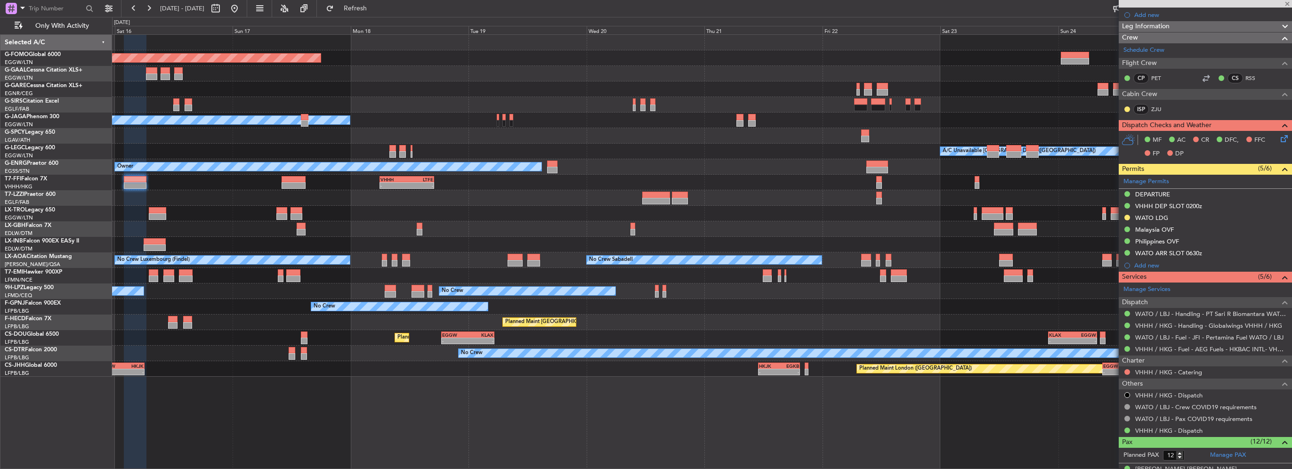
type input "+00:35"
type input "7"
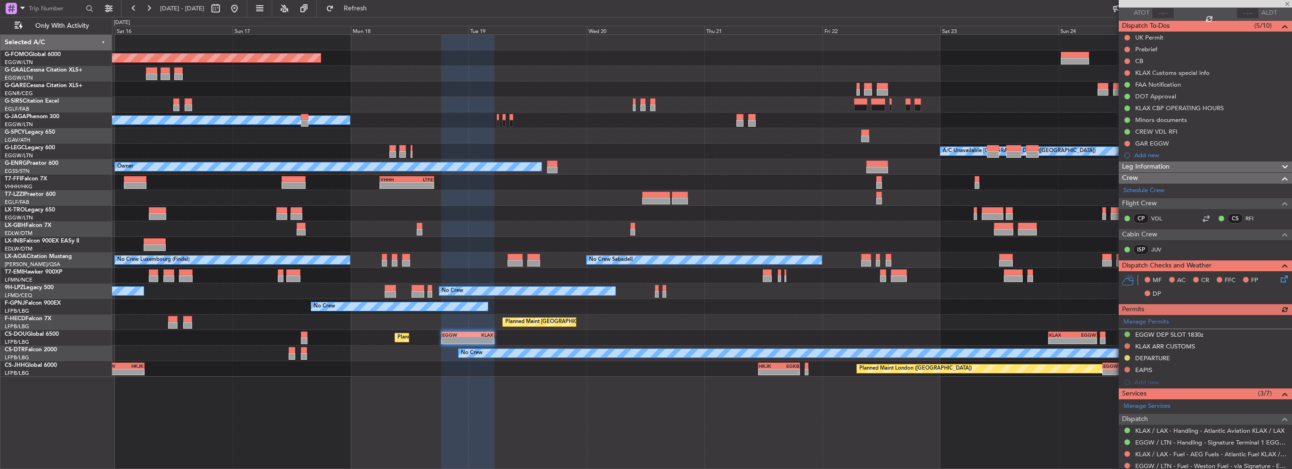
scroll to position [94, 0]
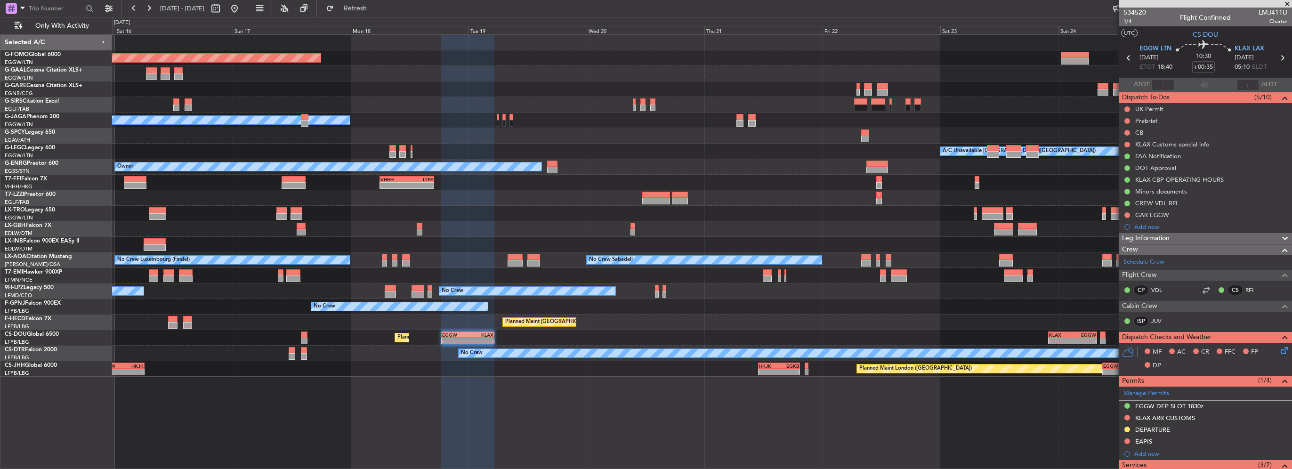
scroll to position [94, 0]
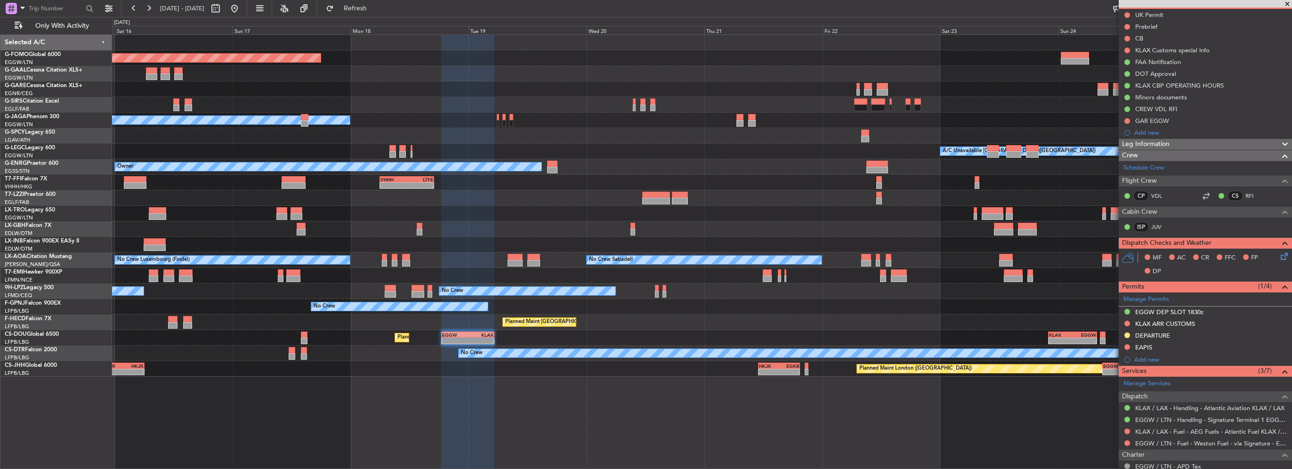
drag, startPoint x: 1163, startPoint y: 336, endPoint x: 1168, endPoint y: 337, distance: 5.3
click at [1163, 336] on div "DEPARTURE" at bounding box center [1152, 336] width 35 height 8
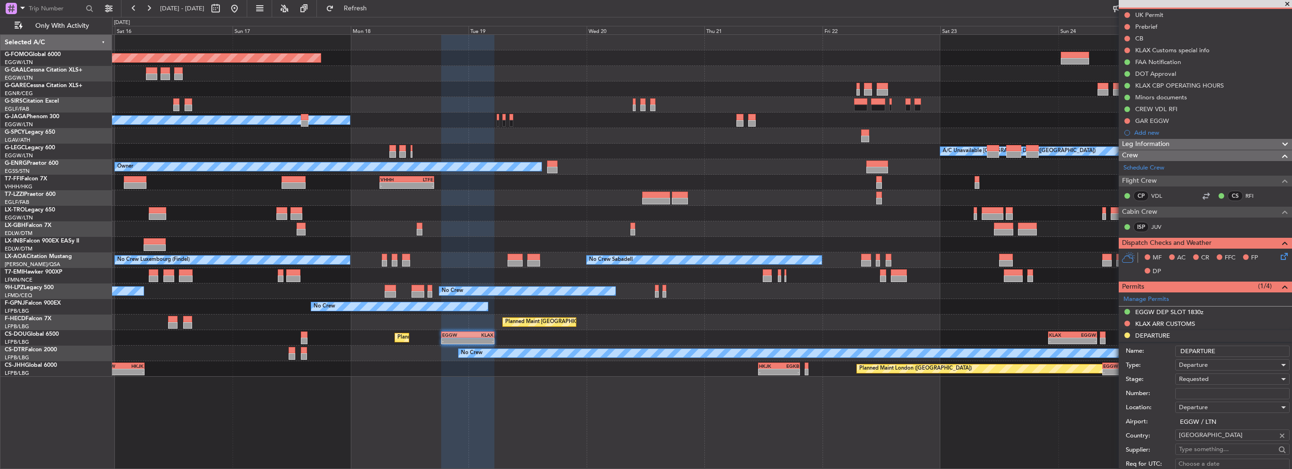
click at [1207, 394] on input "Number:" at bounding box center [1232, 393] width 114 height 11
paste input "FOP 90824"
type input "FOP 90824"
click at [1203, 379] on span "Requested" at bounding box center [1194, 379] width 30 height 8
drag, startPoint x: 1215, startPoint y: 449, endPoint x: 1215, endPoint y: 441, distance: 7.5
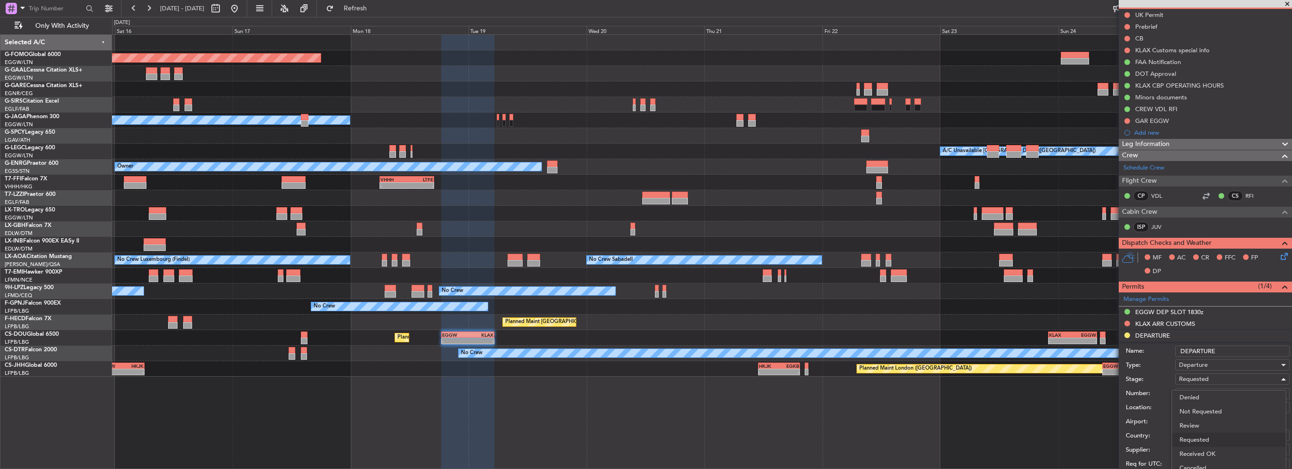
click at [1215, 449] on span "Received OK" at bounding box center [1229, 454] width 99 height 14
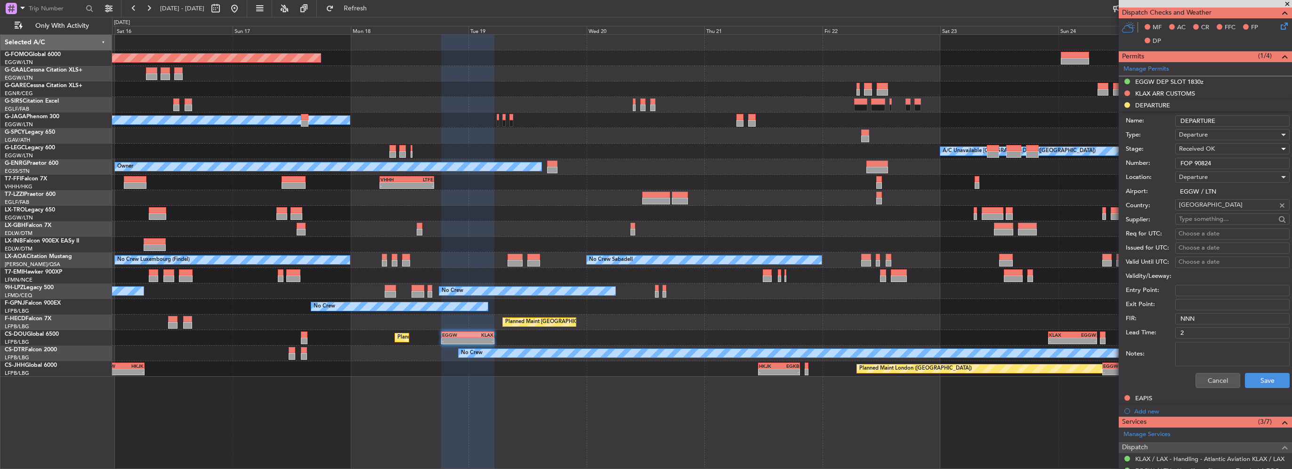
scroll to position [330, 0]
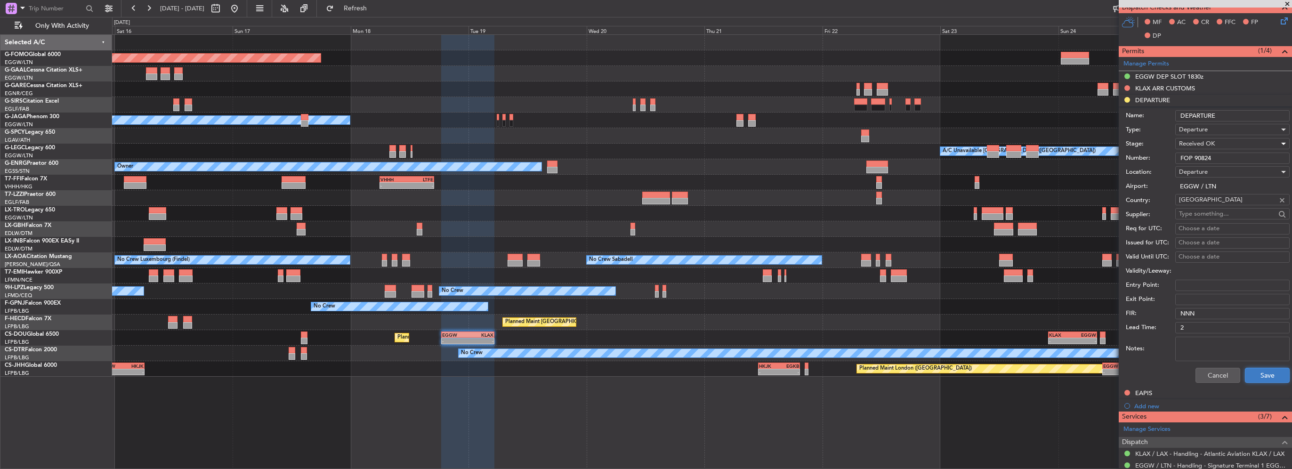
click at [1270, 380] on button "Save" at bounding box center [1267, 375] width 45 height 15
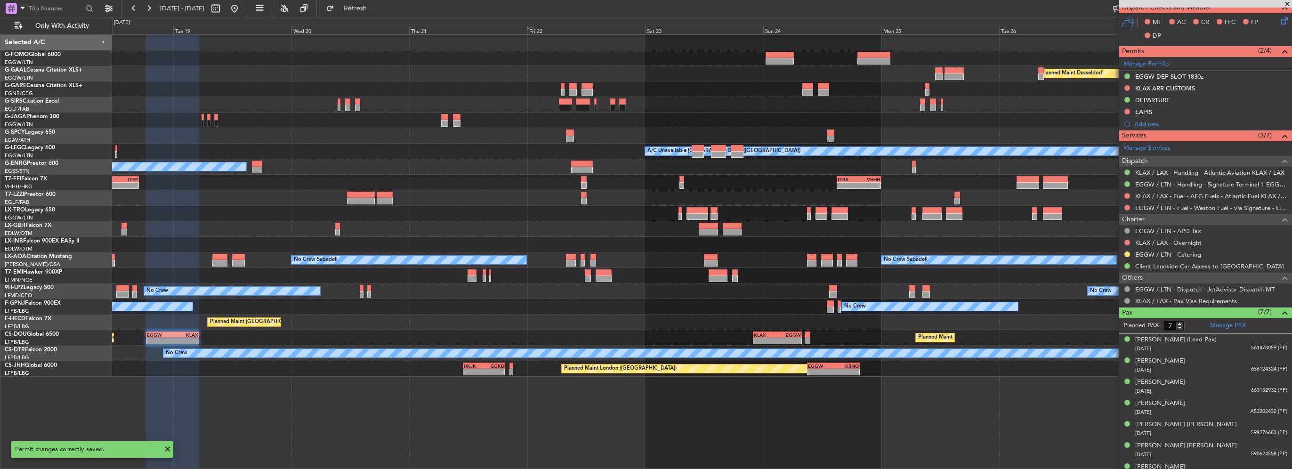
click at [636, 322] on div "Planned Maint Windsor Locks (Bradley Intl) Planned Maint Dusseldorf Owner A/C U…" at bounding box center [702, 206] width 1180 height 342
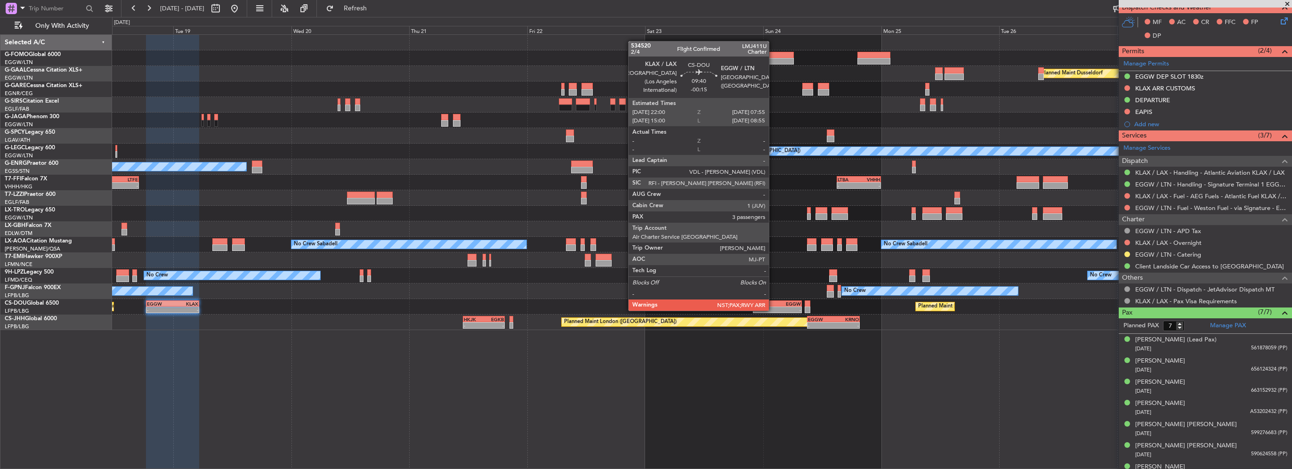
click at [776, 304] on div "KLAX" at bounding box center [766, 304] width 24 height 6
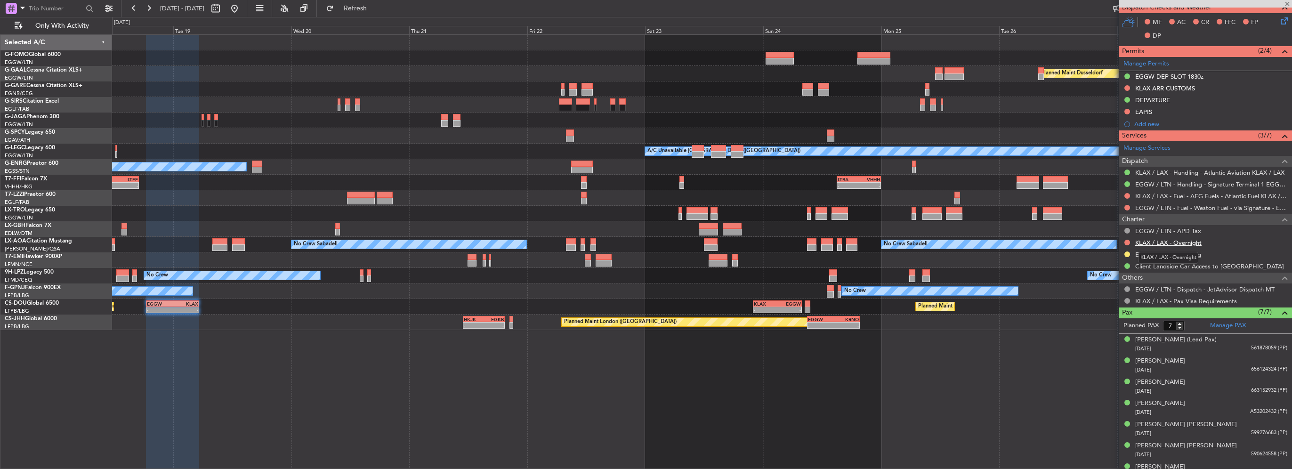
type input "-00:15"
type input "3"
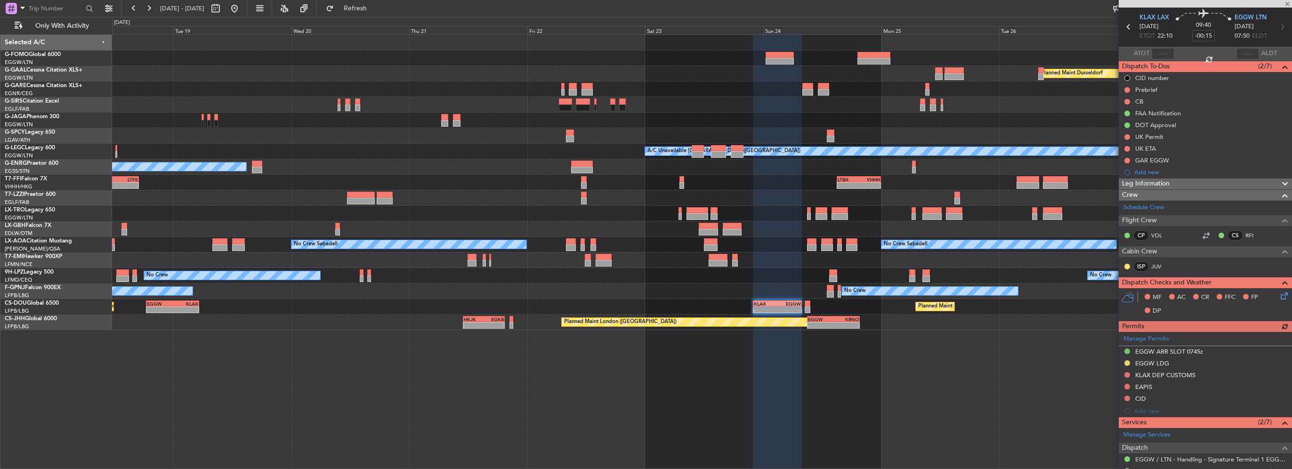
scroll to position [47, 0]
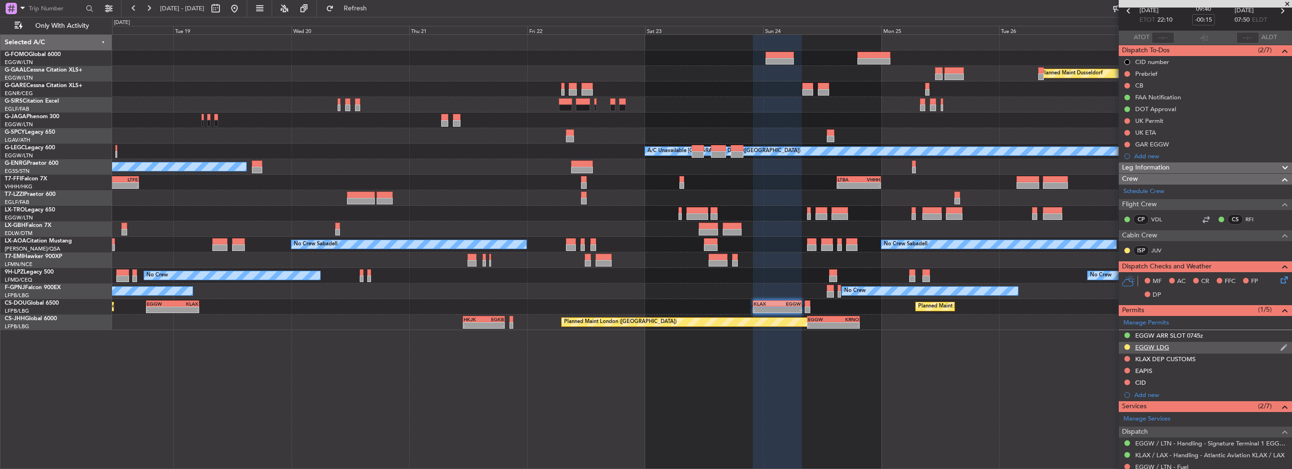
click at [1153, 347] on div "EGGW LDG" at bounding box center [1152, 347] width 34 height 8
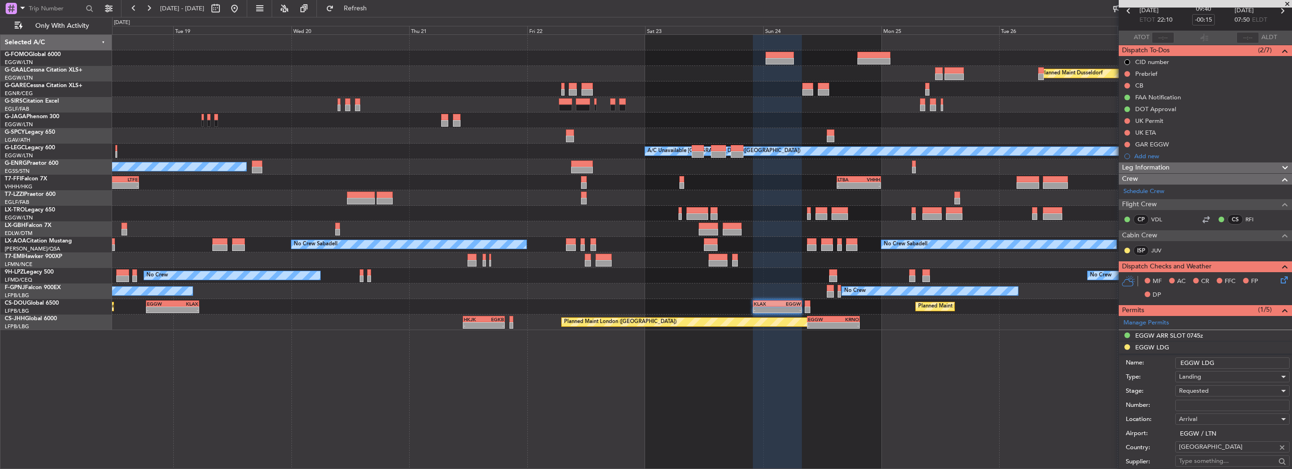
click at [1194, 406] on input "Number:" at bounding box center [1232, 405] width 114 height 11
paste input "FOP 90824"
type input "FOP 90824"
click at [1198, 390] on span "Requested" at bounding box center [1194, 391] width 30 height 8
click at [1211, 461] on span "Received OK" at bounding box center [1229, 466] width 99 height 14
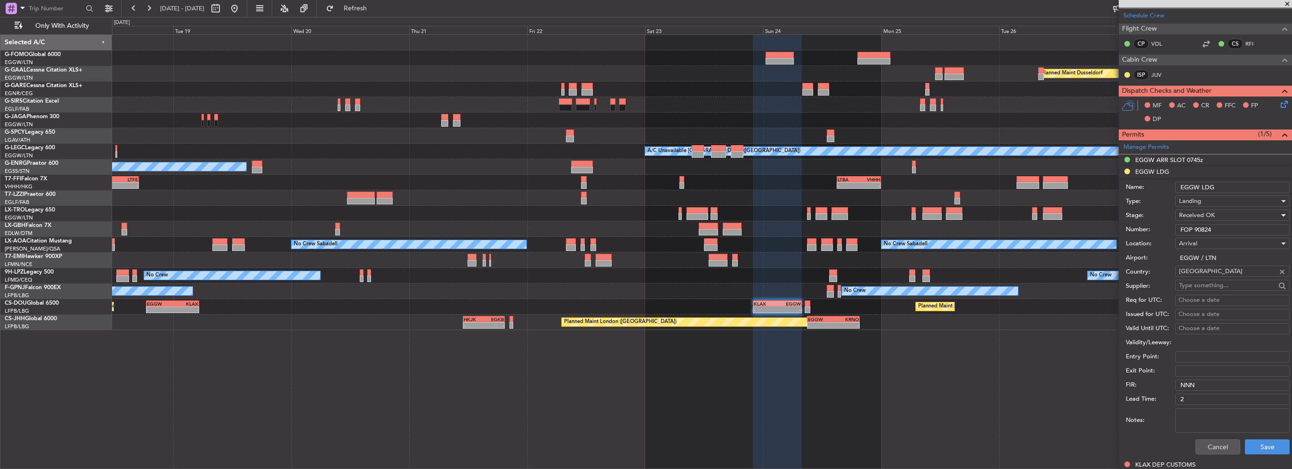
scroll to position [283, 0]
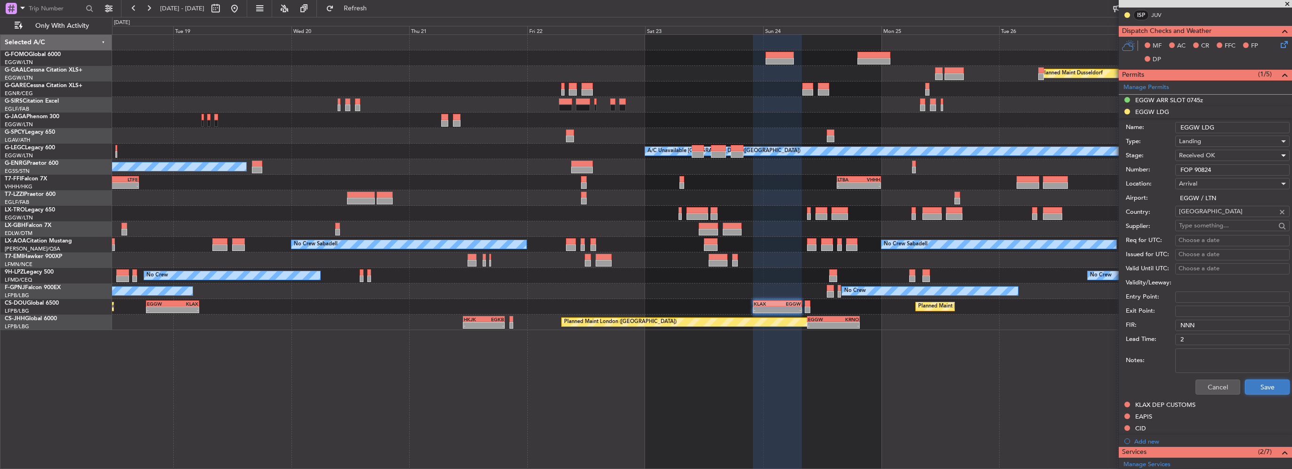
click at [1268, 381] on button "Save" at bounding box center [1267, 387] width 45 height 15
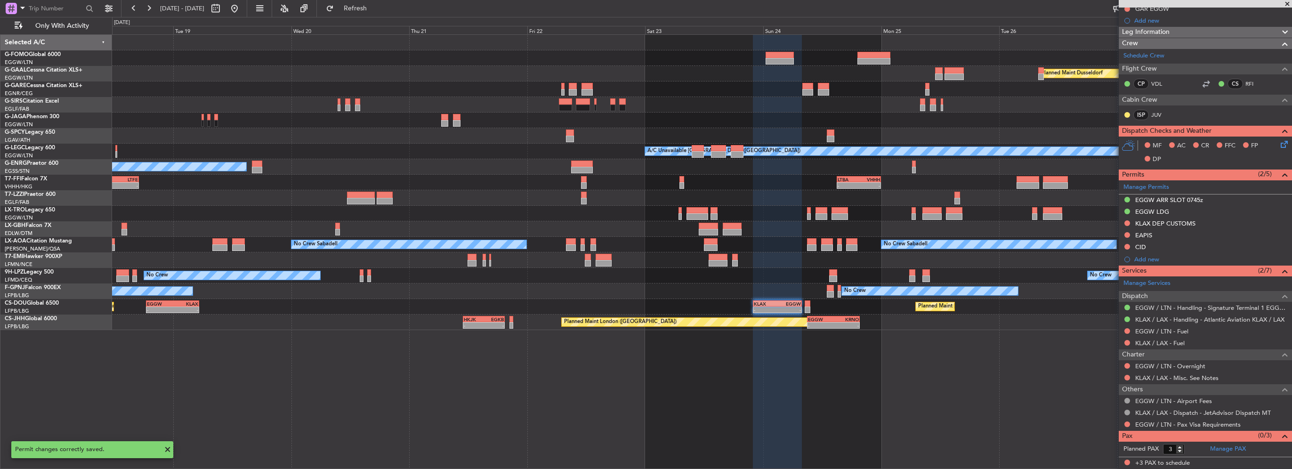
scroll to position [181, 0]
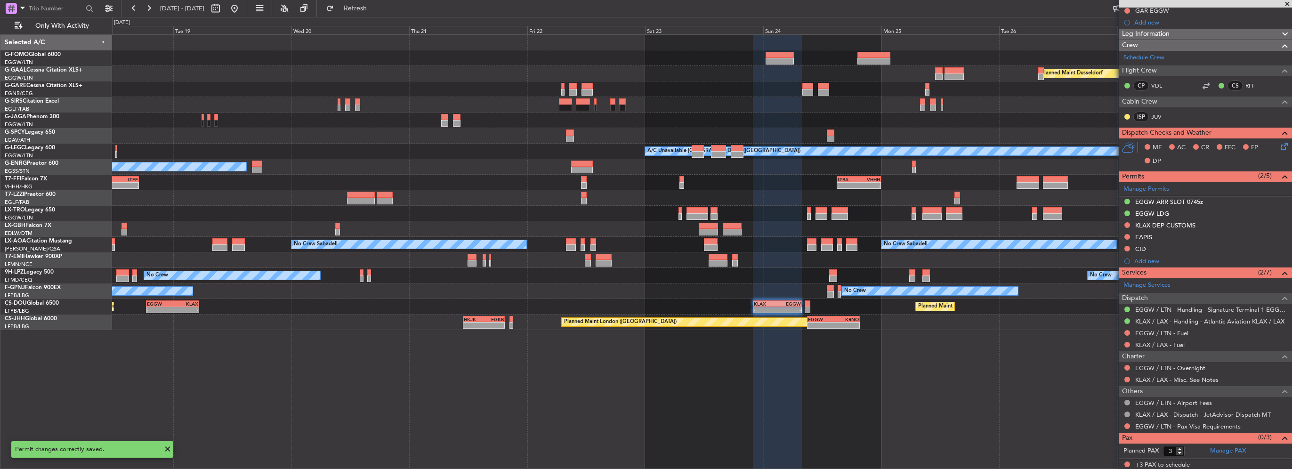
drag, startPoint x: 262, startPoint y: 13, endPoint x: 324, endPoint y: 48, distance: 71.0
click at [242, 13] on button at bounding box center [234, 8] width 15 height 15
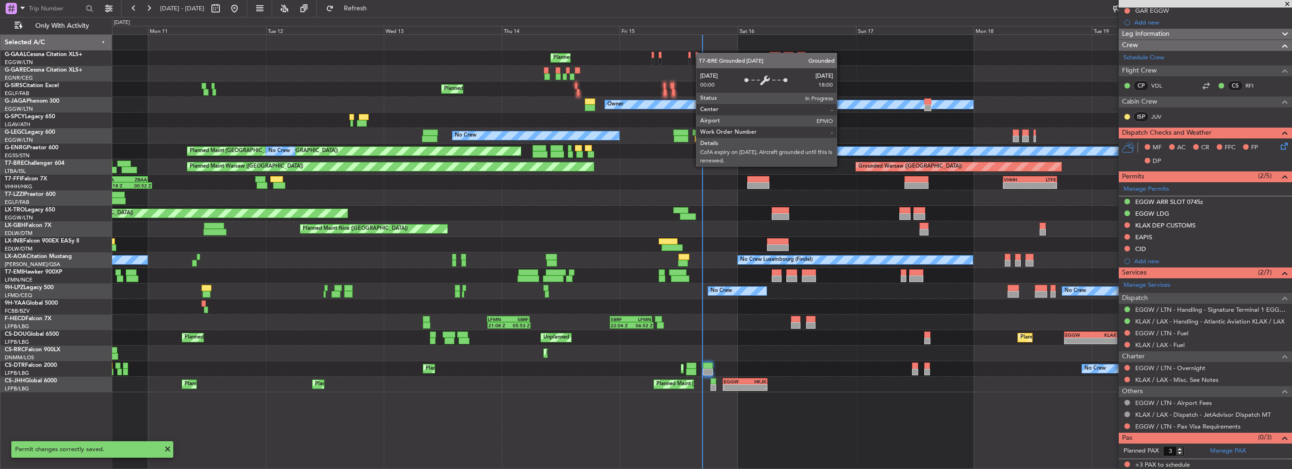
click at [613, 245] on div at bounding box center [702, 245] width 1180 height 16
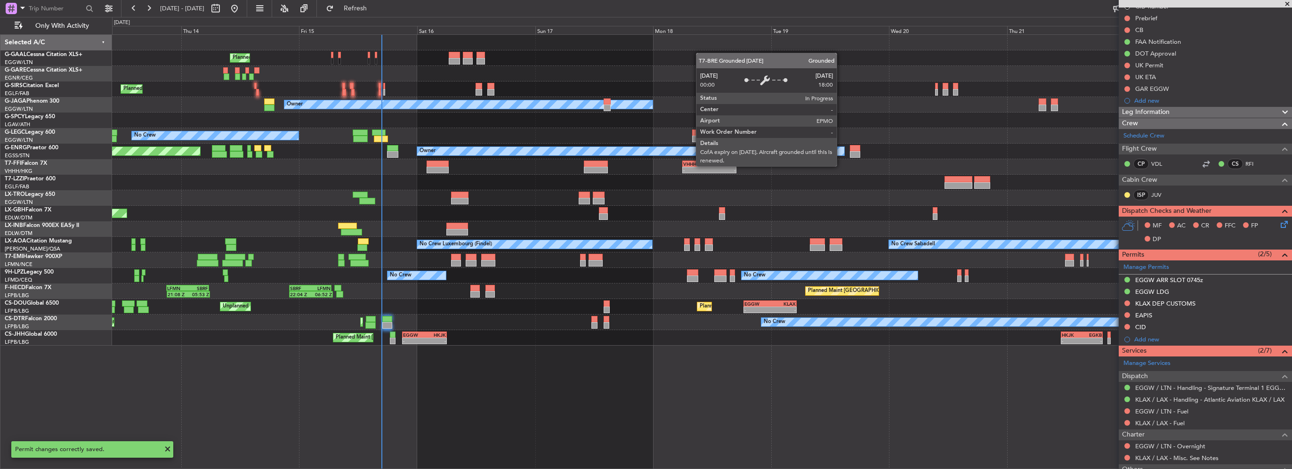
scroll to position [87, 0]
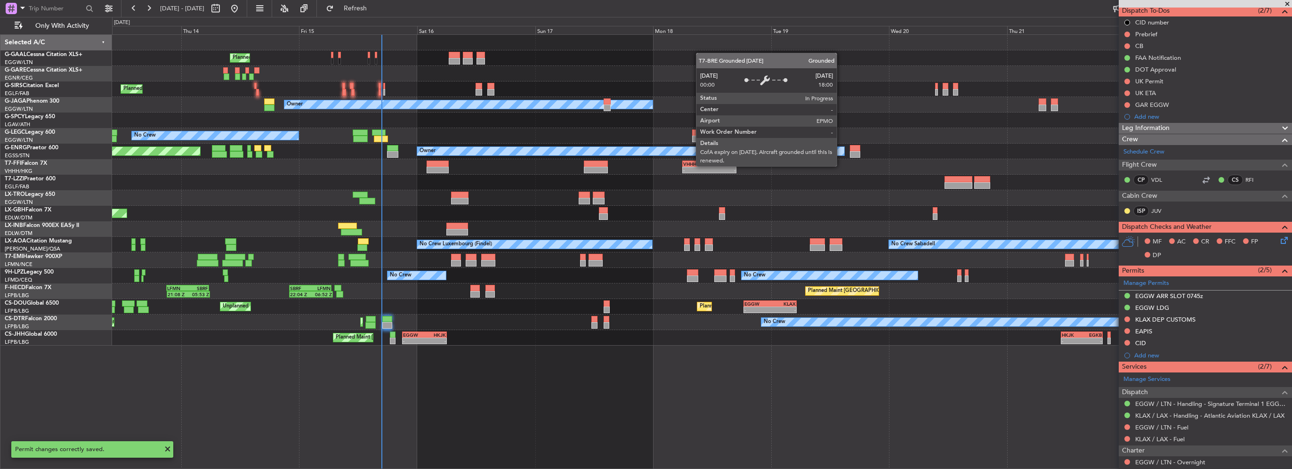
click at [1289, 3] on span at bounding box center [1287, 4] width 9 height 8
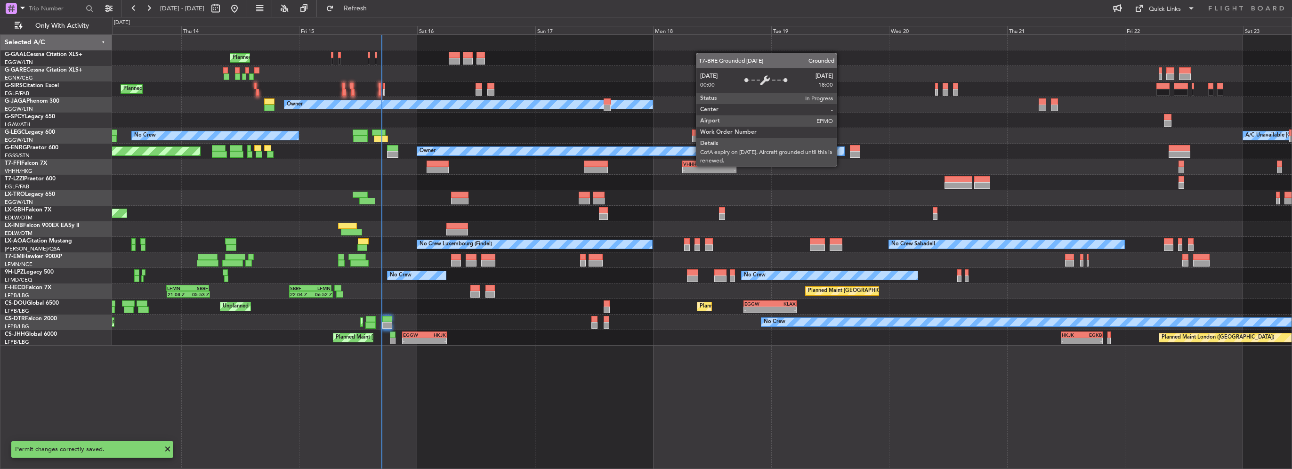
type input "0"
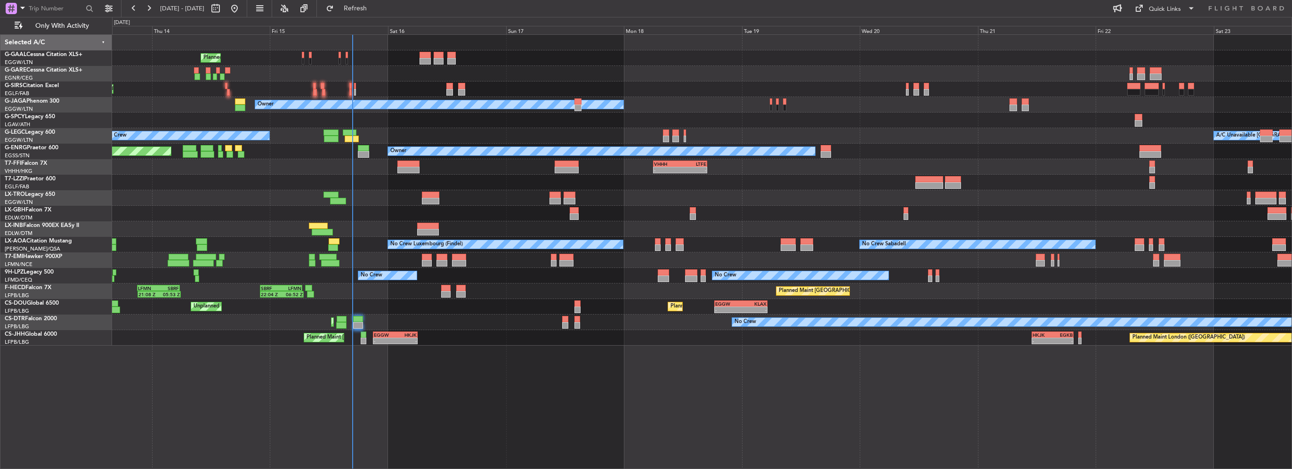
click at [558, 217] on div "Planned Maint Planned Maint London (Farnborough) Owner A/C Unavailable London (…" at bounding box center [702, 190] width 1180 height 311
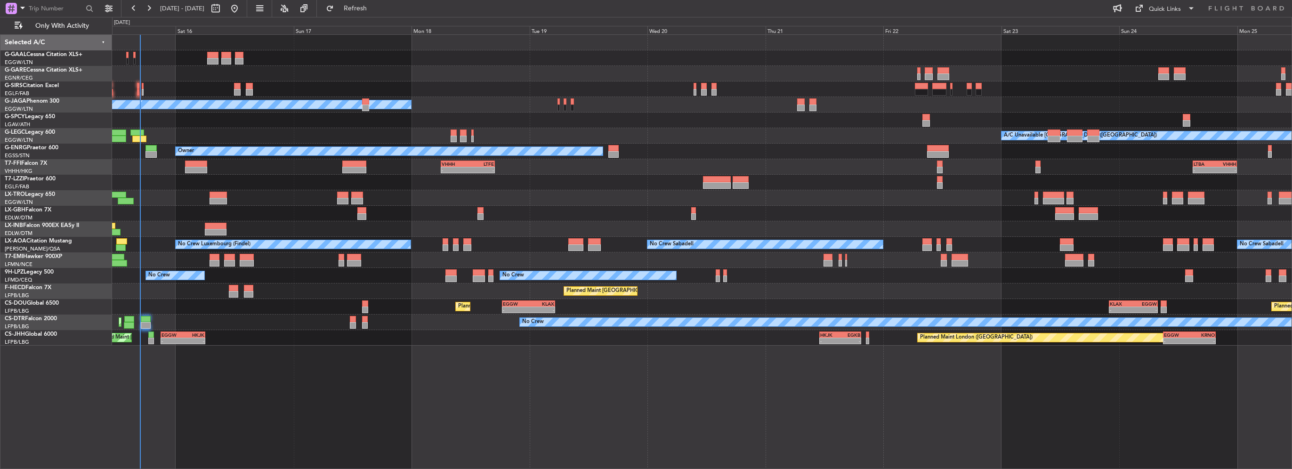
click at [473, 269] on div at bounding box center [479, 272] width 13 height 7
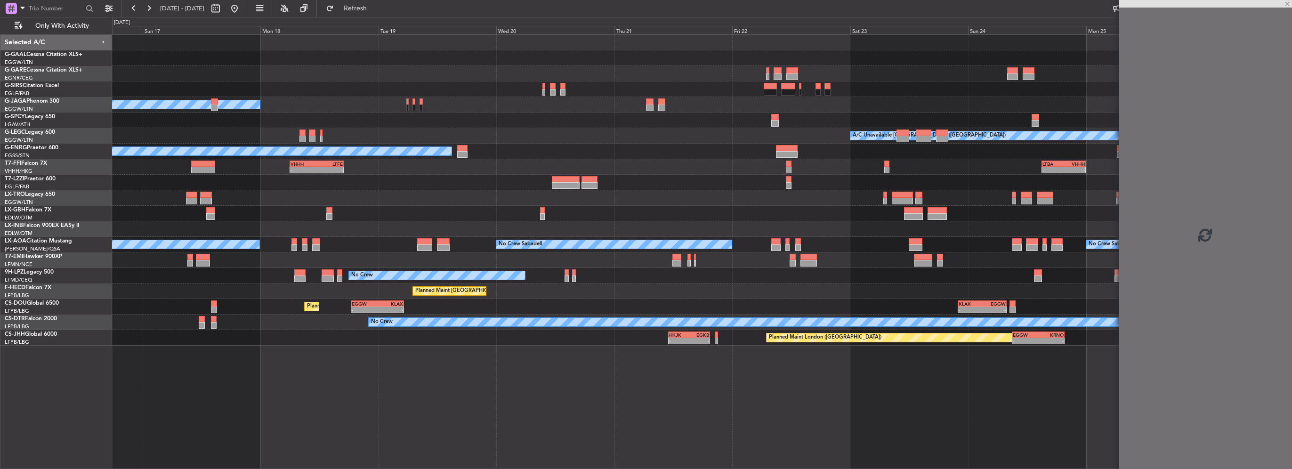
click at [474, 269] on div "No Crew No Crew No Crew" at bounding box center [702, 276] width 1180 height 16
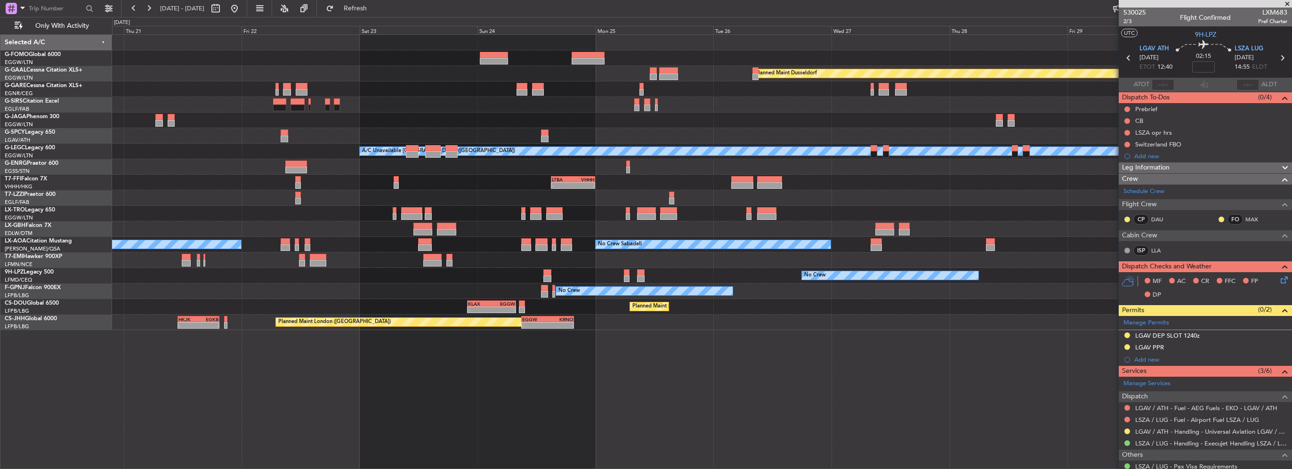
click at [259, 279] on div "No Crew No Crew" at bounding box center [702, 276] width 1180 height 16
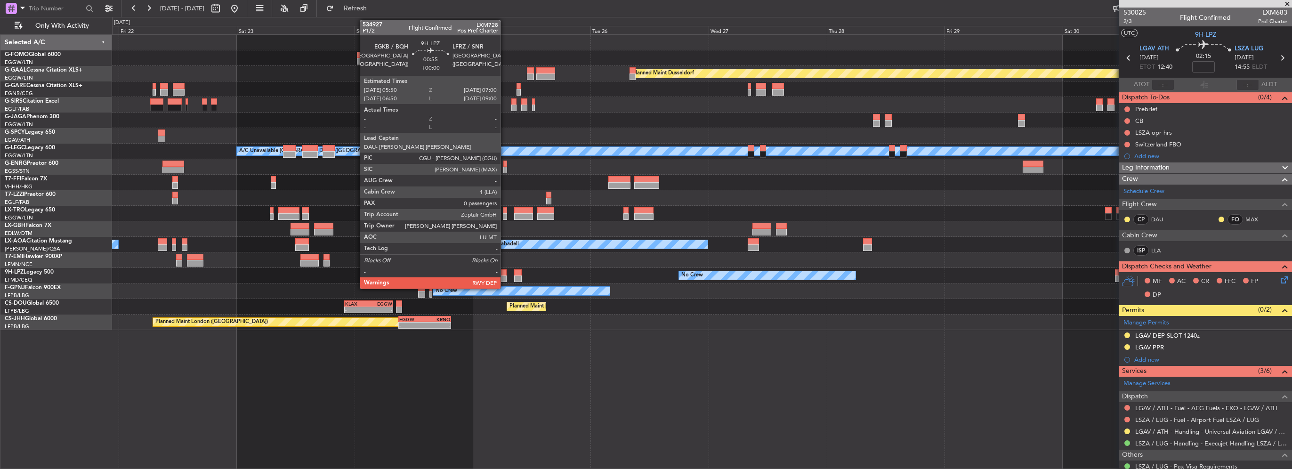
click at [505, 279] on div at bounding box center [504, 279] width 6 height 7
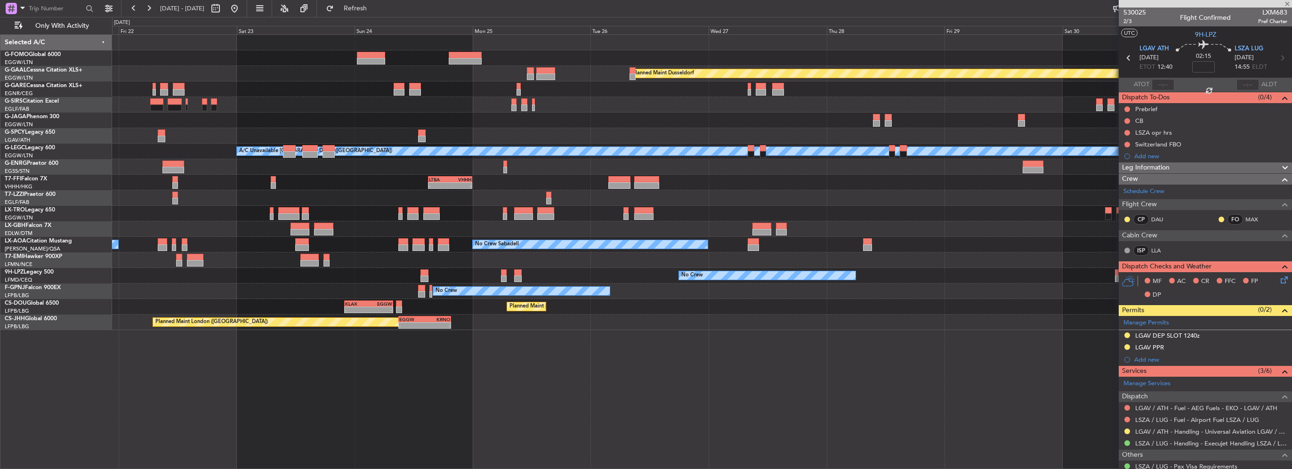
type input "0"
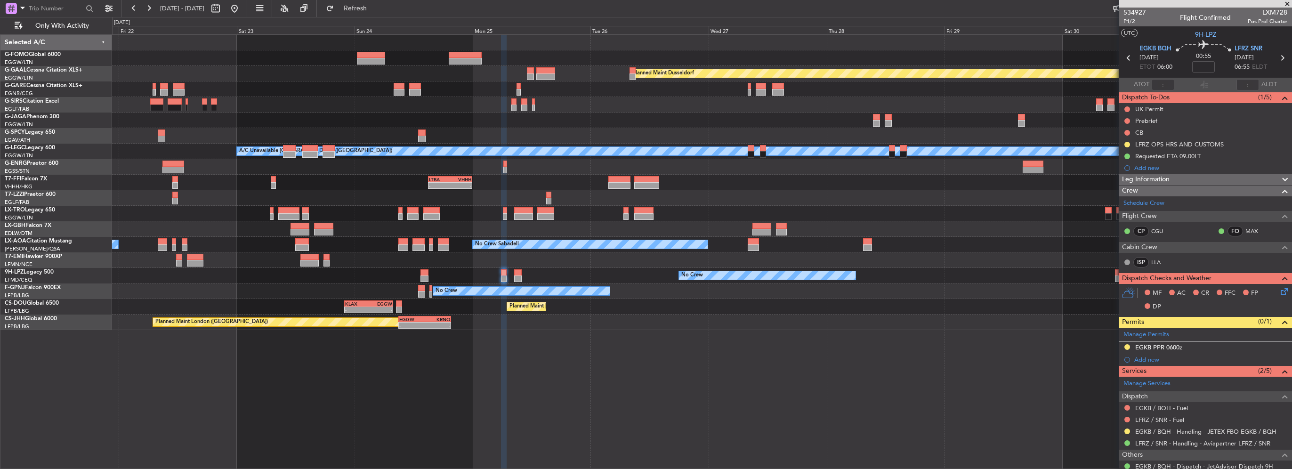
click at [906, 275] on div "Planned Maint Dusseldorf Planned Maint London (Luton) A/C Unavailable London (L…" at bounding box center [702, 182] width 1180 height 295
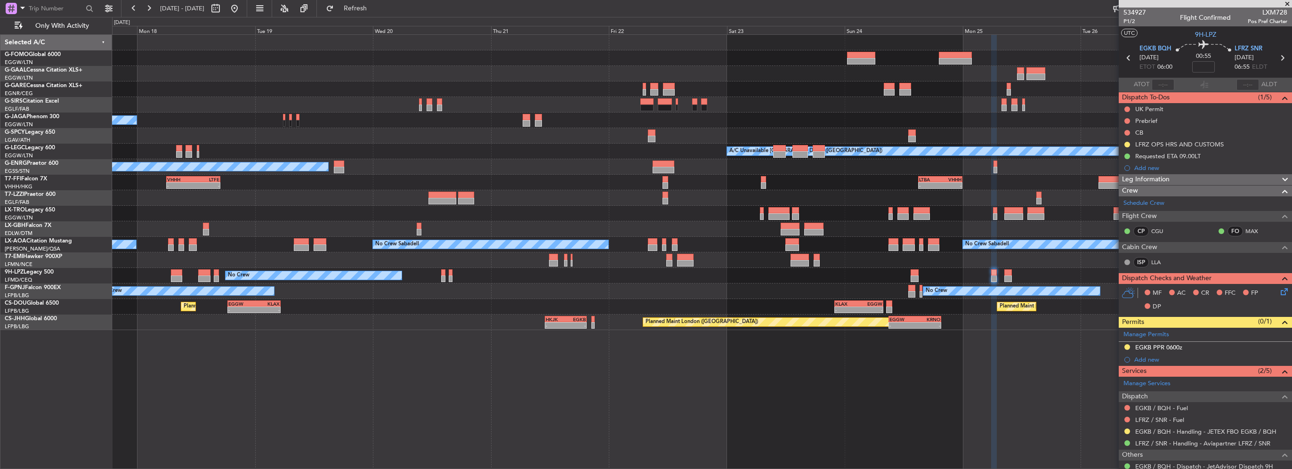
click at [661, 251] on div "No Crew Sabadell No Crew Sabadell No Crew Luxembourg (Findel)" at bounding box center [702, 245] width 1180 height 16
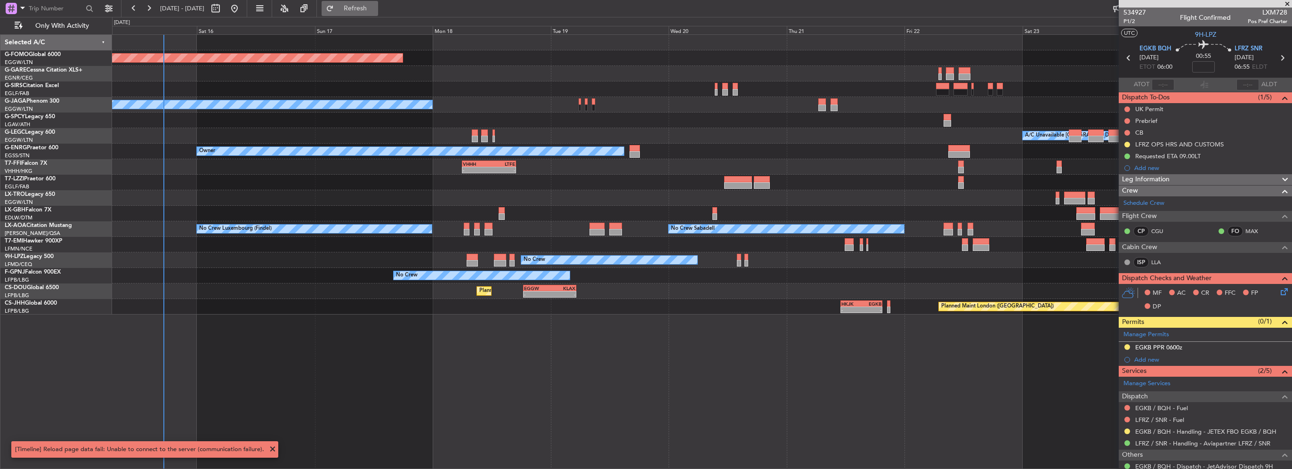
click at [375, 8] on span "Refresh" at bounding box center [356, 8] width 40 height 7
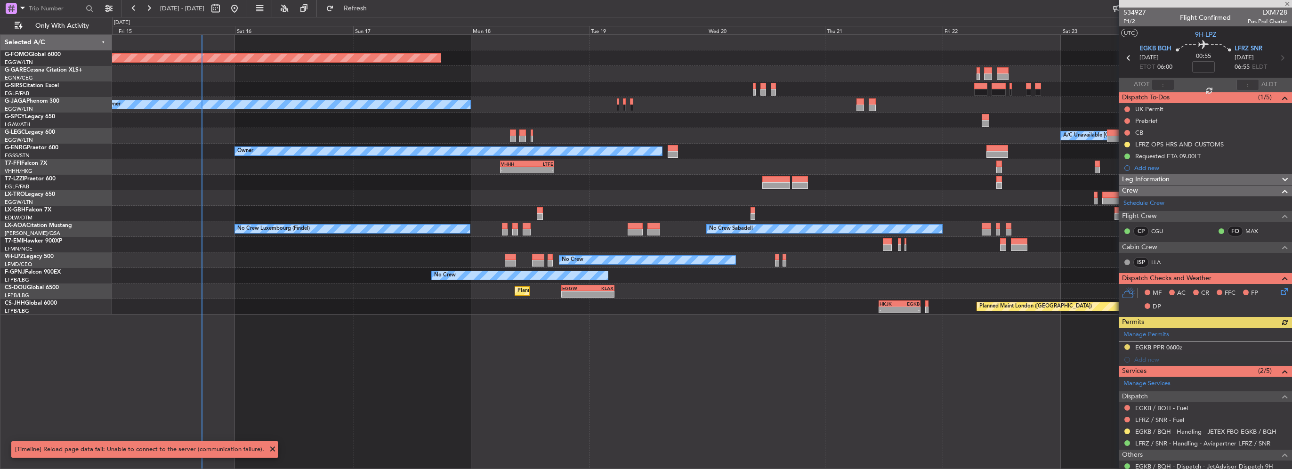
click at [209, 239] on div "Planned Maint Windsor Locks (Bradley Intl) Owner A/C Unavailable London (Luton)…" at bounding box center [702, 175] width 1180 height 280
click at [269, 450] on span at bounding box center [272, 449] width 11 height 11
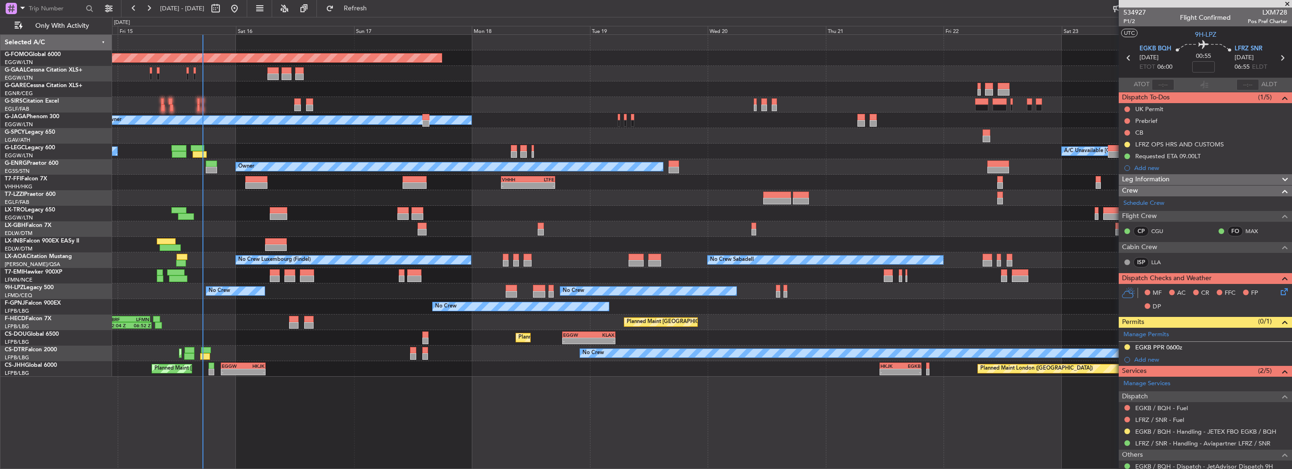
click at [277, 275] on div at bounding box center [275, 272] width 10 height 7
type input "-00:10"
type input "6"
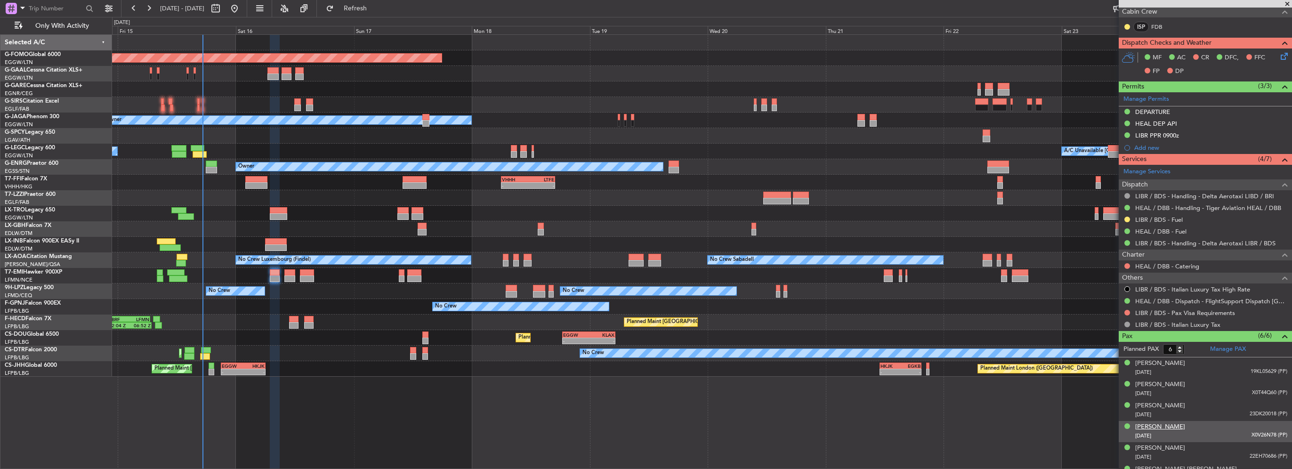
scroll to position [296, 0]
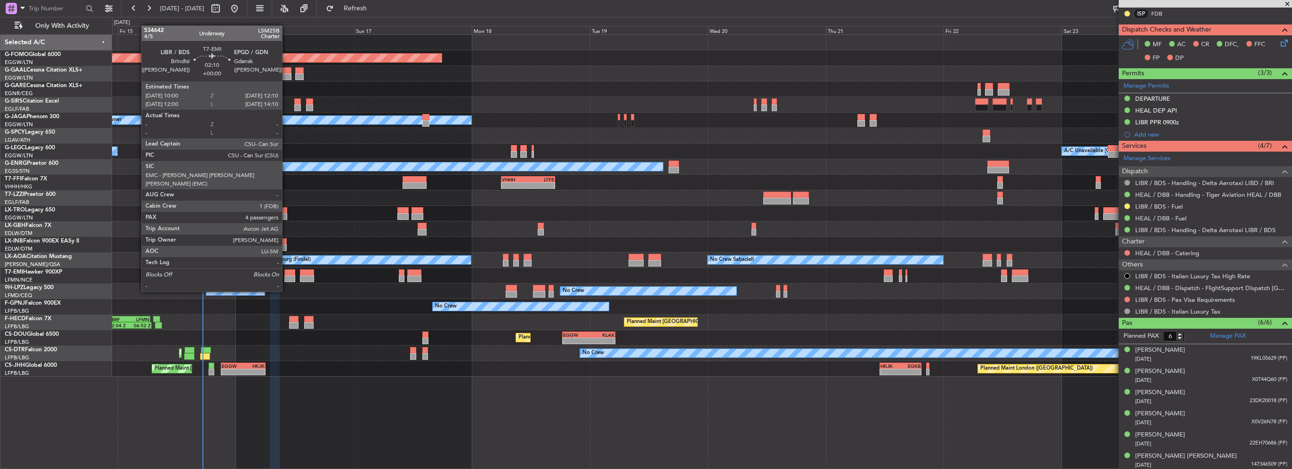
click at [286, 274] on div at bounding box center [289, 272] width 11 height 7
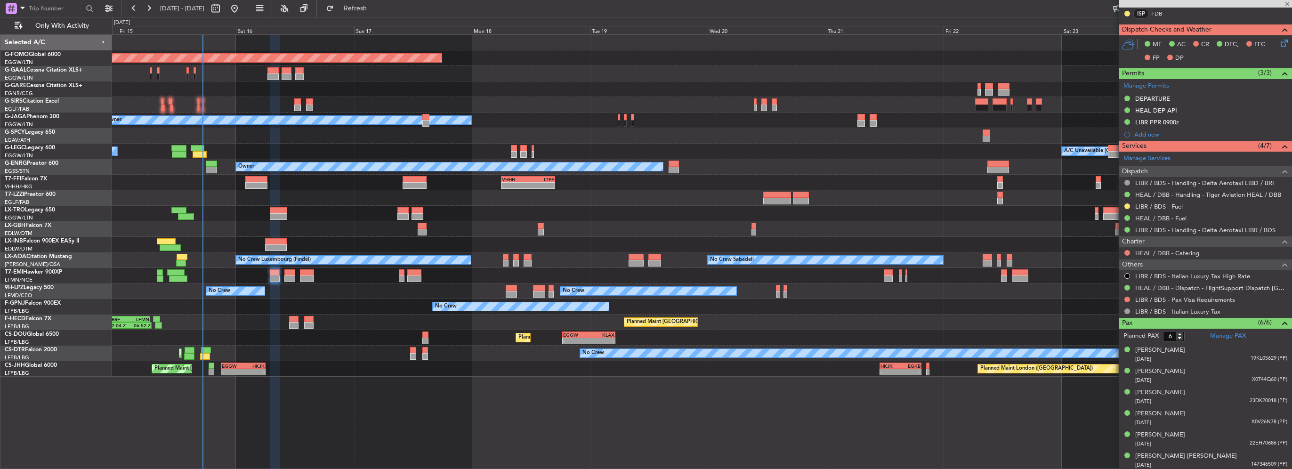
type input "4"
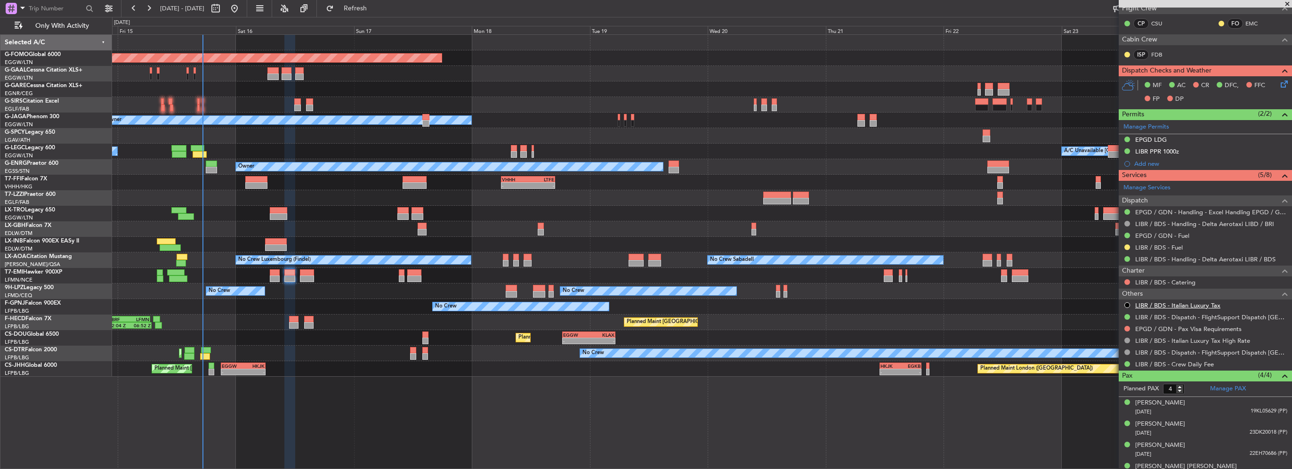
scroll to position [219, 0]
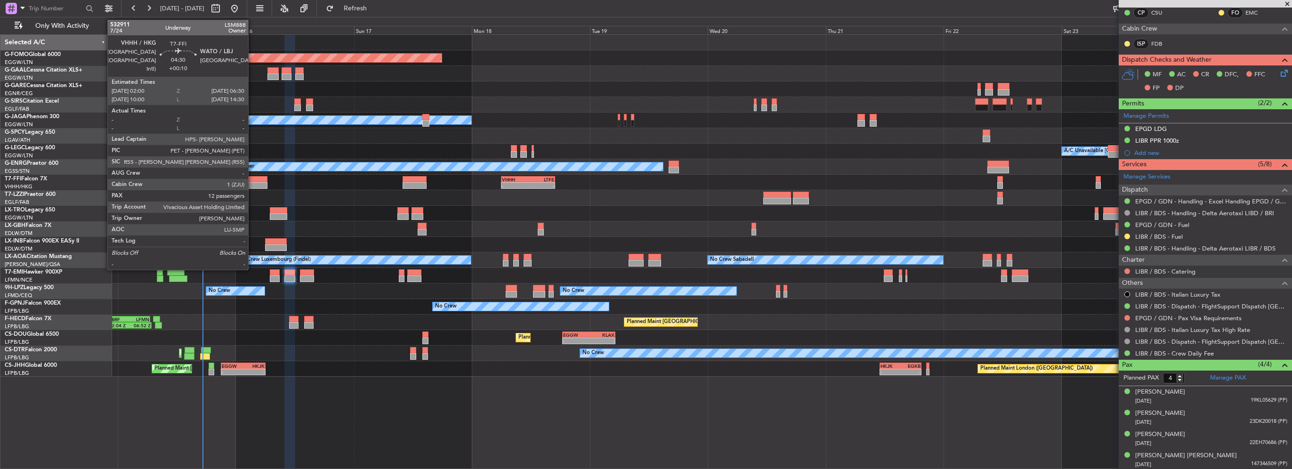
click at [252, 185] on div at bounding box center [256, 185] width 22 height 7
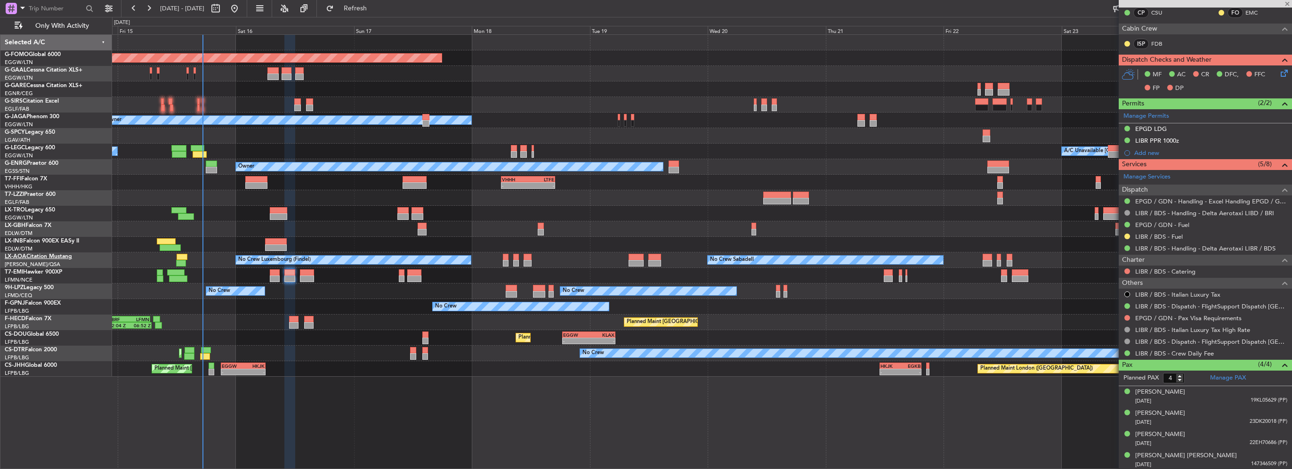
type input "+00:10"
type input "12"
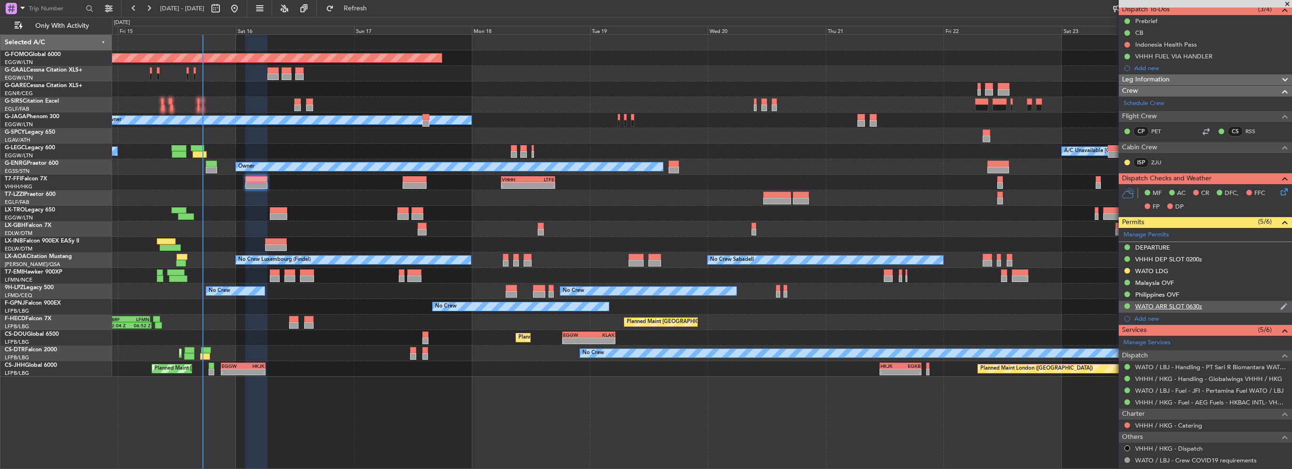
scroll to position [94, 0]
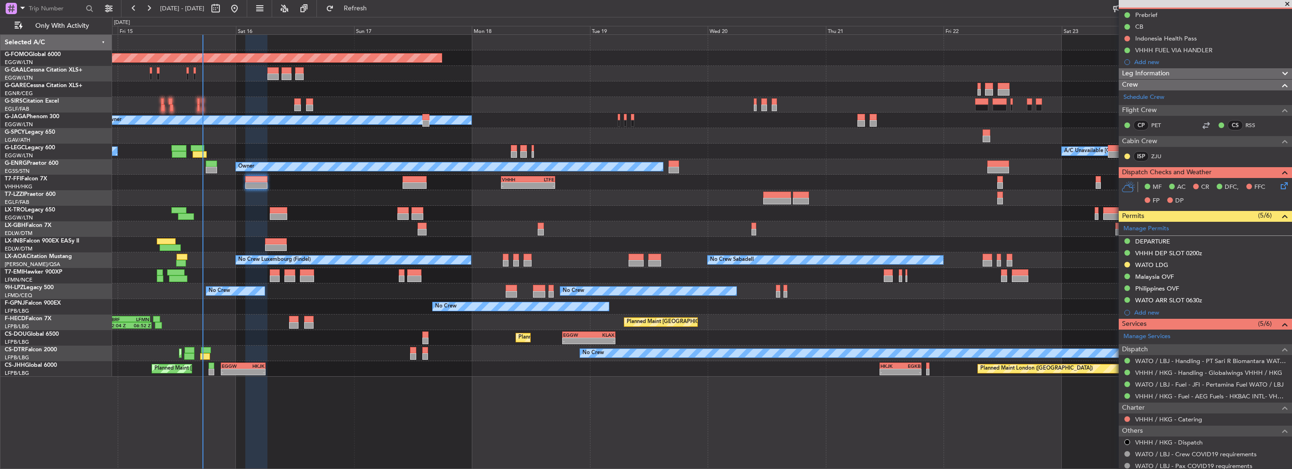
click at [1153, 266] on div "WATO LDG" at bounding box center [1151, 265] width 33 height 8
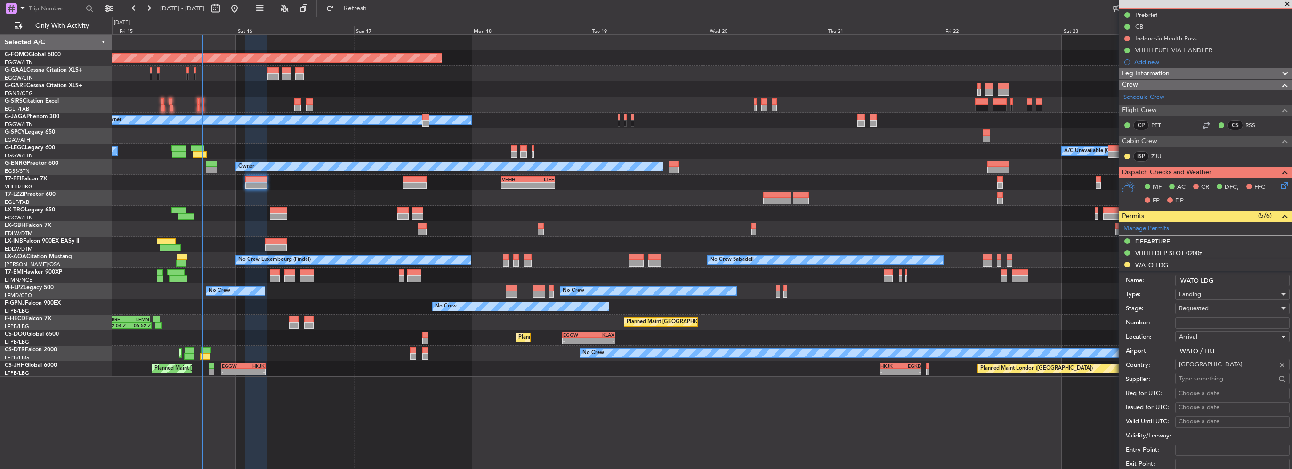
click at [1204, 323] on input "Number:" at bounding box center [1232, 322] width 114 height 11
paste input "SH11730"
type input "SH11730"
click at [1220, 305] on div "Requested" at bounding box center [1229, 308] width 100 height 14
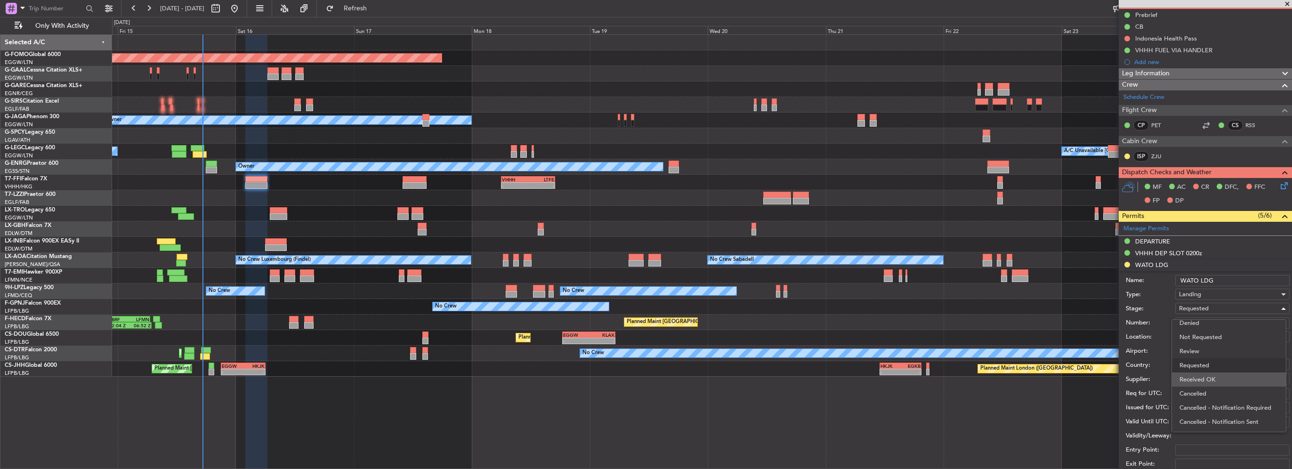
click at [1216, 376] on span "Received OK" at bounding box center [1229, 380] width 99 height 14
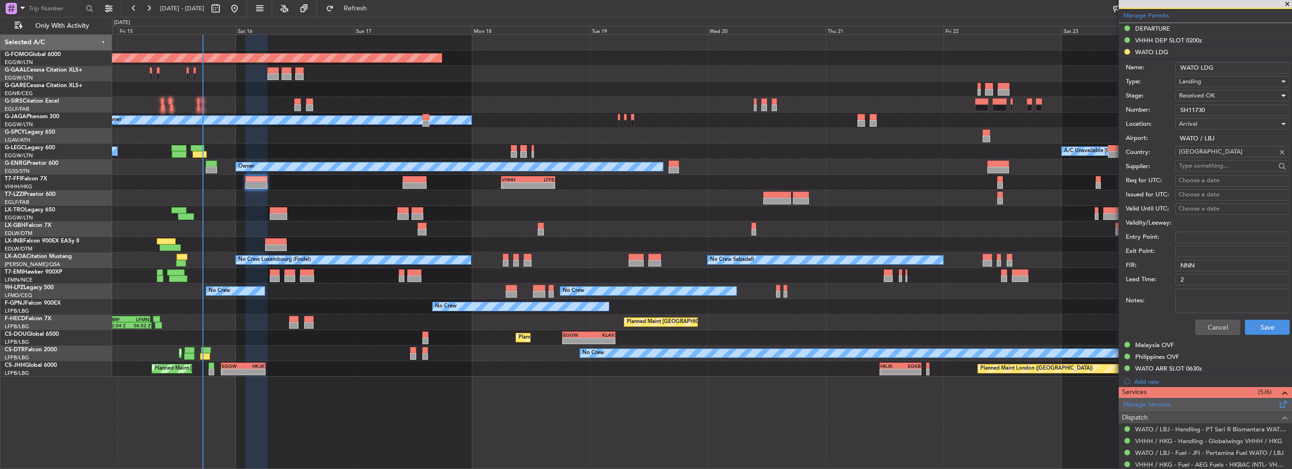
scroll to position [330, 0]
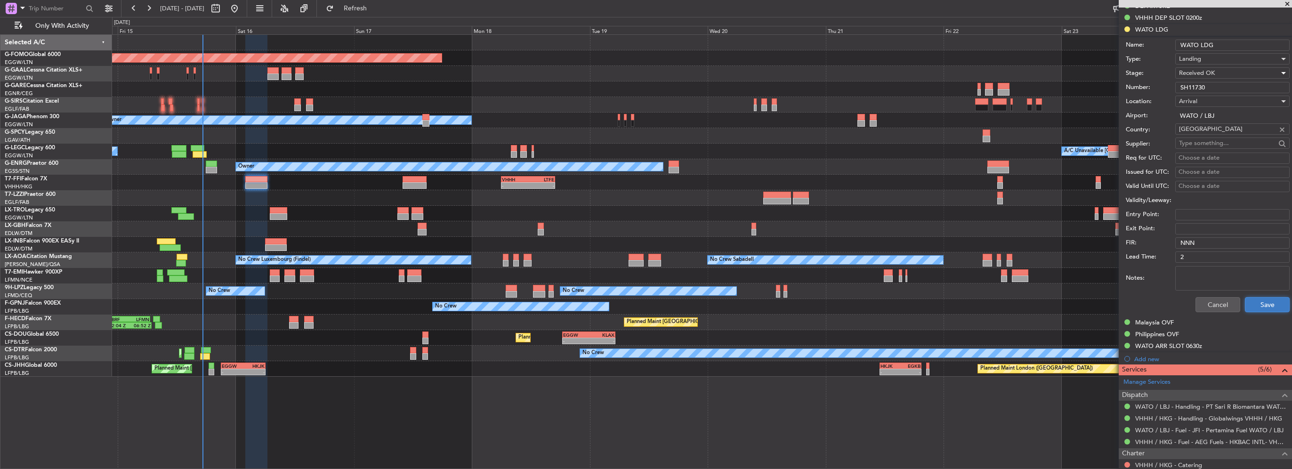
click at [1266, 305] on button "Save" at bounding box center [1267, 304] width 45 height 15
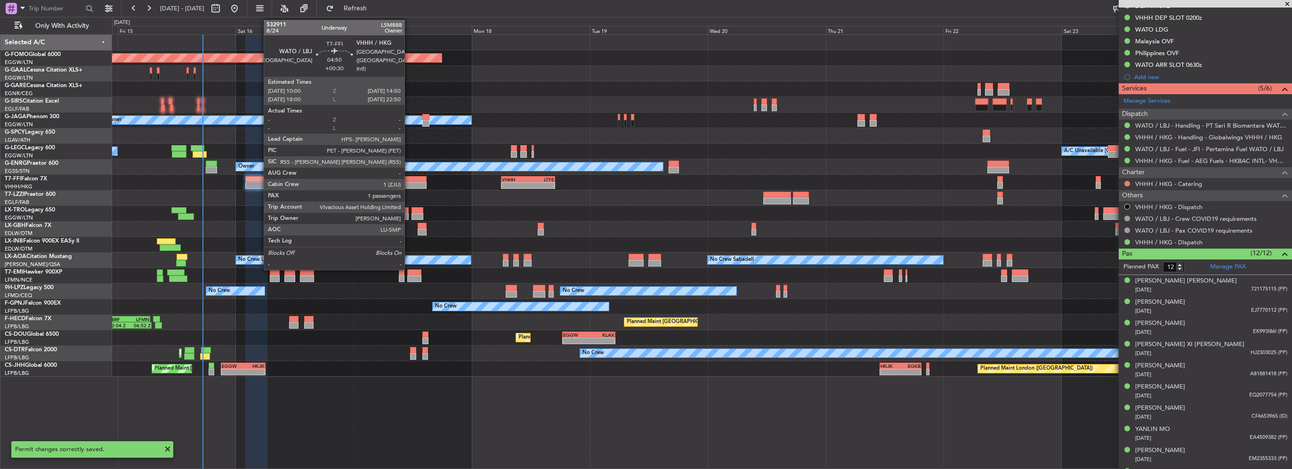
click at [409, 180] on div at bounding box center [415, 179] width 24 height 7
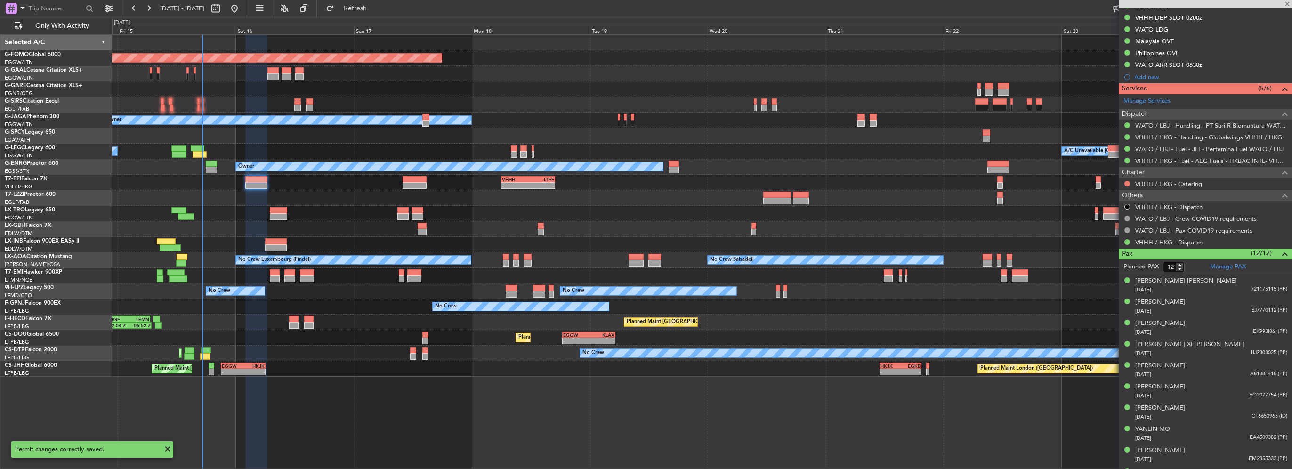
type input "+00:30"
type input "1"
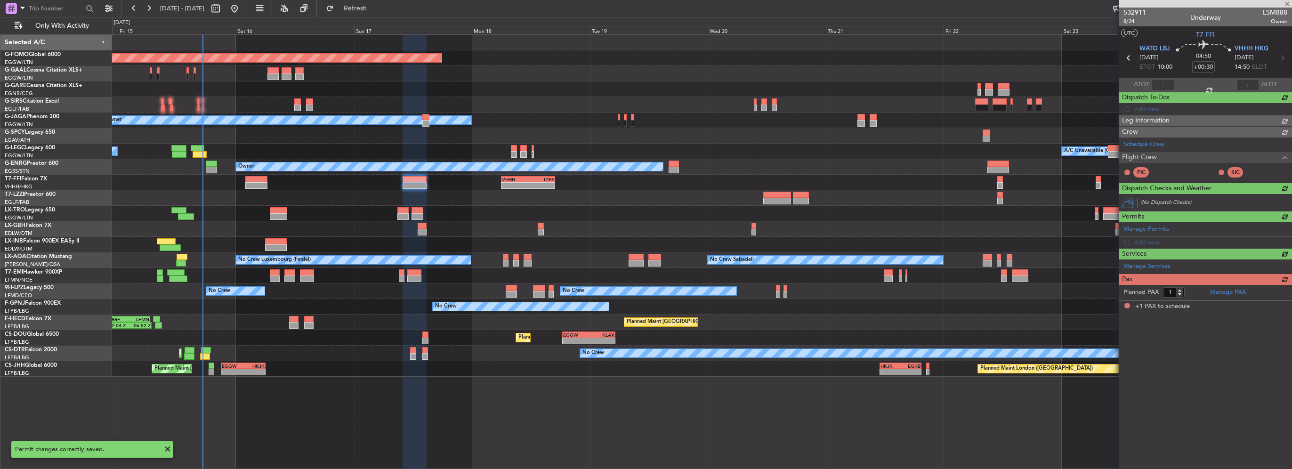
scroll to position [0, 0]
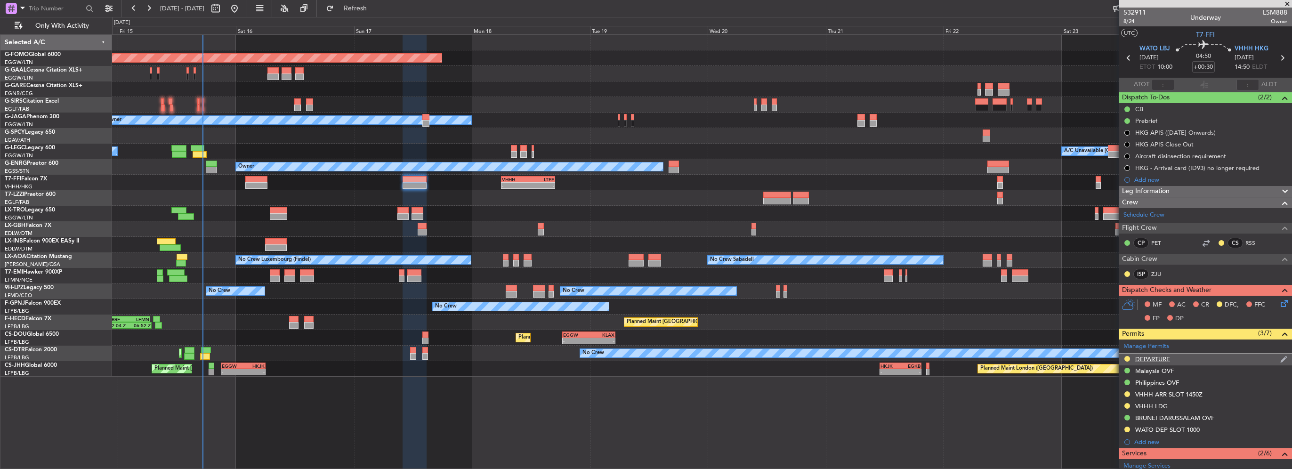
click at [1159, 358] on div "DEPARTURE" at bounding box center [1152, 359] width 35 height 8
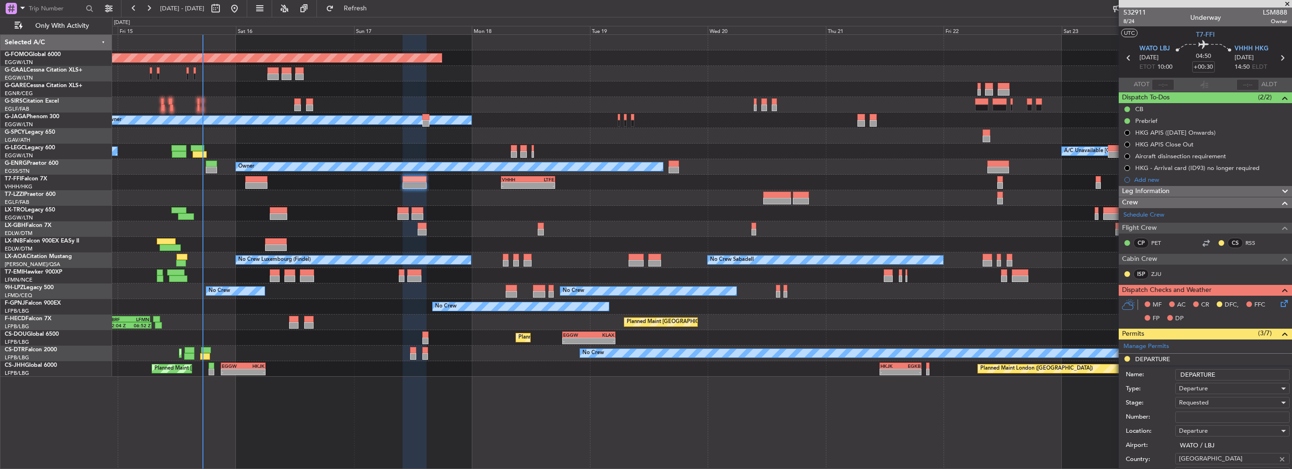
click at [1207, 419] on input "Number:" at bounding box center [1232, 417] width 114 height 11
paste input "SH11730"
type input "SH11730"
click at [1199, 402] on span "Requested" at bounding box center [1194, 402] width 30 height 8
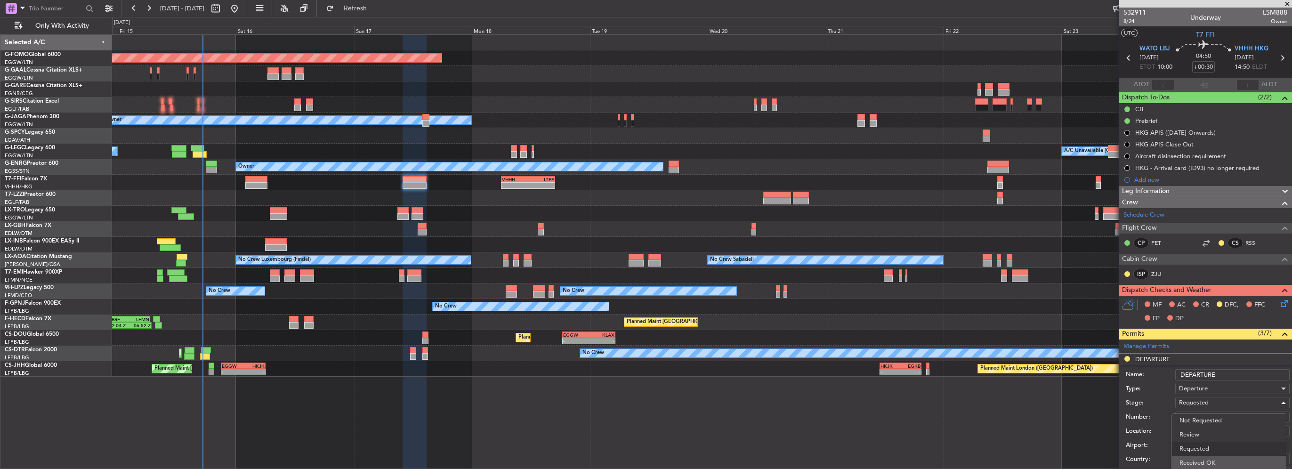
click at [1203, 460] on span "Received OK" at bounding box center [1229, 463] width 99 height 14
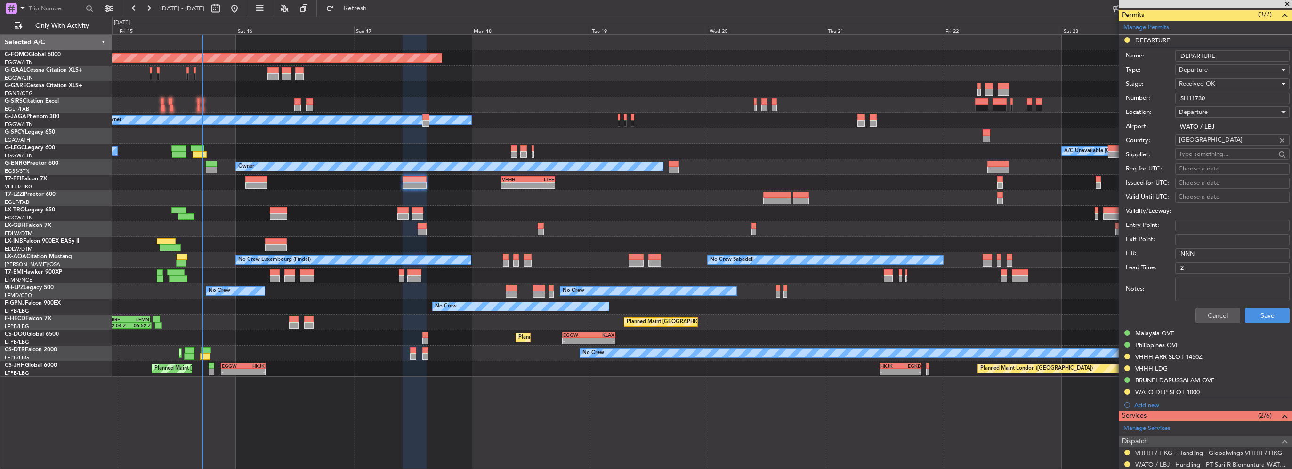
scroll to position [330, 0]
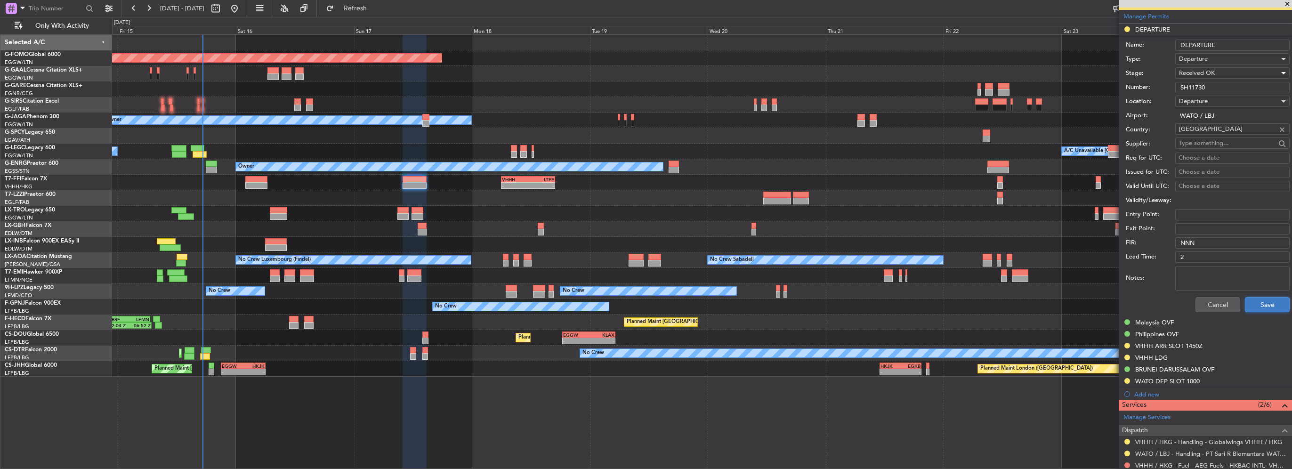
click at [1270, 301] on button "Save" at bounding box center [1267, 304] width 45 height 15
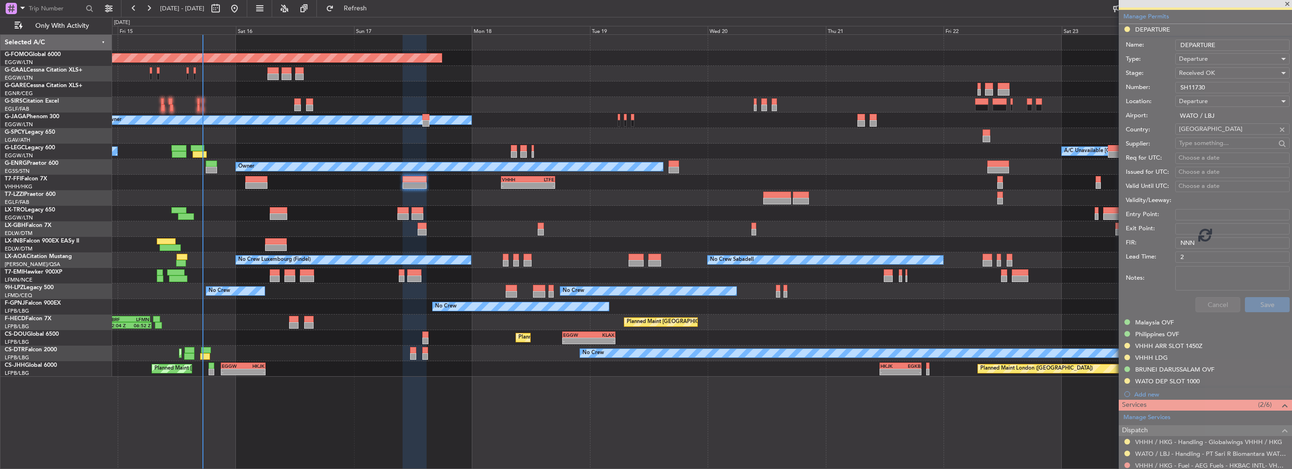
scroll to position [190, 0]
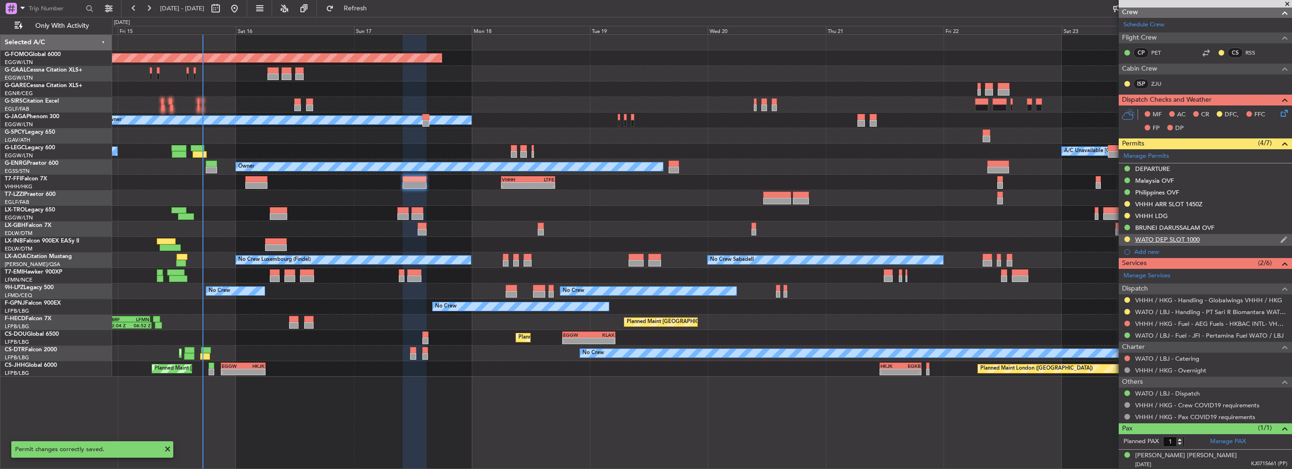
click at [1212, 238] on div "WATO DEP SLOT 1000" at bounding box center [1205, 240] width 173 height 12
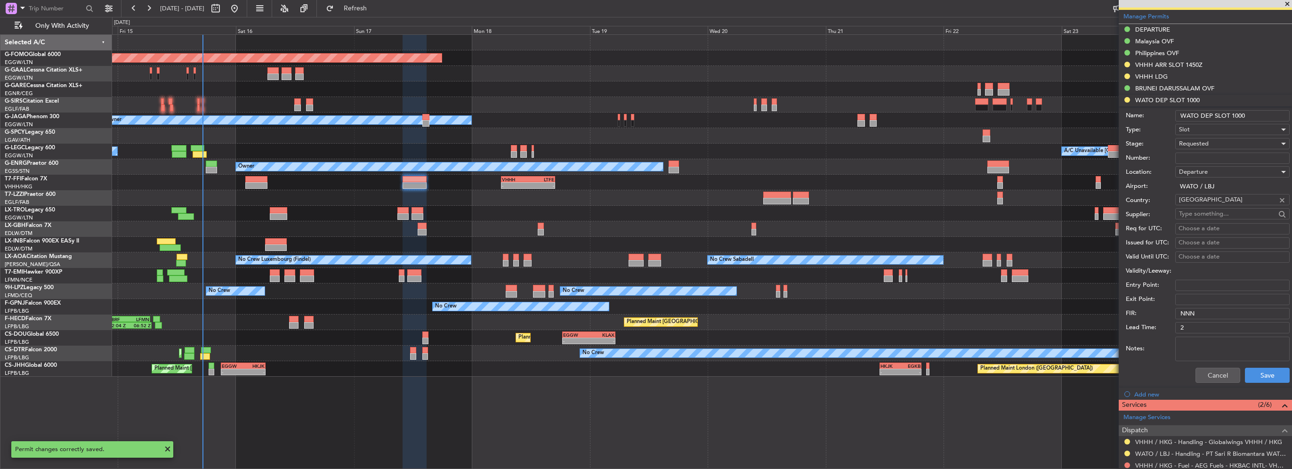
click at [1259, 112] on input "WATO DEP SLOT 1000" at bounding box center [1232, 115] width 114 height 11
type input "WATO DEP SLOT 1000z"
click at [1214, 141] on div "Requested" at bounding box center [1229, 144] width 100 height 14
click at [1217, 211] on span "Received OK" at bounding box center [1229, 215] width 99 height 14
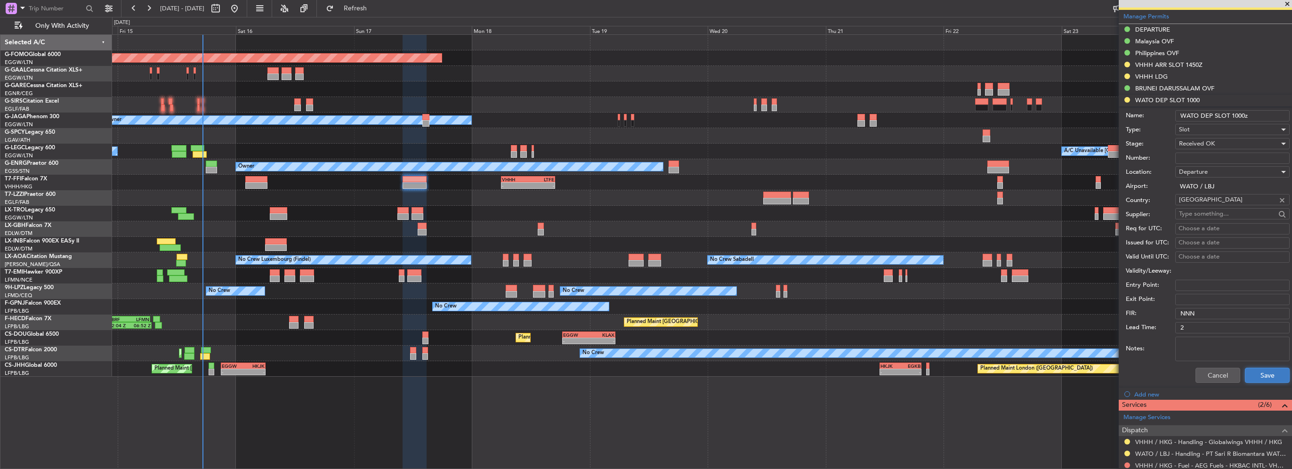
click at [1260, 369] on button "Save" at bounding box center [1267, 375] width 45 height 15
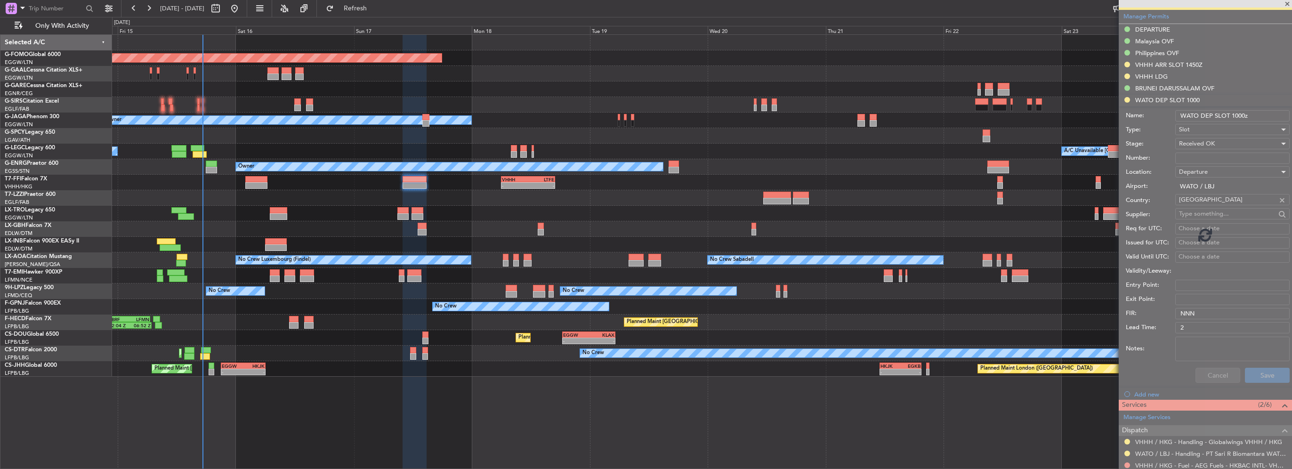
scroll to position [190, 0]
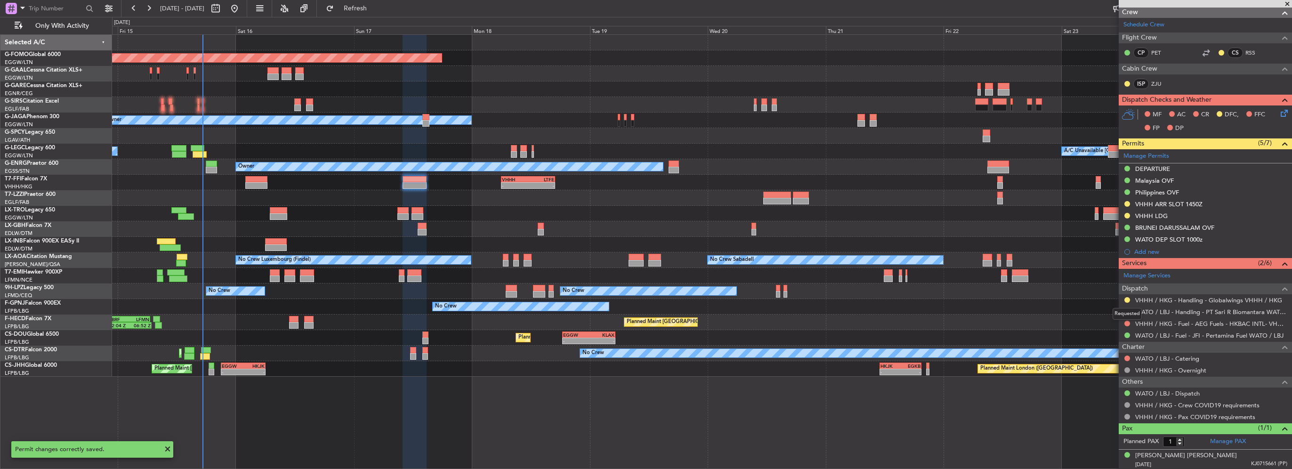
click at [1127, 311] on div "Requested" at bounding box center [1127, 314] width 29 height 12
click at [1129, 310] on button at bounding box center [1128, 312] width 6 height 6
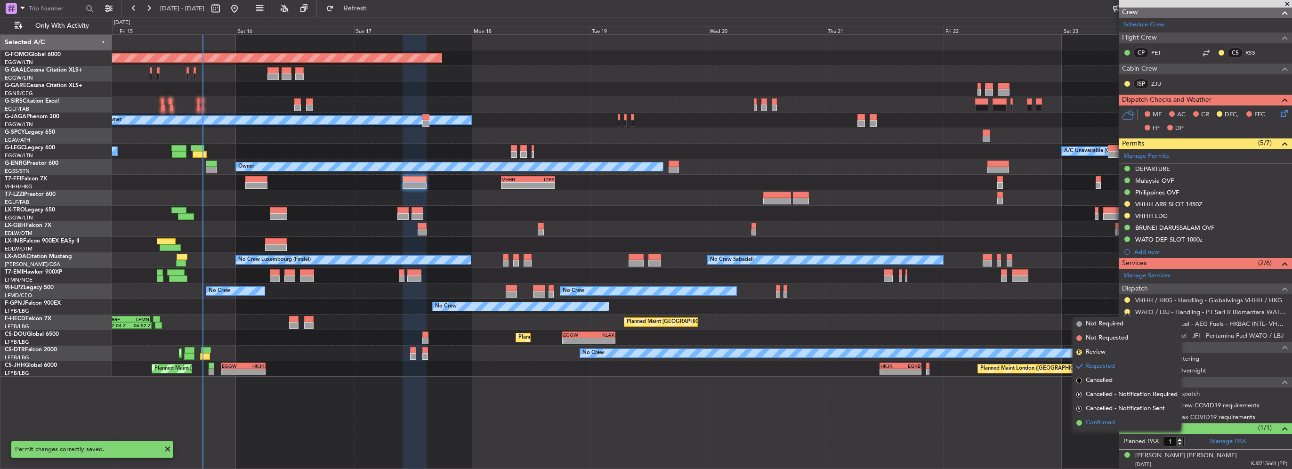
click at [1106, 425] on span "Confirmed" at bounding box center [1100, 422] width 29 height 9
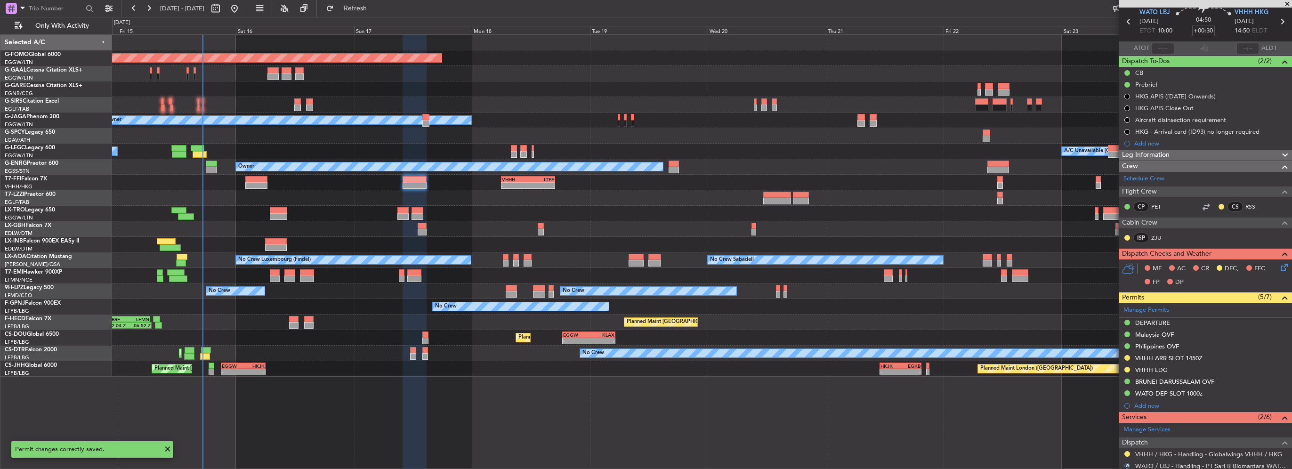
scroll to position [2, 0]
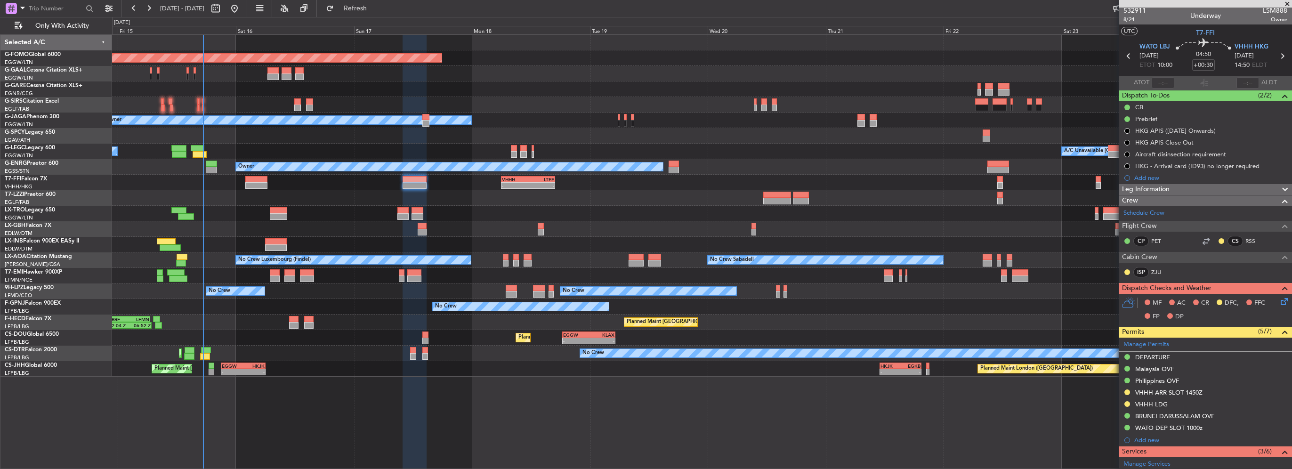
click at [434, 264] on div "No Crew Luxembourg (Findel) No Crew Sabadell No Crew Sabadell" at bounding box center [702, 260] width 1180 height 16
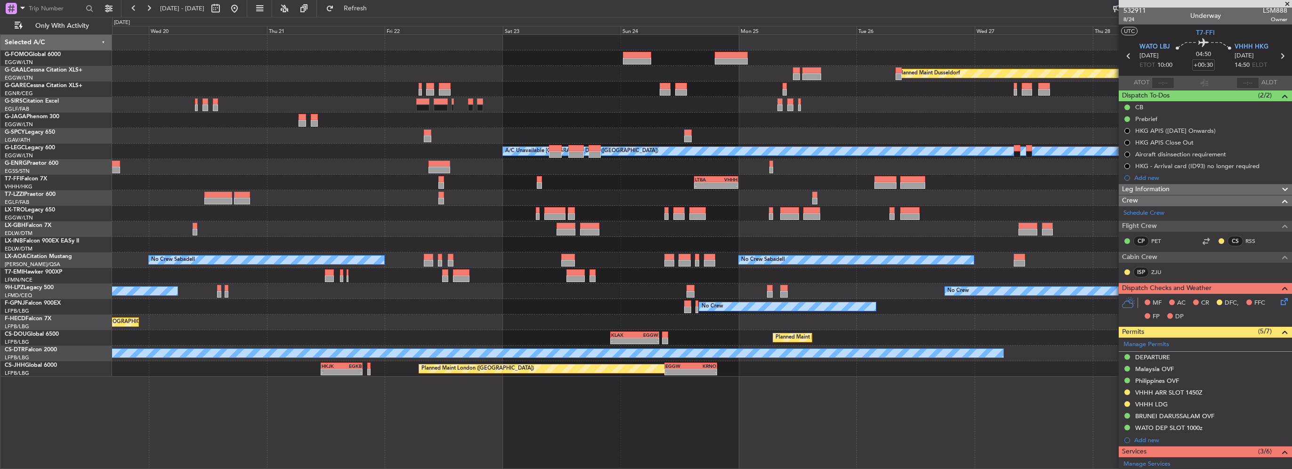
click at [167, 235] on div "Planned Maint Windsor Locks (Bradley Intl) Planned Maint Dusseldorf Owner A/C U…" at bounding box center [702, 206] width 1180 height 342
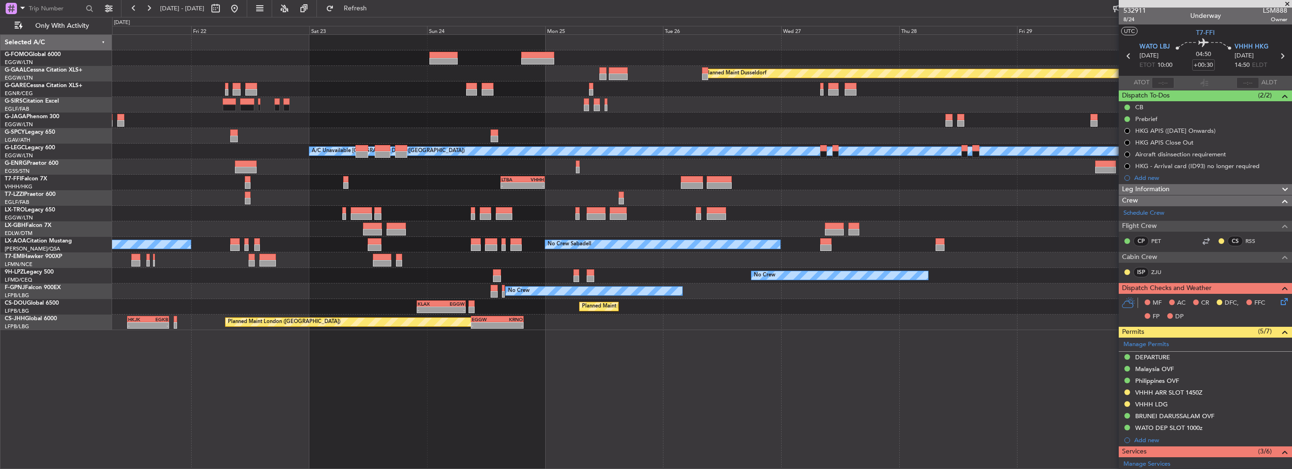
click at [836, 252] on div "Planned Maint Dusseldorf A/C Unavailable London (Luton) Owner - - LTBA 15:00 Z …" at bounding box center [702, 182] width 1180 height 295
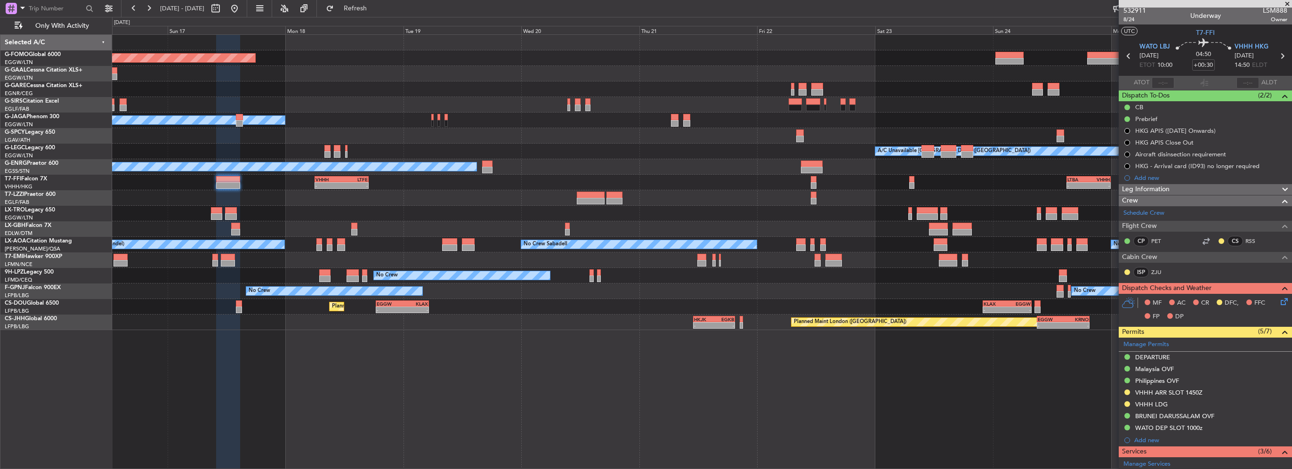
click at [687, 252] on div "Planned Maint Windsor Locks (Bradley Intl) Planned Maint Dusseldorf Planned Mai…" at bounding box center [702, 182] width 1180 height 295
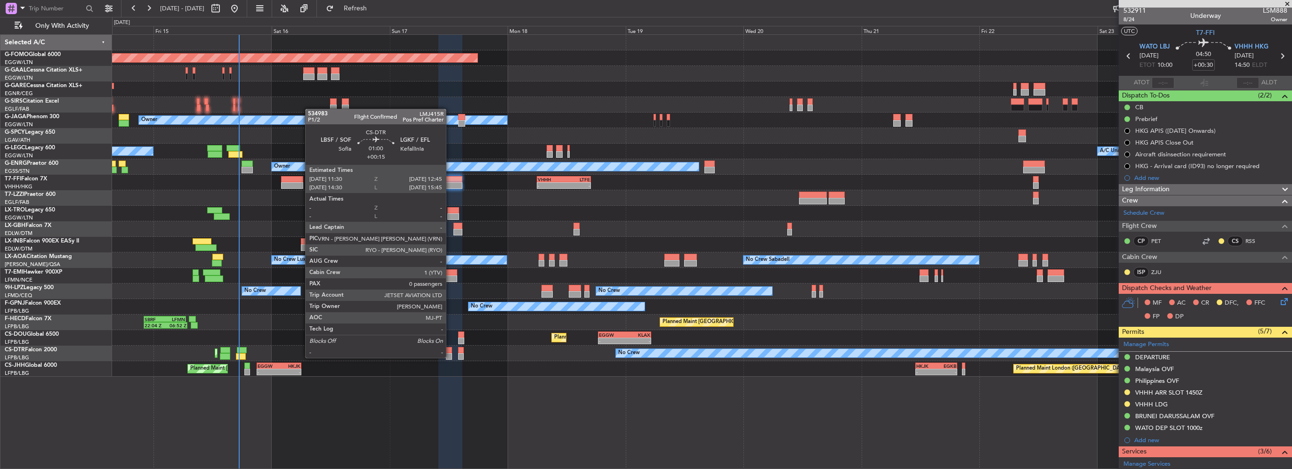
click at [450, 357] on div at bounding box center [449, 356] width 7 height 7
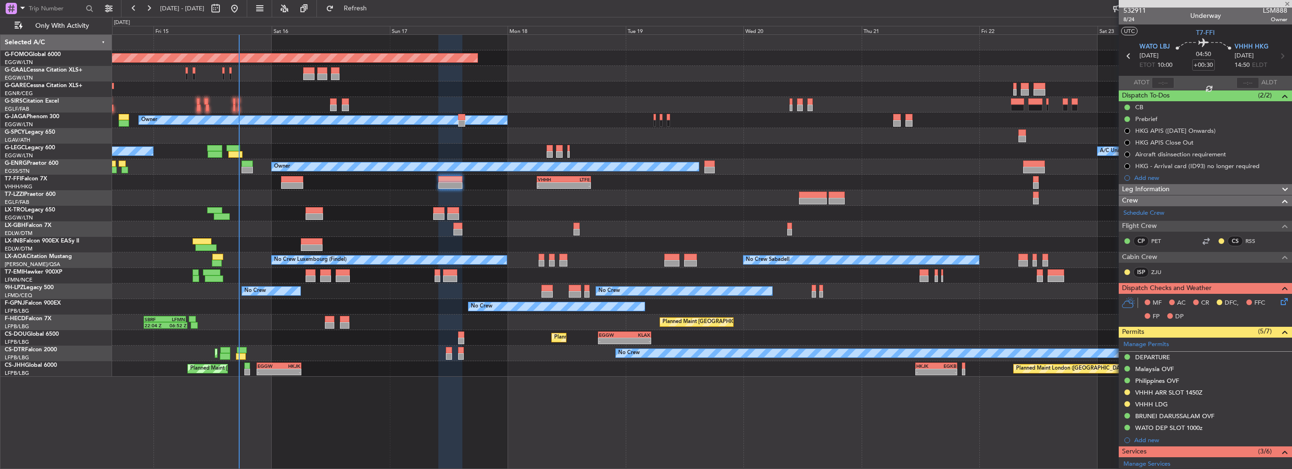
type input "+00:15"
type input "0"
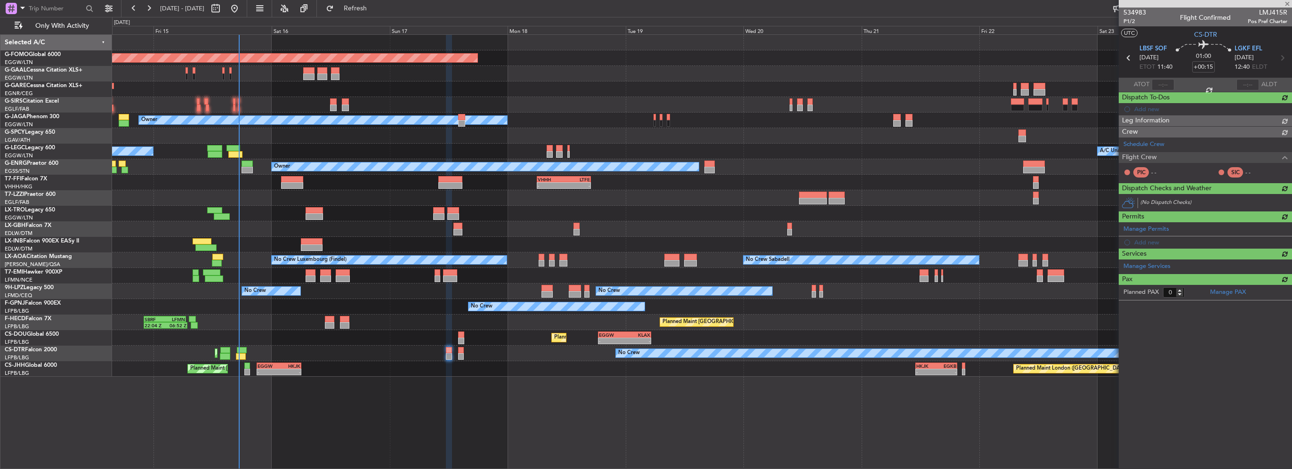
scroll to position [0, 0]
